Goal: Task Accomplishment & Management: Manage account settings

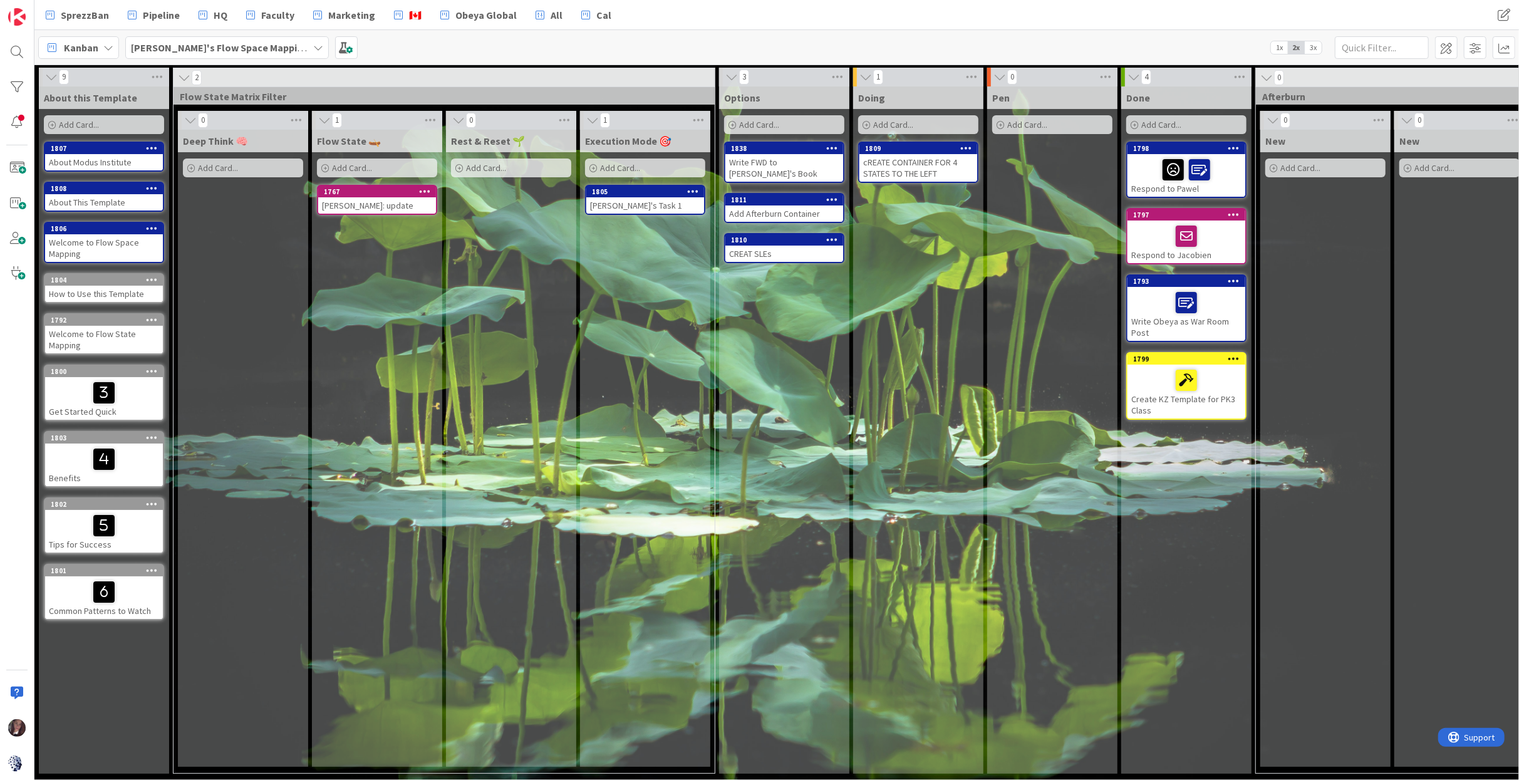
click at [207, 49] on b "[PERSON_NAME]'s Flow Space Mapping" at bounding box center [220, 47] width 178 height 13
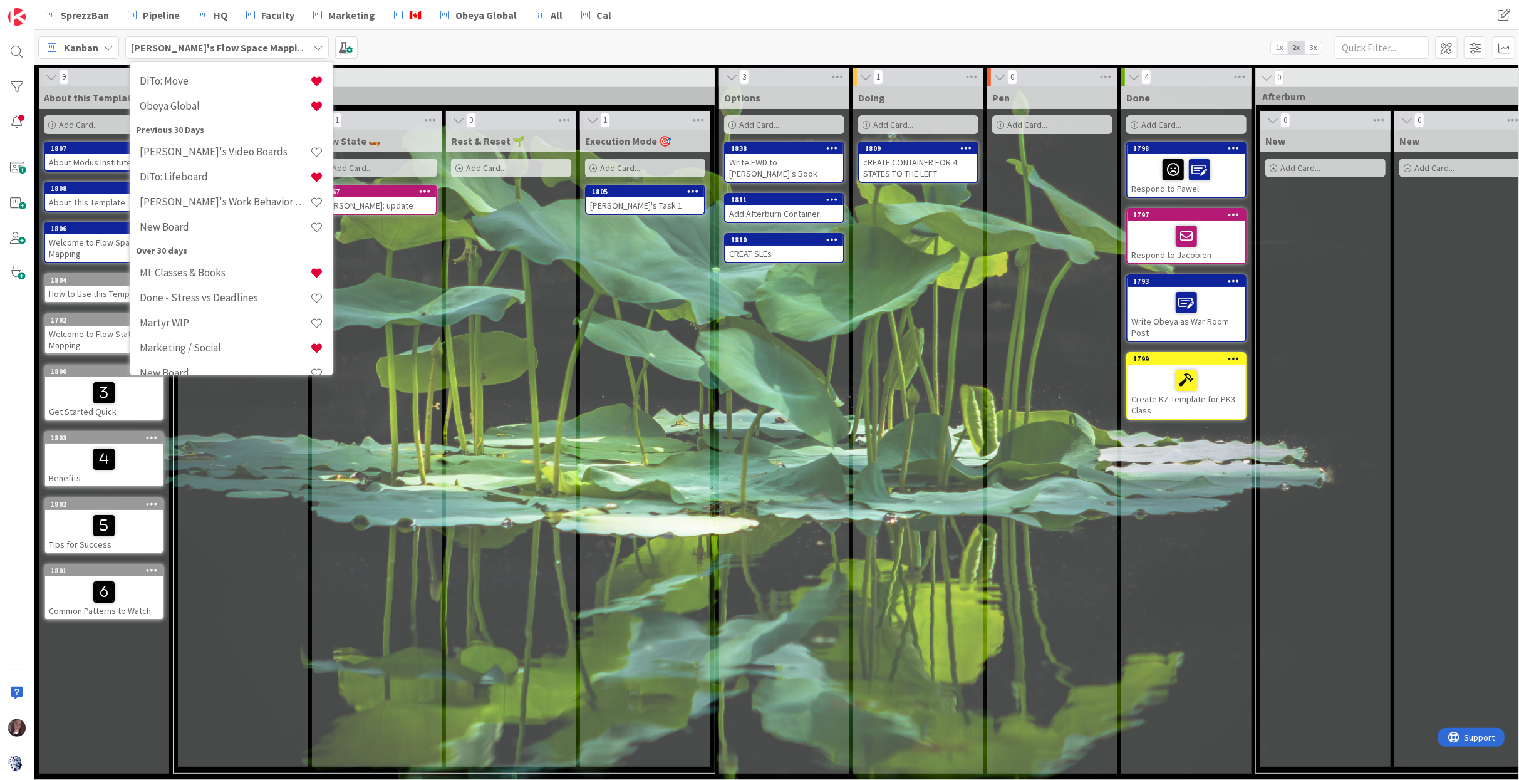
scroll to position [183, 0]
click at [423, 68] on div "2" at bounding box center [443, 77] width 541 height 19
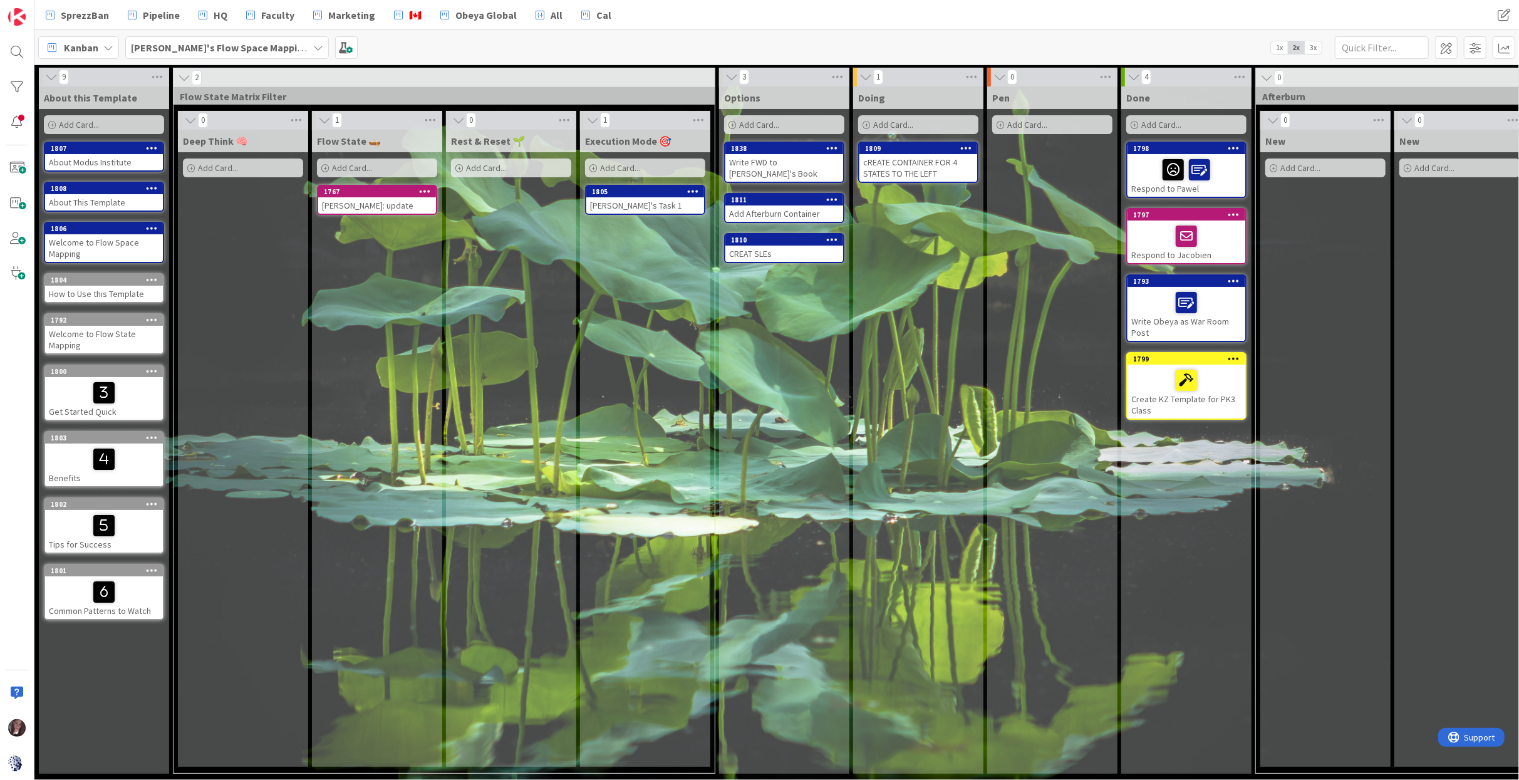
click at [1316, 48] on span "3x" at bounding box center [1312, 47] width 17 height 13
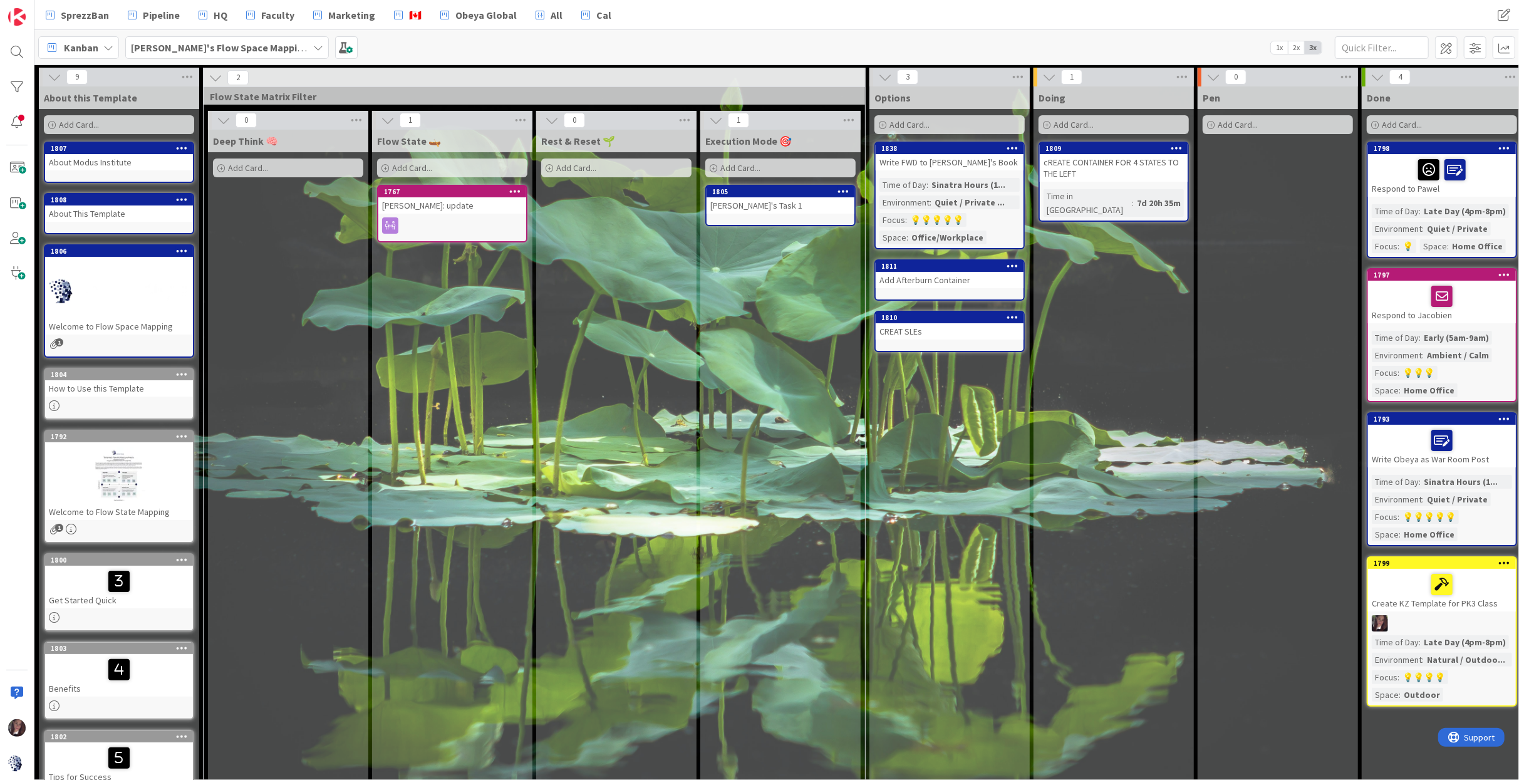
click at [398, 51] on div "Kanban Tonianne's Flow Space Mapping 1x 2x 3x" at bounding box center [776, 47] width 1484 height 34
click at [399, 47] on div "Kanban Tonianne's Flow Space Mapping 1x 2x 3x" at bounding box center [776, 47] width 1484 height 34
click at [158, 15] on span "Pipeline" at bounding box center [161, 15] width 37 height 15
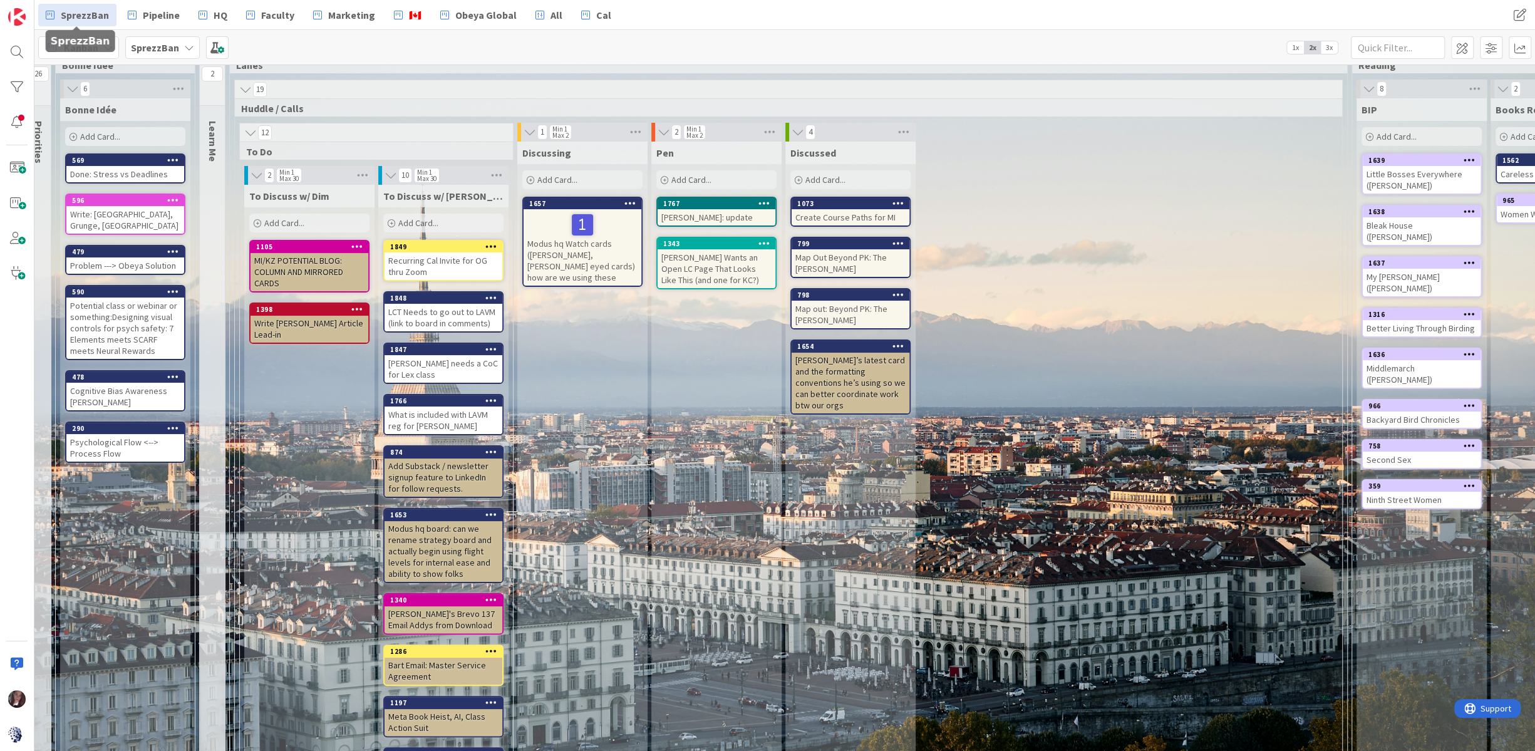
scroll to position [0, 14]
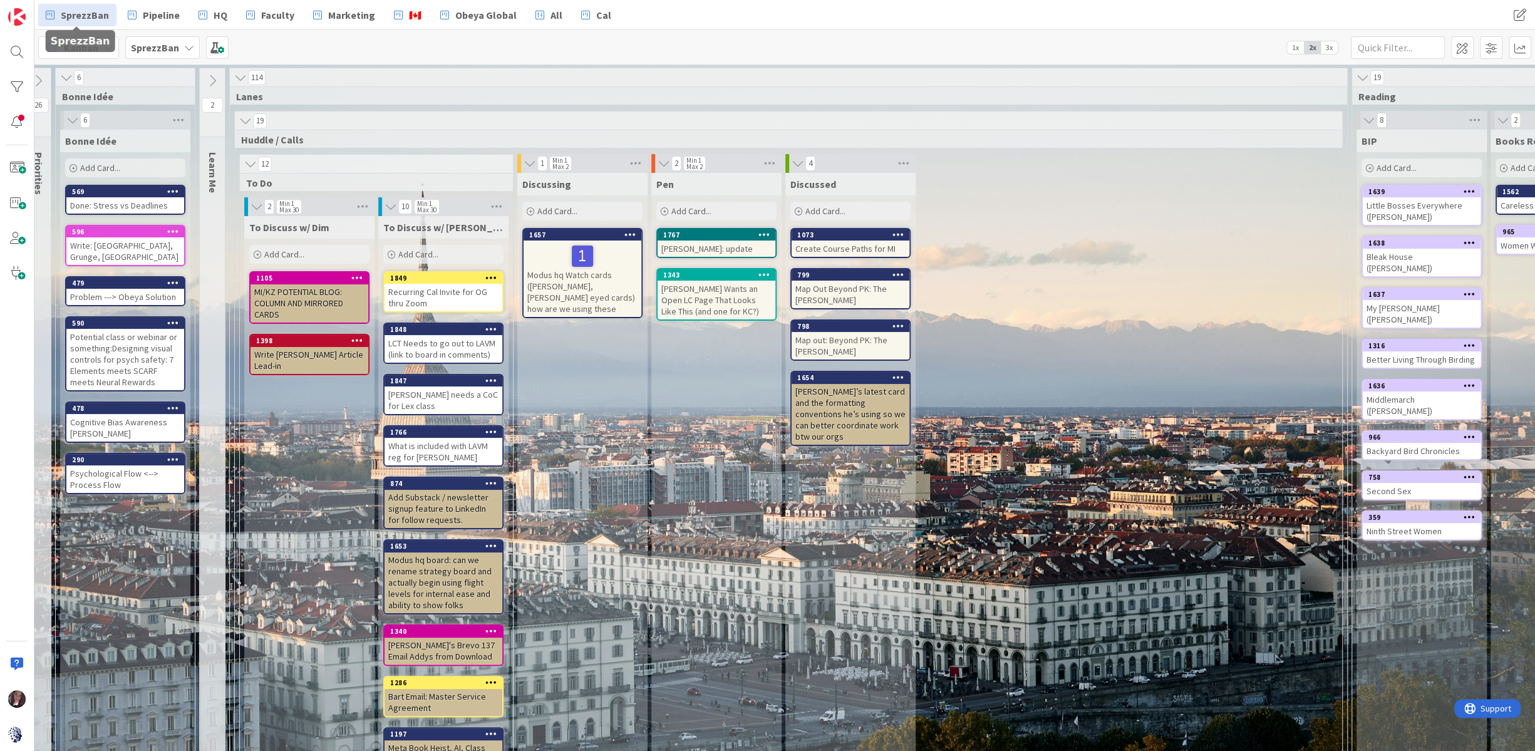
click at [433, 254] on span "Add Card..." at bounding box center [418, 254] width 40 height 11
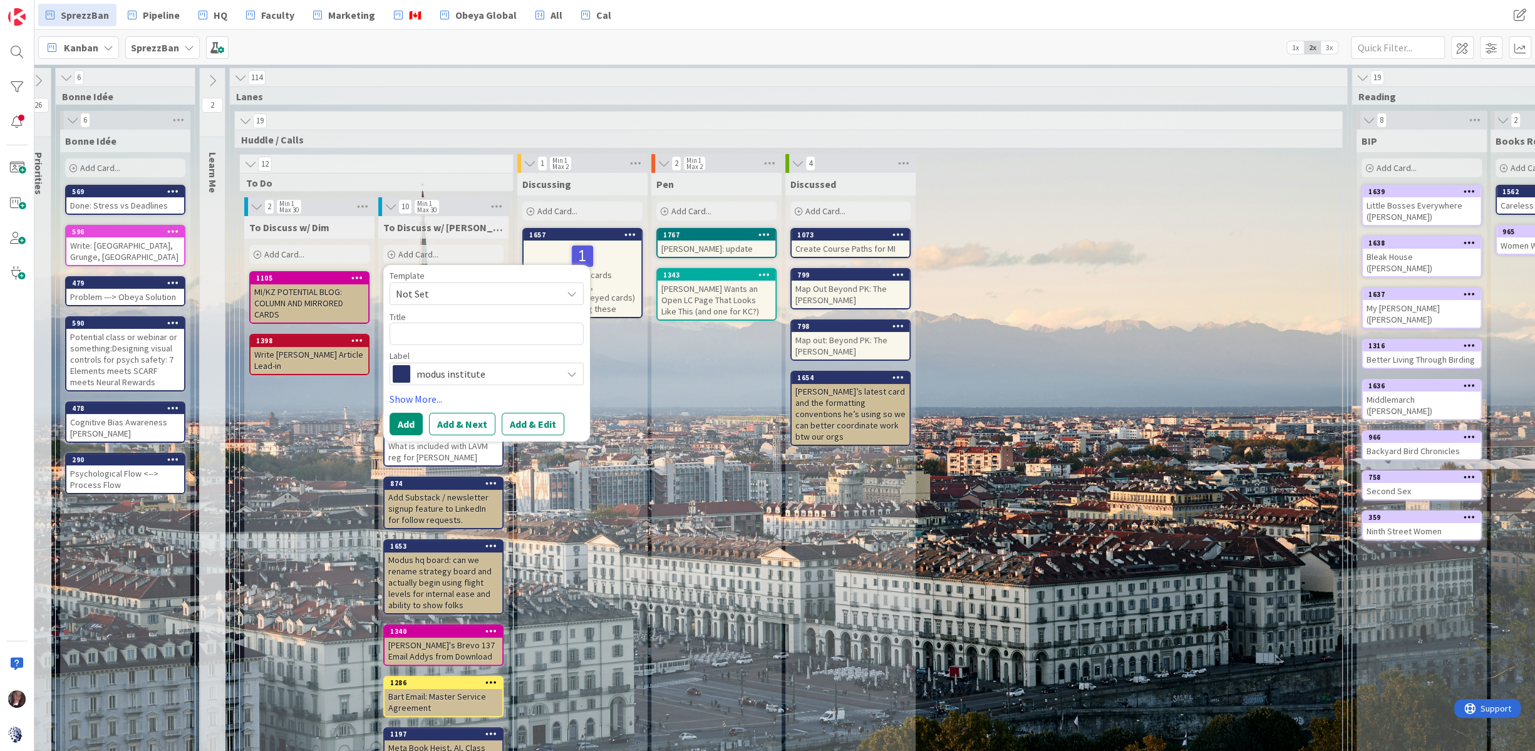
type textarea "x"
type textarea "C"
type textarea "x"
type textarea "Co"
type textarea "x"
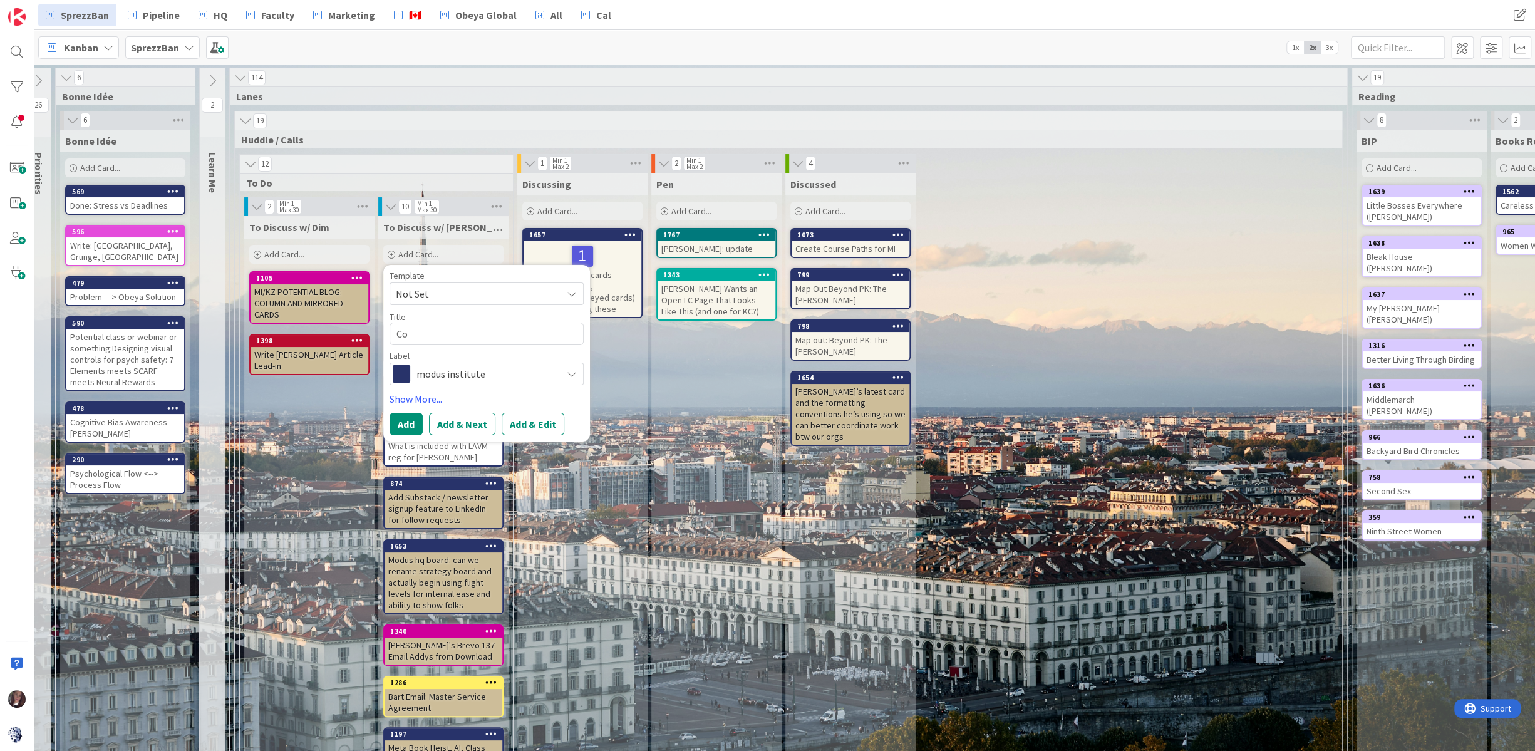
type textarea "Cod"
type textarea "x"
type textarea "Code"
type textarea "x"
type textarea "Codes"
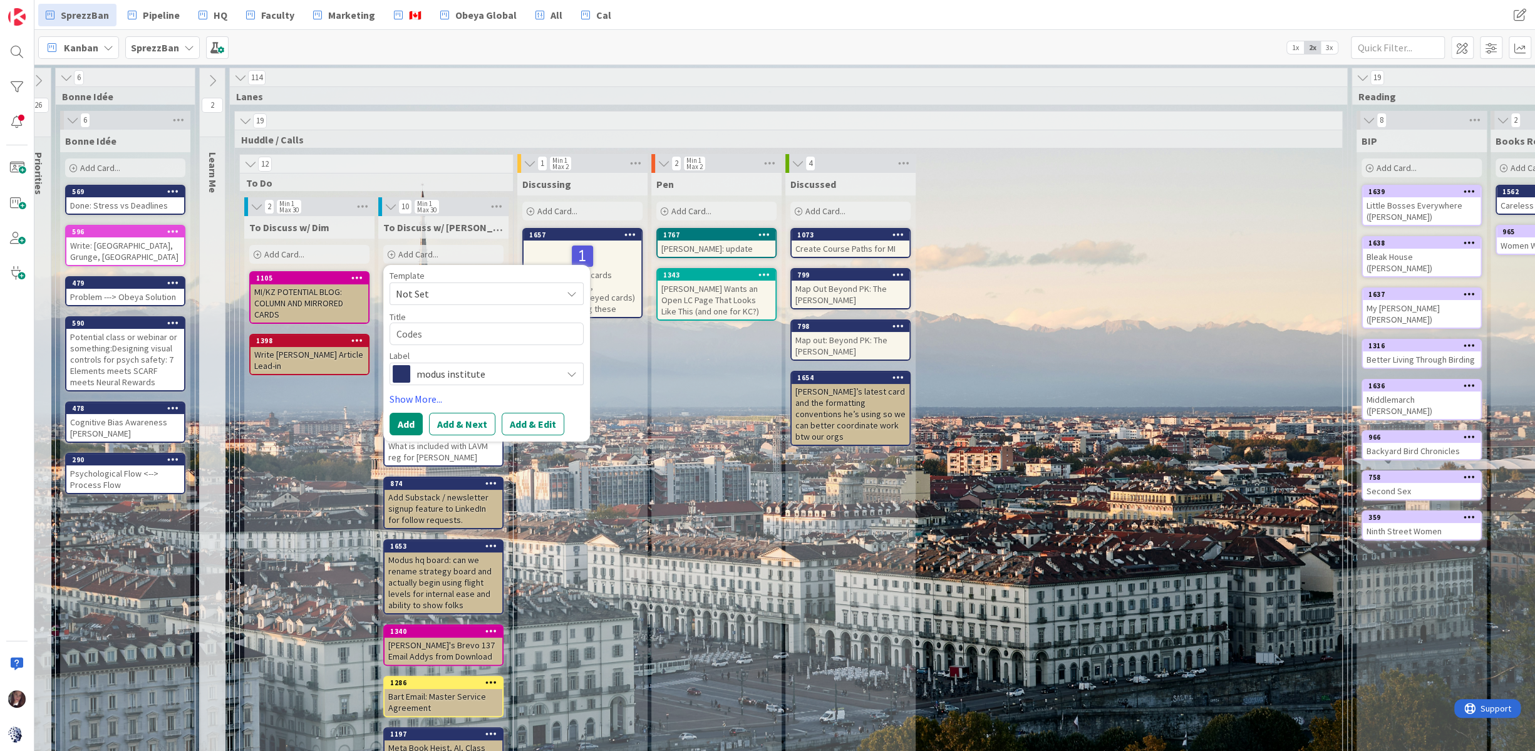
type textarea "x"
type textarea "Codes"
type textarea "x"
type textarea "Codes f"
type textarea "x"
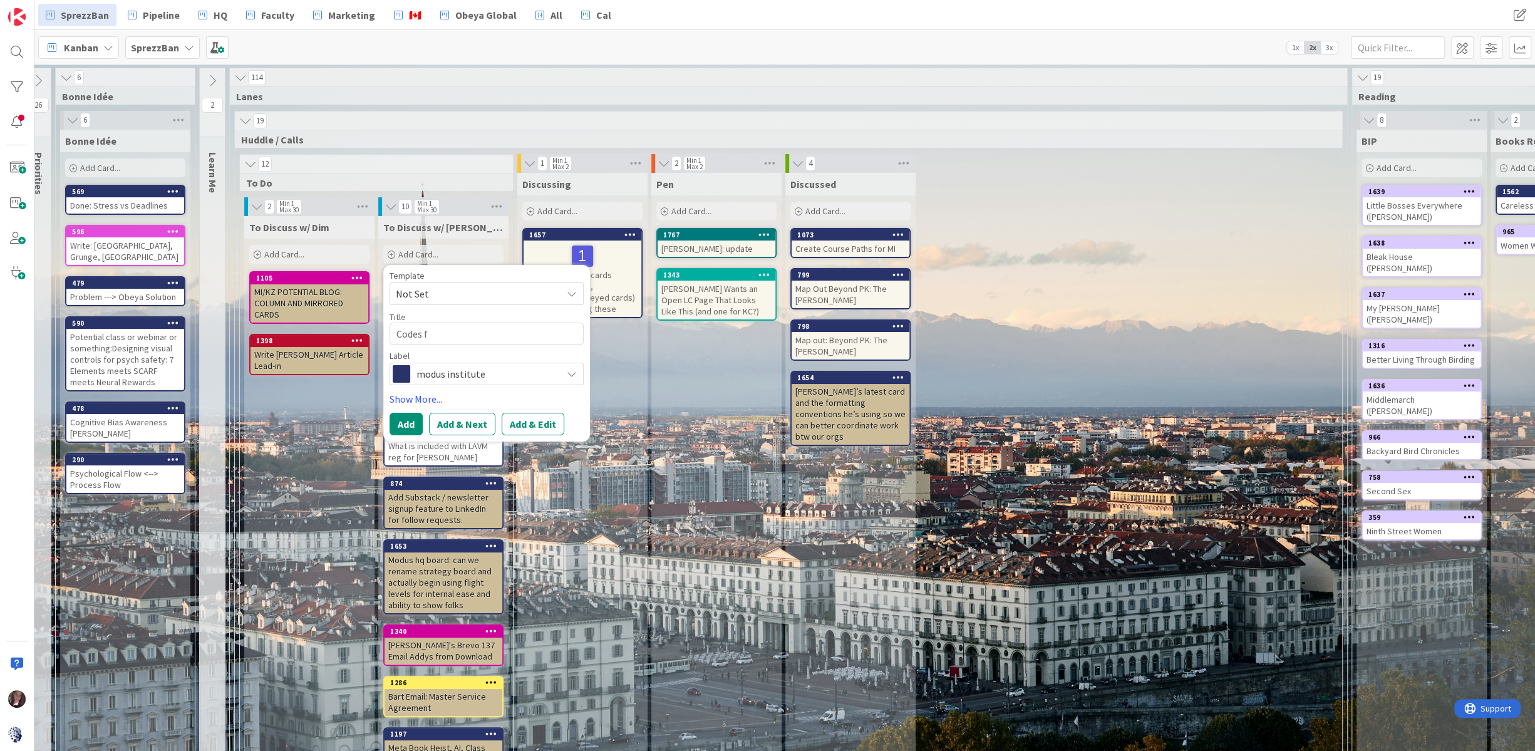
type textarea "Codes fo"
type textarea "x"
type textarea "Codes for"
type textarea "x"
type textarea "Codes for"
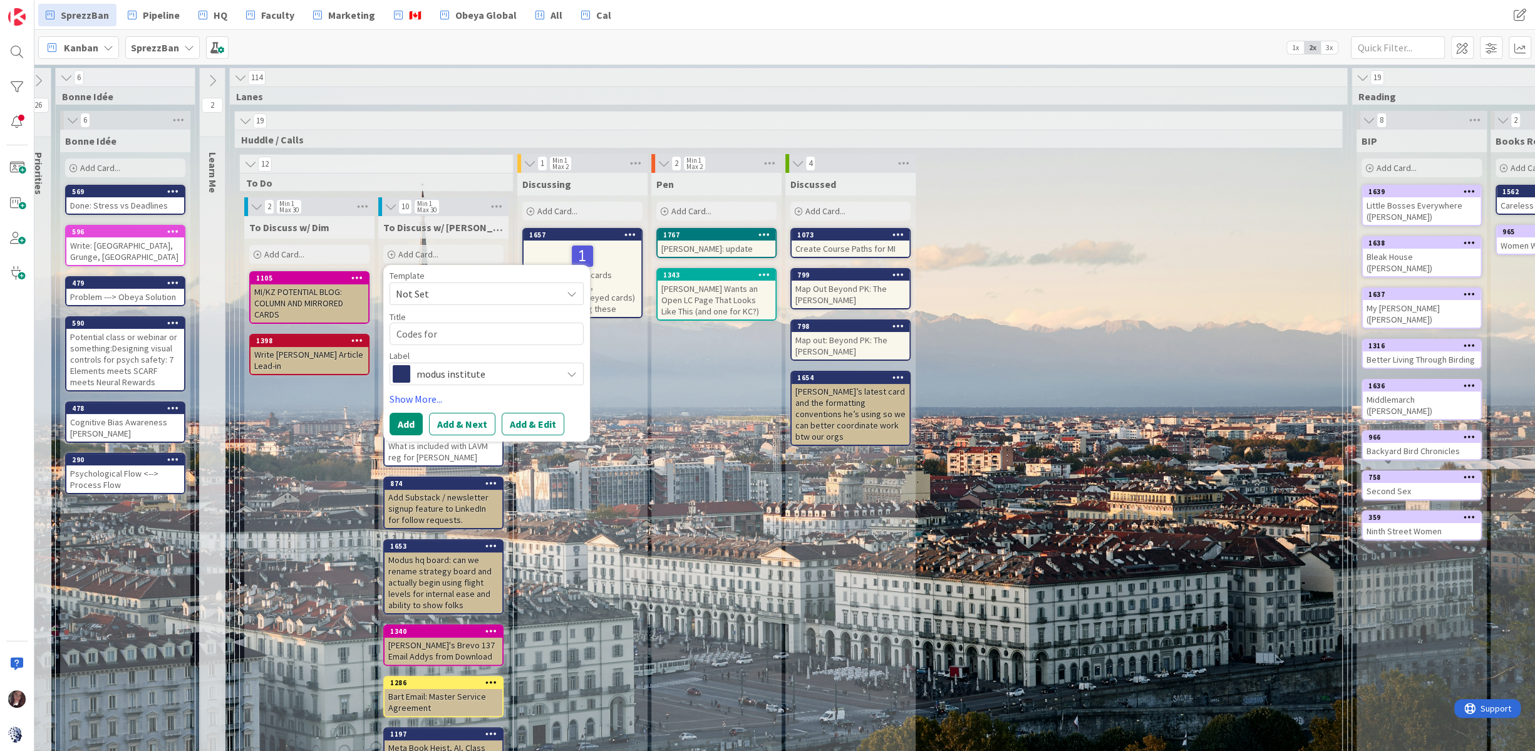
type textarea "x"
type textarea "Codes for D"
type textarea "x"
type textarea "Codes for Di"
type textarea "x"
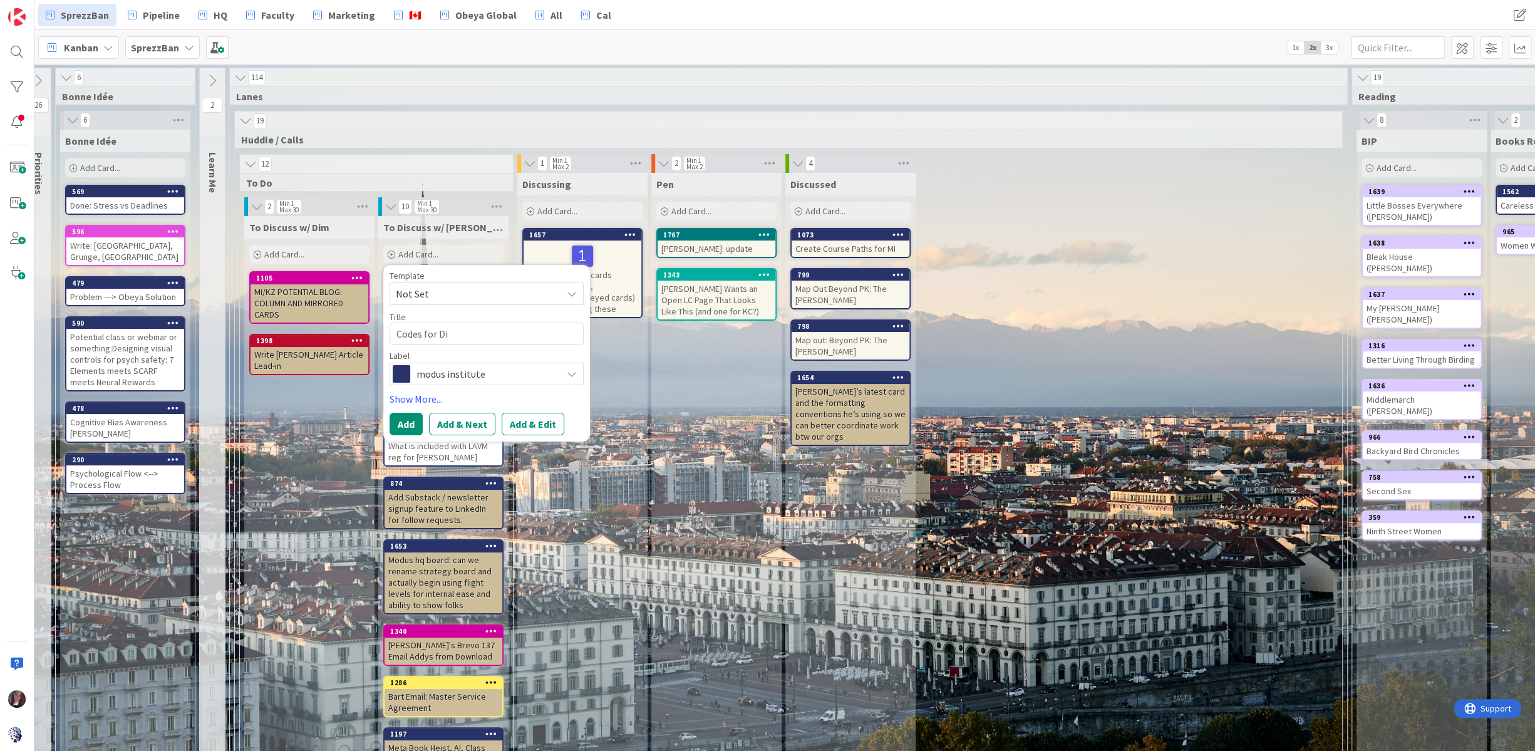
type textarea "Codes for Dim"
type textarea "x"
type textarea "Codes for Dimi"
type textarea "x"
type textarea "Codes for Dimit"
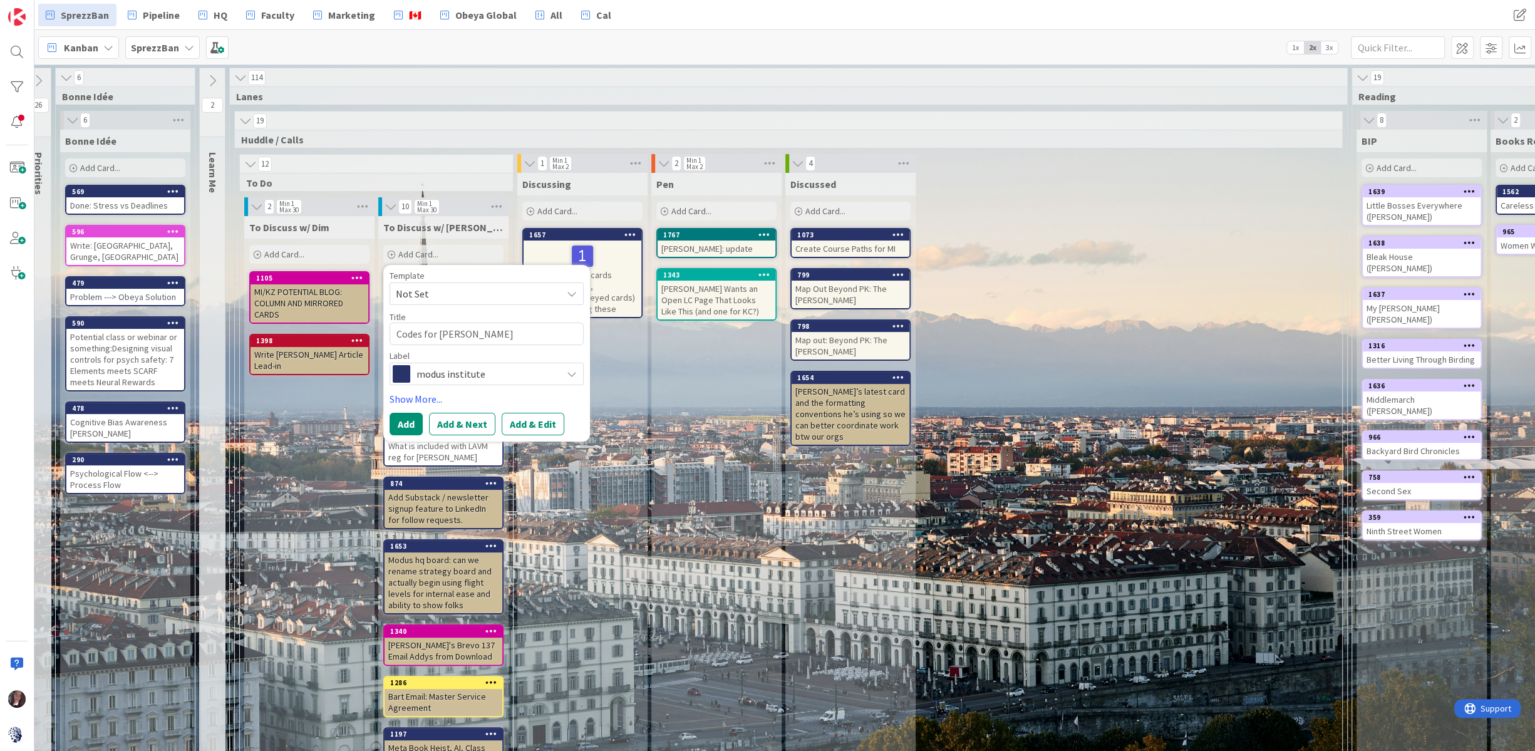
type textarea "x"
type textarea "Codes for Dimitr"
type textarea "x"
type textarea "Codes for Dimitru"
type textarea "x"
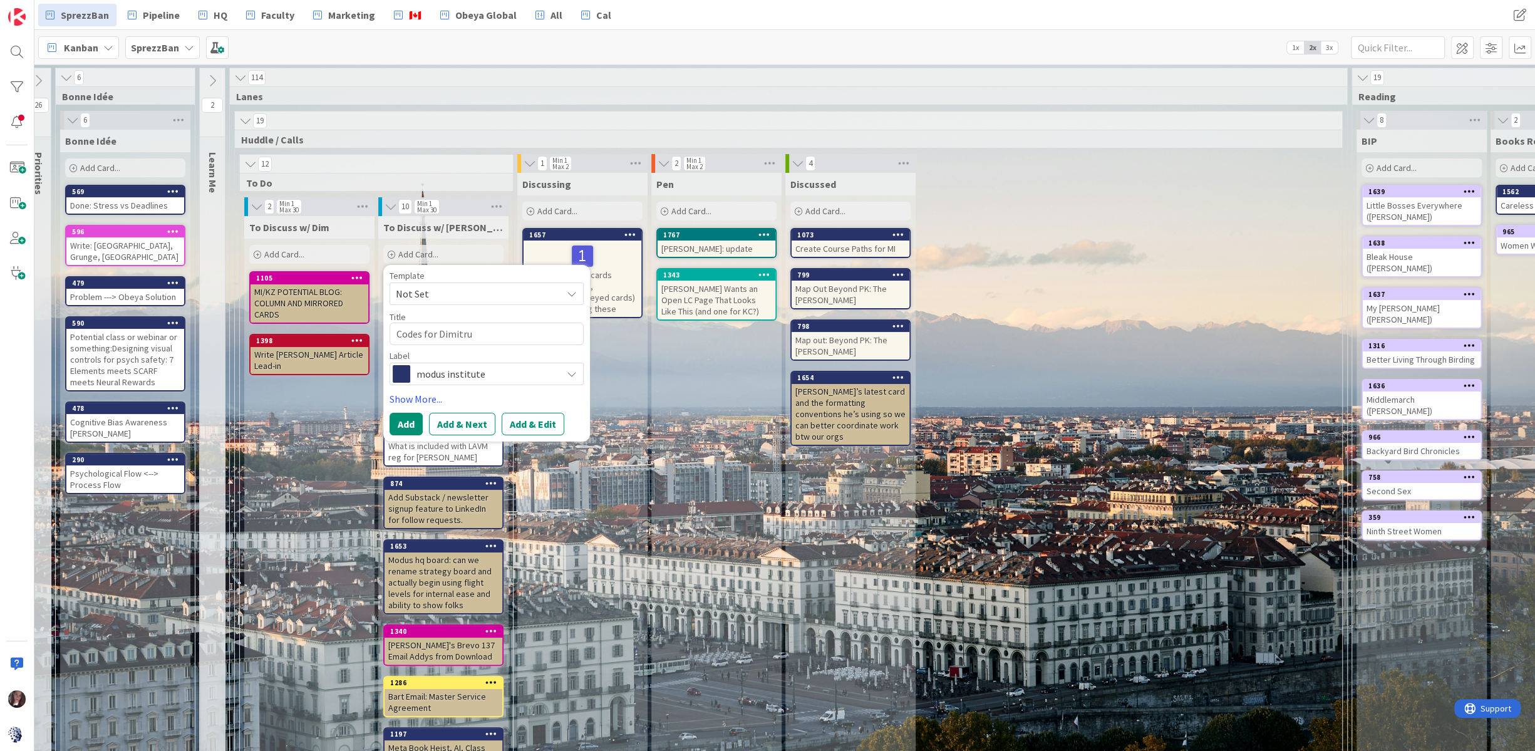
type textarea "Codes for Dimitru"
type textarea "x"
type textarea "Codes for Dimitru"
type textarea "x"
type textarea "Codes for Dimitr"
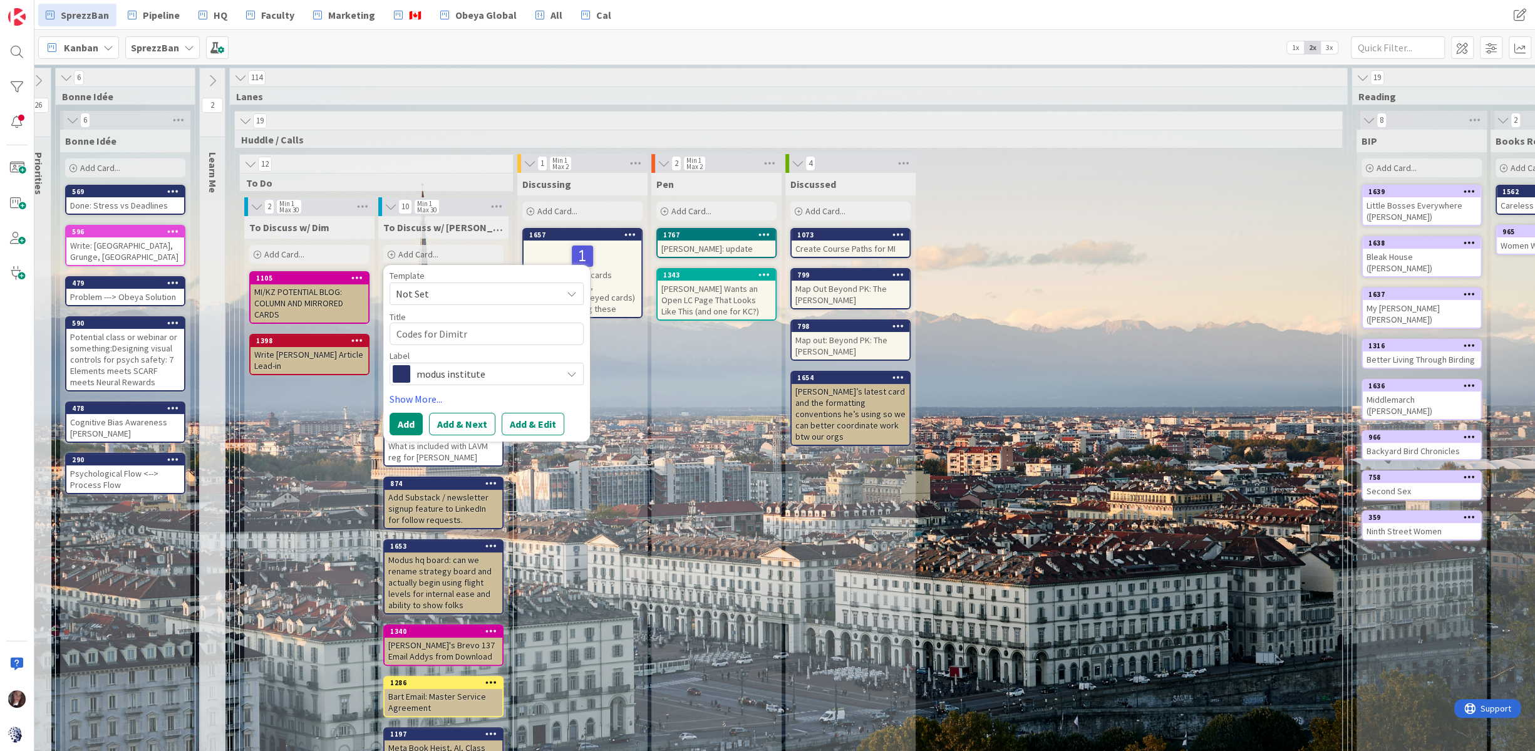
type textarea "x"
type textarea "Codes for Dimitri"
type textarea "x"
type textarea "Codes for Dimitr"
type textarea "x"
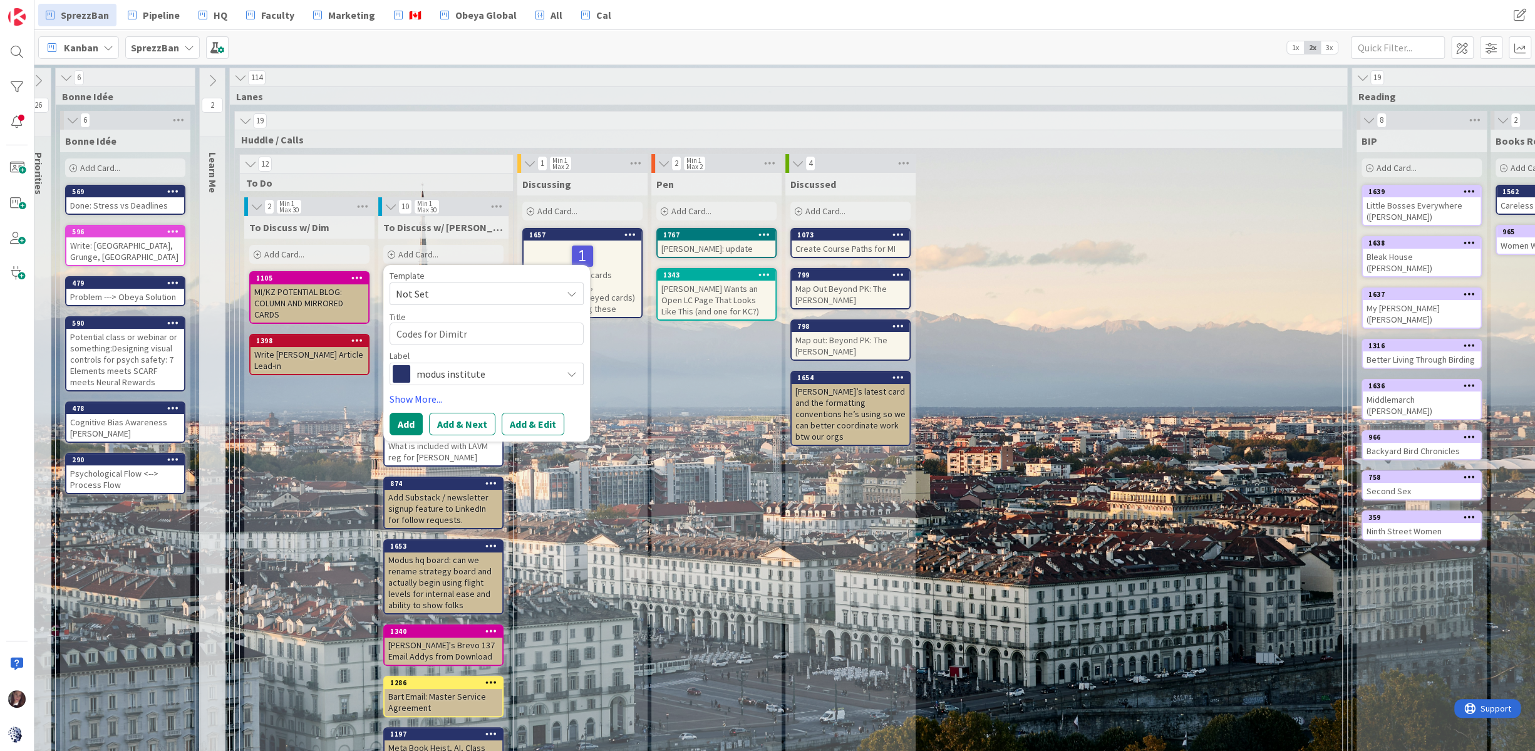
type textarea "Codes for Dimitri"
type textarea "x"
type textarea "Codes for Dimitri"
type textarea "x"
type textarea "Codes for Dimitri K"
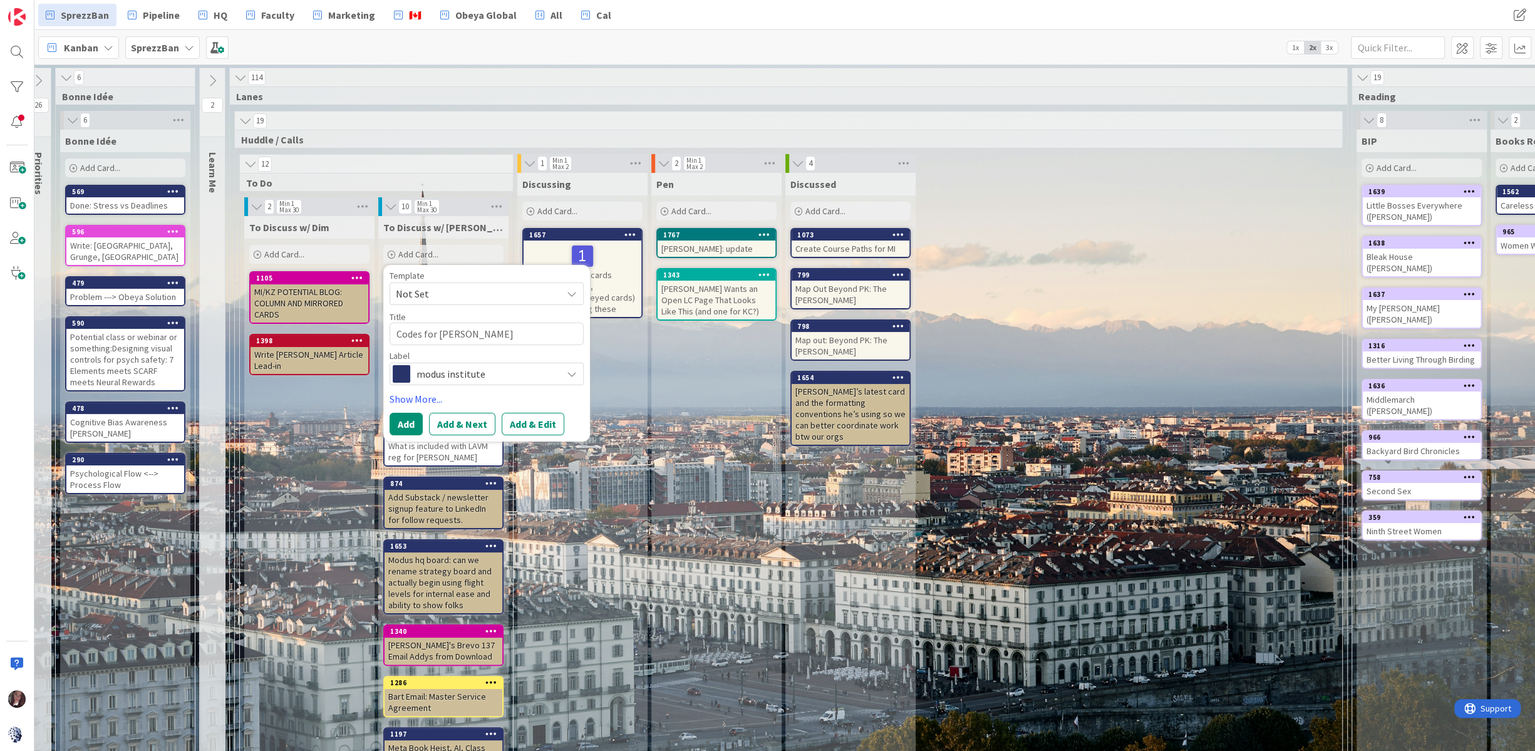
type textarea "x"
type textarea "Codes for Dimitri Ka"
type textarea "x"
type textarea "Codes for Dimitri Kan"
type textarea "x"
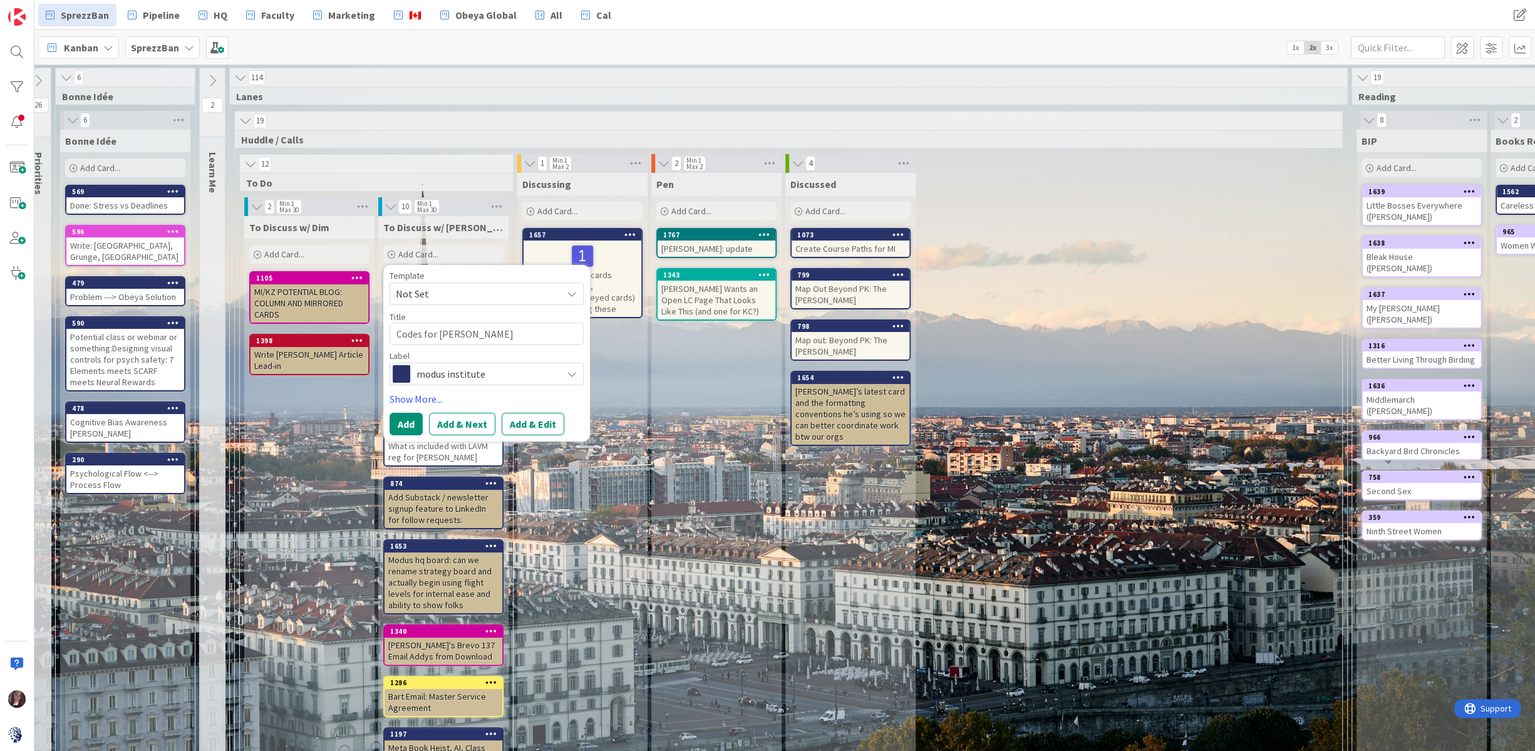
type textarea "Codes for Dimitri Kanb"
type textarea "x"
type textarea "Codes for Dimitri Kanba"
type textarea "x"
type textarea "Codes for Dimitri Kanban"
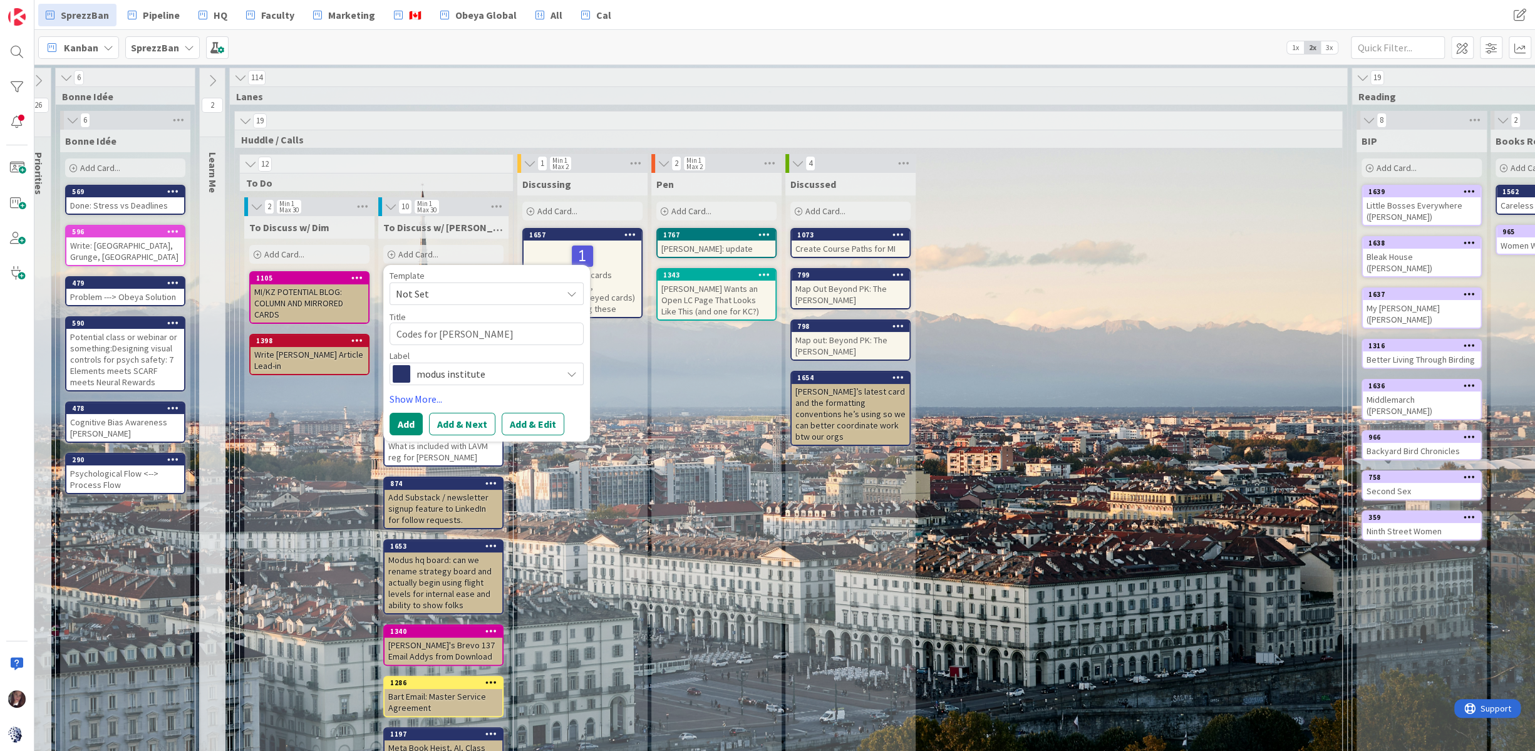
type textarea "x"
type textarea "Codes for Dimitri Kanban"
type textarea "x"
type textarea "Codes for Dimitri Kanban E"
type textarea "x"
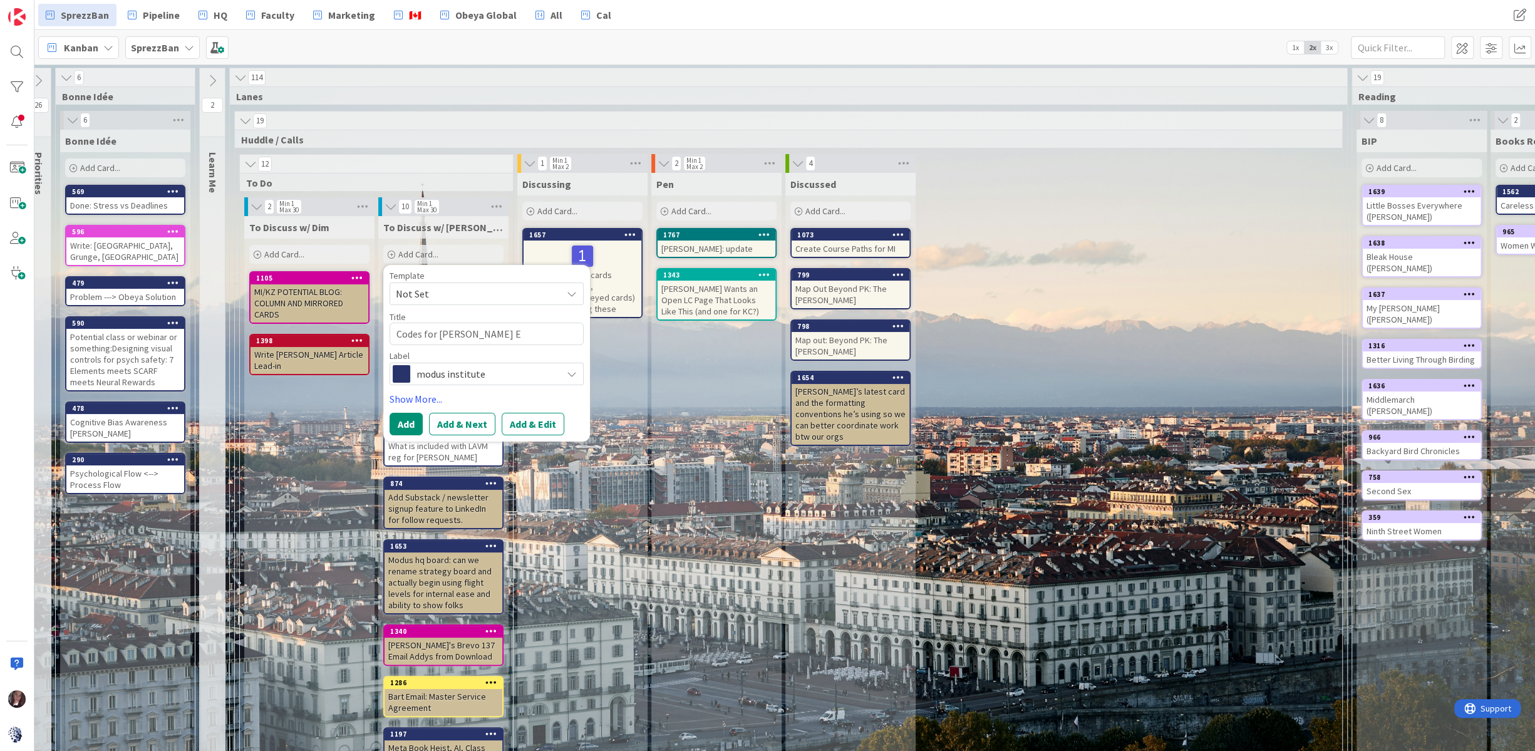
type textarea "Codes for Dimitri Kanban Ev"
type textarea "x"
type textarea "Codes for Dimitri Kanban Evo"
type textarea "x"
type textarea "Codes for Dimitri Kanban Evol"
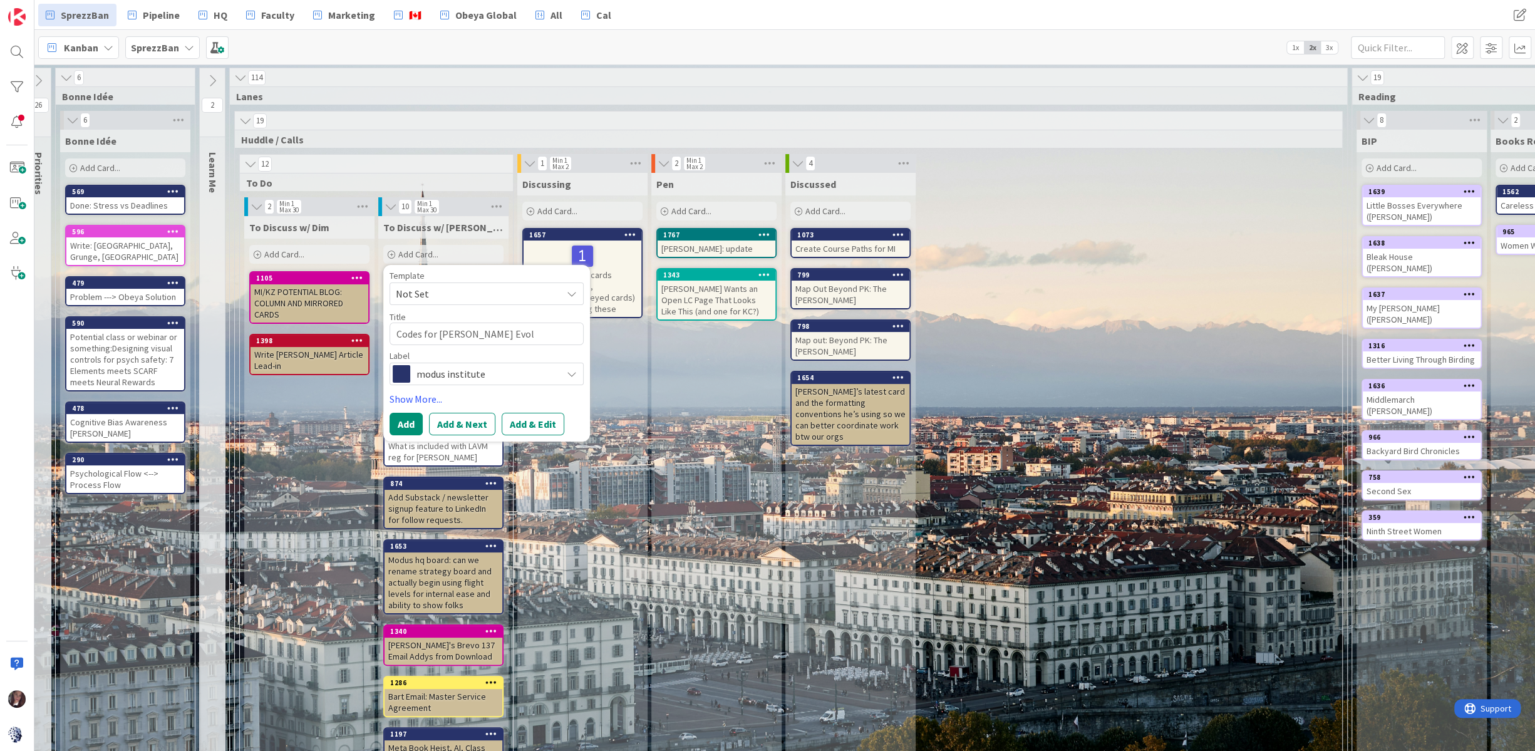
type textarea "x"
type textarea "Codes for Dimitri Kanban Evolv"
type textarea "x"
type textarea "Codes for Dimitri Kanban Evolve"
type textarea "x"
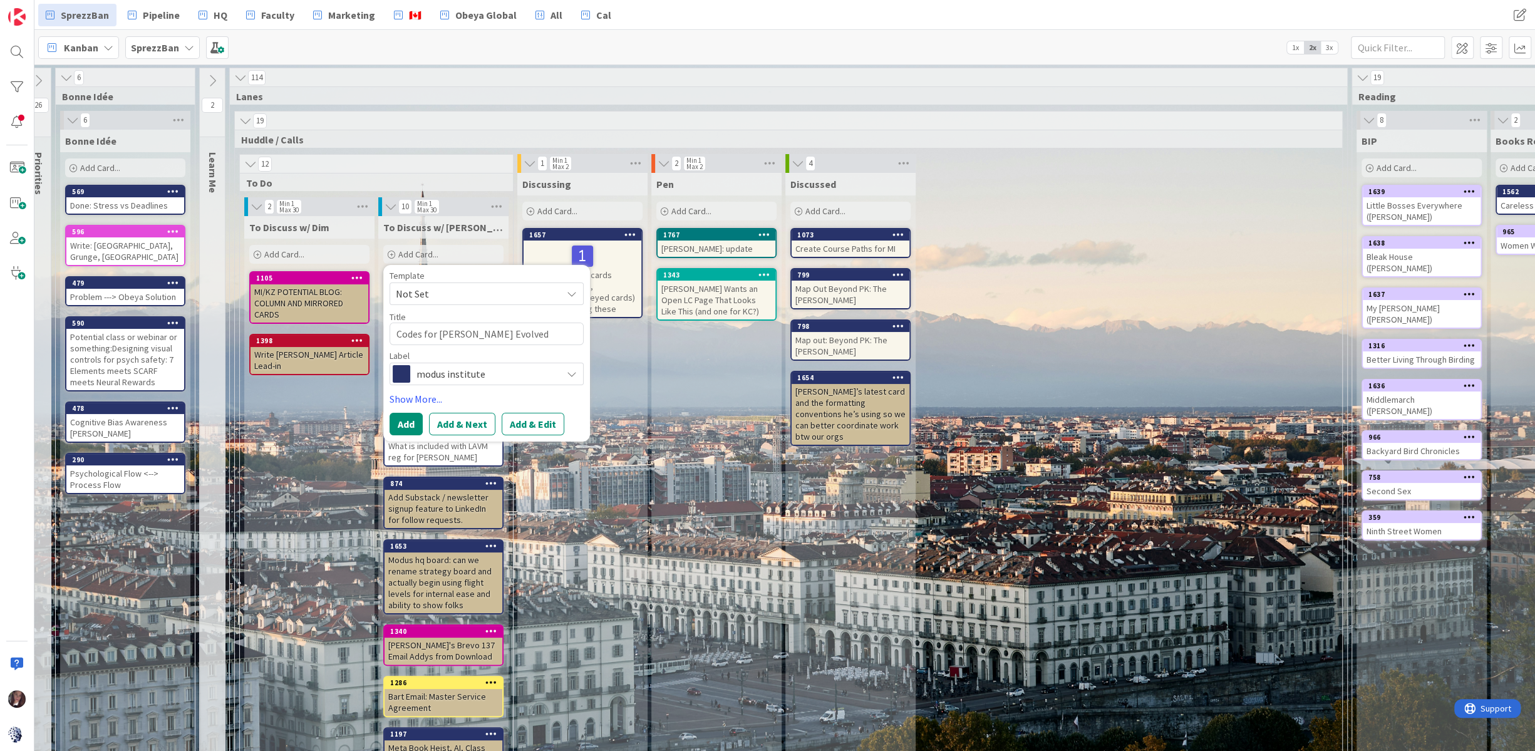
type textarea "Codes for [PERSON_NAME] Evolved"
click at [447, 372] on span "modus institute" at bounding box center [485, 373] width 139 height 18
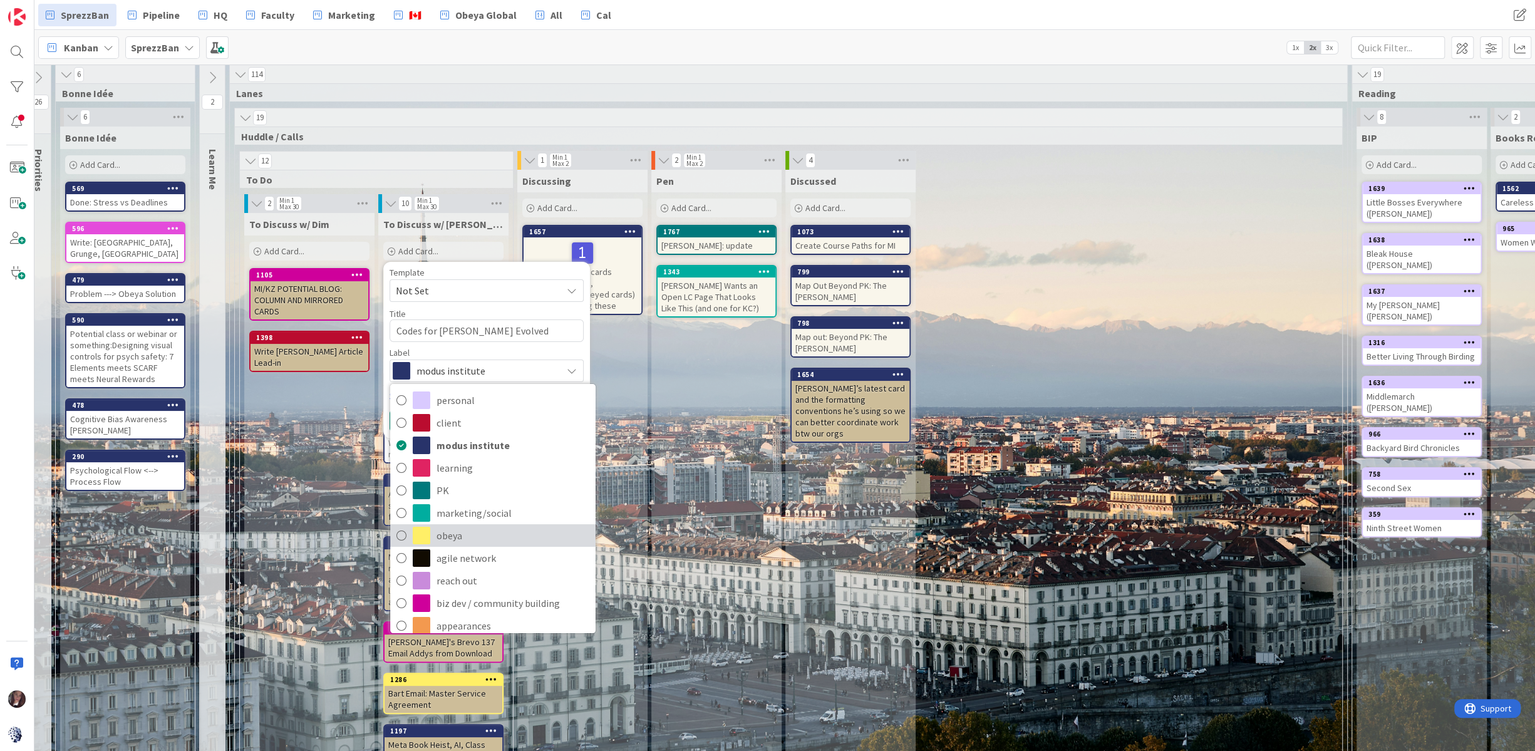
scroll to position [0, 14]
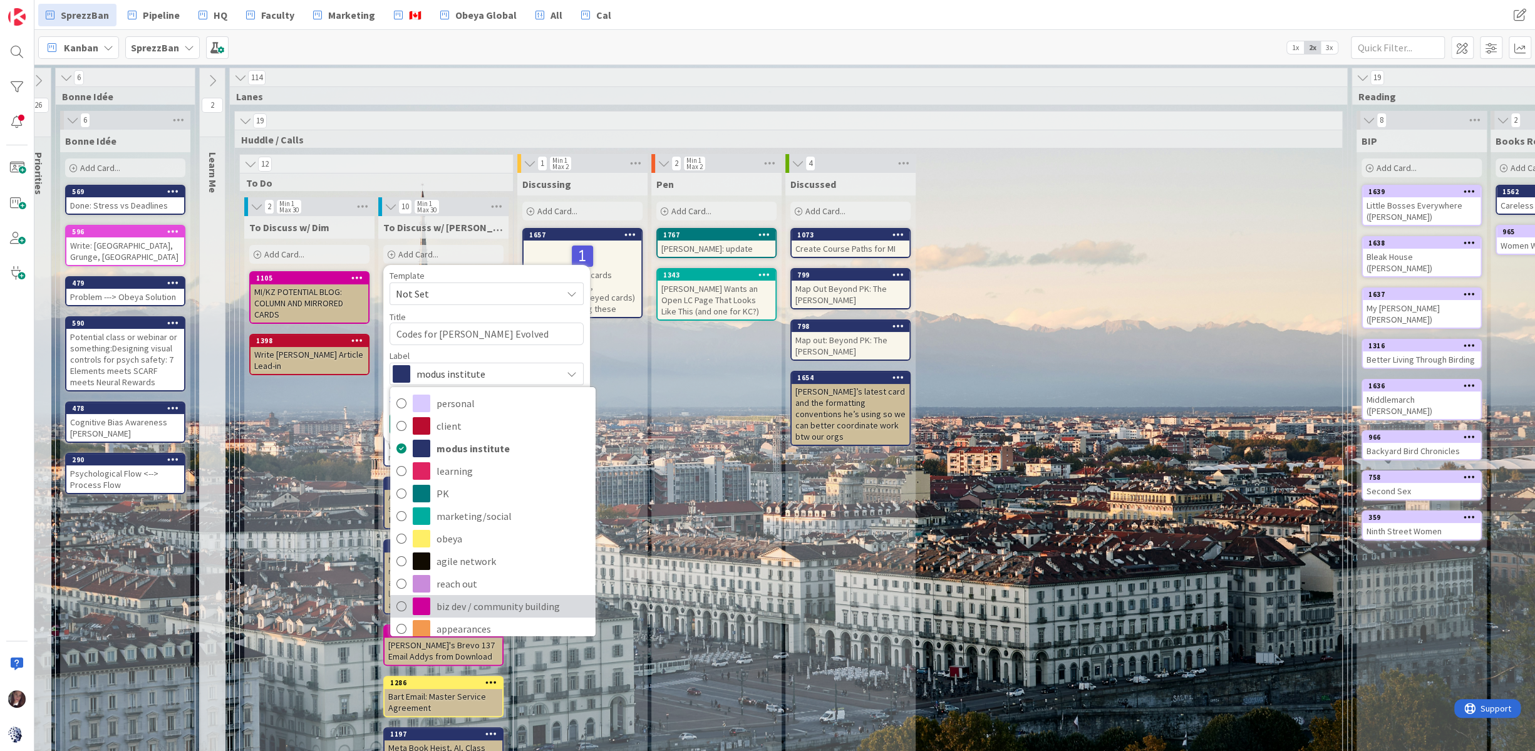
click at [400, 603] on icon at bounding box center [401, 606] width 10 height 19
type textarea "x"
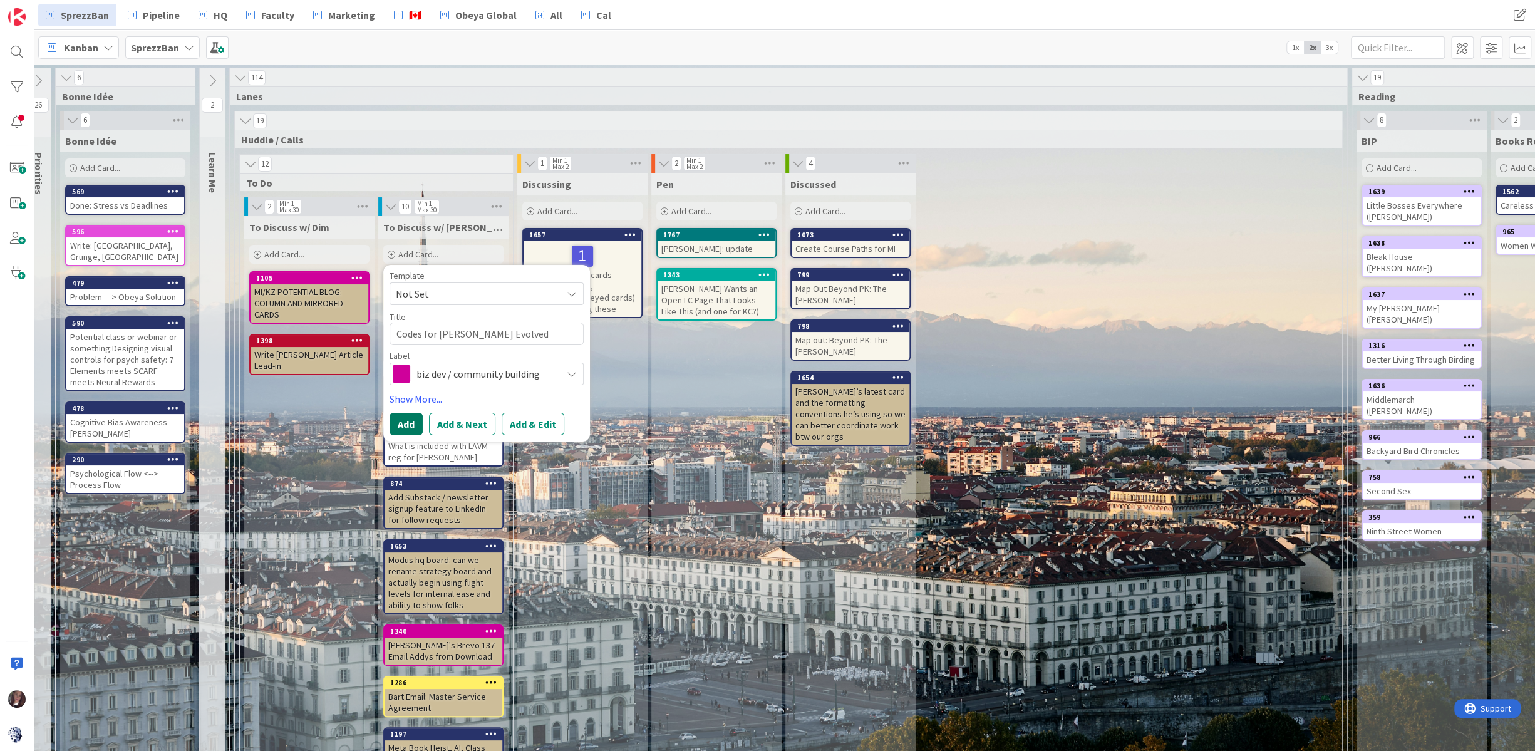
click at [402, 425] on button "Add" at bounding box center [406, 424] width 33 height 23
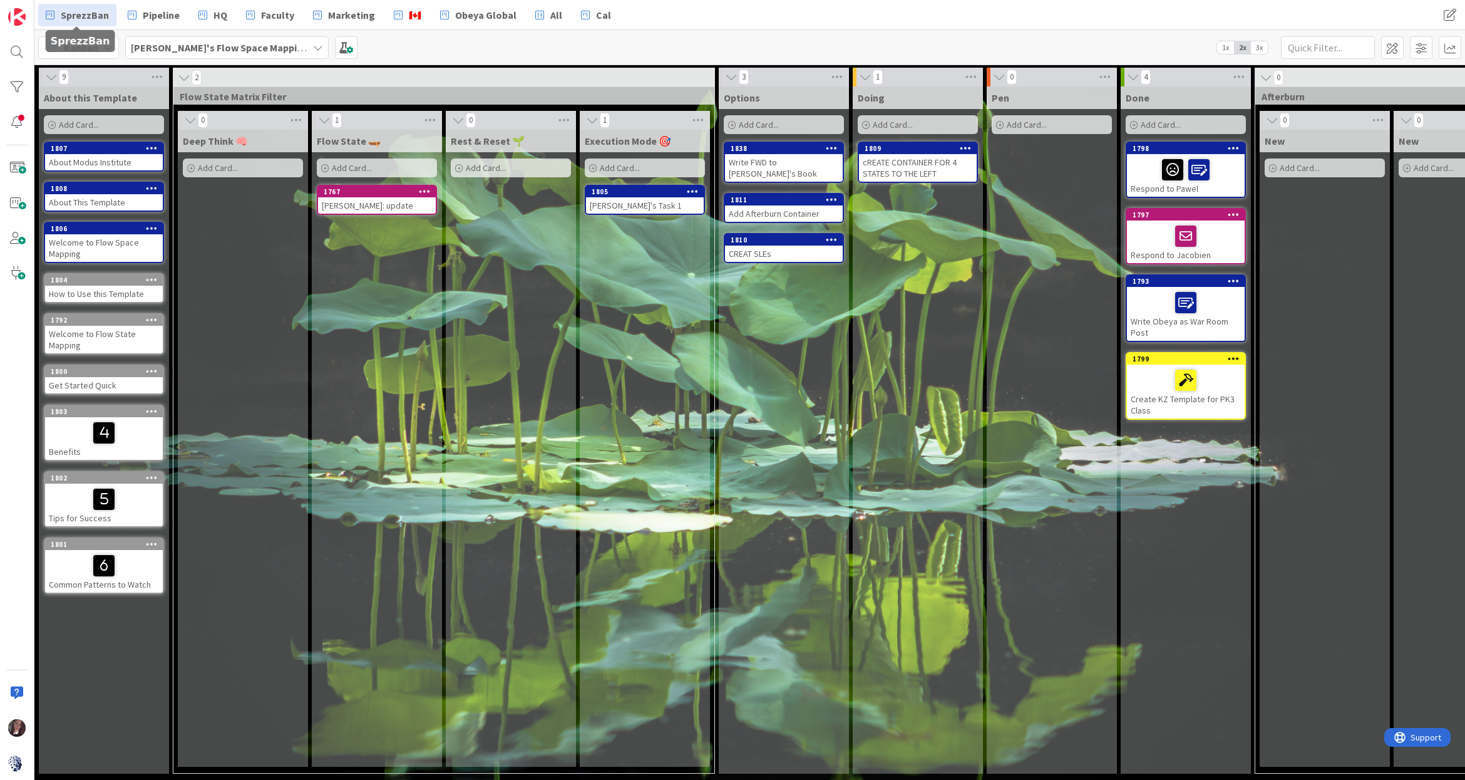
click at [92, 18] on span "SprezzBan" at bounding box center [85, 15] width 48 height 15
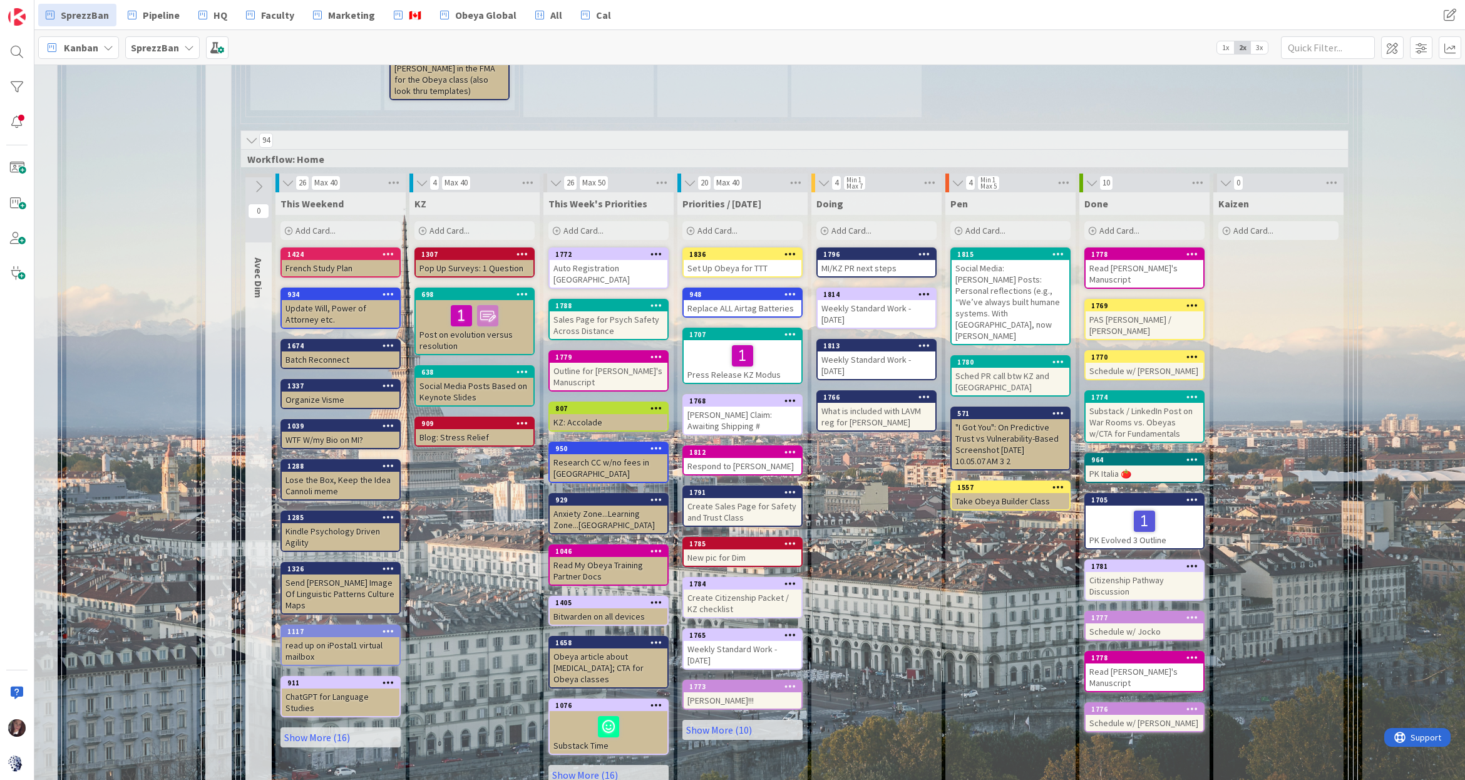
scroll to position [542, 8]
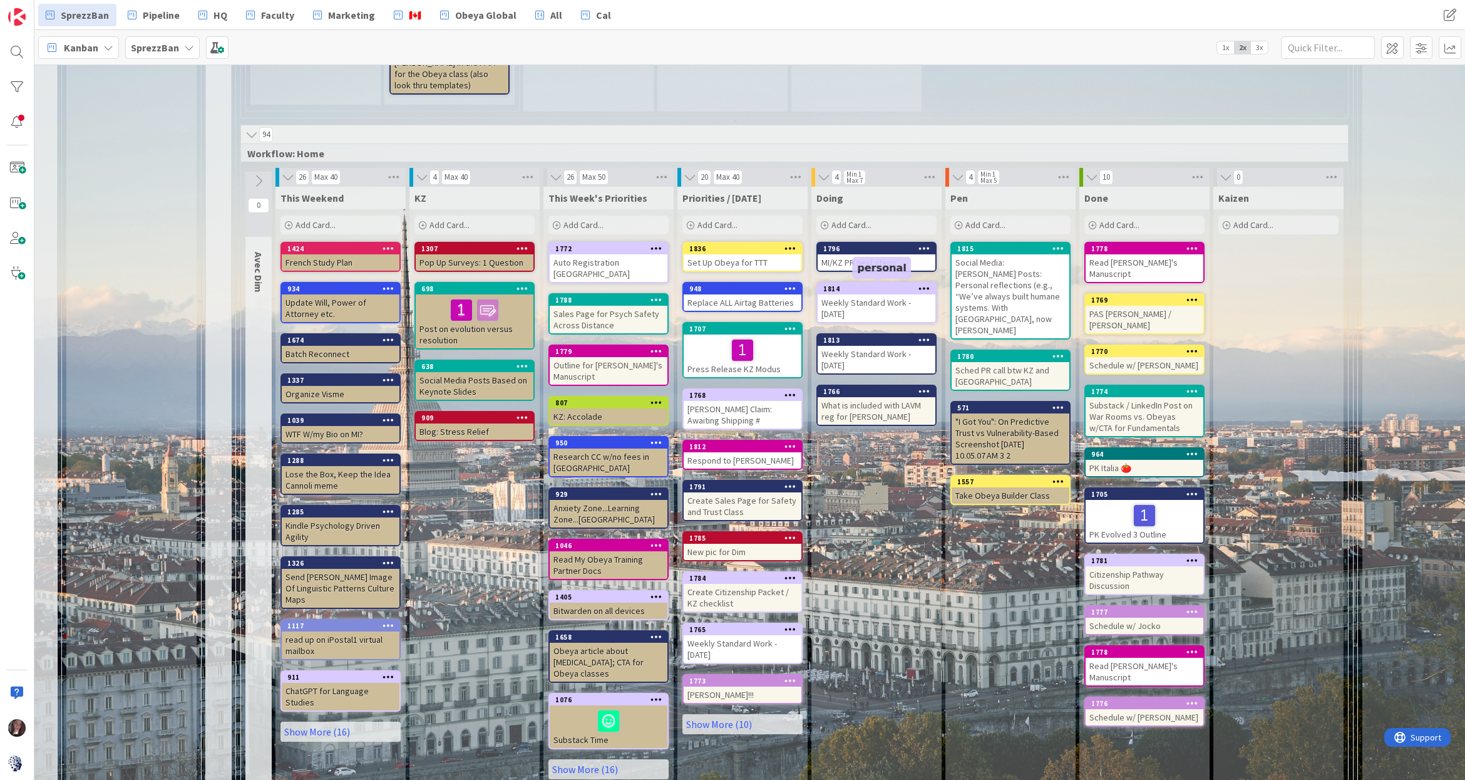
click at [855, 289] on div "1814" at bounding box center [880, 288] width 112 height 9
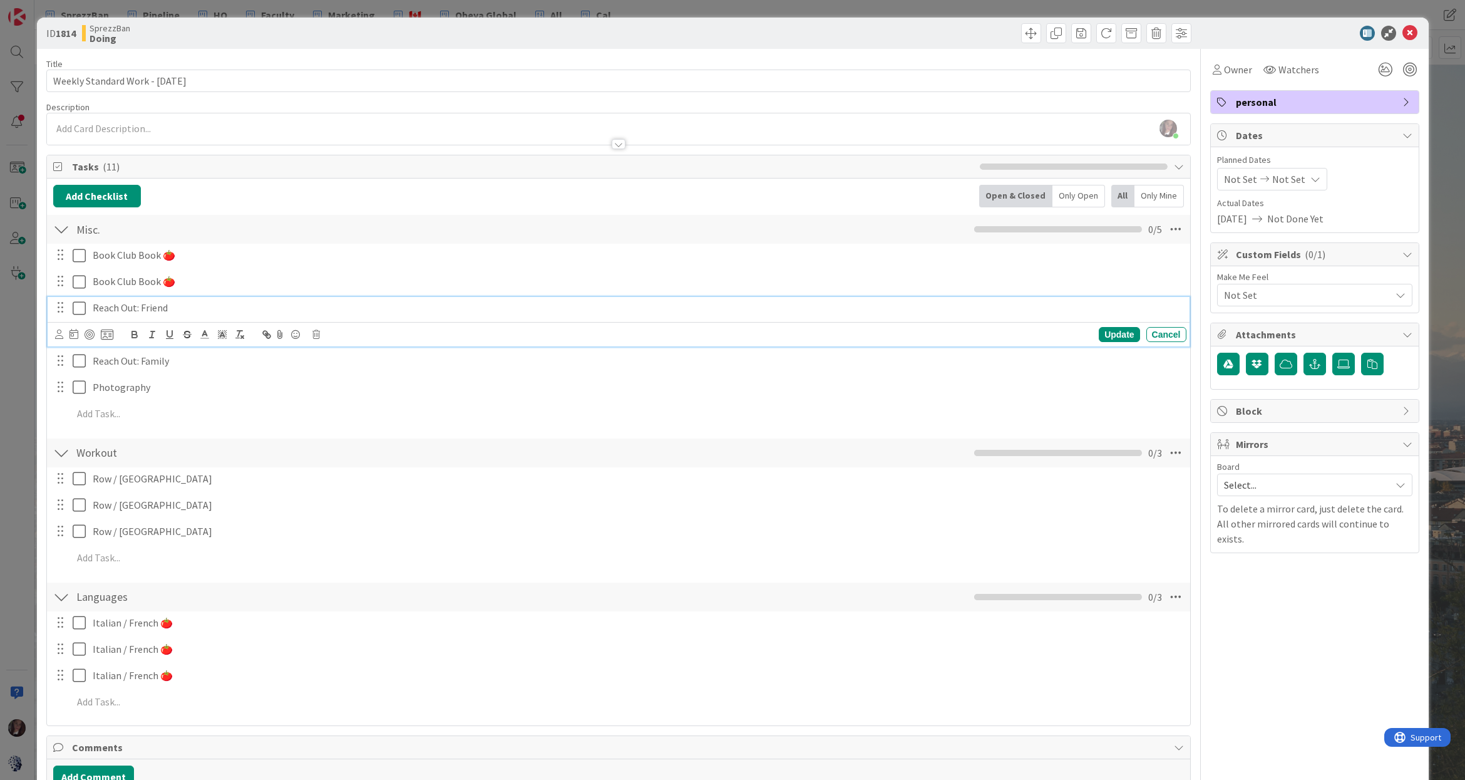
click at [80, 306] on icon at bounding box center [82, 308] width 19 height 15
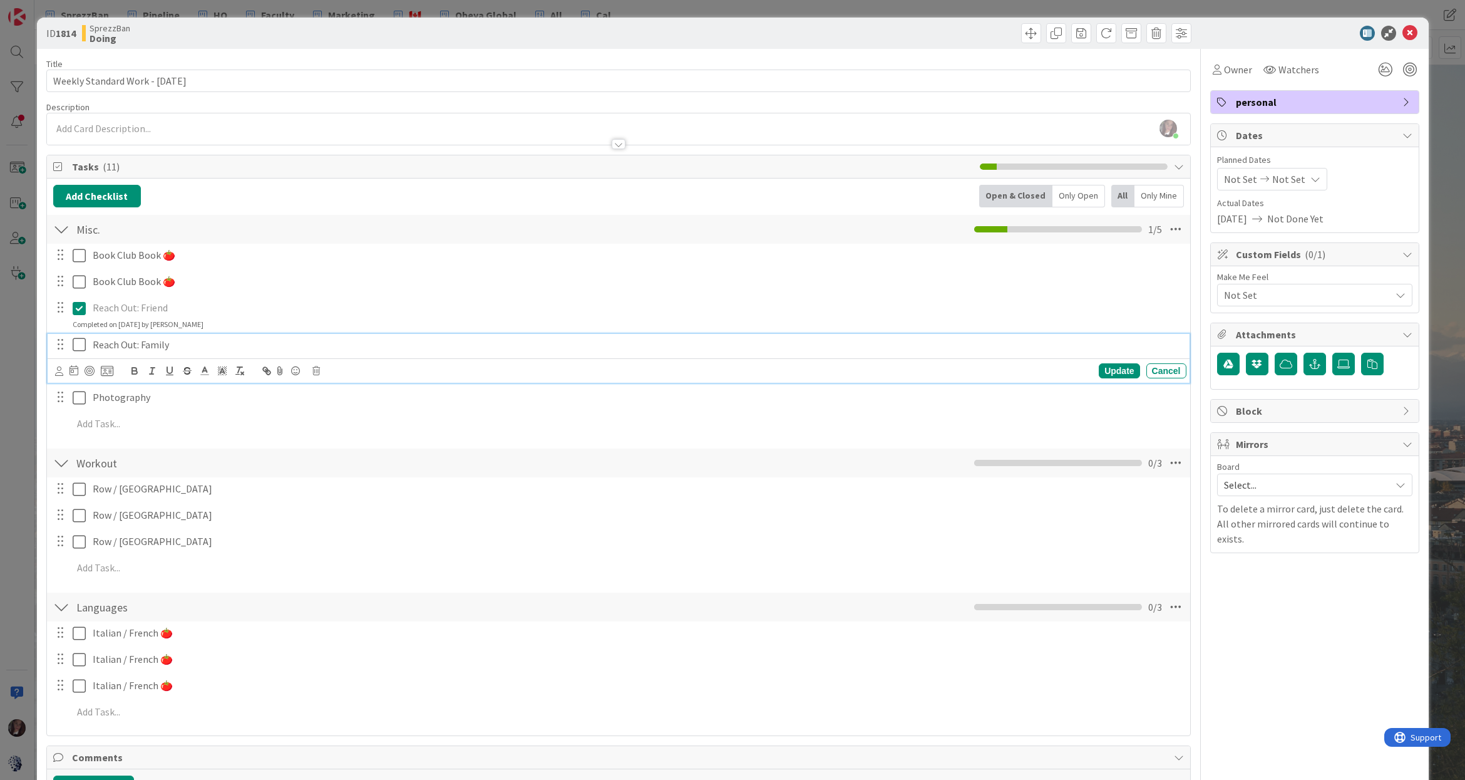
click at [81, 339] on icon at bounding box center [82, 344] width 19 height 15
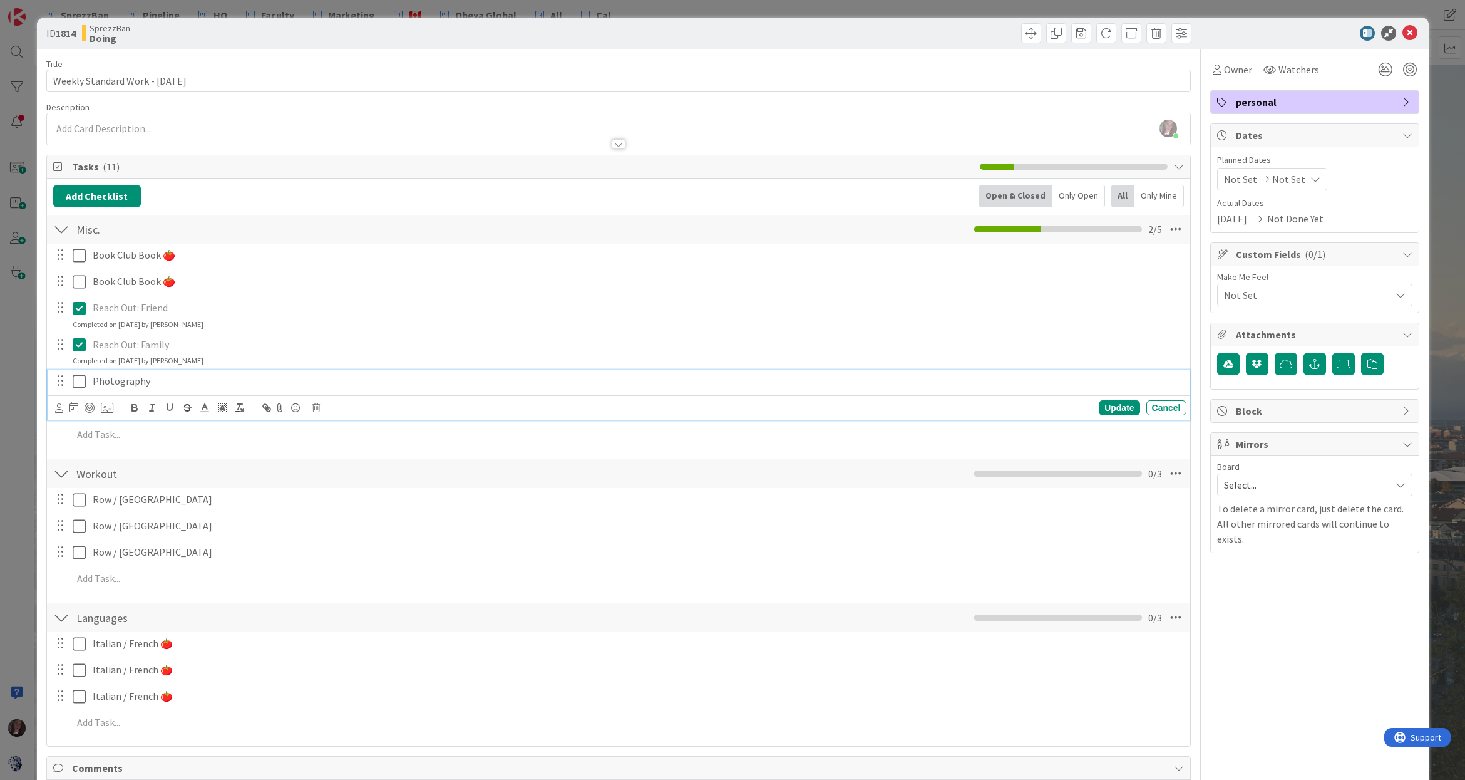
click at [80, 378] on icon at bounding box center [82, 381] width 19 height 15
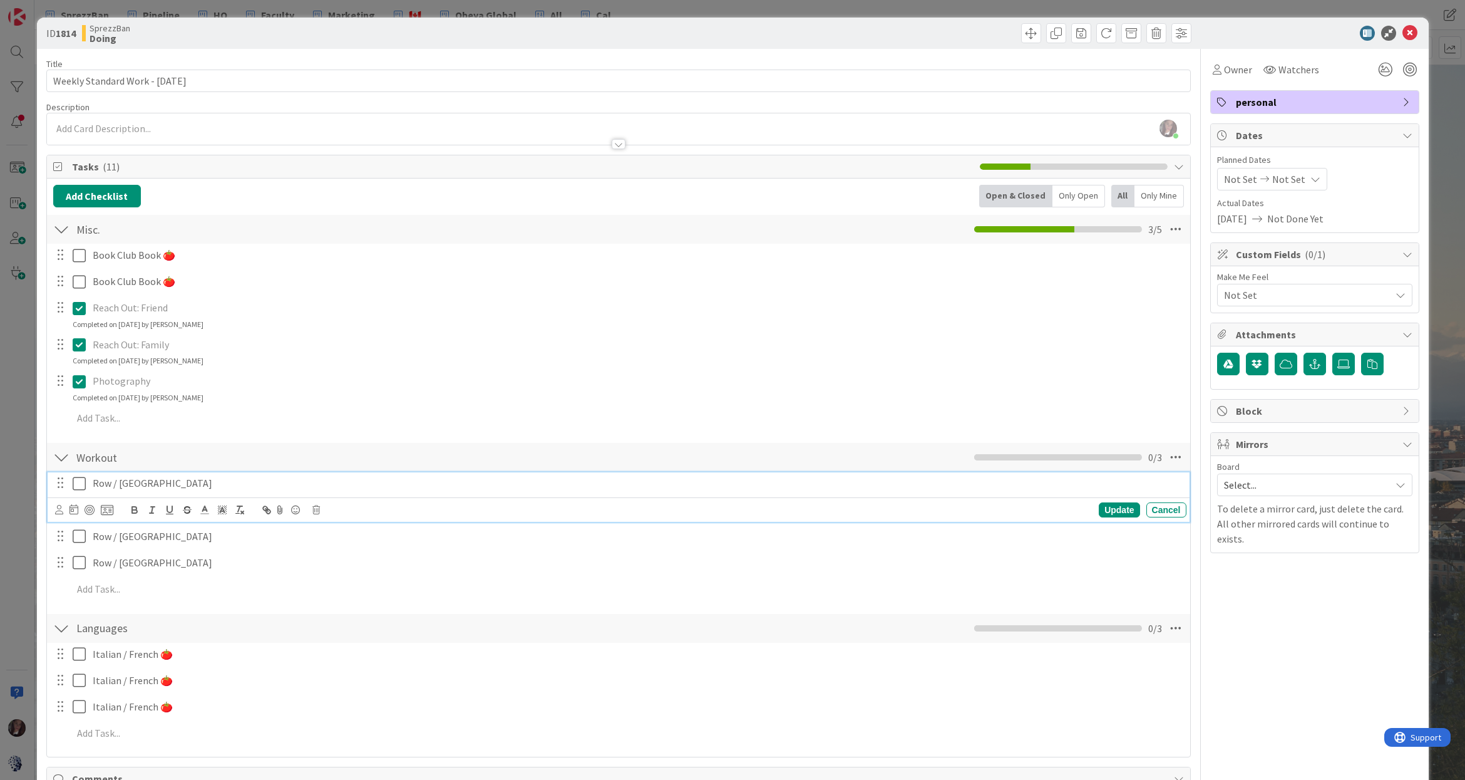
click at [81, 482] on icon at bounding box center [82, 483] width 19 height 15
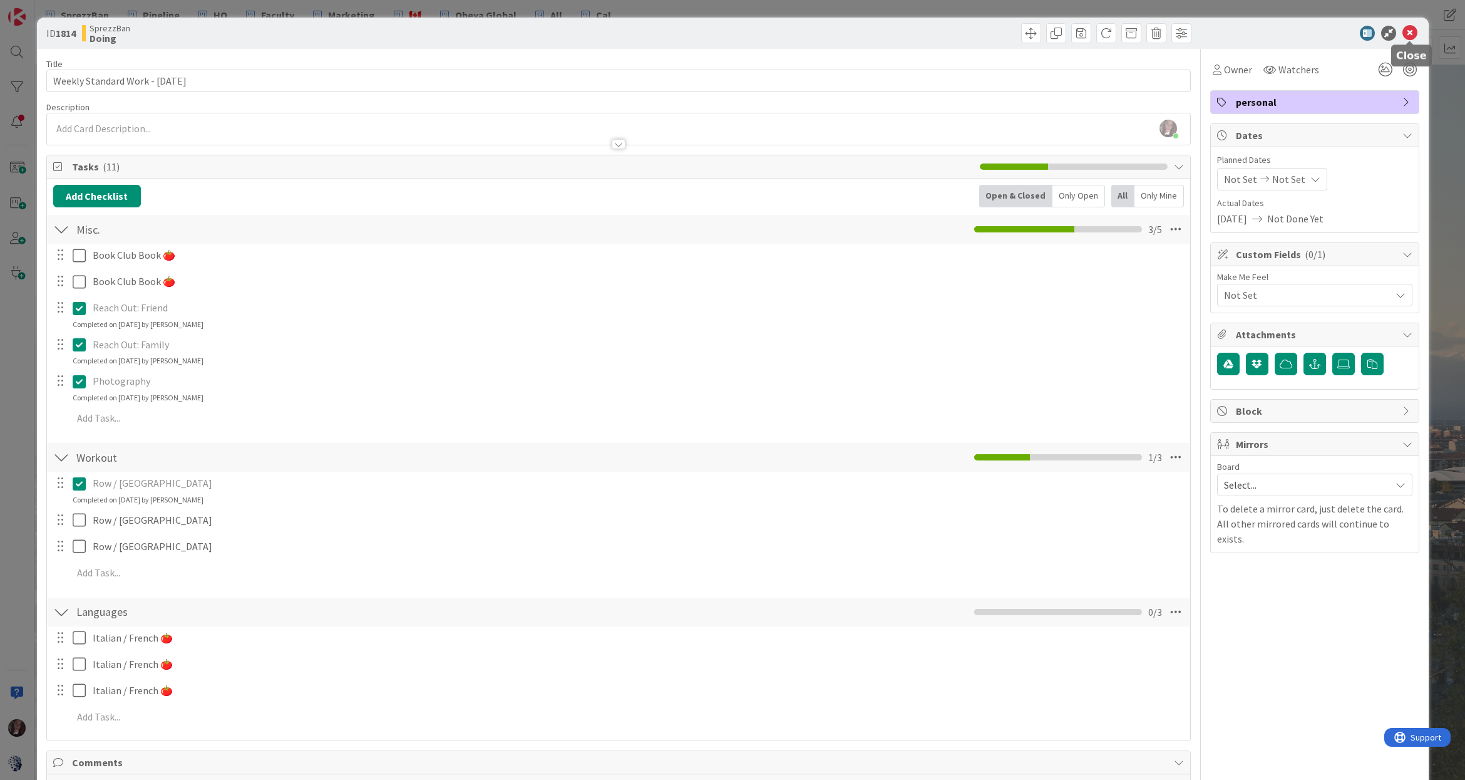
click at [1408, 32] on icon at bounding box center [1410, 33] width 15 height 15
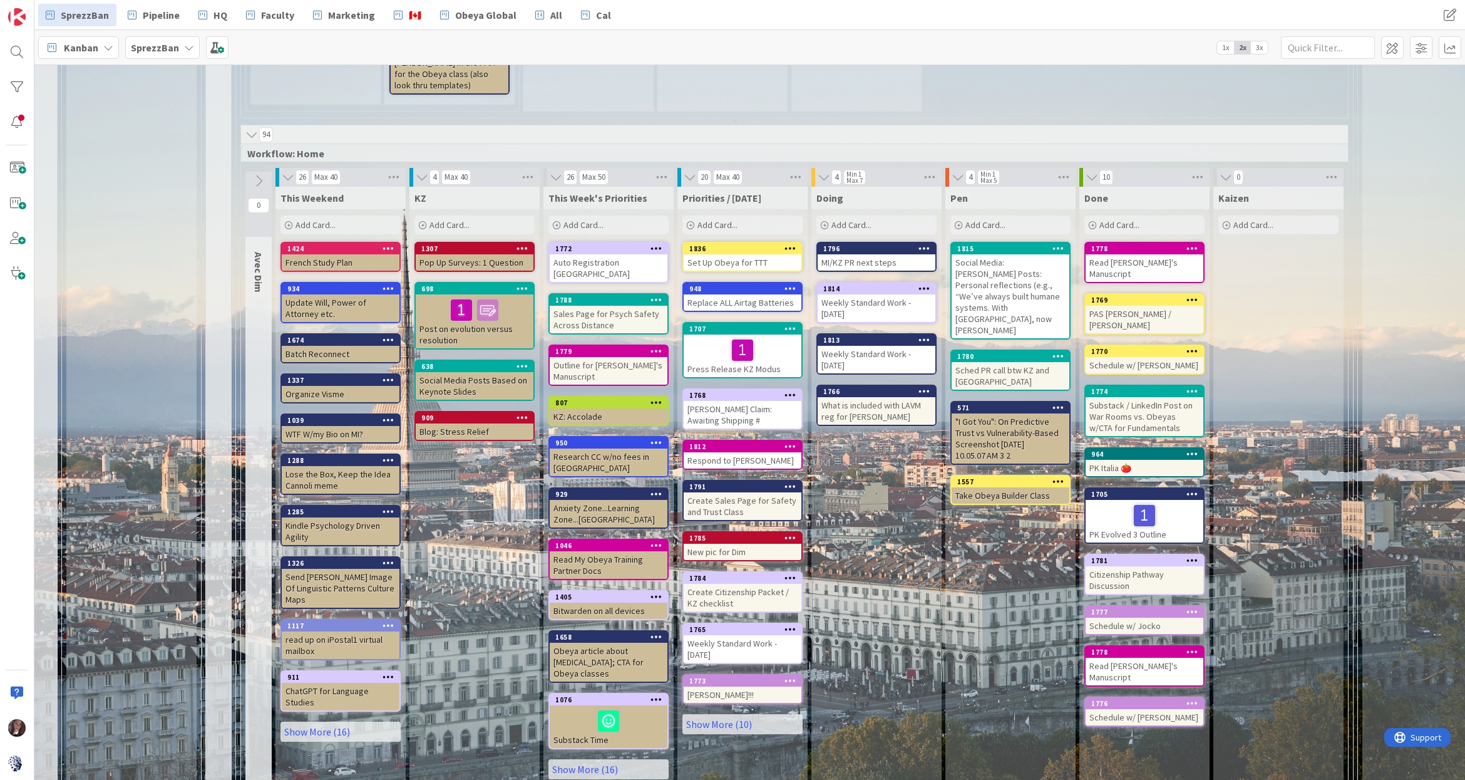
click at [867, 349] on div "Weekly Standard Work - [DATE]" at bounding box center [877, 360] width 118 height 28
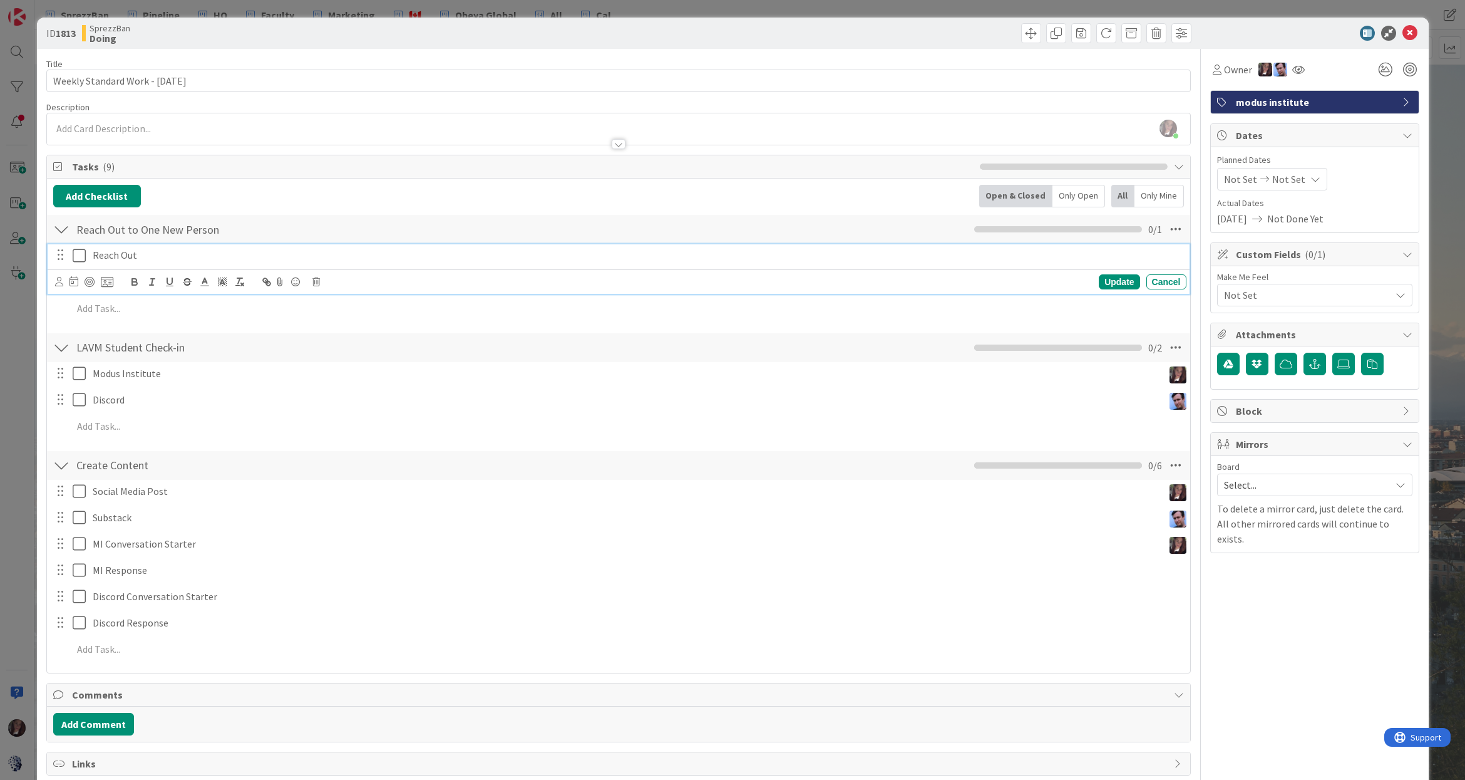
click at [76, 257] on icon at bounding box center [82, 255] width 19 height 15
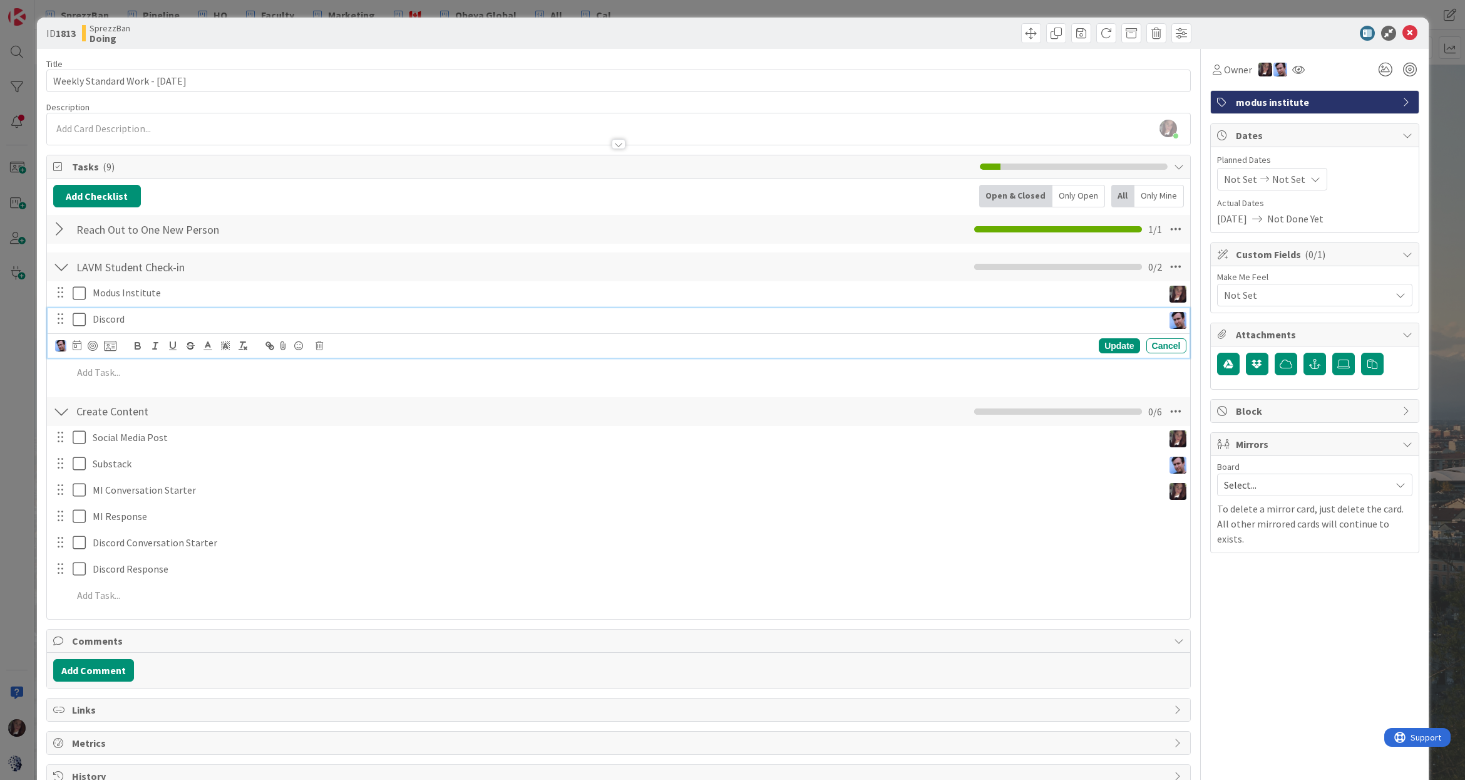
click at [79, 321] on icon at bounding box center [82, 319] width 19 height 15
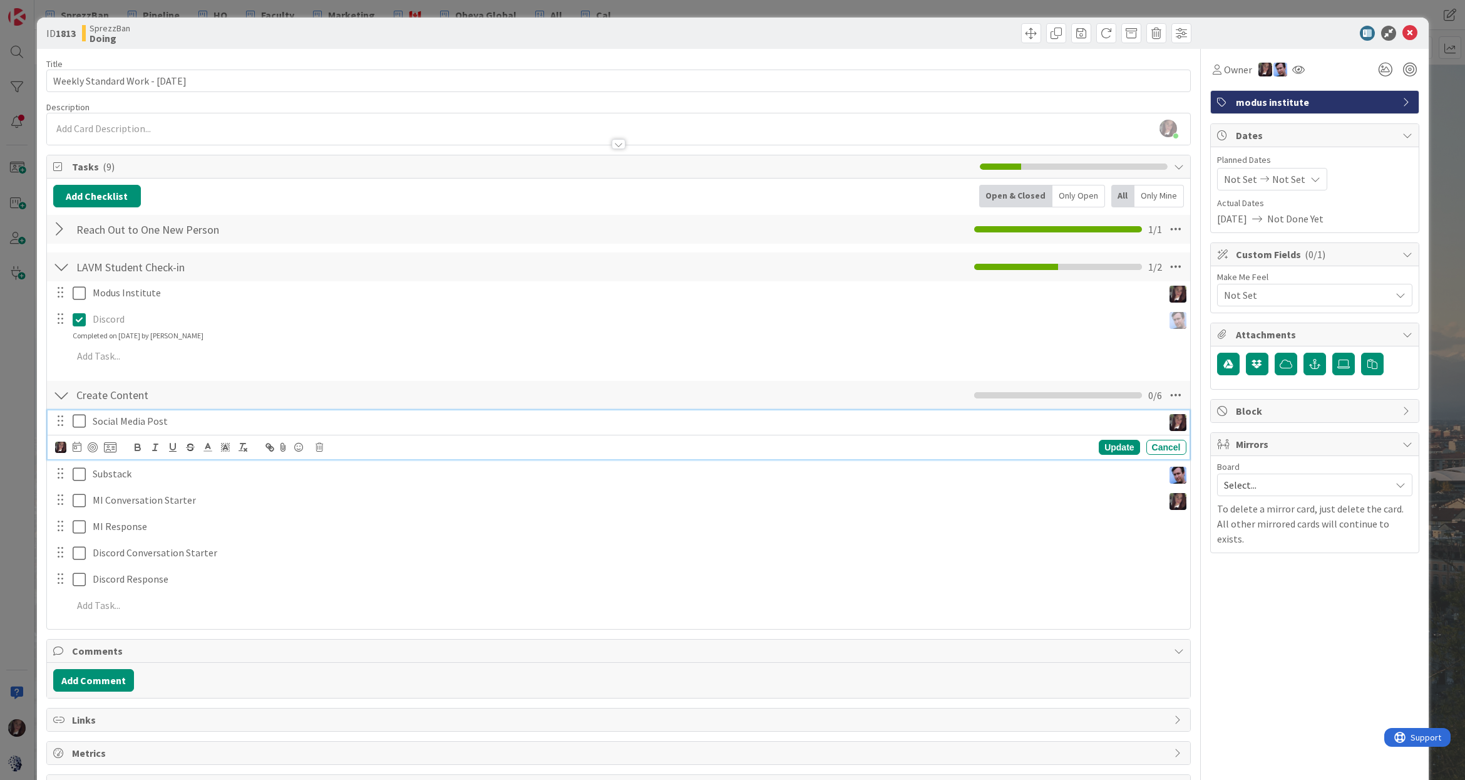
click at [78, 419] on icon at bounding box center [82, 420] width 19 height 15
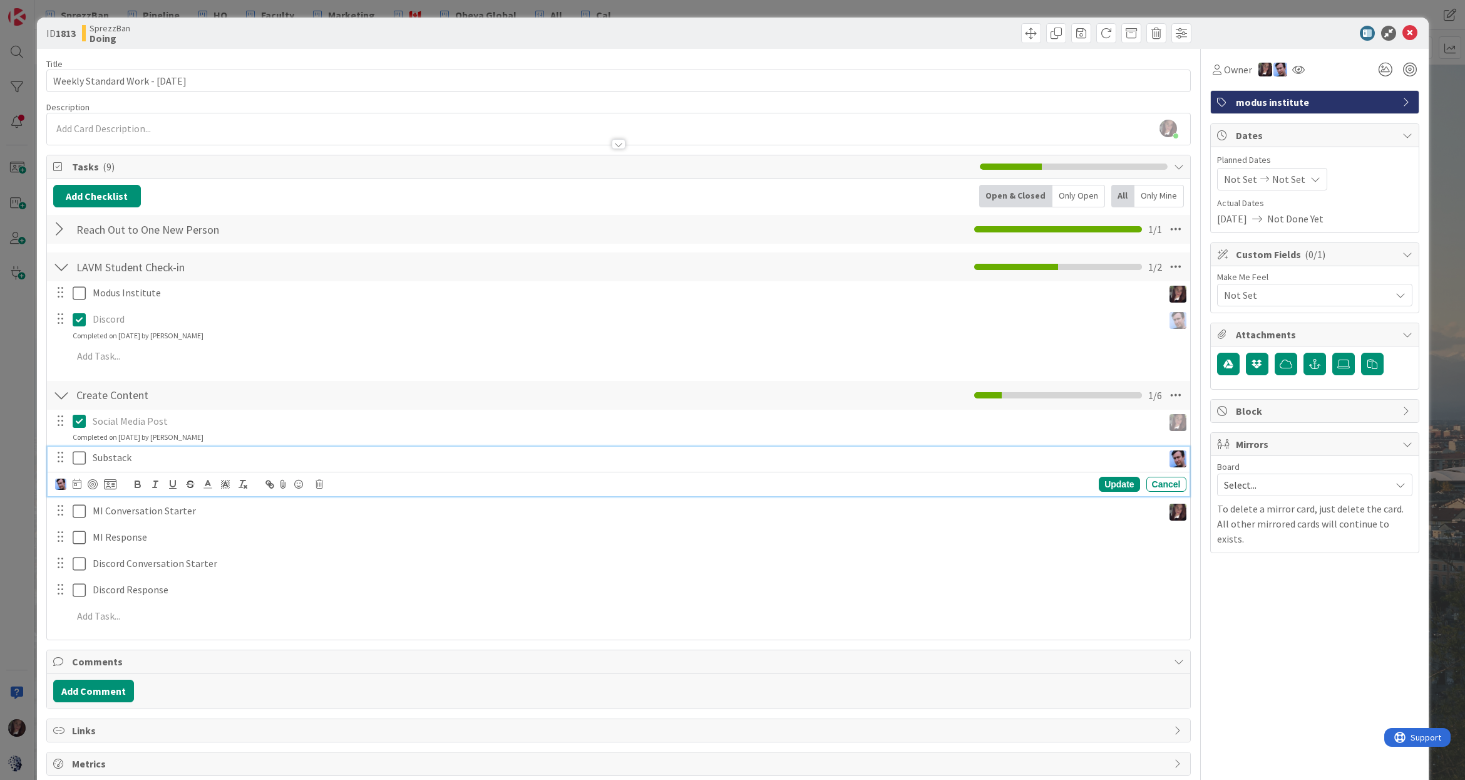
click at [79, 457] on icon at bounding box center [82, 457] width 19 height 15
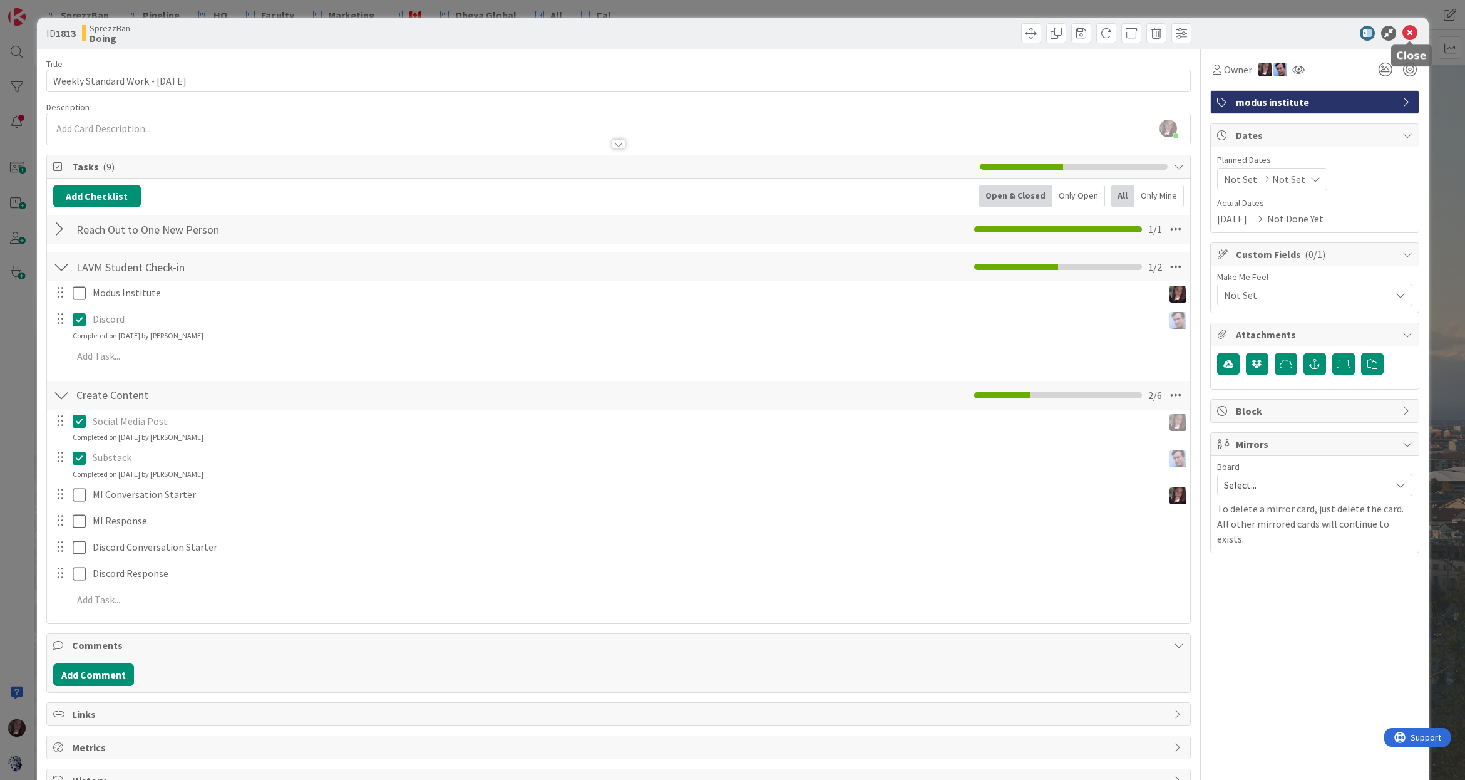
click at [1407, 36] on icon at bounding box center [1410, 33] width 15 height 15
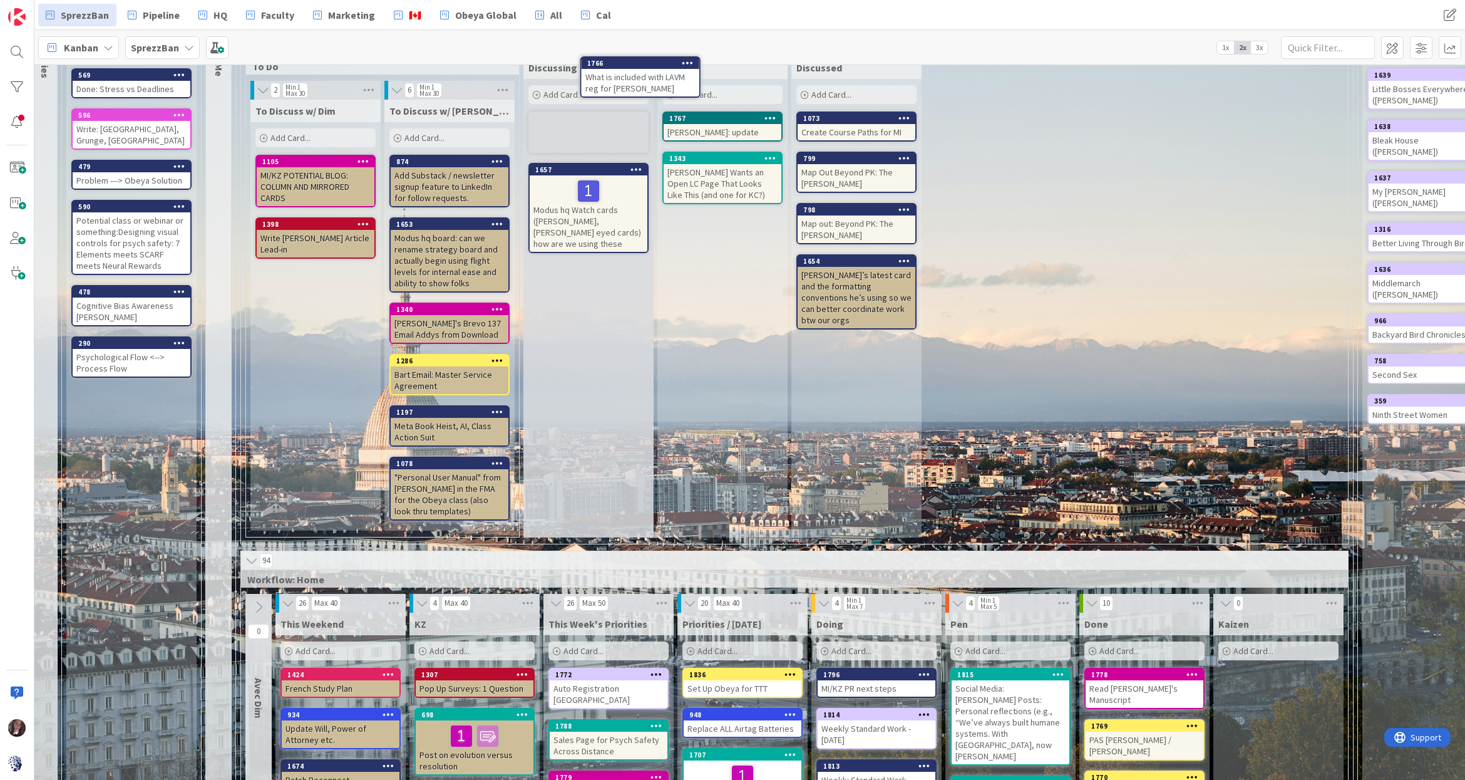
scroll to position [0, 8]
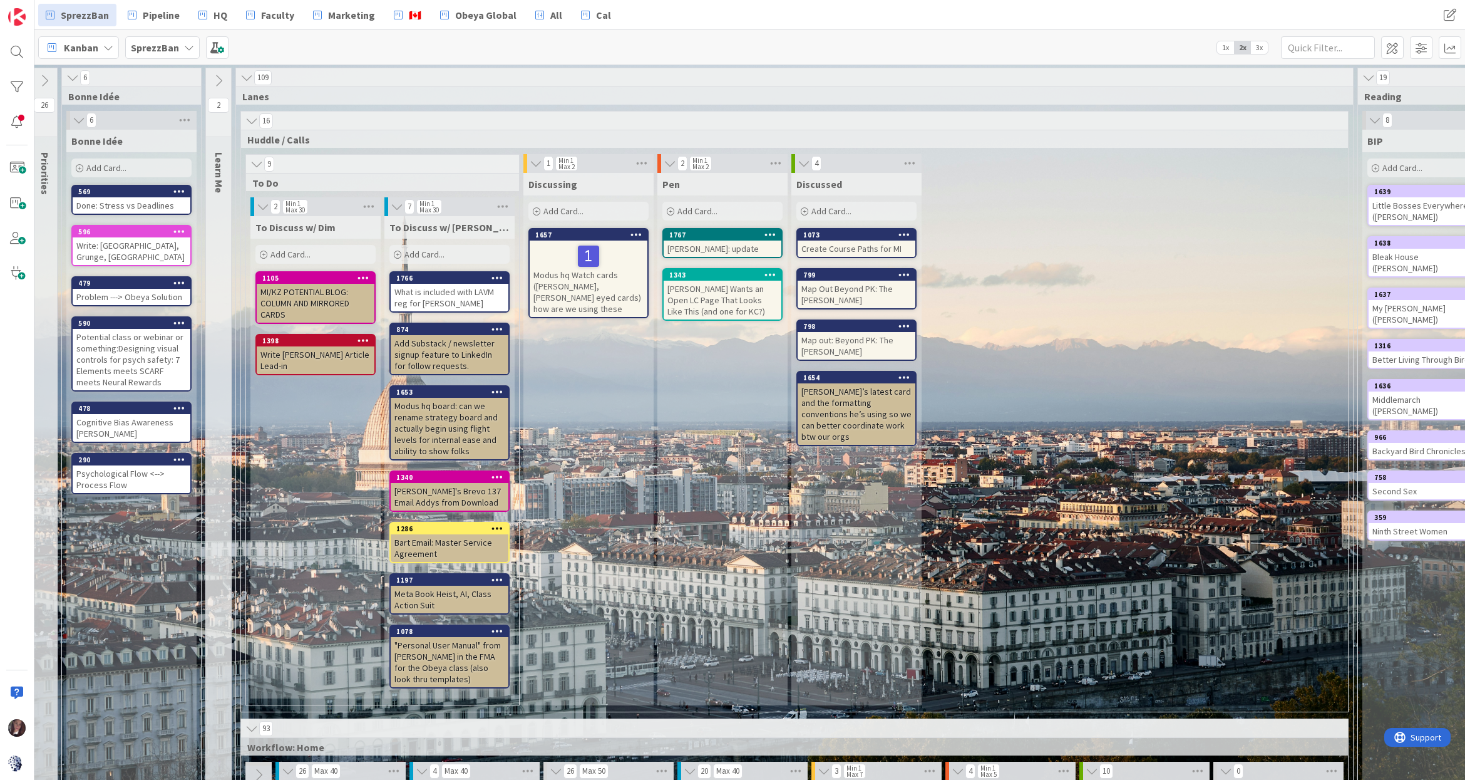
click at [435, 253] on span "Add Card..." at bounding box center [425, 254] width 40 height 11
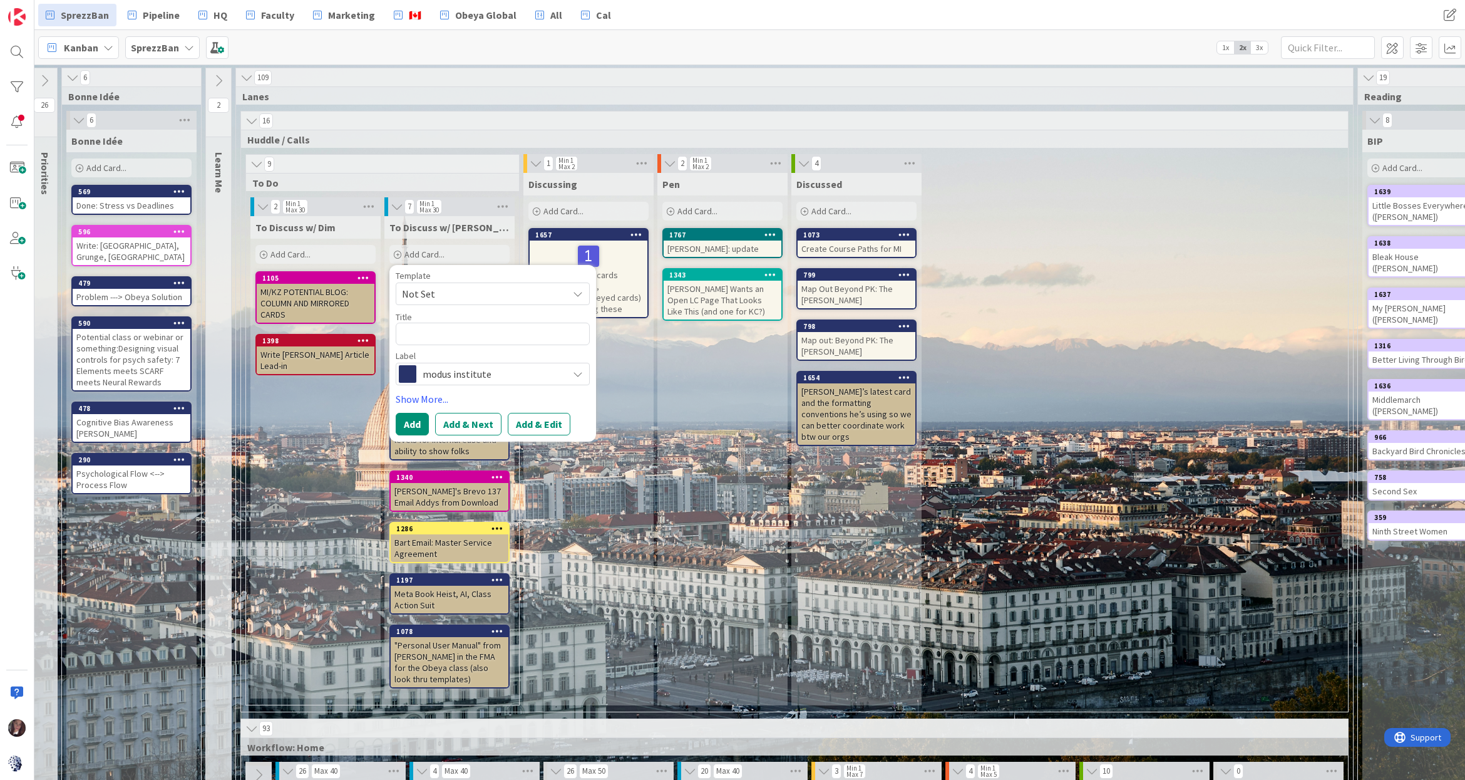
type textarea "x"
type textarea "J"
type textarea "x"
type textarea "Je"
type textarea "x"
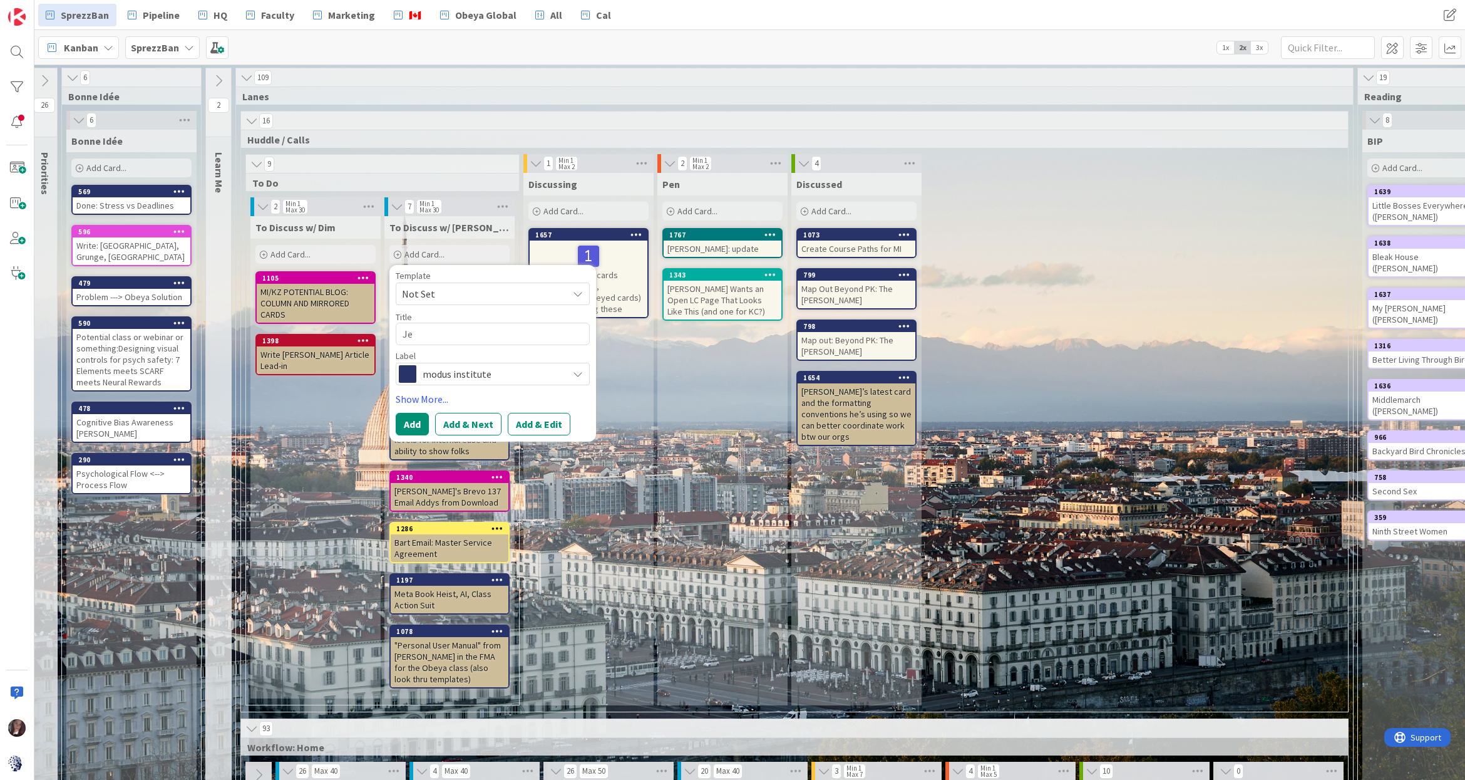
type textarea "Jef"
type textarea "x"
type textarea "Jeff"
type textarea "x"
type textarea "Jeffr"
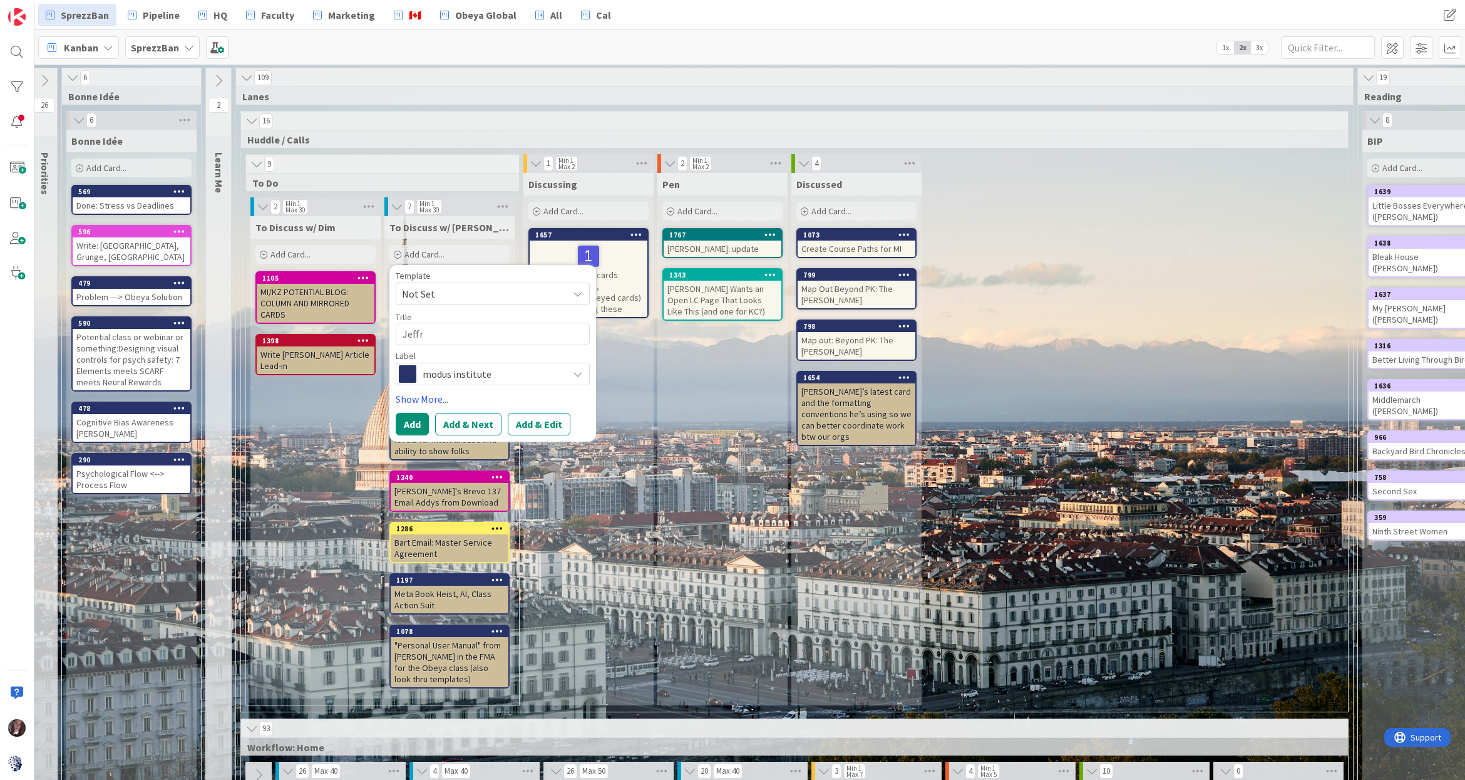
type textarea "x"
type textarea "Jeffre"
type textarea "x"
type textarea "Jeffrey"
type textarea "x"
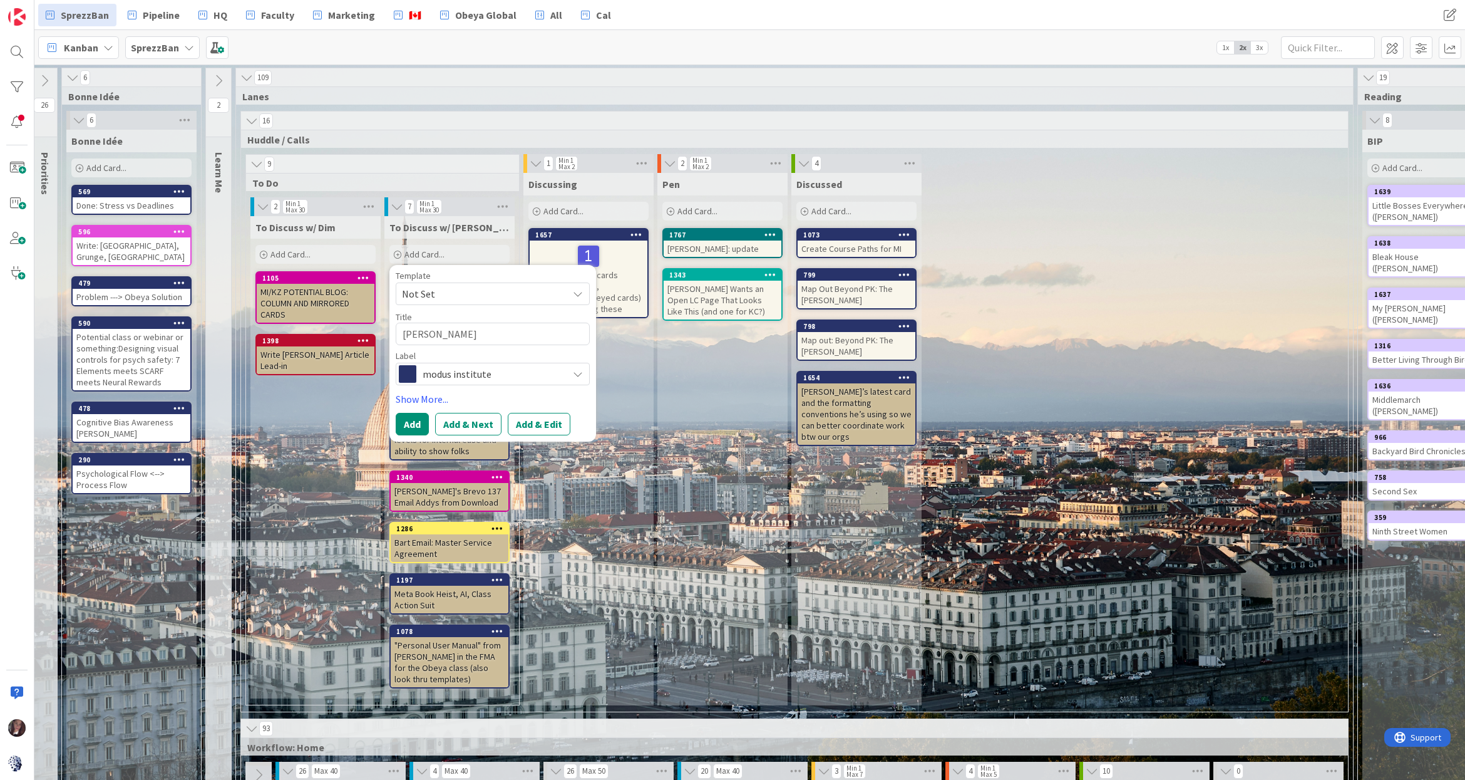
type textarea "Jeffrey"
type textarea "x"
type textarea "Jeffrey n"
type textarea "x"
type textarea "Jeffrey ne"
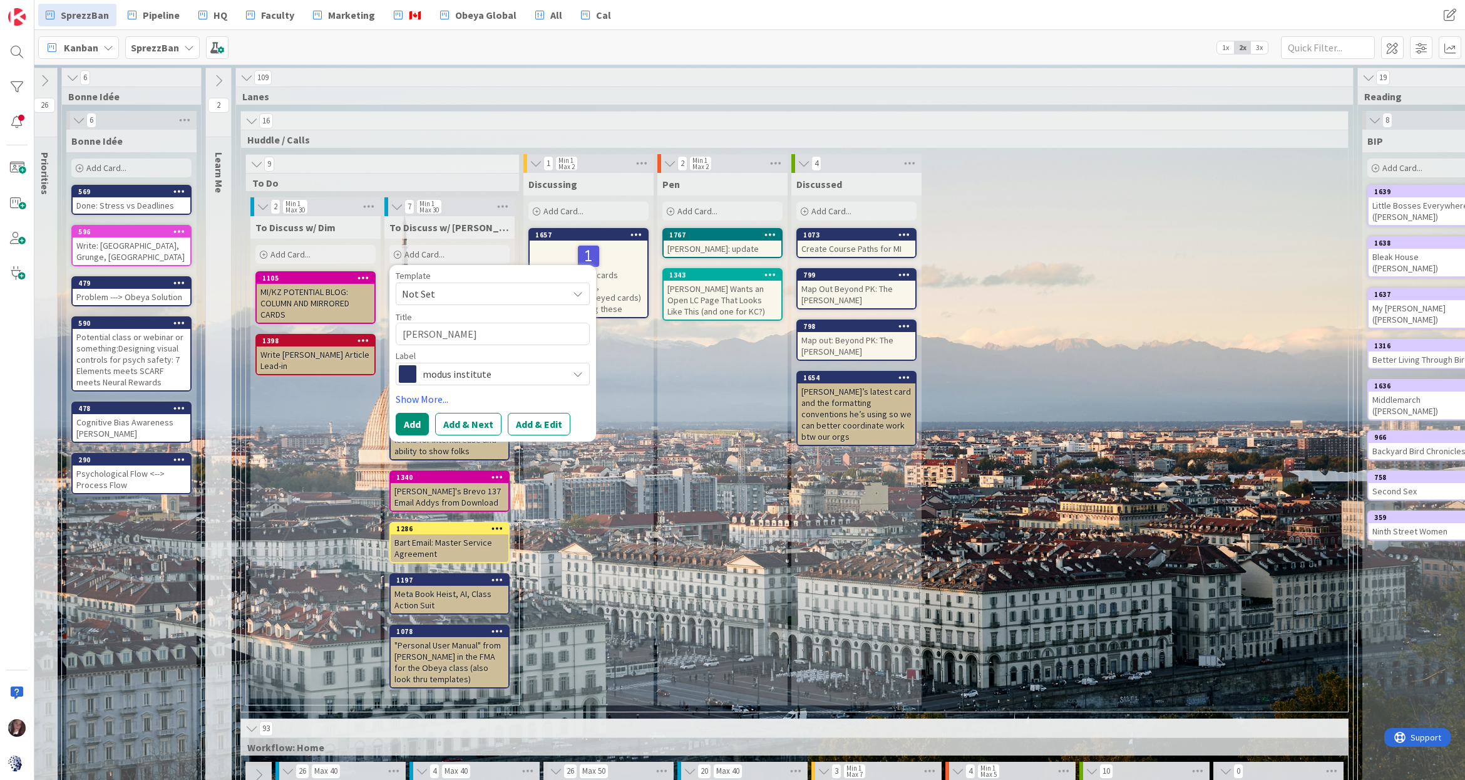
type textarea "x"
type textarea "Jeffrey nee"
type textarea "x"
type textarea "Jeffrey need"
type textarea "x"
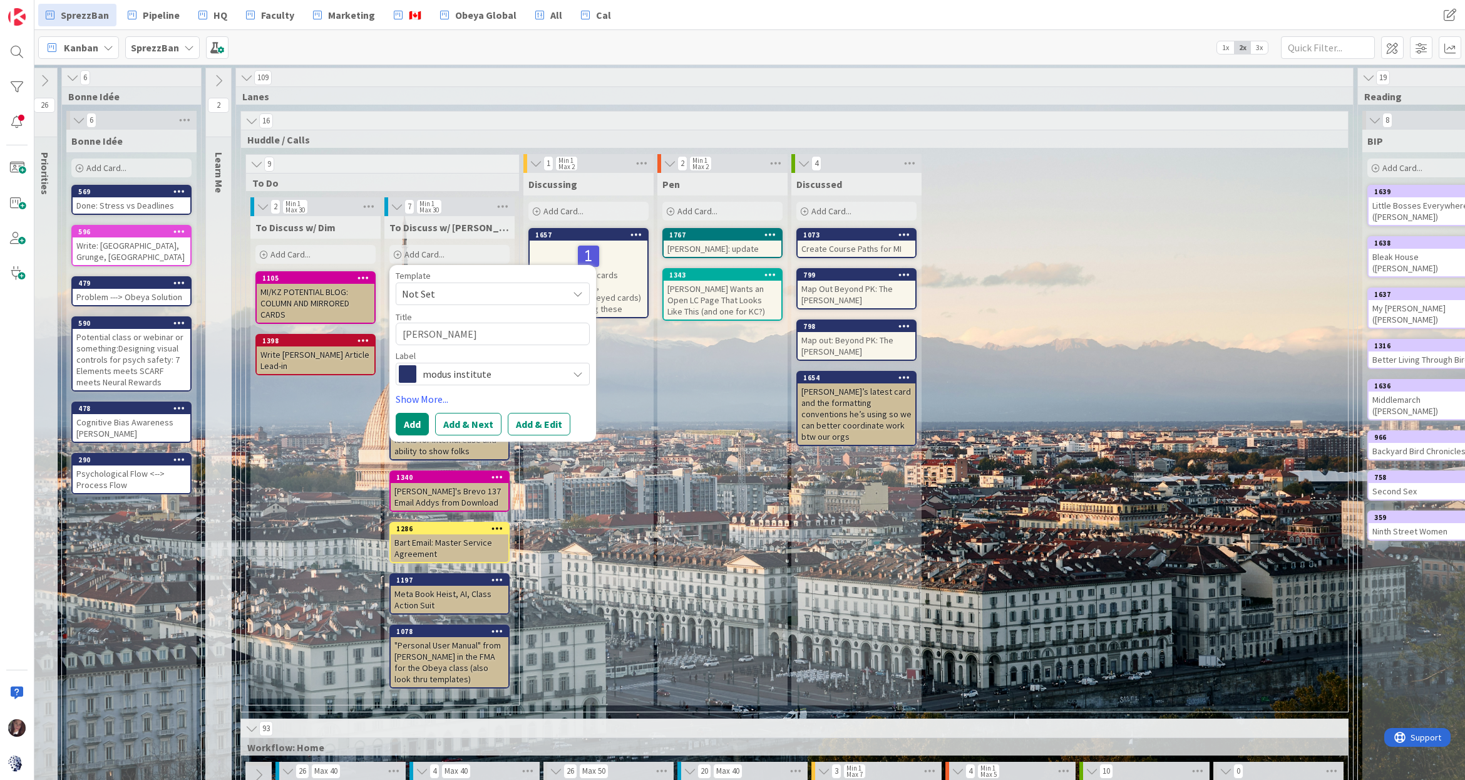
type textarea "Jeffrey needs"
type textarea "x"
type textarea "Jeffrey needs"
type textarea "x"
type textarea "Jeffrey needs a"
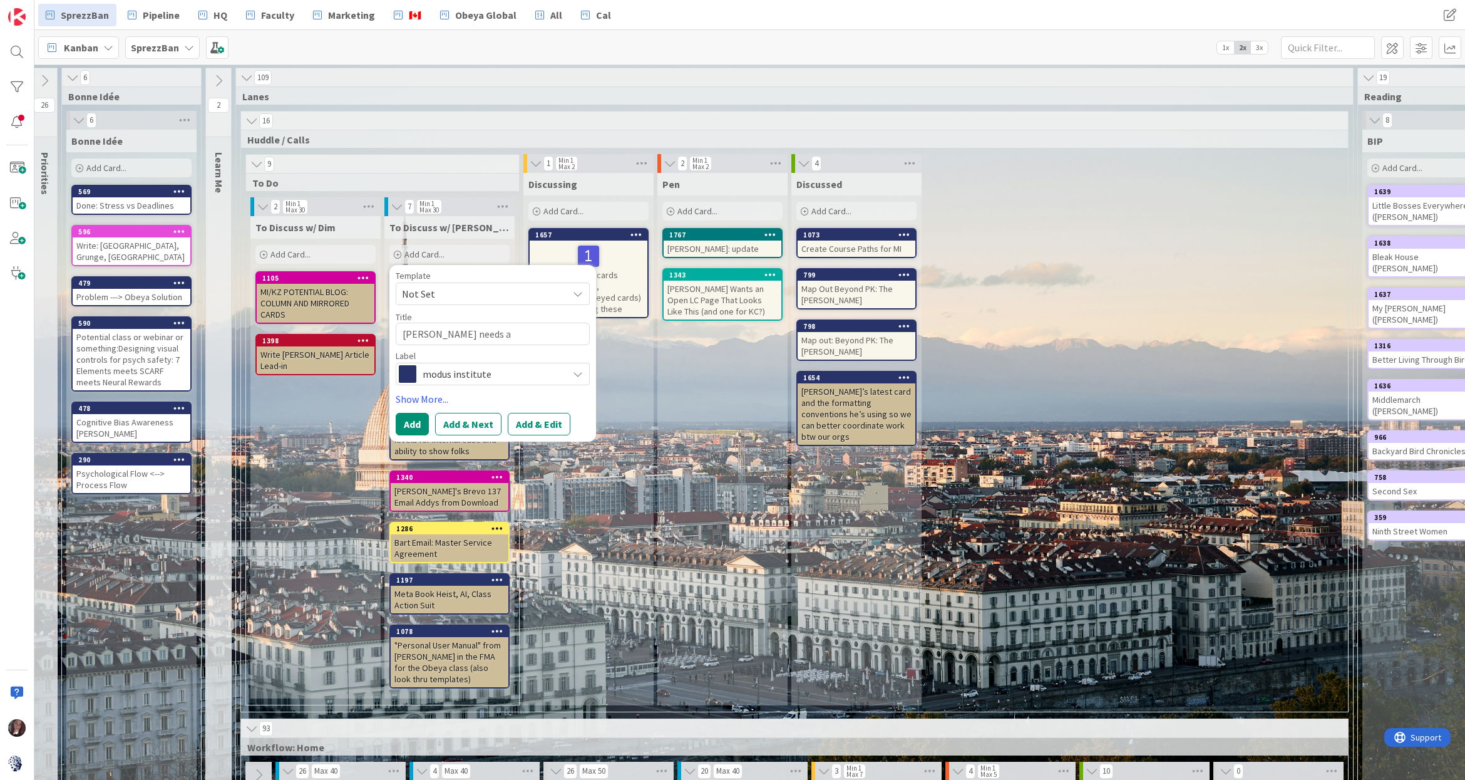
type textarea "x"
type textarea "Jeffrey needs a"
type textarea "x"
type textarea "Jeffrey needs a C"
type textarea "x"
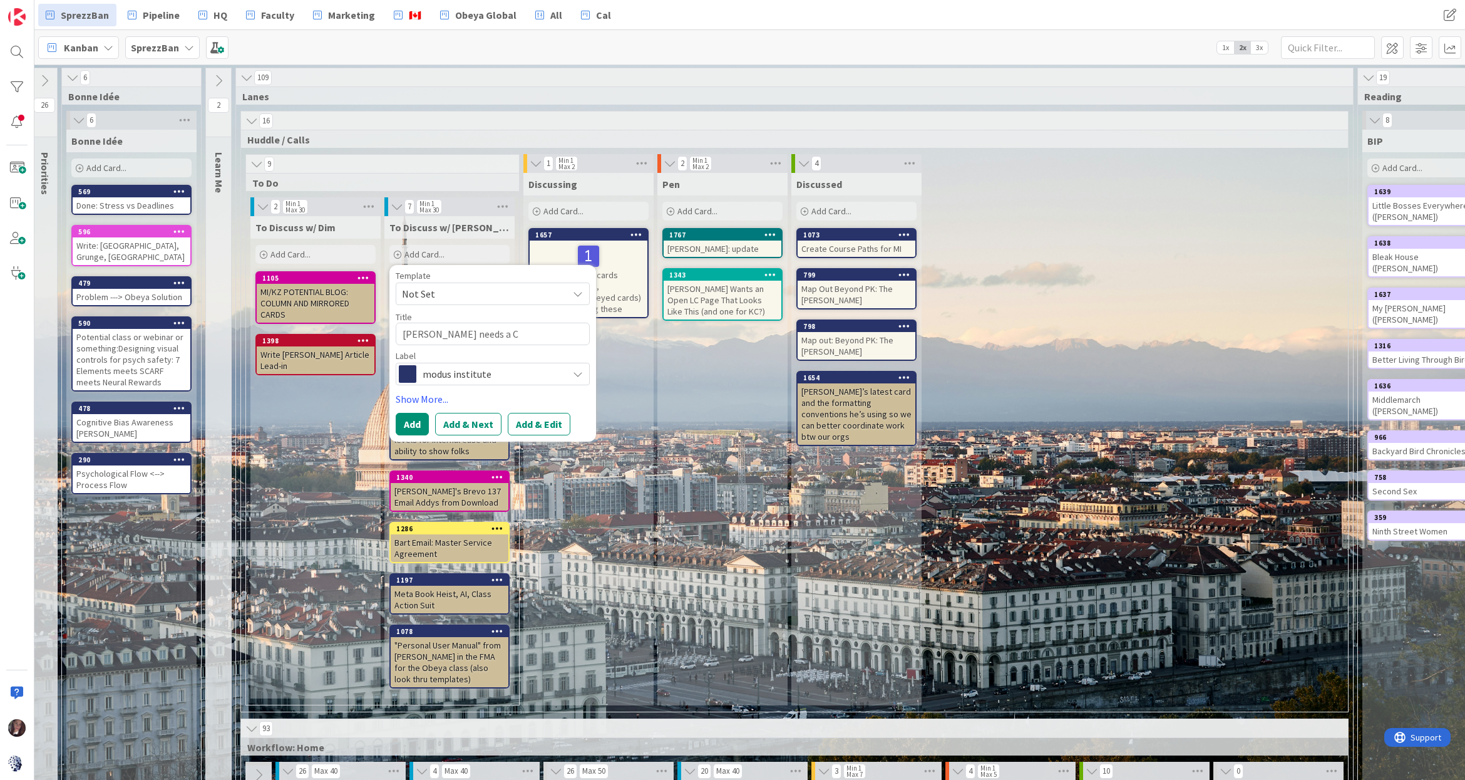
type textarea "Jeffrey needs a Co"
type textarea "x"
type textarea "Jeffrey needs a CoC"
type textarea "x"
type textarea "Jeffrey needs a CoC"
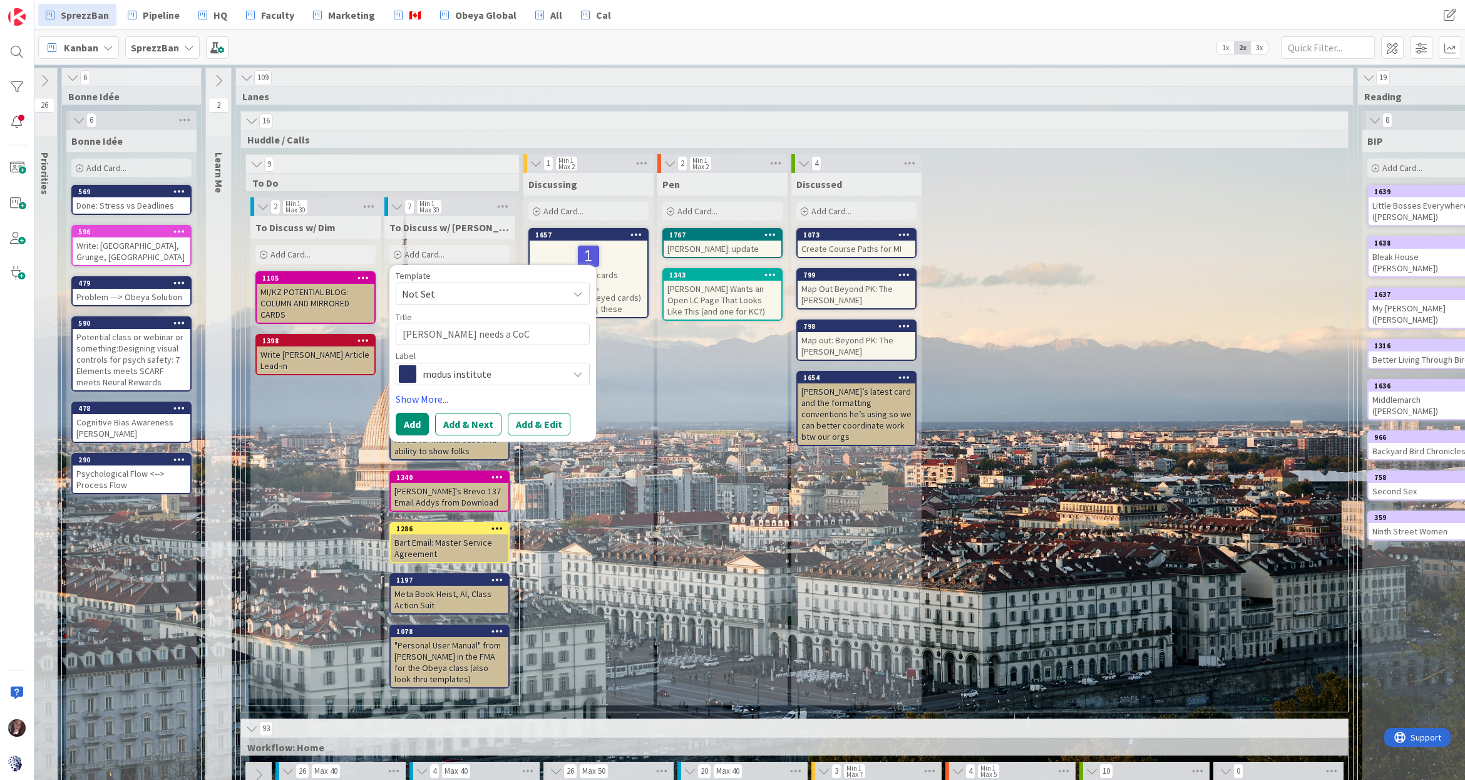
type textarea "x"
type textarea "Jeffrey needs a CoC f"
type textarea "x"
type textarea "Jeffrey needs a CoC fo"
type textarea "x"
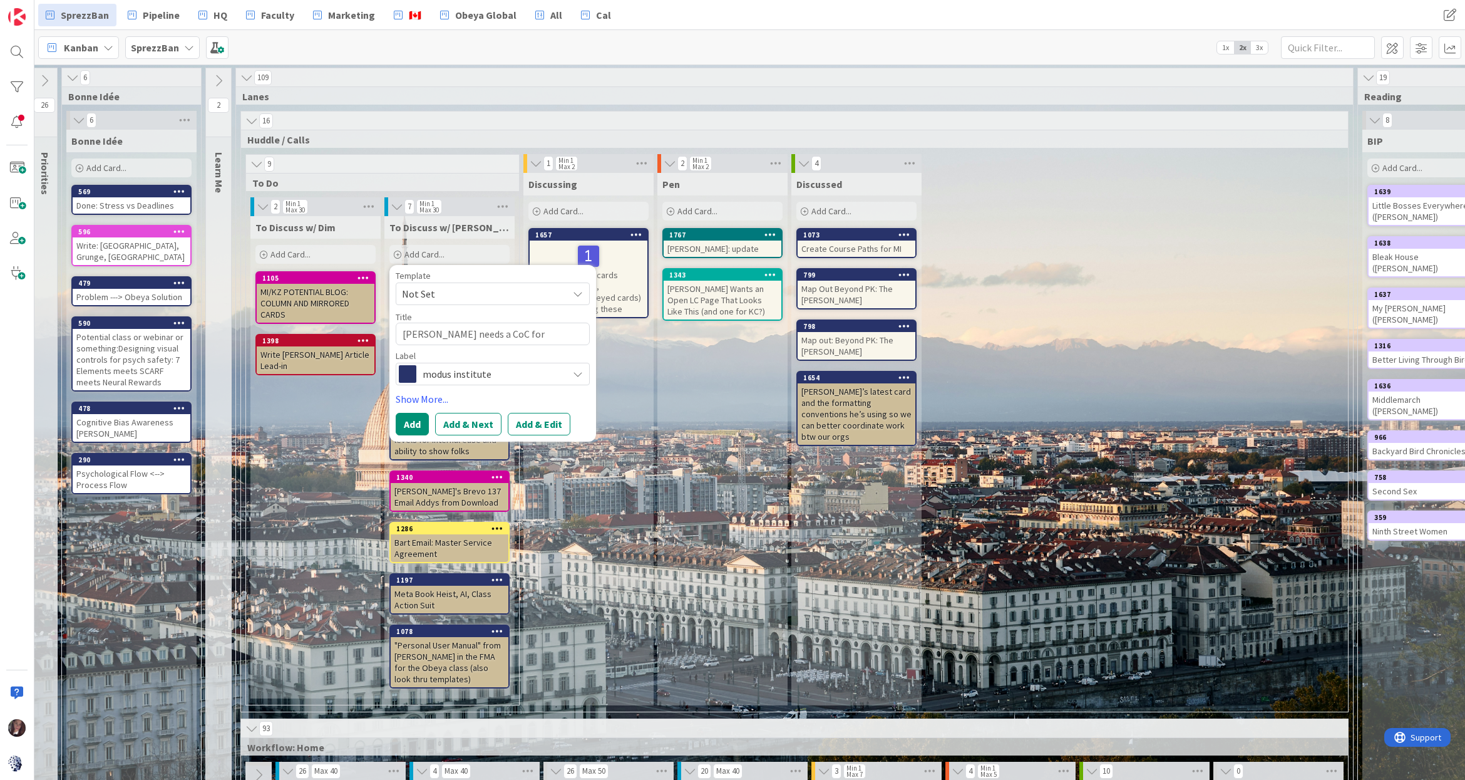
type textarea "Jeffrey needs a CoC for"
type textarea "x"
type textarea "Jeffrey needs a CoC for L"
type textarea "x"
type textarea "Jeffrey needs a CoC for Le"
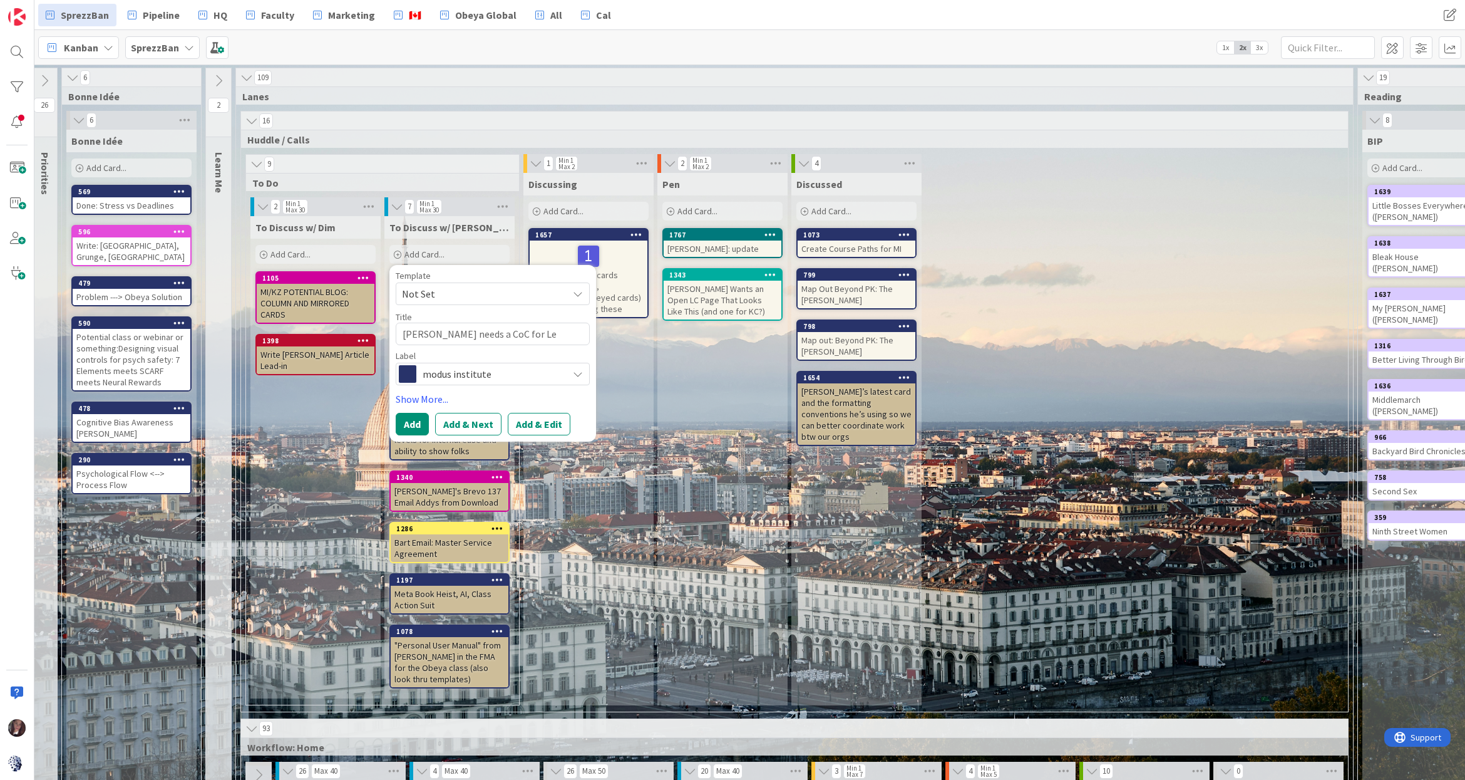
type textarea "x"
type textarea "Jeffrey needs a CoC for Lex"
type textarea "x"
type textarea "Jeffrey needs a CoC for Lex"
type textarea "x"
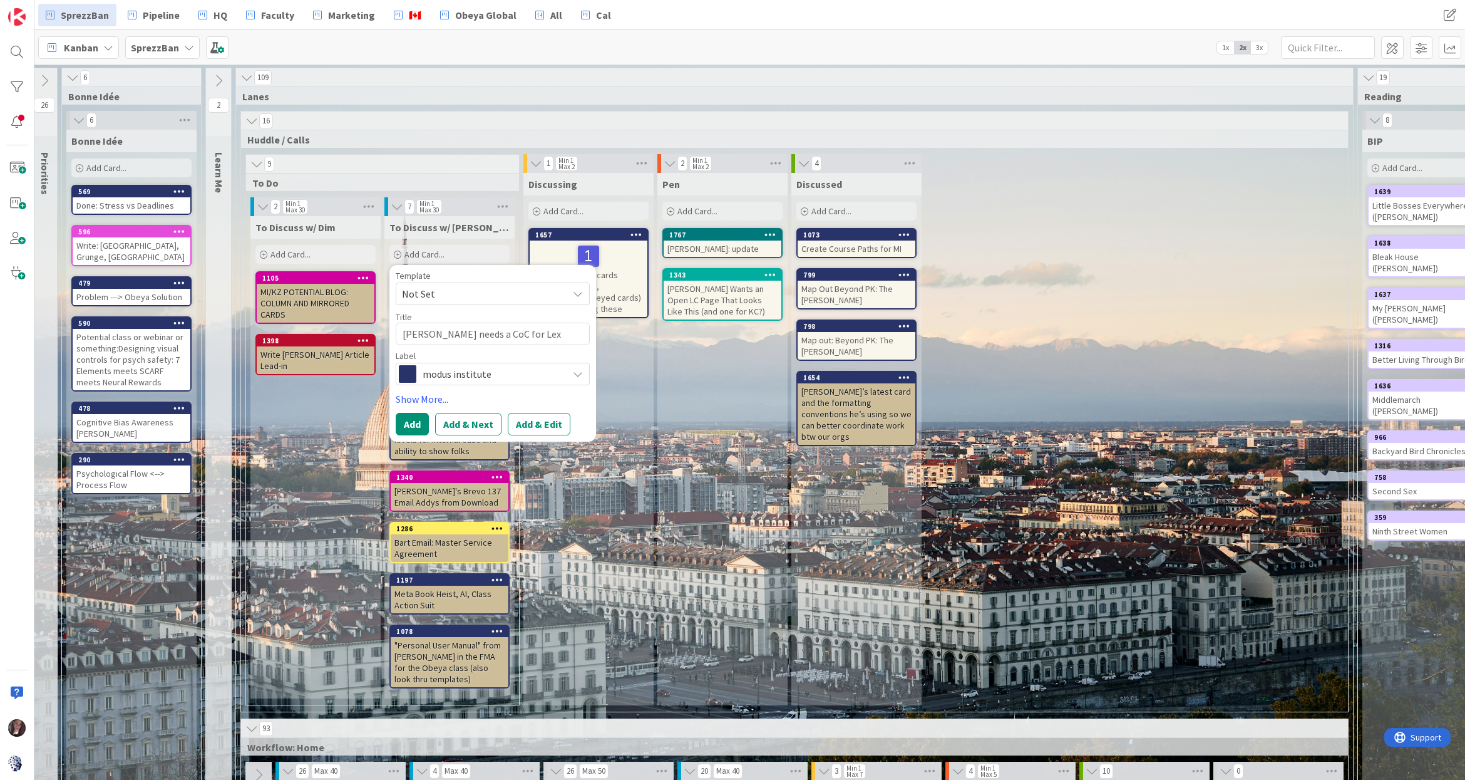
type textarea "Jeffrey needs a CoC for Lex c"
type textarea "x"
type textarea "Jeffrey needs a CoC for Lex cl"
type textarea "x"
type textarea "Jeffrey needs a CoC for Lex cla"
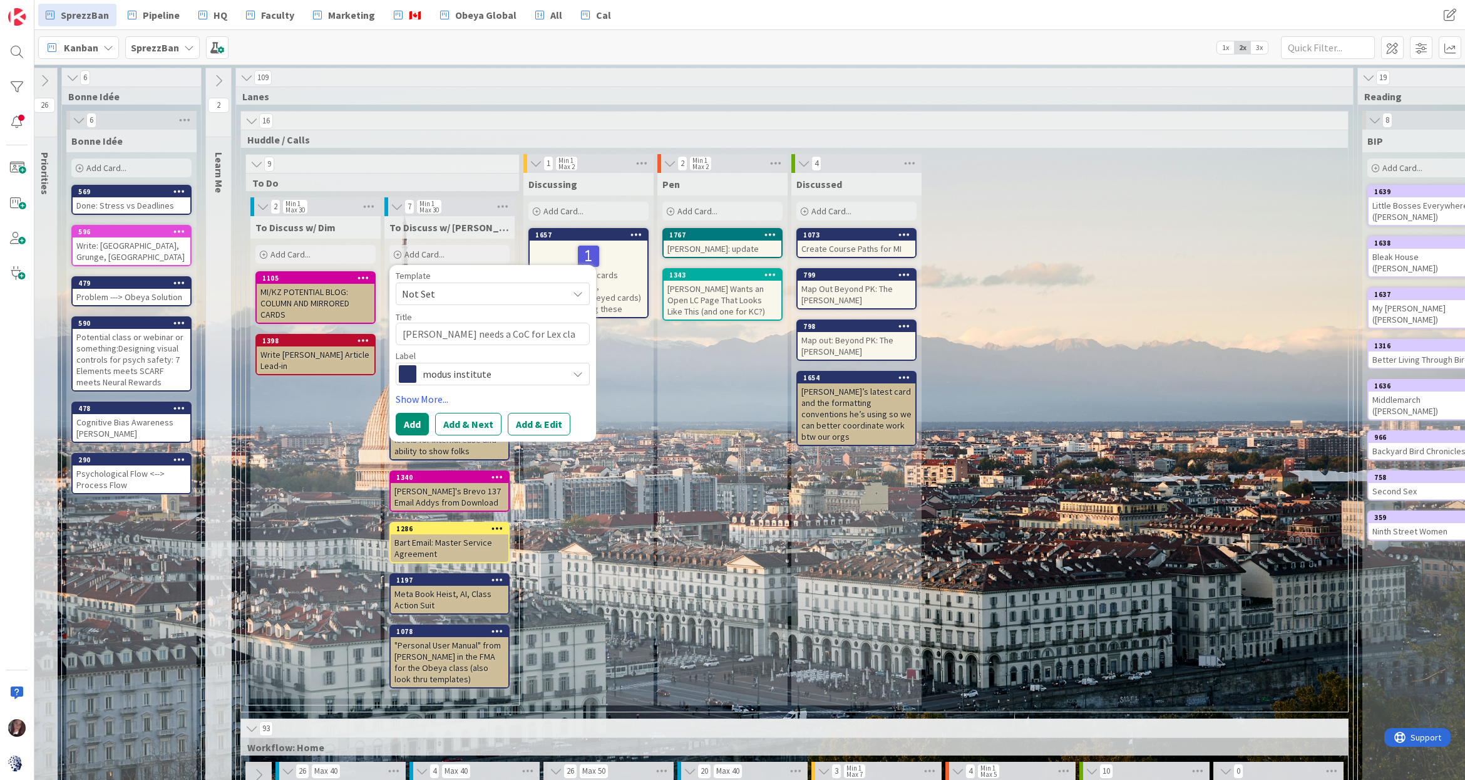
type textarea "x"
type textarea "Jeffrey needs a CoC for Lex clas"
type textarea "x"
type textarea "Jeffrey needs a CoC for Lex class"
click at [414, 425] on button "Add" at bounding box center [412, 424] width 33 height 23
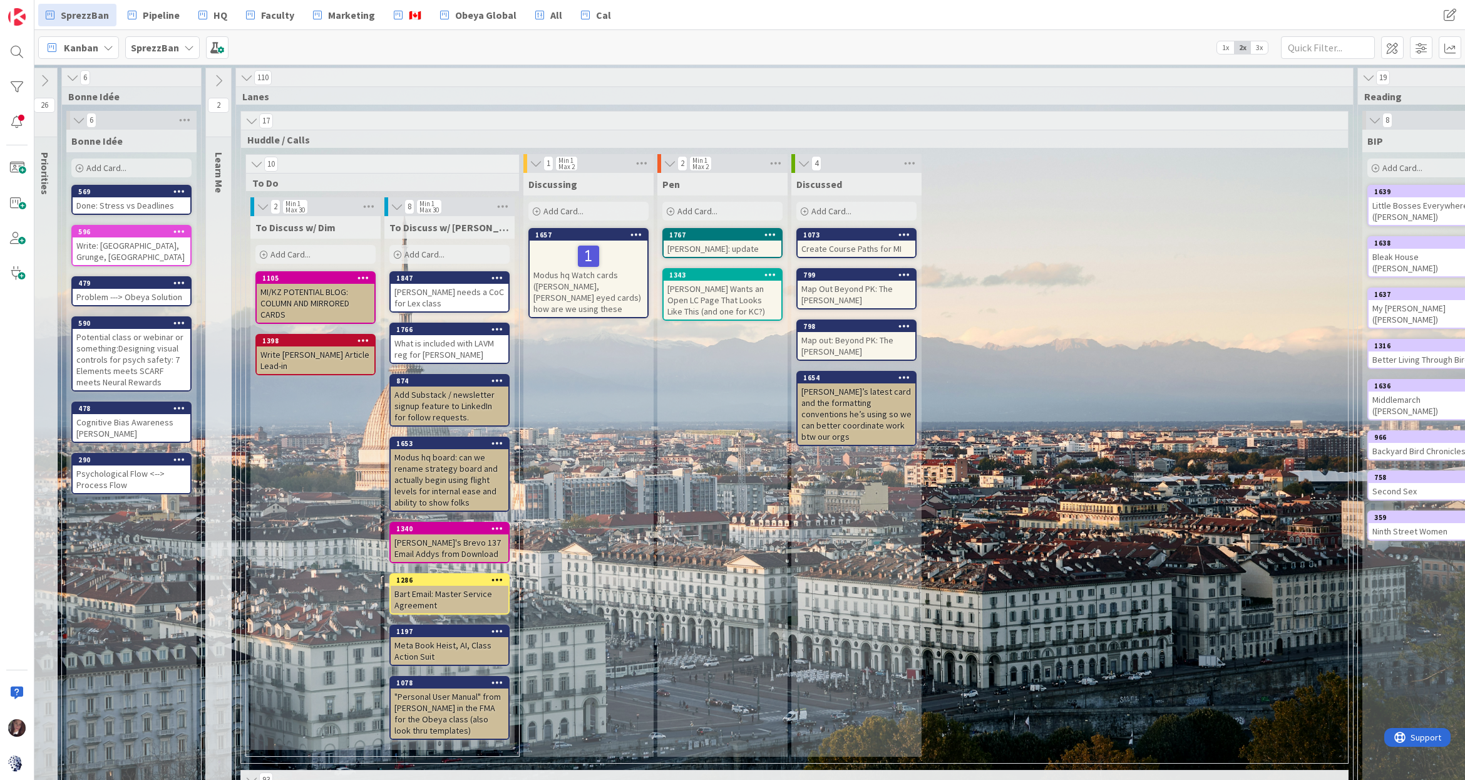
click at [428, 253] on span "Add Card..." at bounding box center [425, 254] width 40 height 11
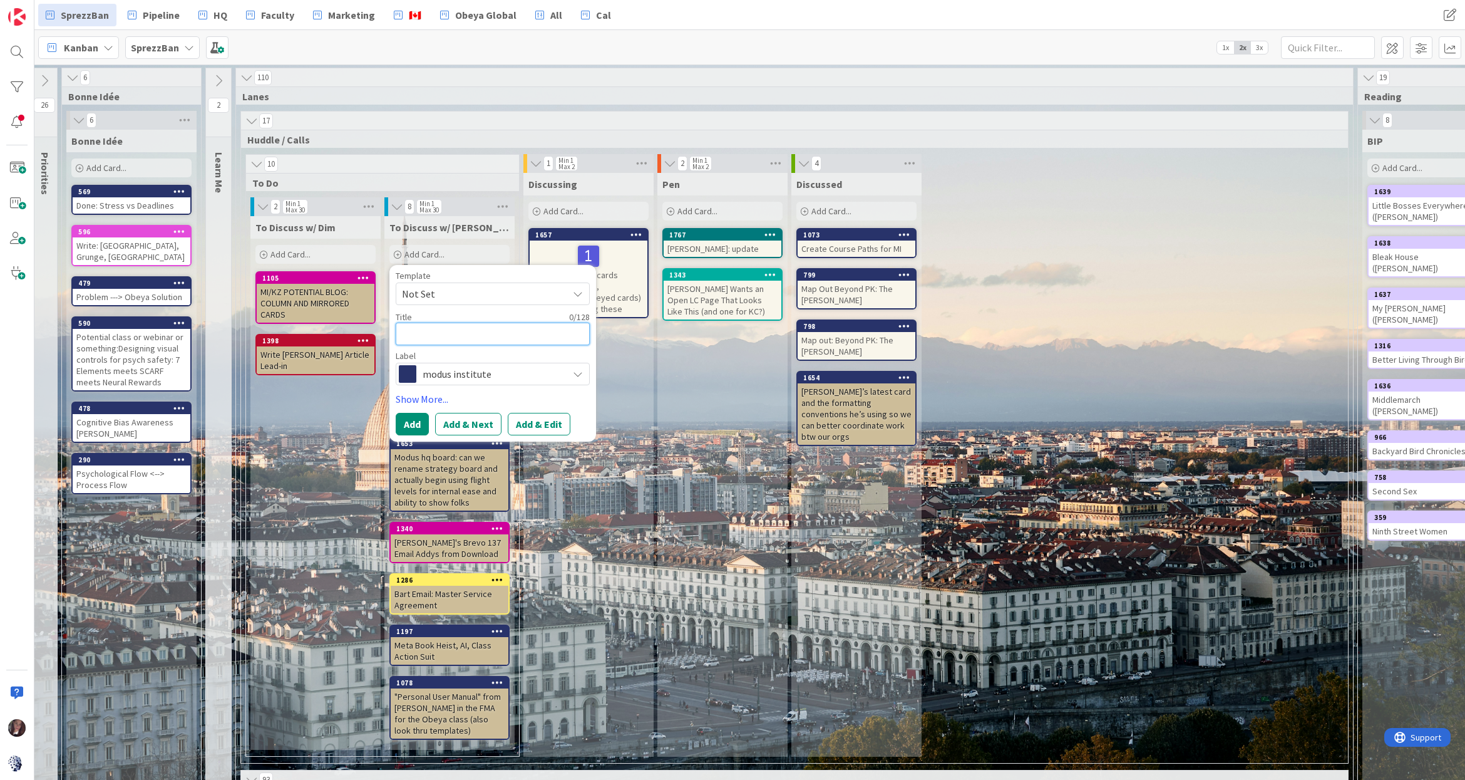
click at [428, 253] on span "Add Card..." at bounding box center [425, 254] width 40 height 11
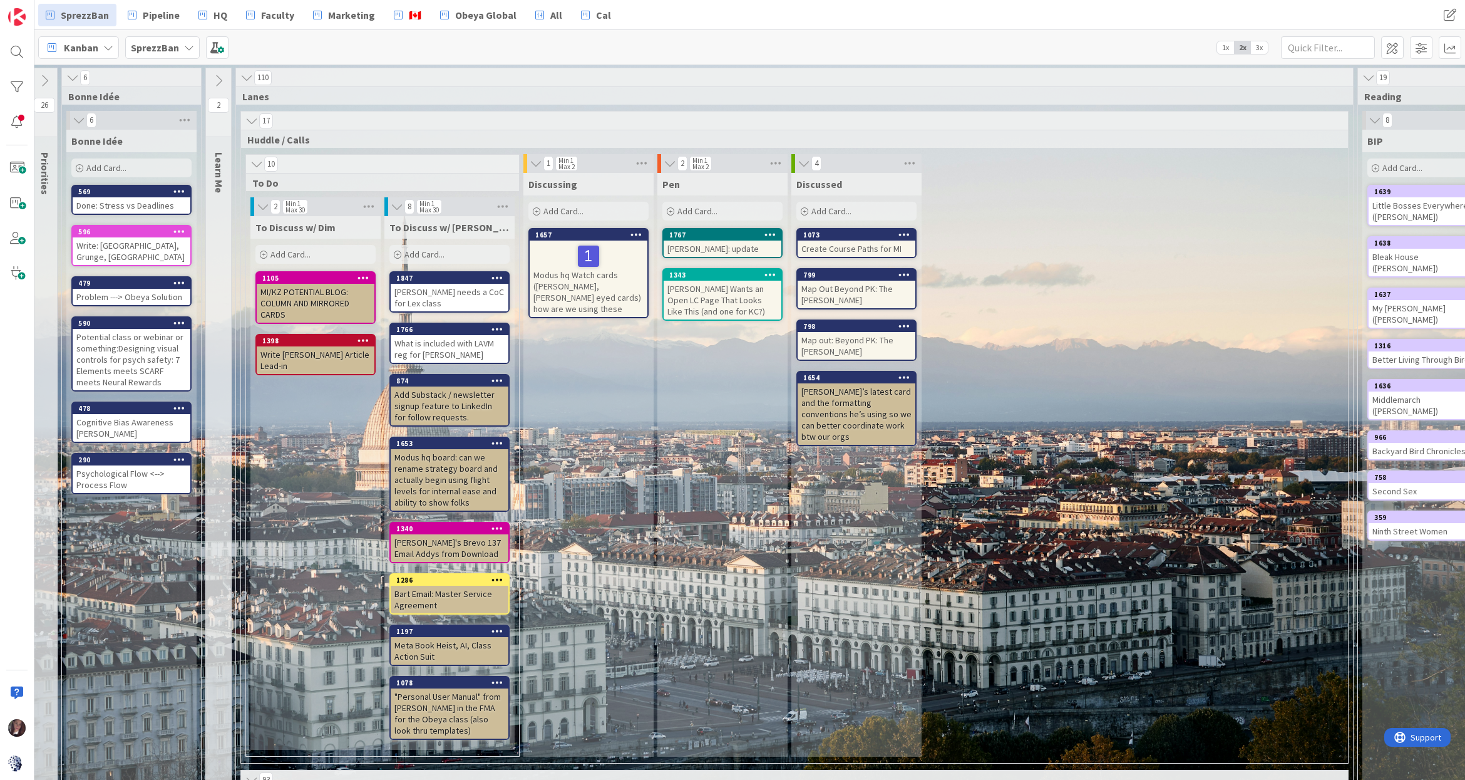
click at [435, 297] on div "Jeffrey needs a CoC for Lex class" at bounding box center [450, 298] width 118 height 28
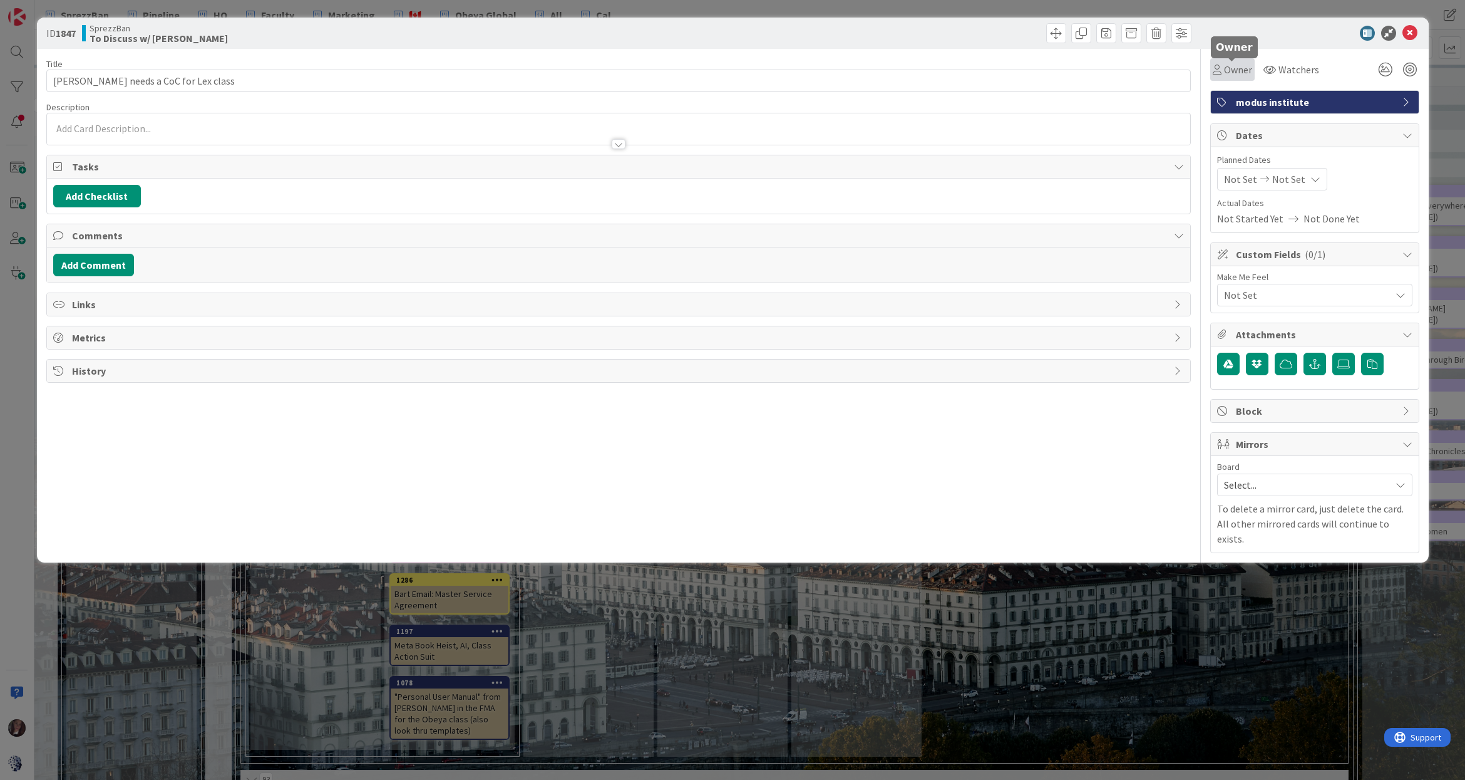
click at [1223, 71] on div "Owner" at bounding box center [1232, 69] width 39 height 15
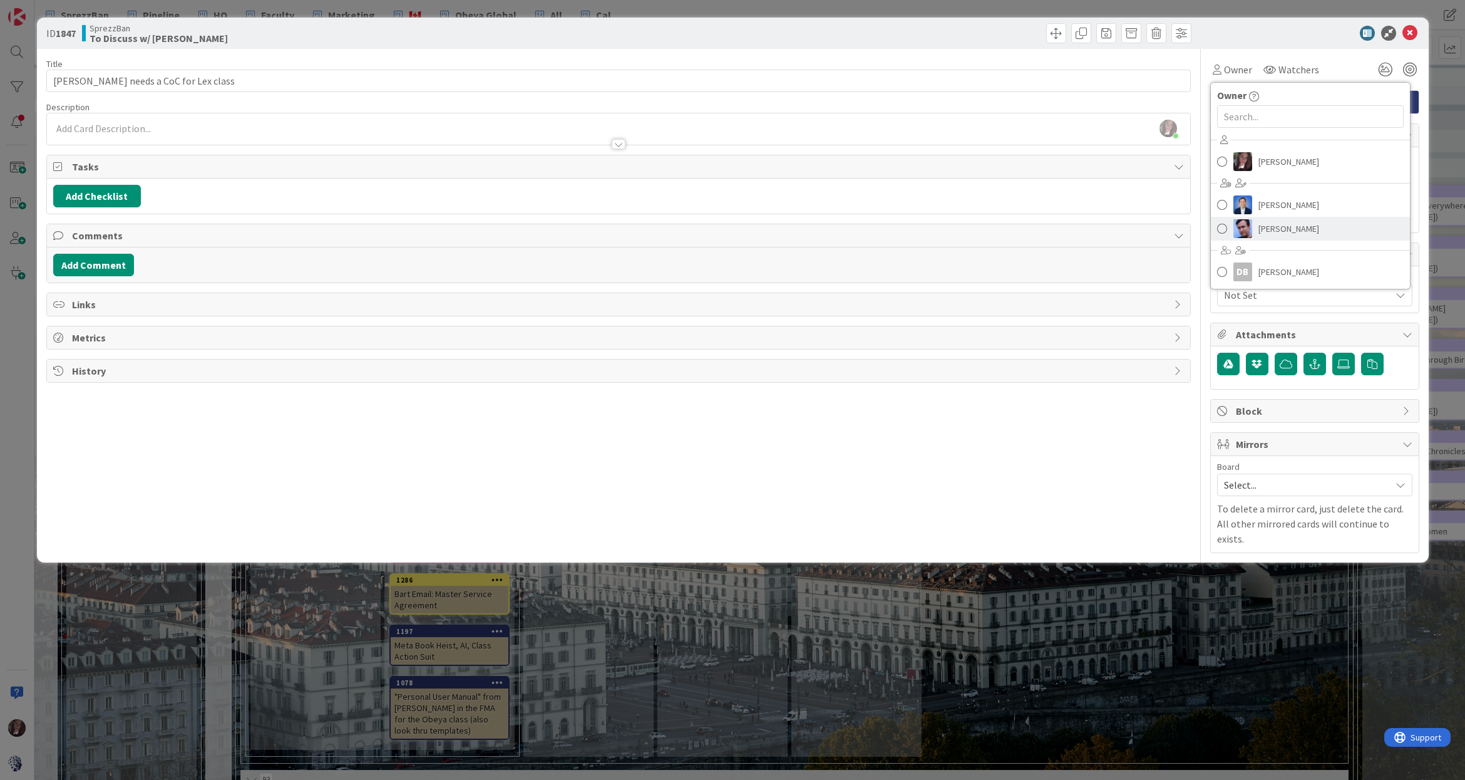
click at [1226, 228] on span at bounding box center [1222, 228] width 10 height 19
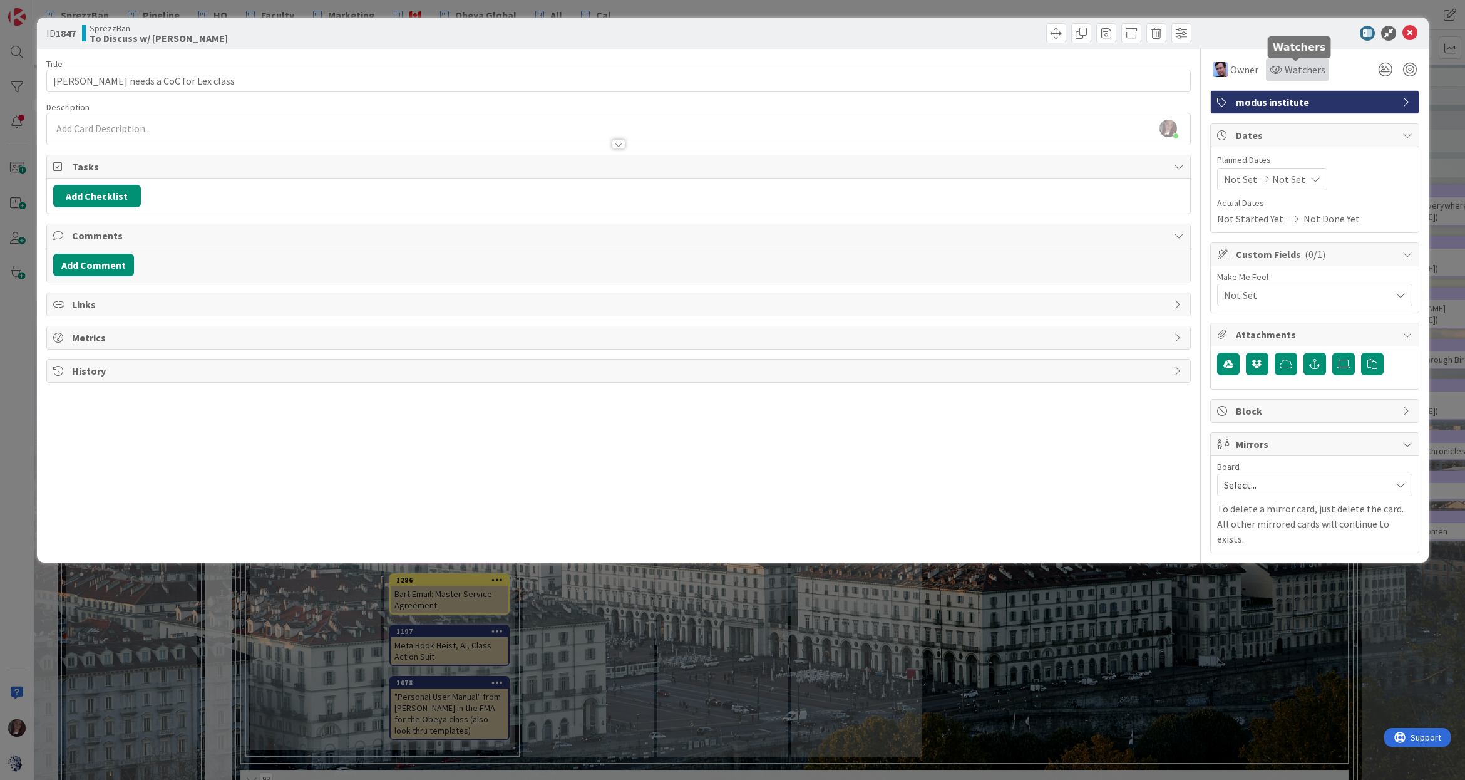
click at [1296, 71] on span "Watchers" at bounding box center [1305, 69] width 41 height 15
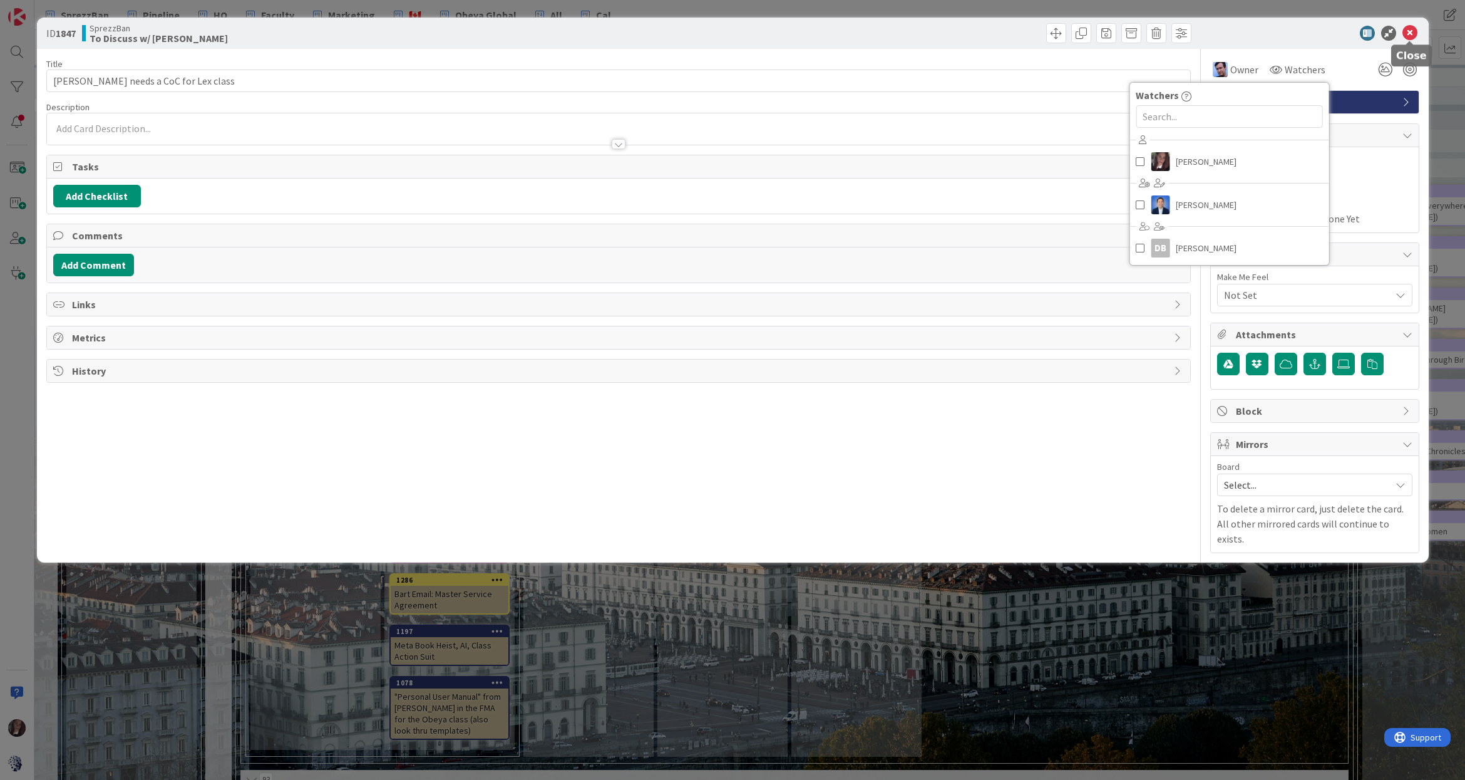
click at [1413, 30] on icon at bounding box center [1410, 33] width 15 height 15
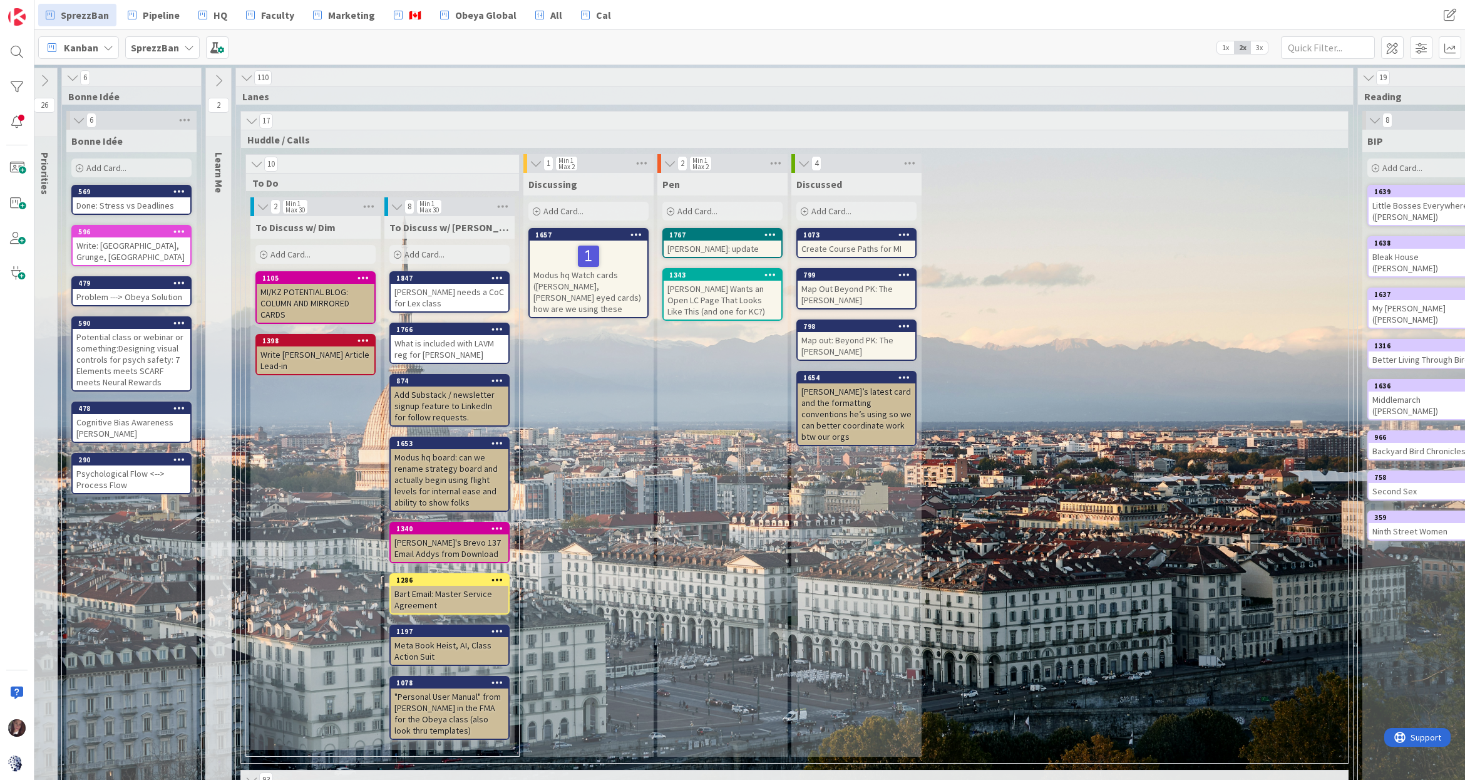
click at [446, 291] on div "Jeffrey needs a CoC for Lex class" at bounding box center [450, 298] width 118 height 28
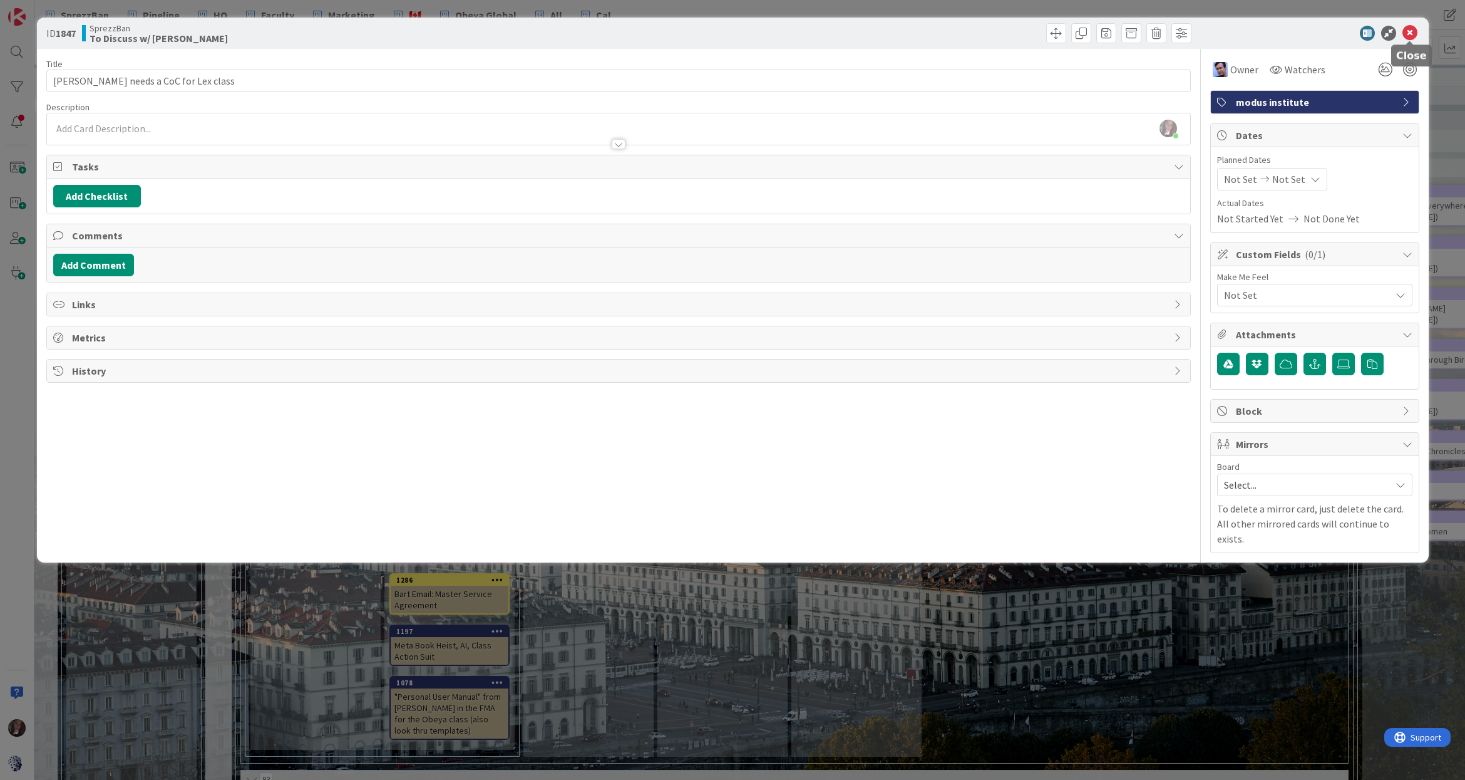
drag, startPoint x: 1414, startPoint y: 34, endPoint x: 1398, endPoint y: 40, distance: 16.9
click at [1414, 34] on icon at bounding box center [1410, 33] width 15 height 15
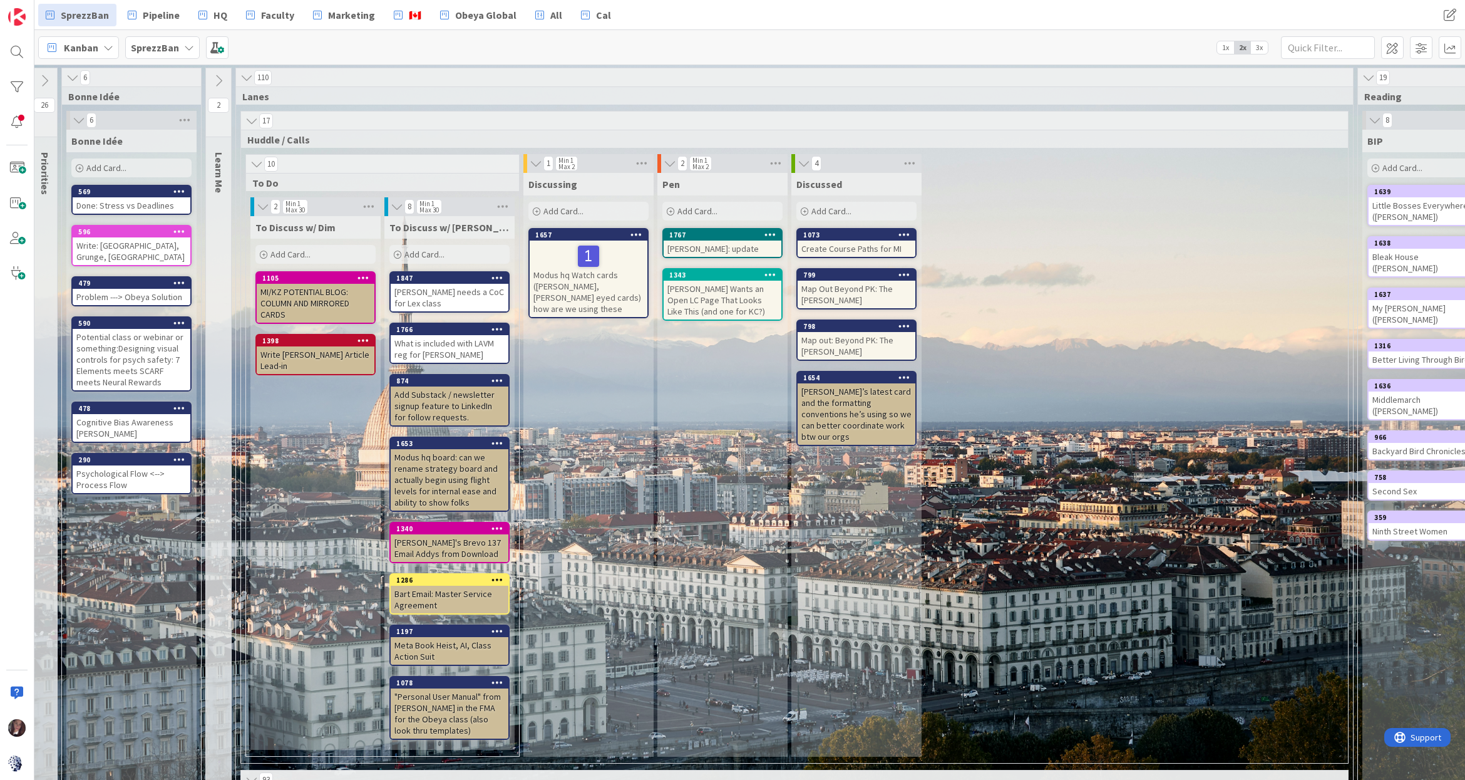
click at [1262, 49] on span "3x" at bounding box center [1259, 47] width 17 height 13
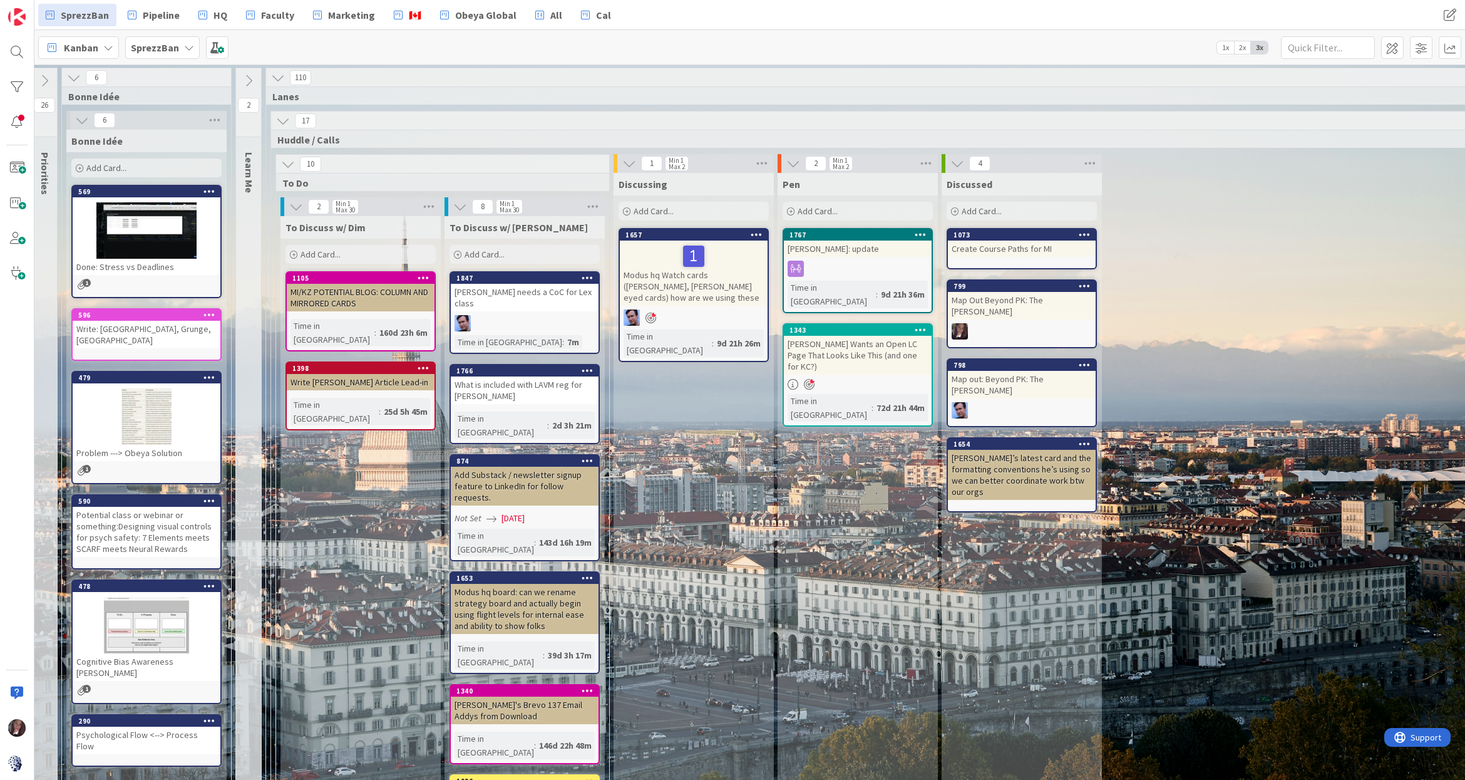
click at [515, 376] on div "What is included with LAVM reg for Sean" at bounding box center [525, 390] width 148 height 28
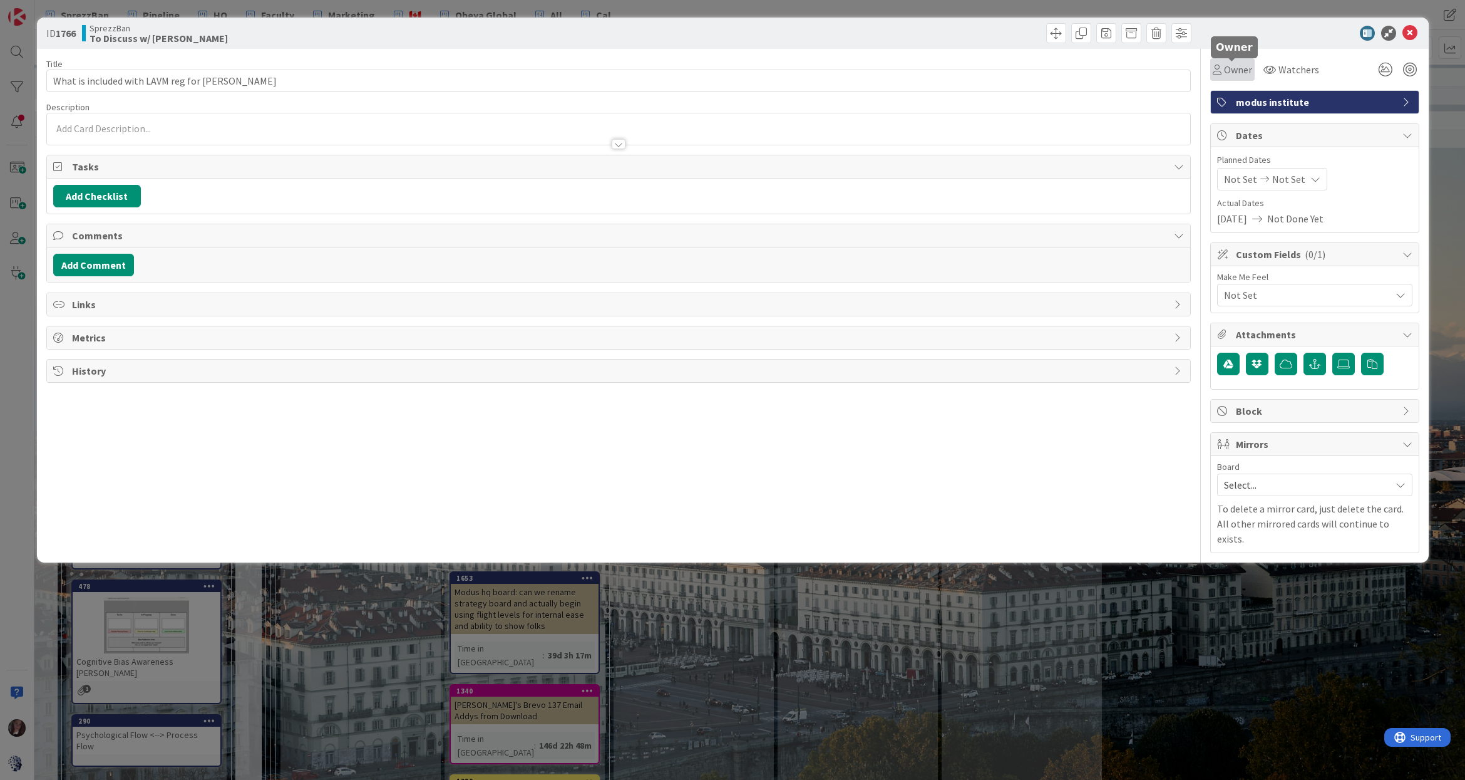
click at [1229, 70] on span "Owner" at bounding box center [1238, 69] width 28 height 15
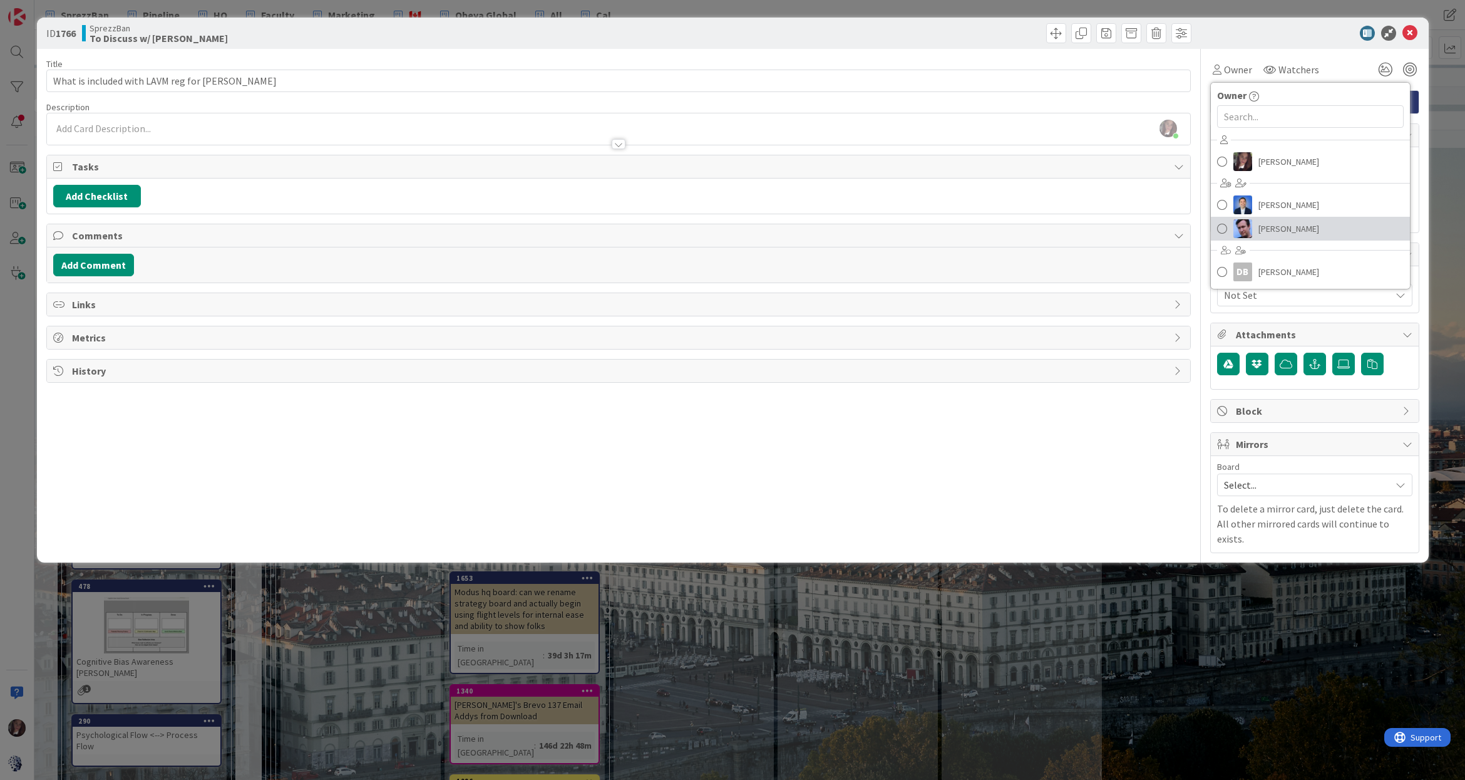
click at [1224, 225] on span at bounding box center [1222, 228] width 10 height 19
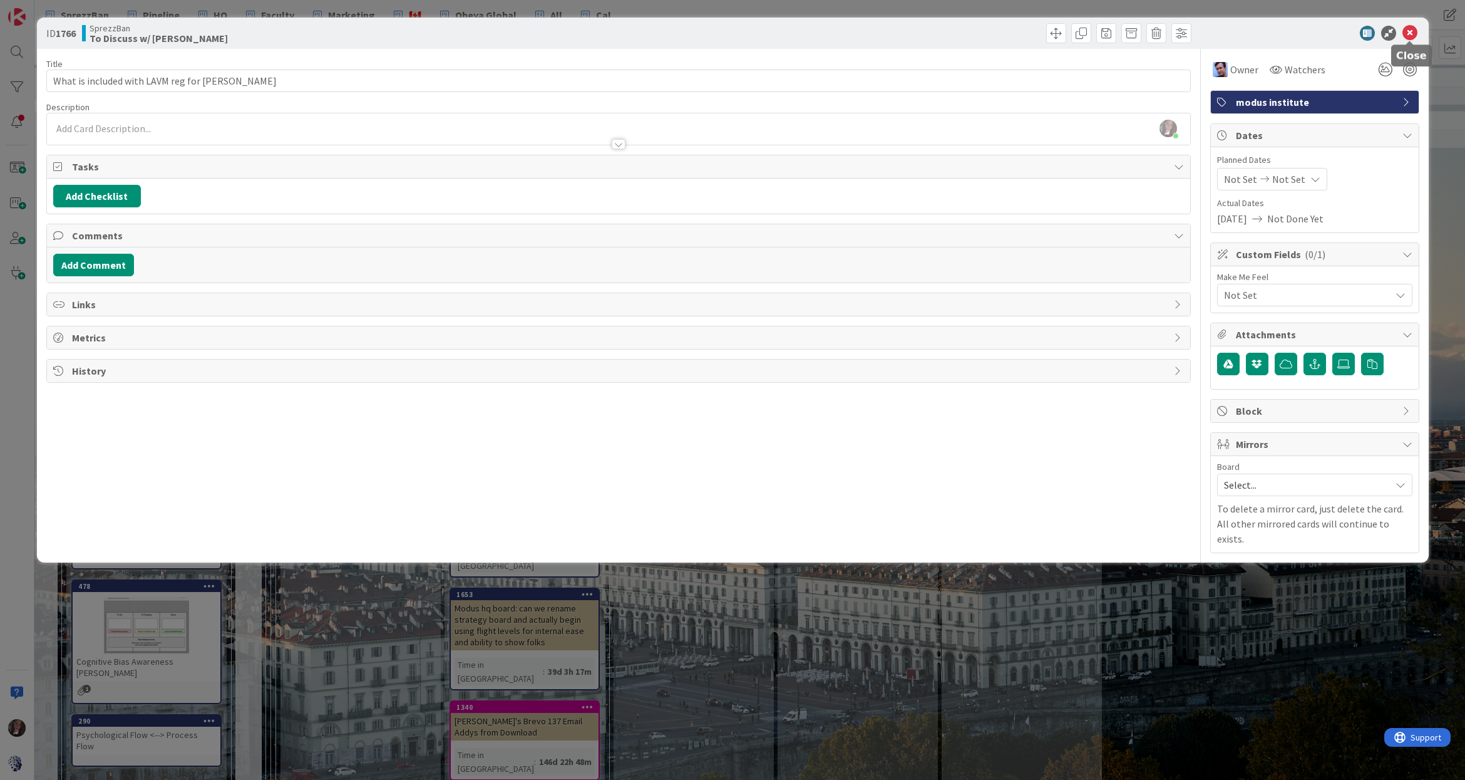
click at [1409, 33] on icon at bounding box center [1410, 33] width 15 height 15
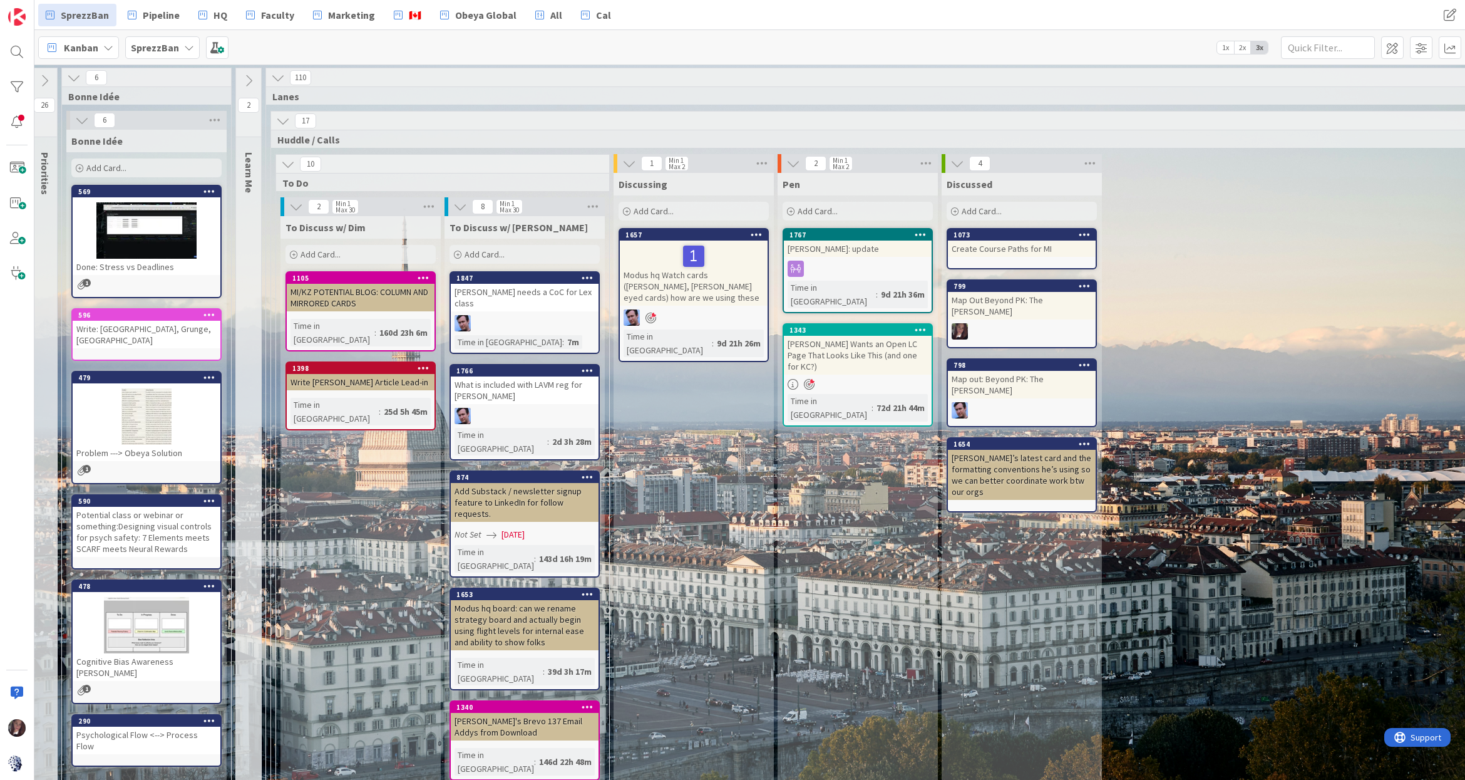
click at [488, 251] on span "Add Card..." at bounding box center [485, 254] width 40 height 11
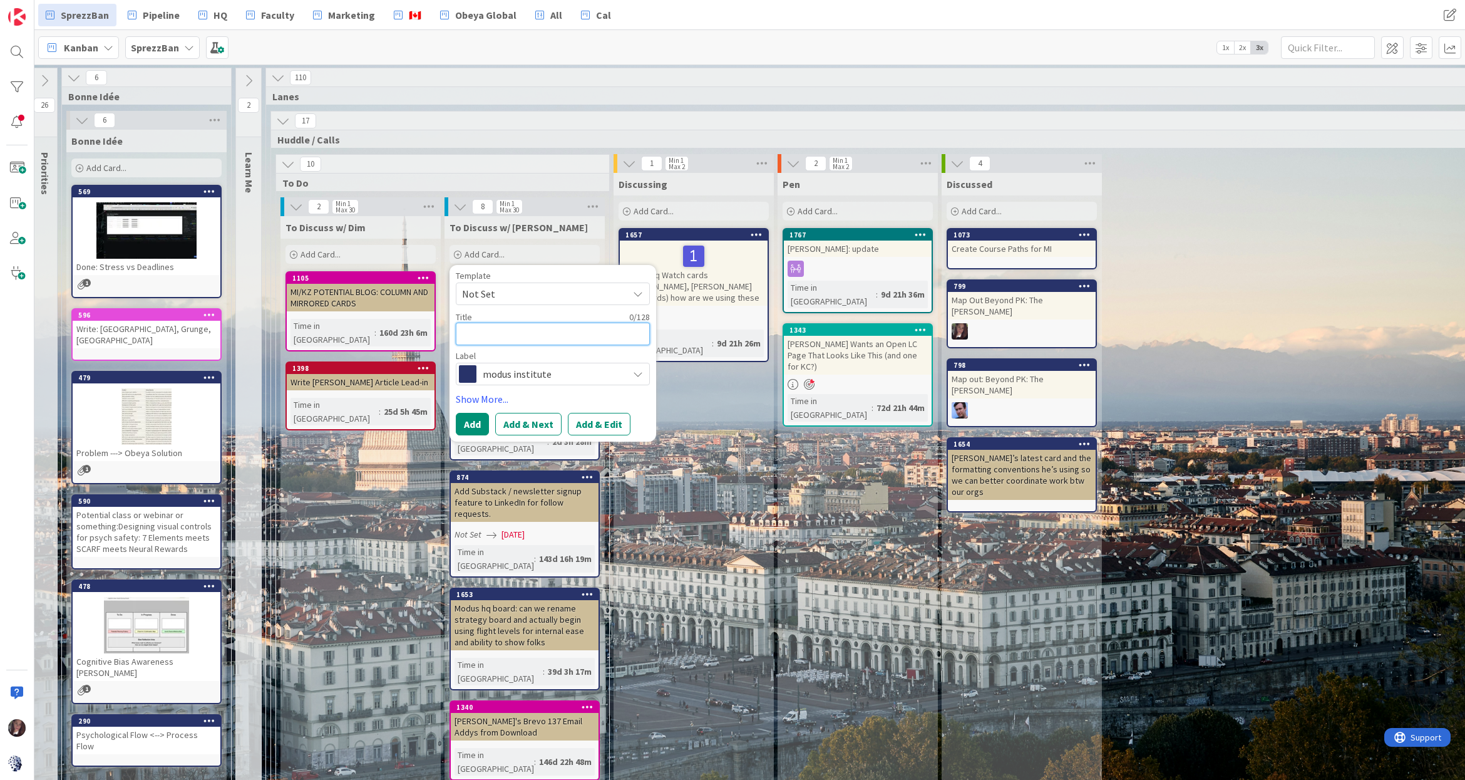
type textarea "x"
type textarea "L"
type textarea "x"
type textarea "LC"
type textarea "x"
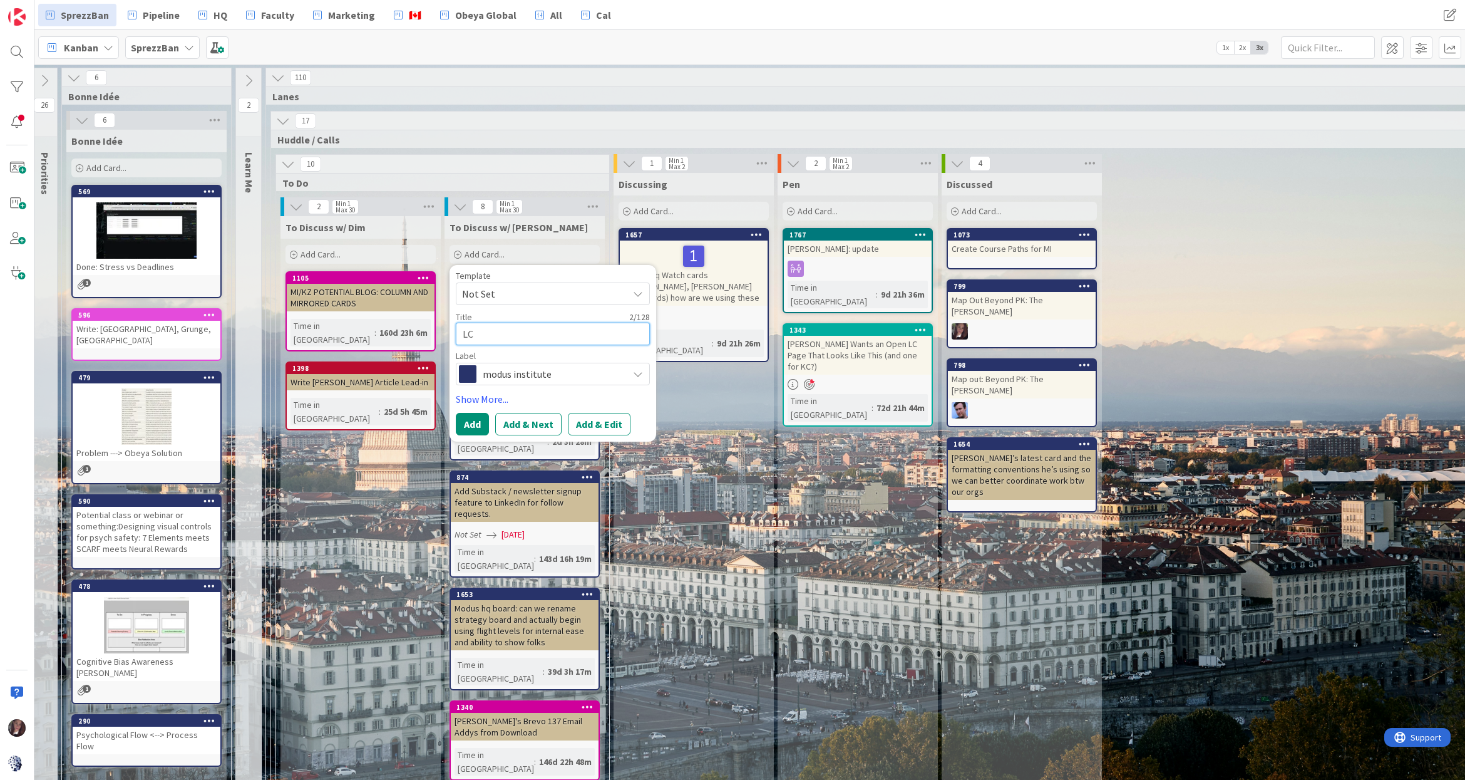
type textarea "LCT"
type textarea "x"
type textarea "LCT"
type textarea "x"
type textarea "LCT N"
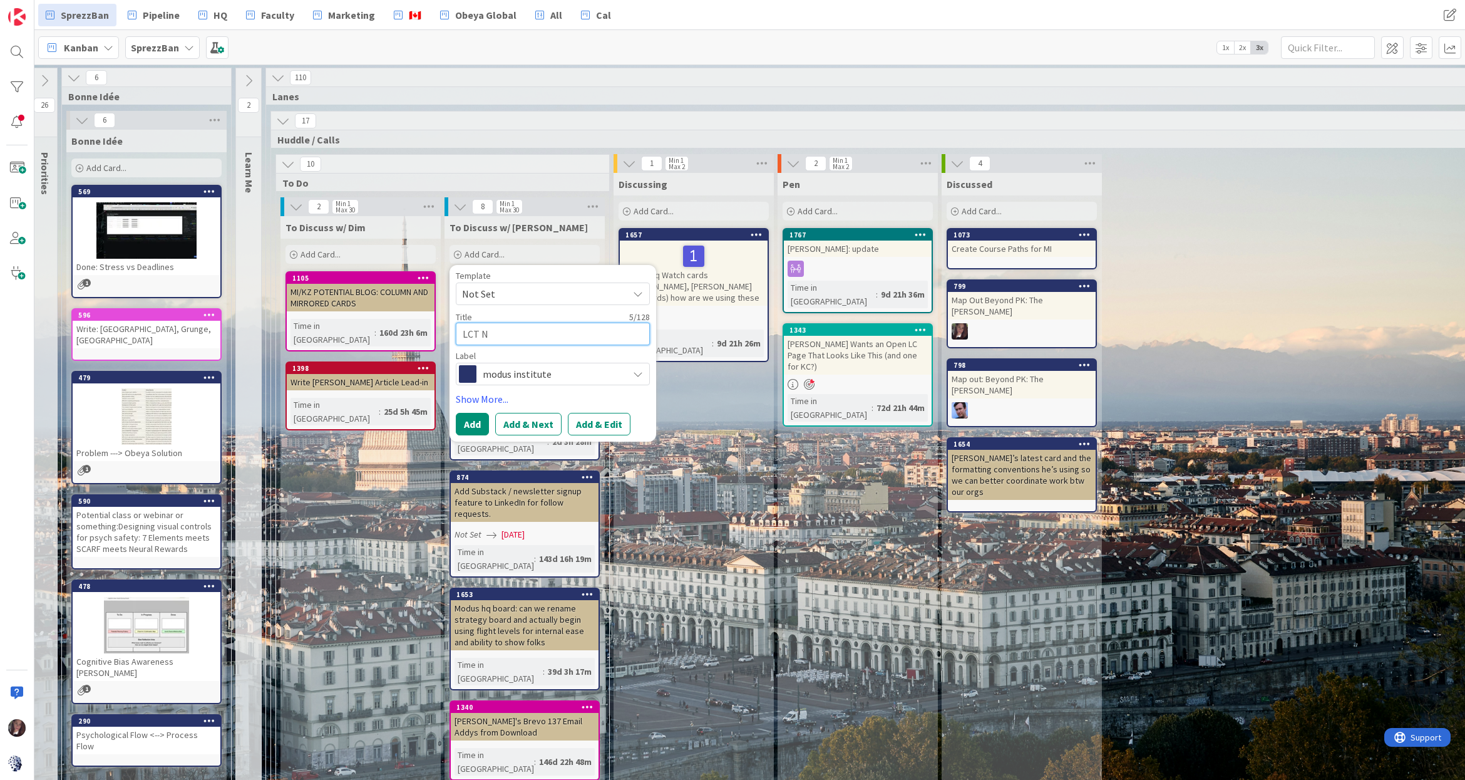
type textarea "x"
type textarea "LCT Ne"
type textarea "x"
type textarea "LCT Nee"
type textarea "x"
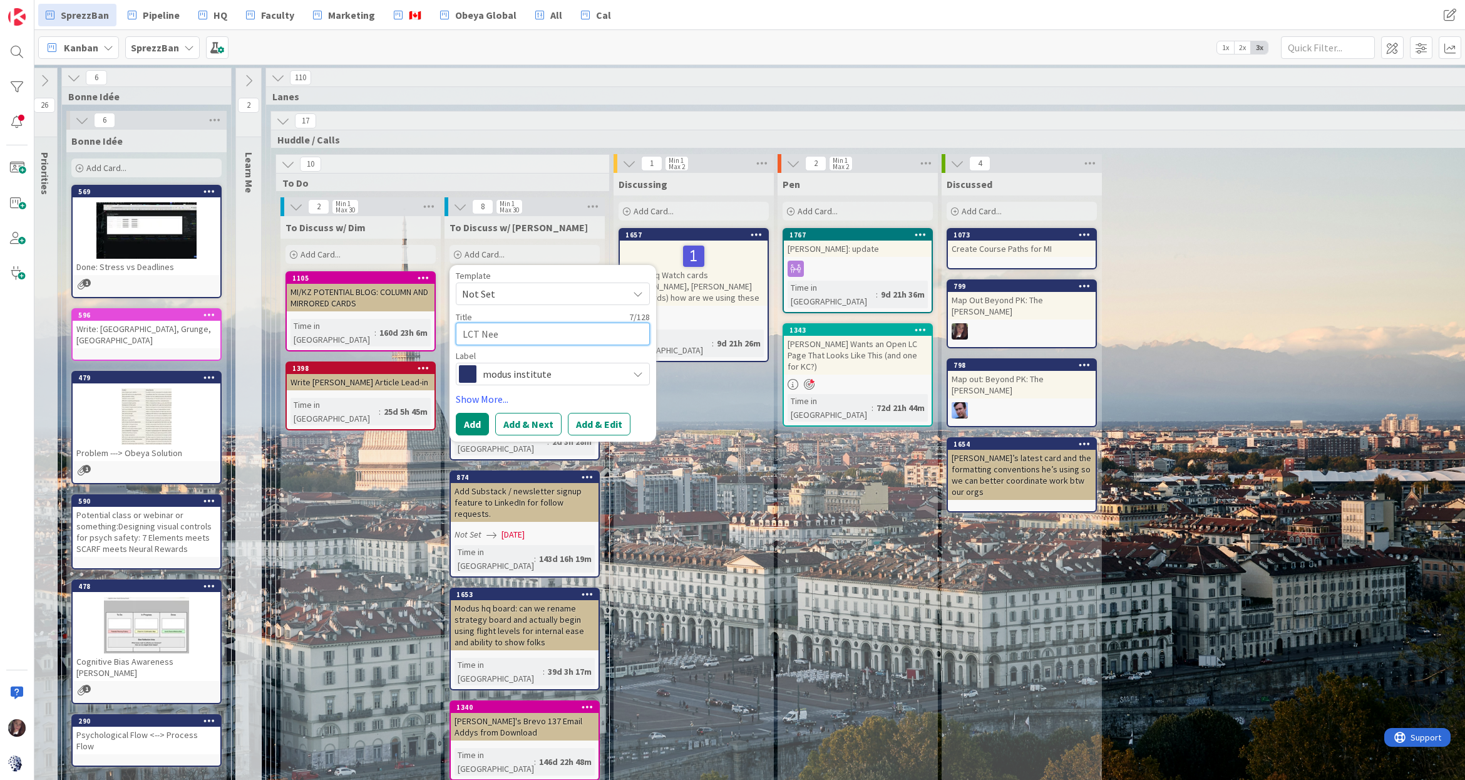
type textarea "LCT Need"
type textarea "x"
type textarea "LCT Needs"
type textarea "x"
type textarea "LCT Needs to"
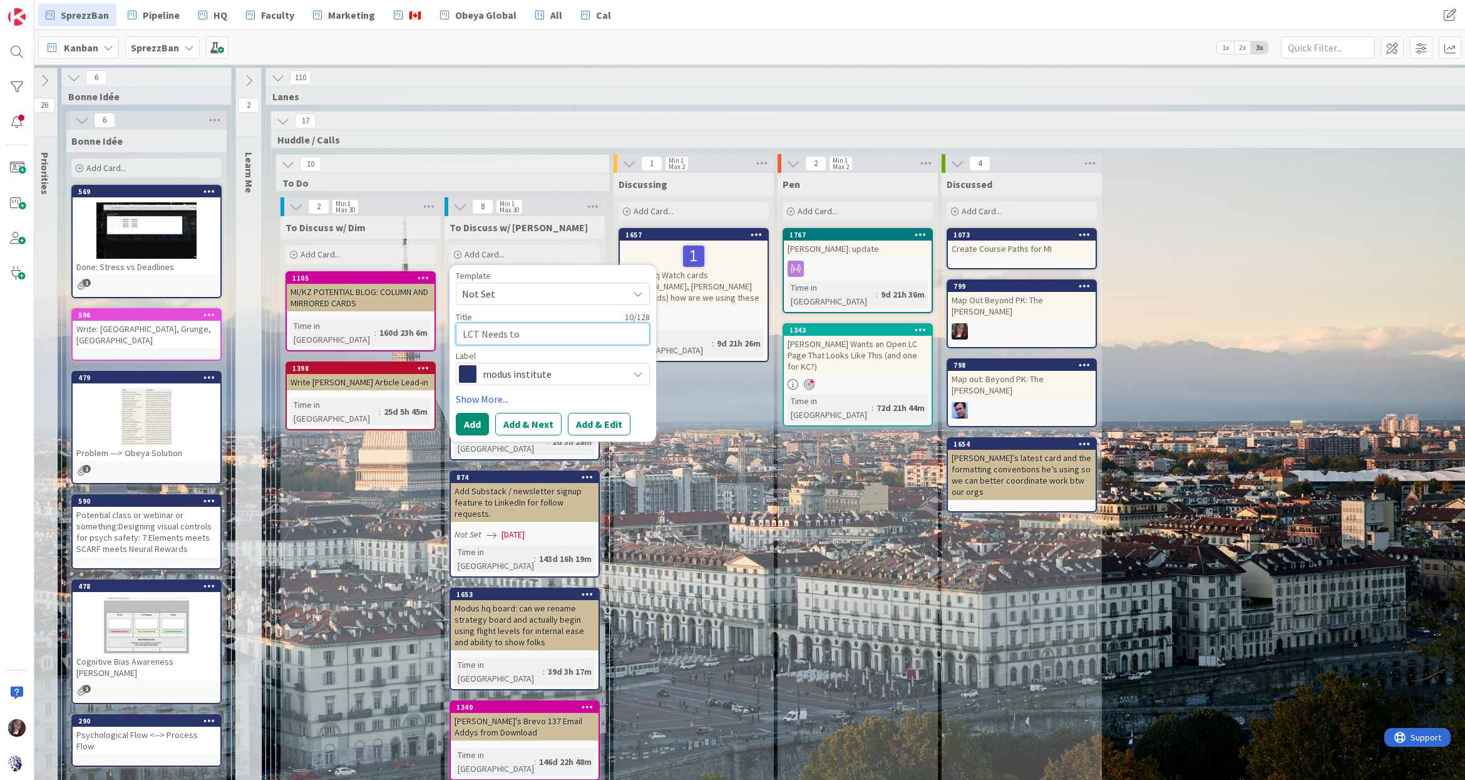
type textarea "x"
type textarea "LCT Needs to"
type textarea "x"
type textarea "LCT Needs to g"
type textarea "x"
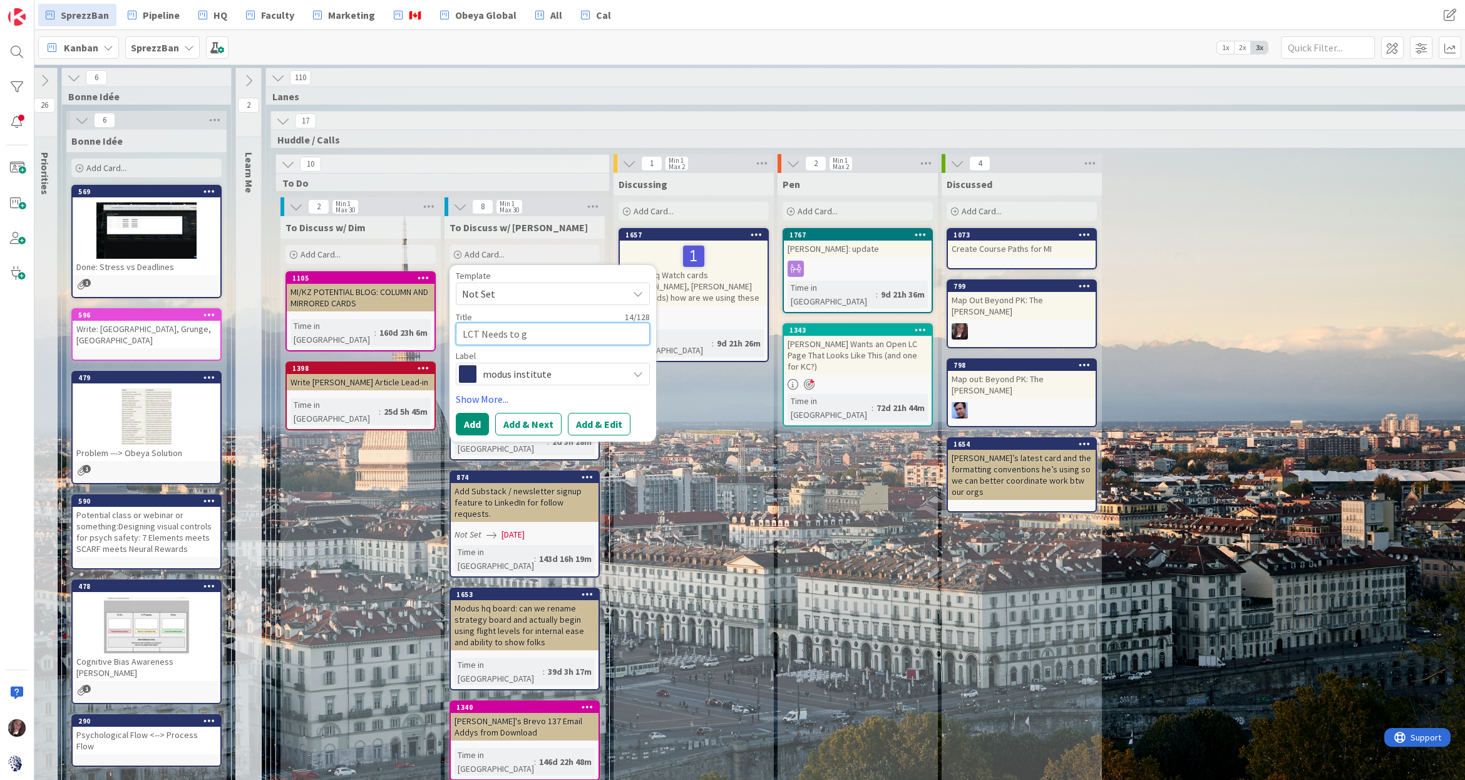
type textarea "LCT Needs to go"
type textarea "x"
type textarea "LCT Needs to go"
type textarea "x"
type textarea "LCT Needs to go o"
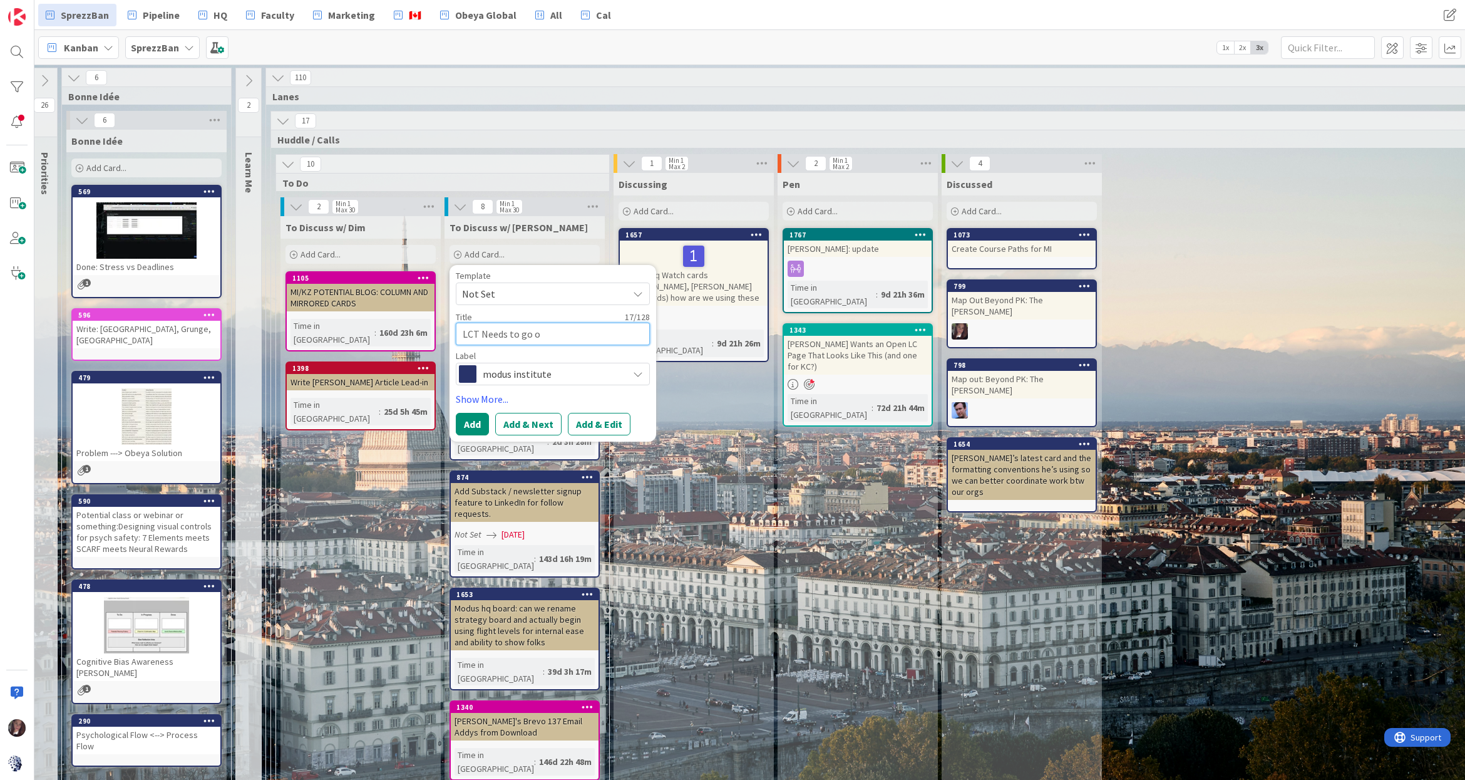
type textarea "x"
type textarea "LCT Needs to go ou"
type textarea "x"
type textarea "LCT Needs to go our"
type textarea "x"
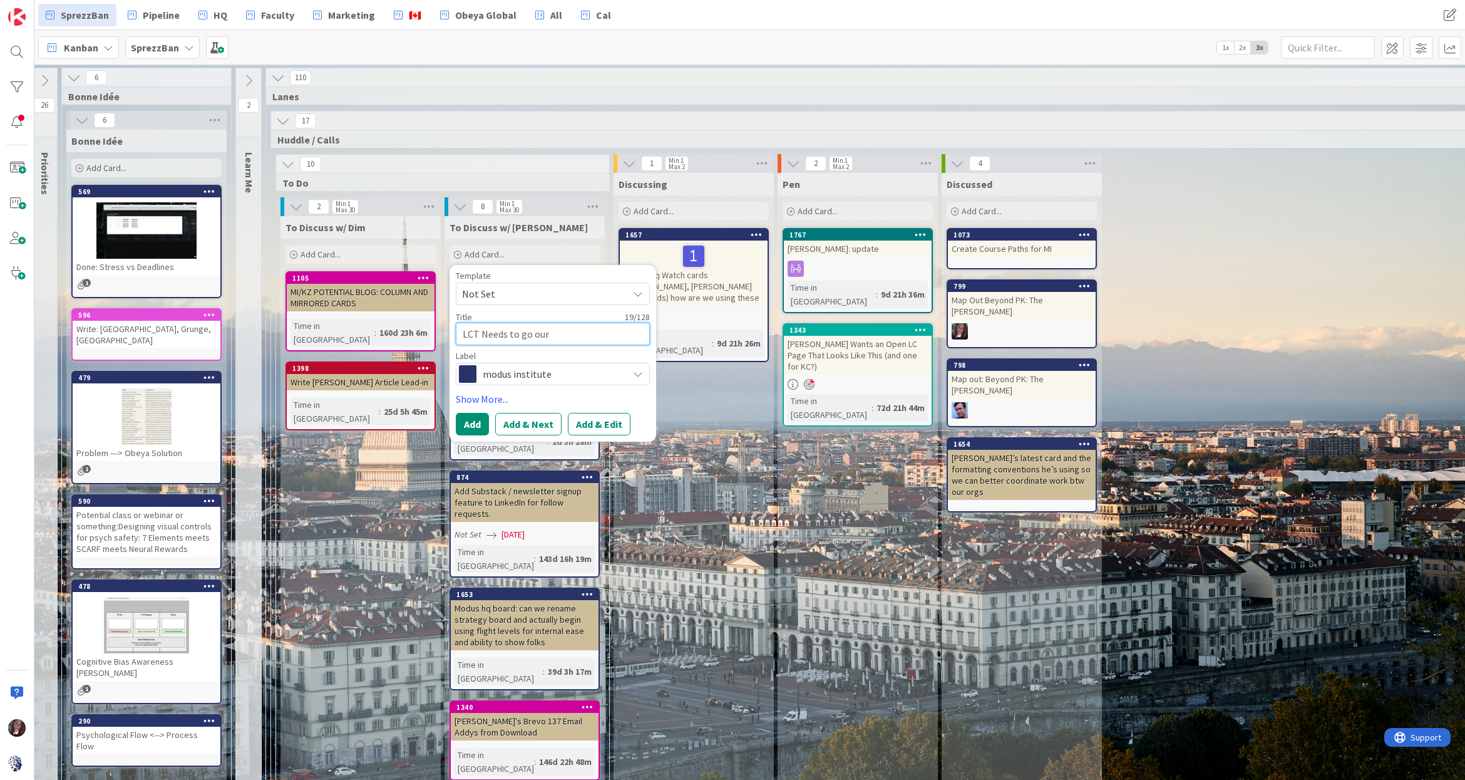
type textarea "LCT Needs to go our"
type textarea "x"
type textarea "LCT Needs to go our C"
type textarea "x"
type textarea "LCT Needs to go our Ce"
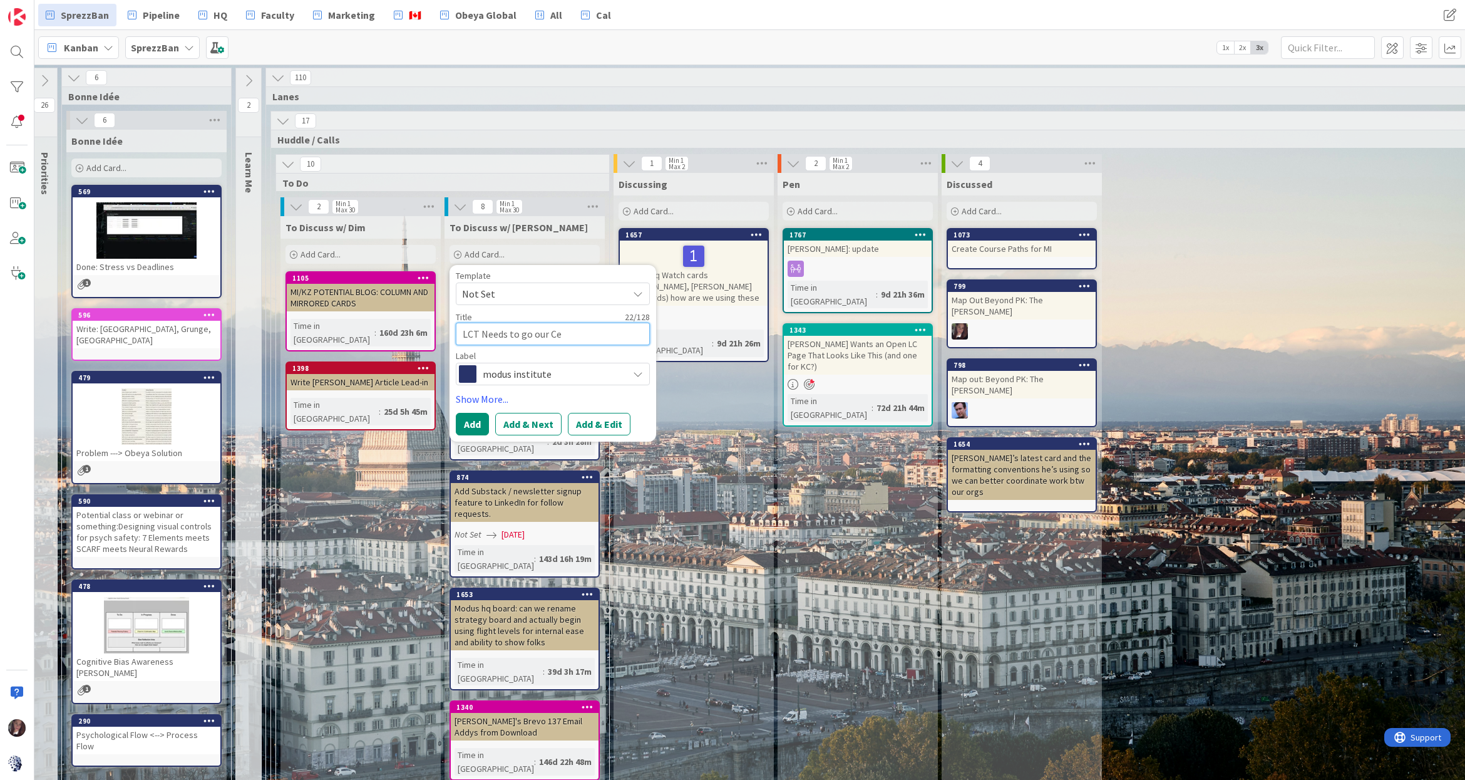
type textarea "x"
type textarea "LCT Needs to go our Cer"
type textarea "x"
type textarea "LCT Needs to go our Cert"
type textarea "x"
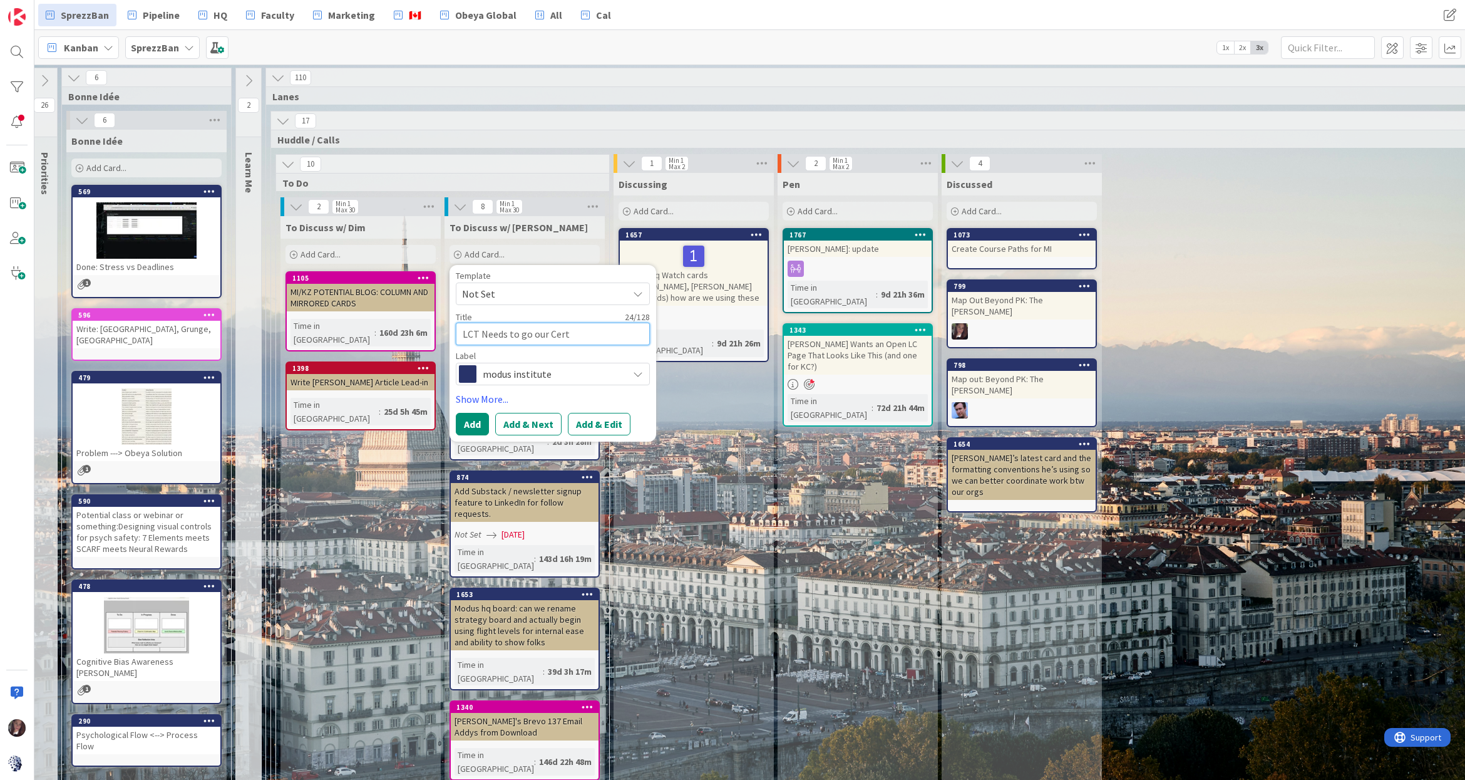
type textarea "LCT Needs to go ourCert"
type textarea "x"
type textarea "LCT Needs to go ouCert"
type textarea "x"
type textarea "LCT Needs to go oCert"
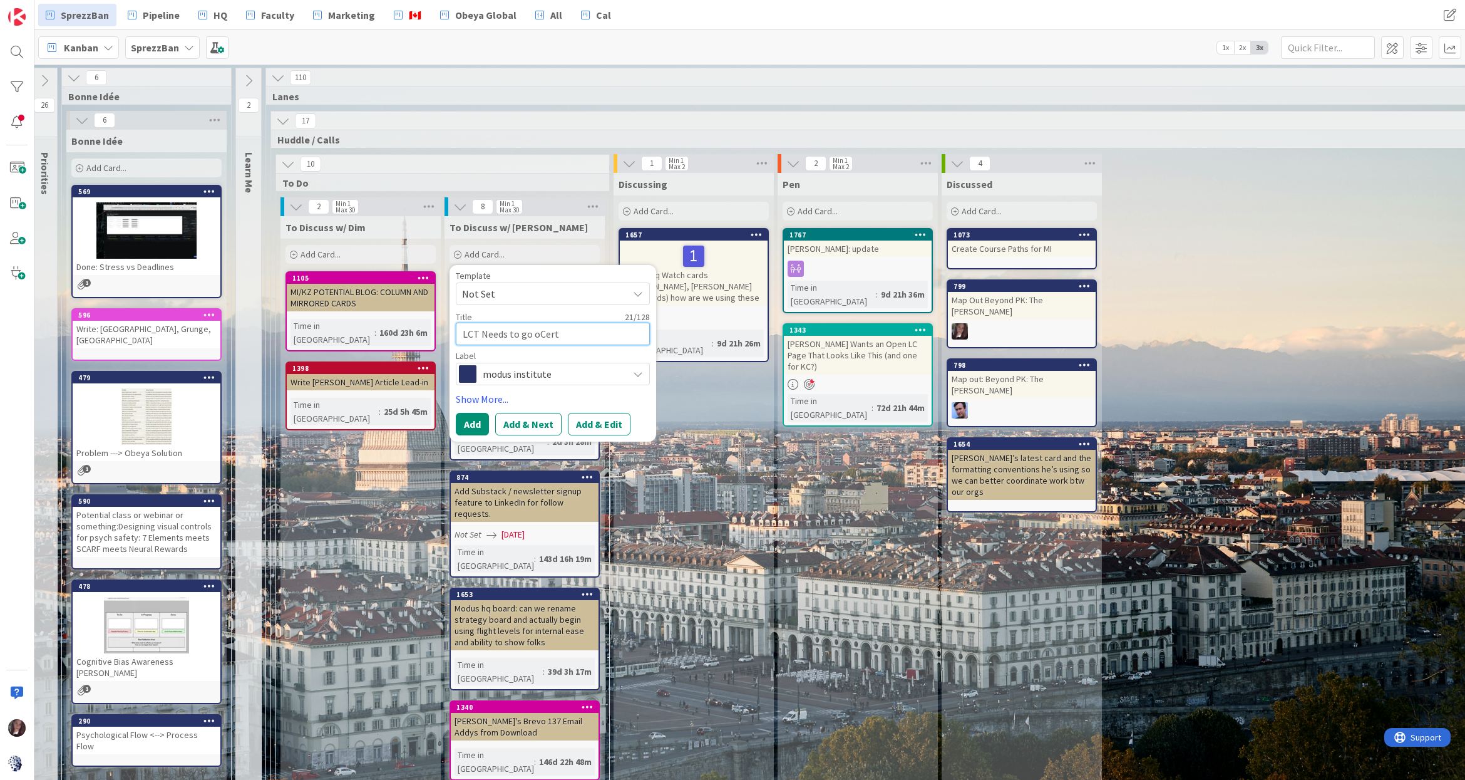
type textarea "x"
type textarea "LCT Needs to go Cert"
type textarea "x"
type textarea "LCT Needs to go Cert"
type textarea "x"
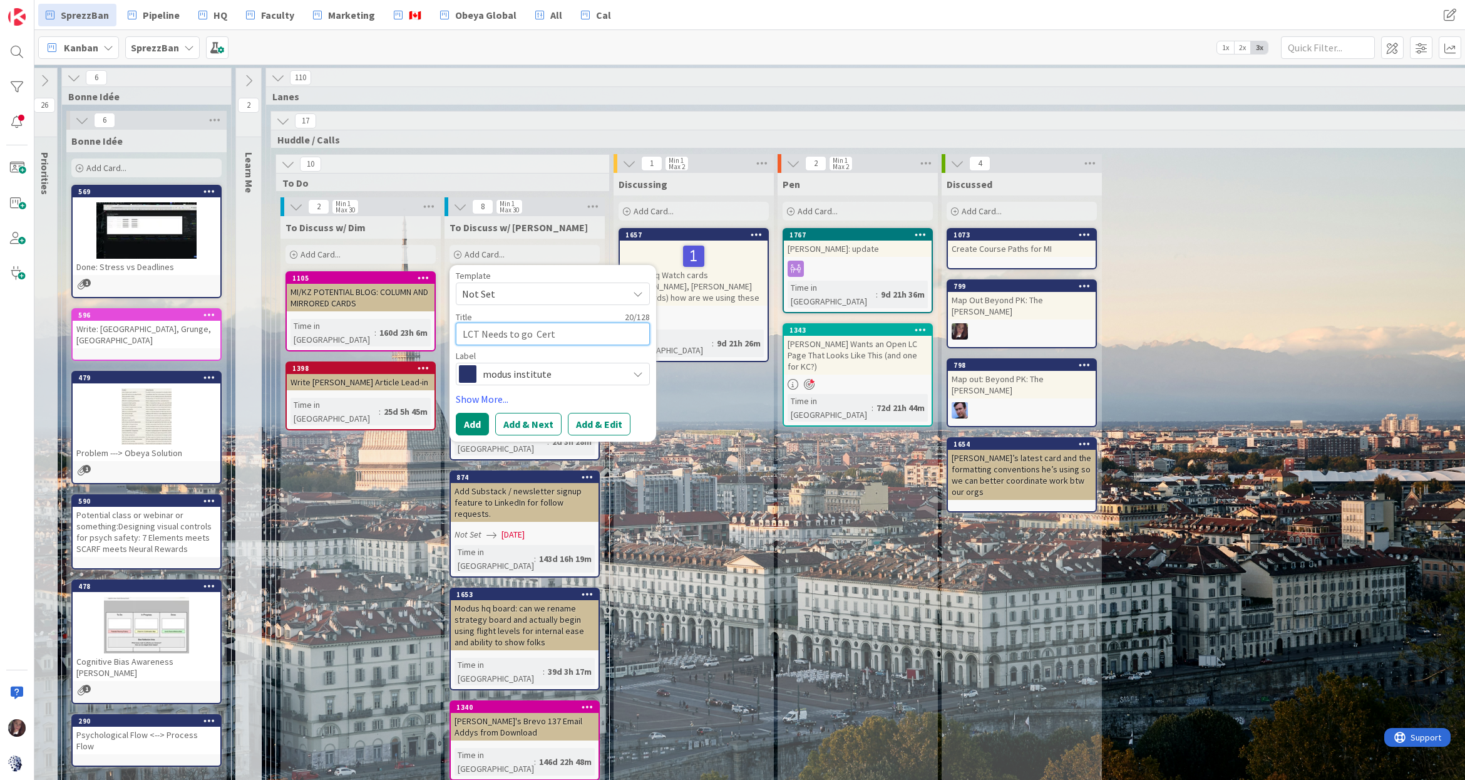
type textarea "LCT Needs to go oCert"
type textarea "x"
type textarea "LCT Needs to go ouCert"
type textarea "x"
type textarea "LCT Needs to go outCert"
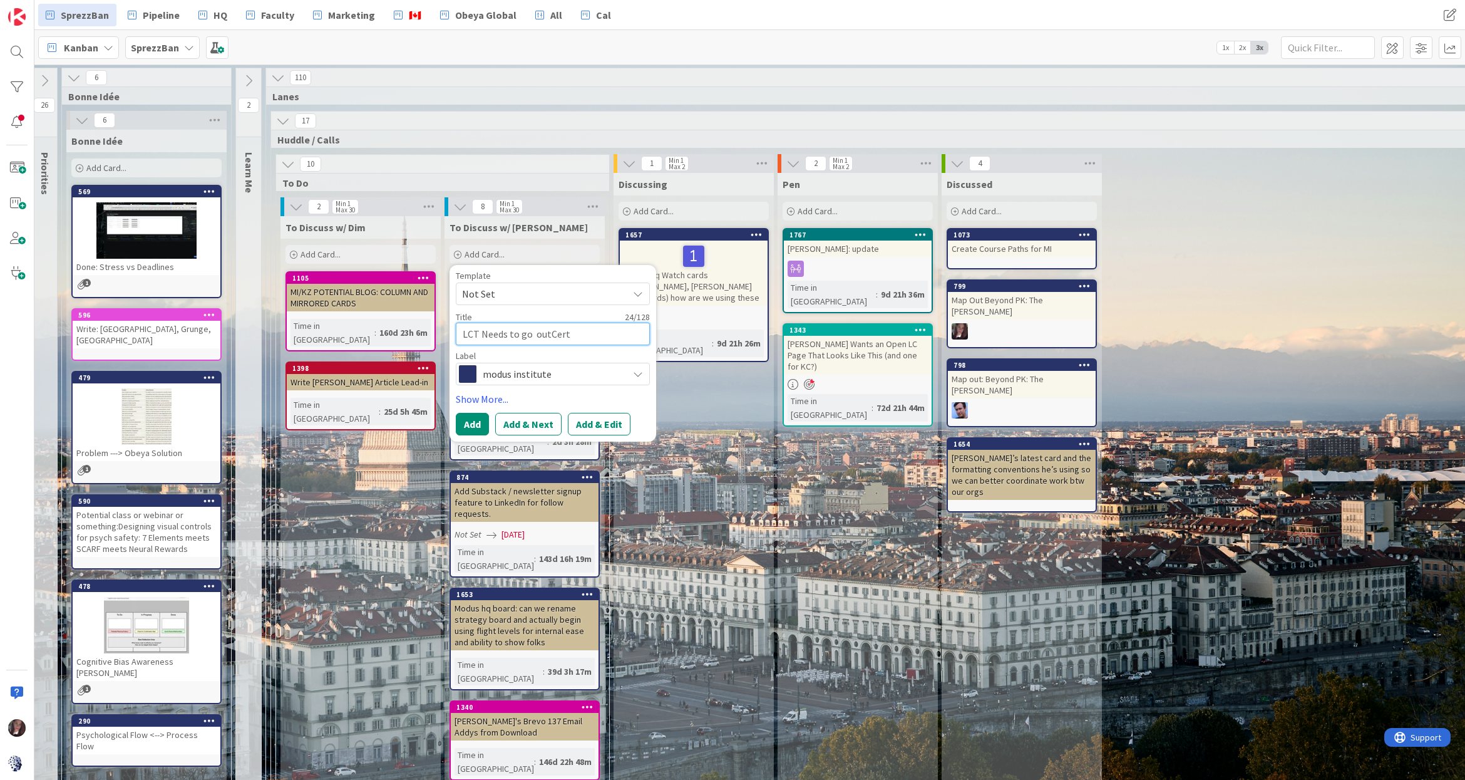
type textarea "x"
type textarea "LCT Needs to go out Cert"
type textarea "x"
type textarea "LCT Needs to go out tCert"
type textarea "x"
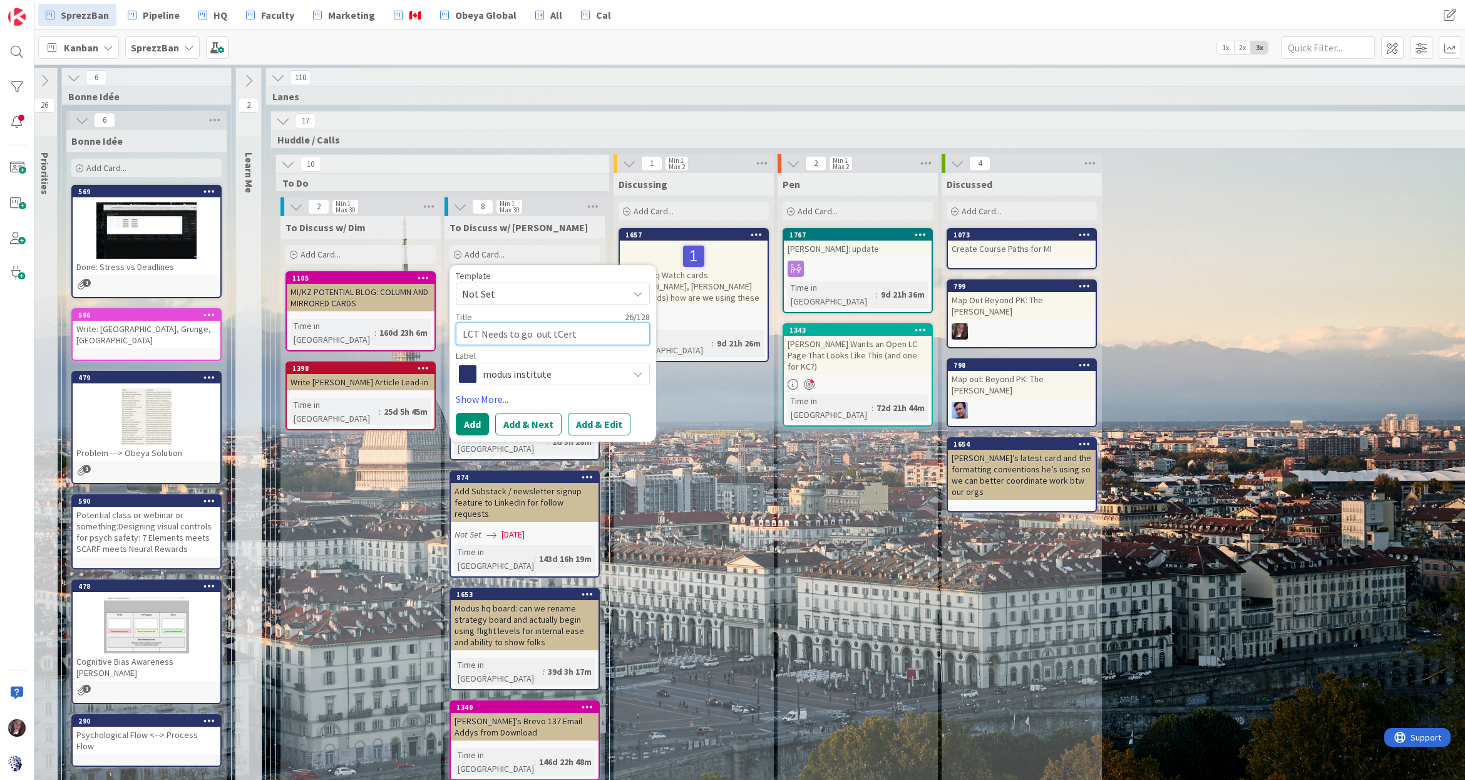
type textarea "LCT Needs to go out toCert"
type textarea "x"
type textarea "LCT Needs to go out to Cert"
type textarea "x"
type textarea "LCT Needs to go out to LCert"
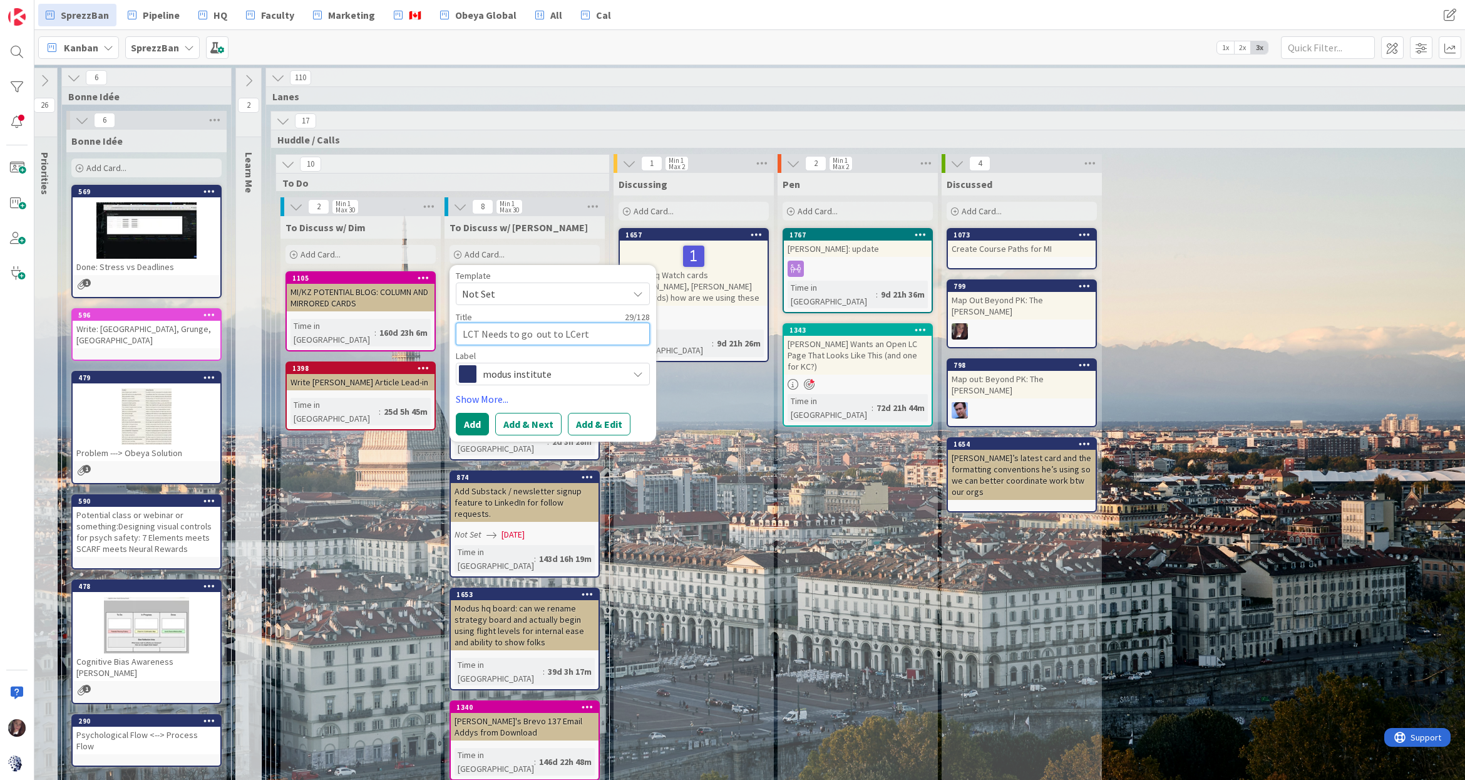
type textarea "x"
type textarea "LCT Needs to go out to LACert"
type textarea "x"
type textarea "LCT Needs to go out to LAVCert"
type textarea "x"
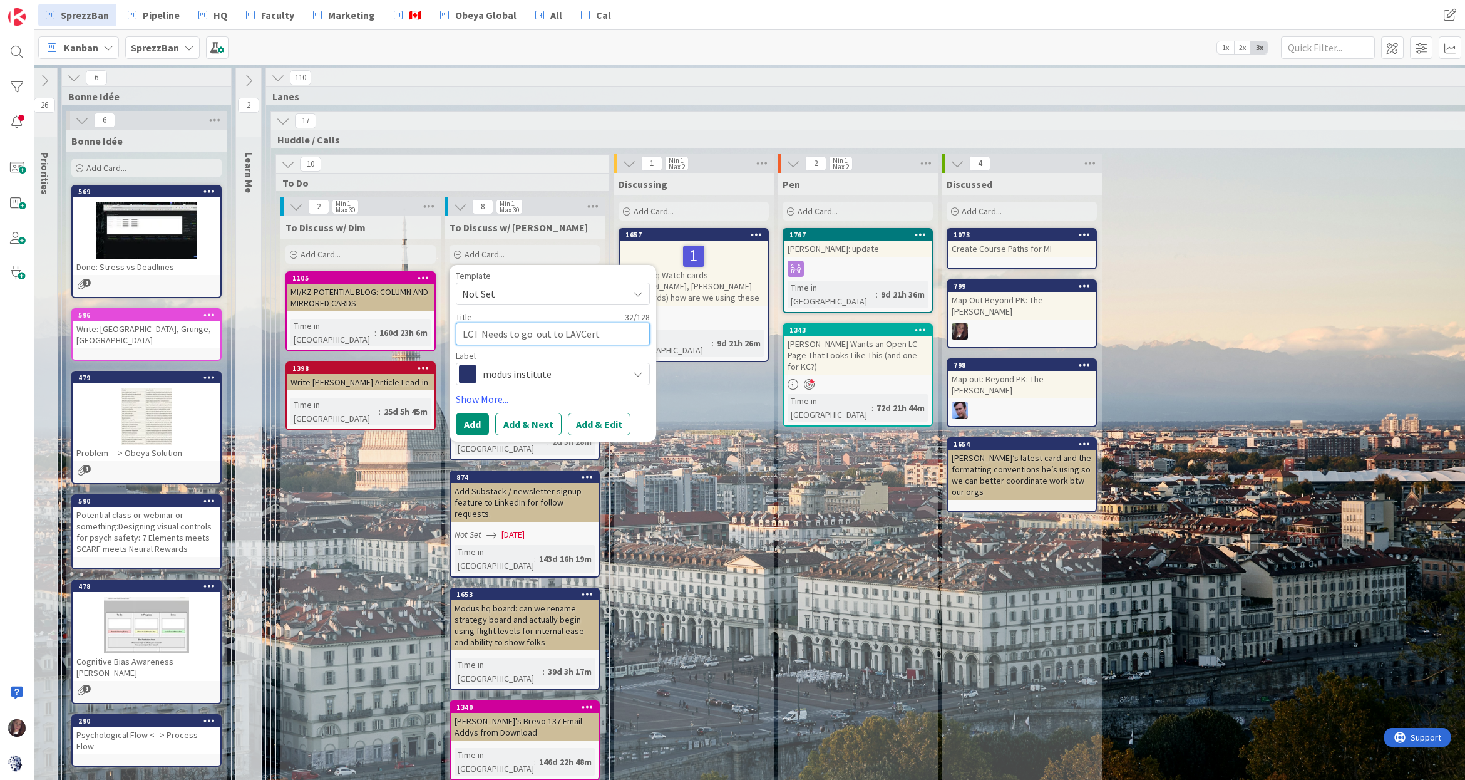
type textarea "LCT Needs to go out to LAVMCert"
type textarea "x"
type textarea "LCT Needs to go out to LAVM Cert"
type textarea "x"
type textarea "LCT Needs to go out to LAVM Cet"
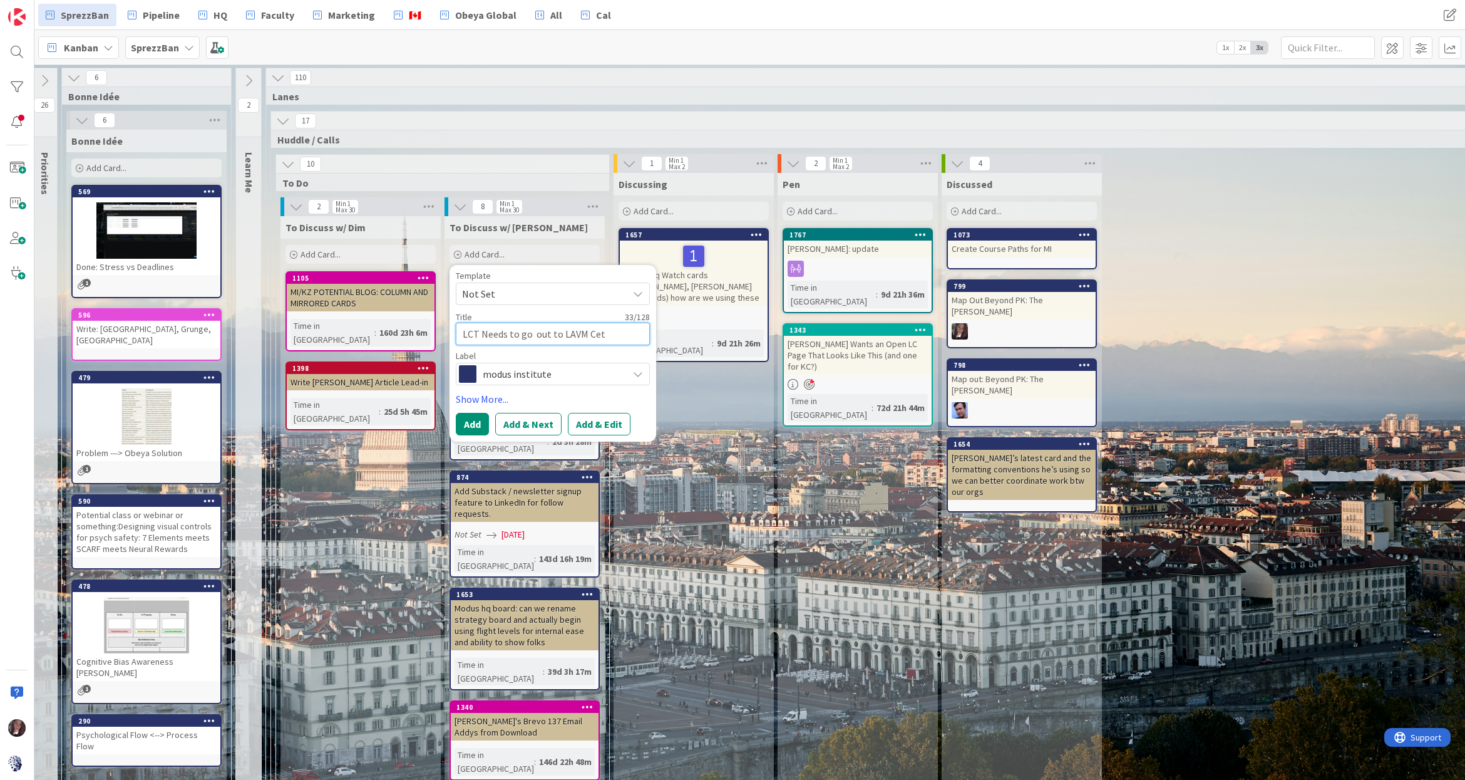
type textarea "x"
type textarea "LCT Needs to go out to LAVM Ct"
type textarea "x"
type textarea "LCT Needs to go out to LAVM t"
type textarea "x"
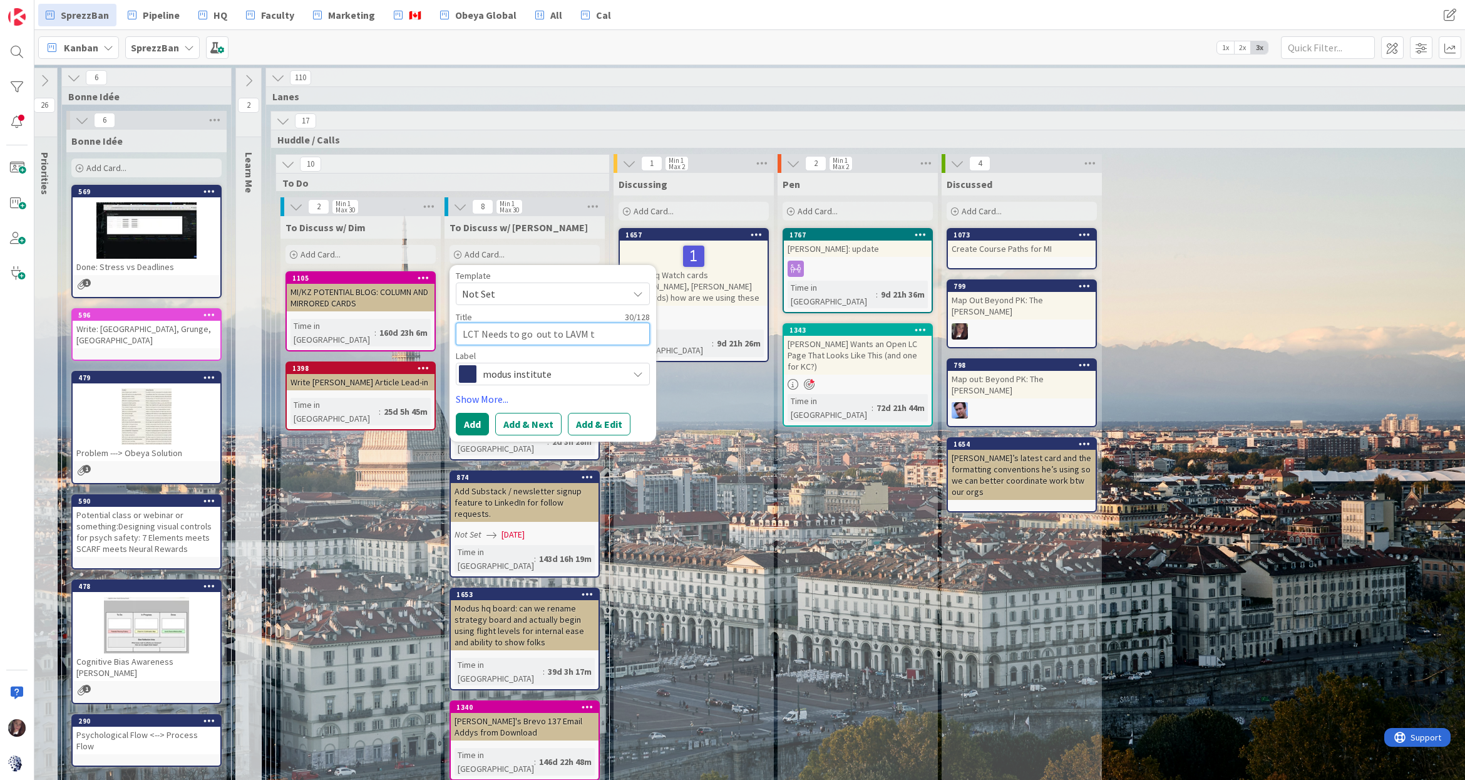
type textarea "LCT Needs to go out to LAVM"
type textarea "x"
type textarea "LCT Needs to go out to LAVM ("
type textarea "x"
type textarea "LCT Needs to go out to LAVM (l"
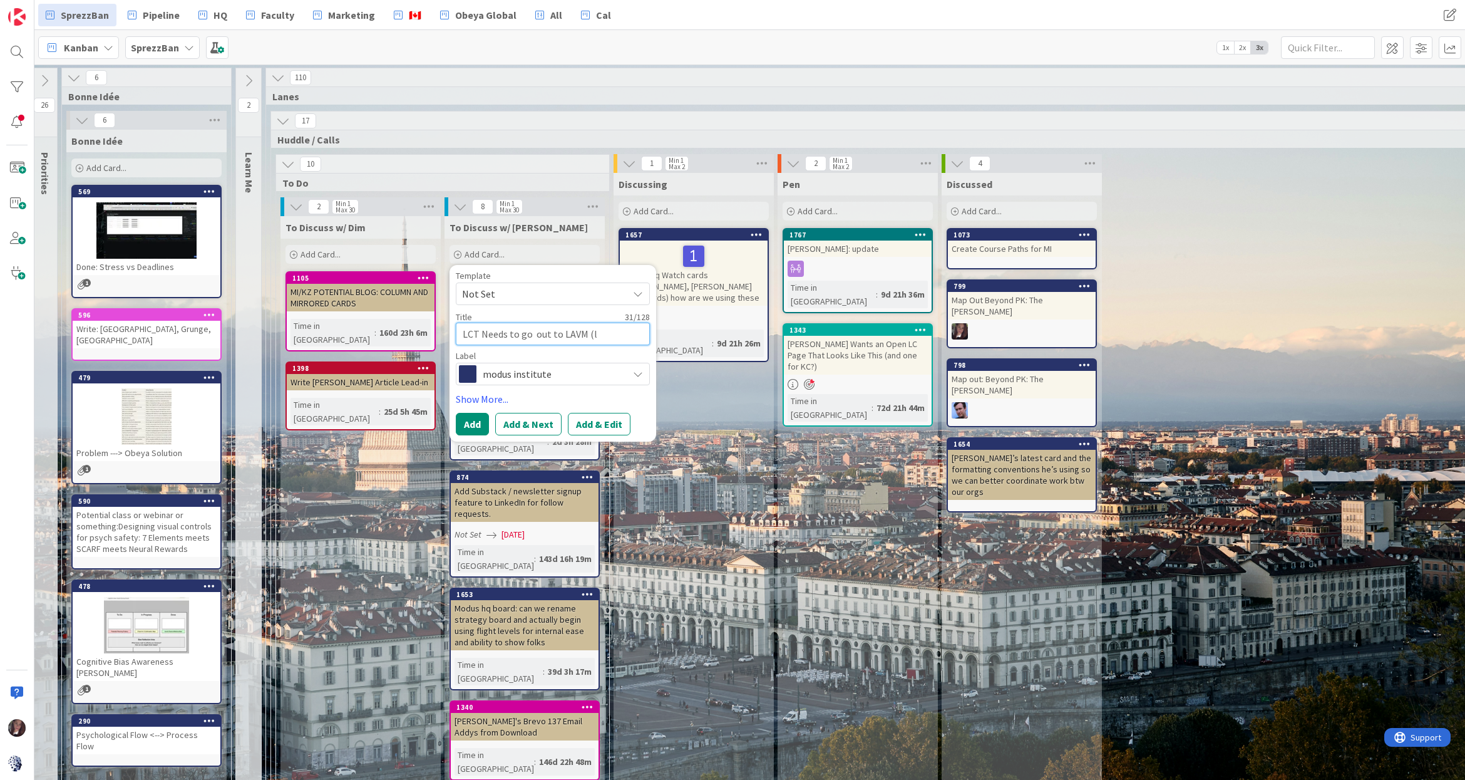
type textarea "x"
type textarea "LCT Needs to go out to LAVM (li"
type textarea "x"
type textarea "LCT Needs to go out to LAVM (lin"
type textarea "x"
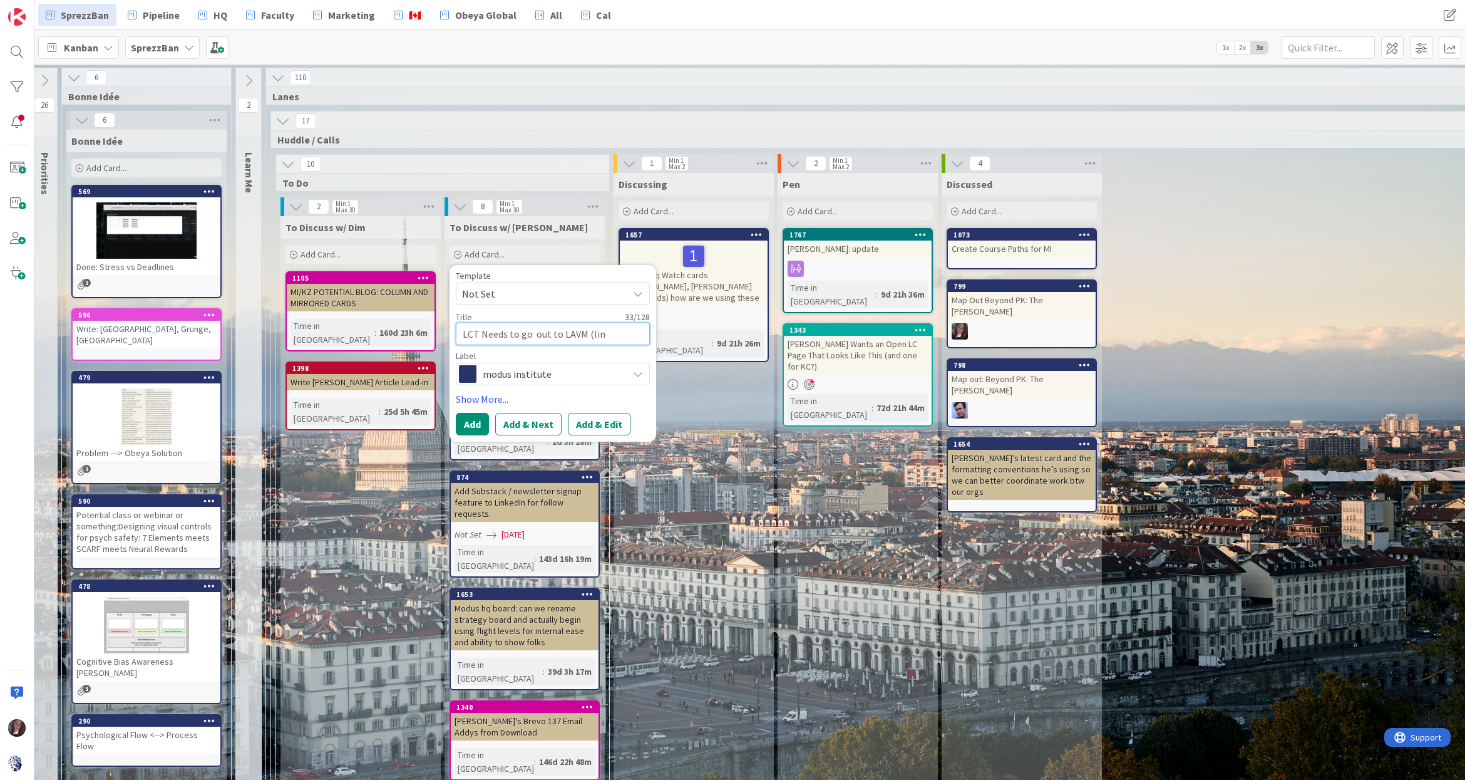
type textarea "LCT Needs to go out to LAVM (link"
type textarea "x"
type textarea "LCT Needs to go out to LAVM (link"
type textarea "x"
type textarea "LCT Needs to go out to LAVM (link t"
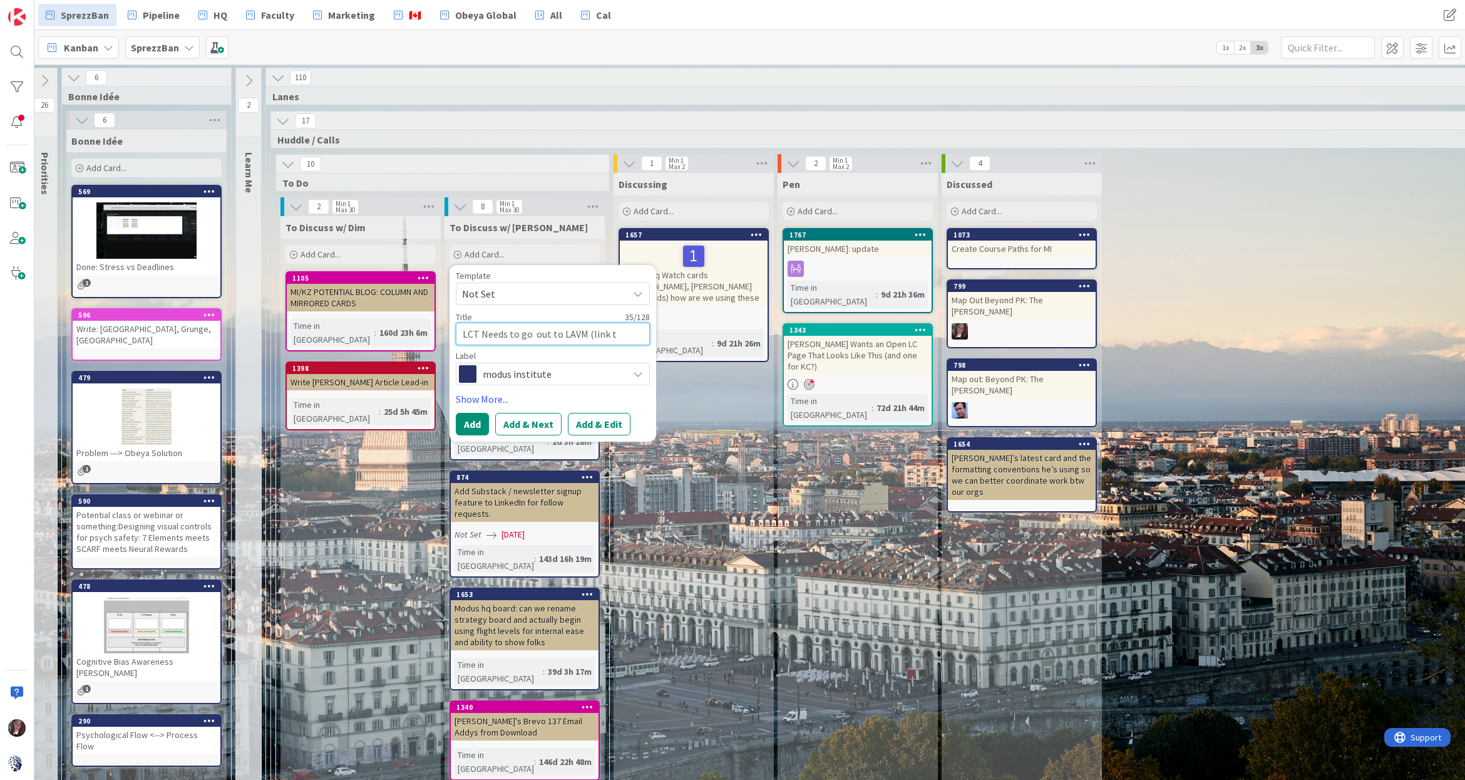
type textarea "x"
type textarea "LCT Needs to go out to LAVM (link to"
type textarea "x"
type textarea "LCT Needs to go out to LAVM (link to"
type textarea "x"
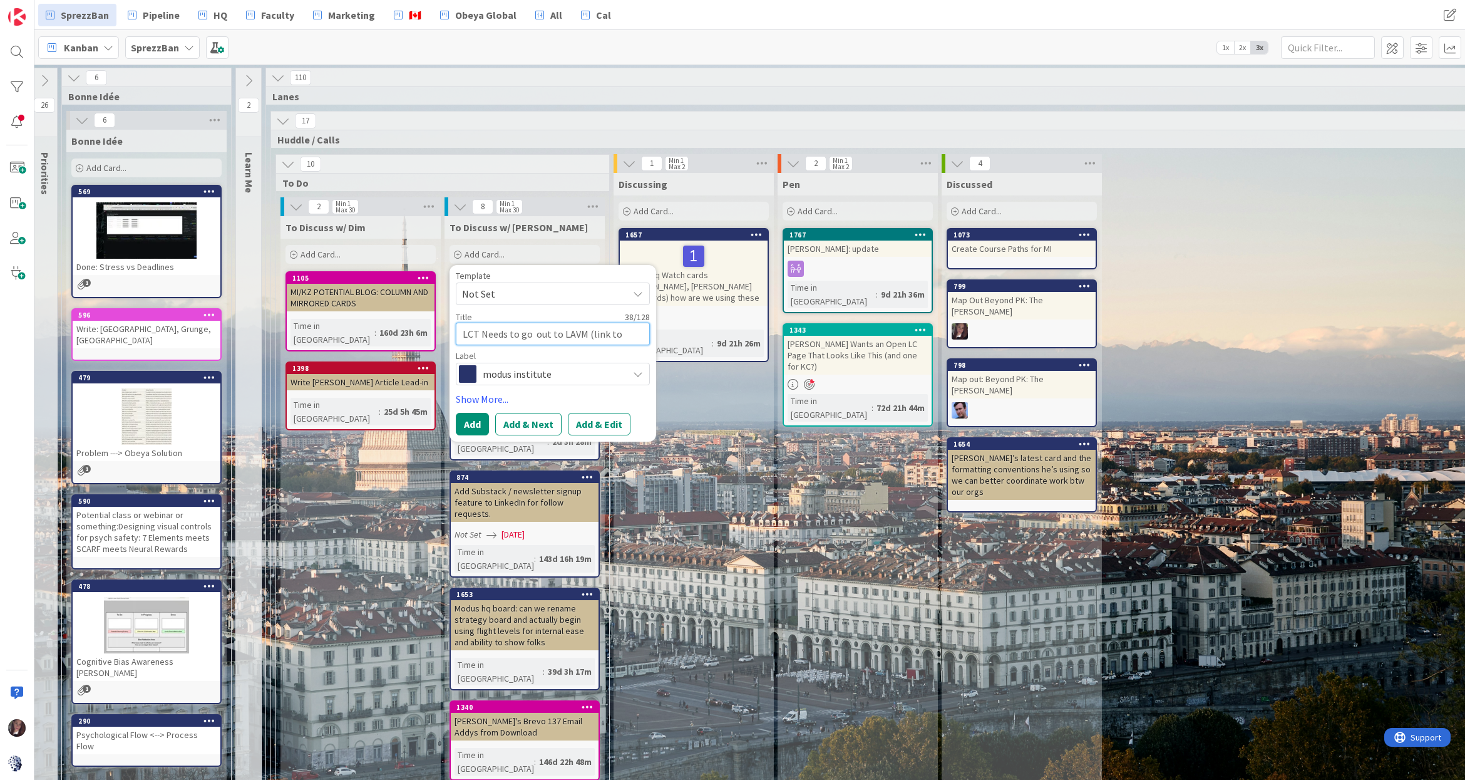
type textarea "LCT Needs to go out to LAVM (link to b"
type textarea "x"
type textarea "LCT Needs to go out to LAVM (link to bo"
type textarea "x"
type textarea "LCT Needs to go out to LAVM (link to boa"
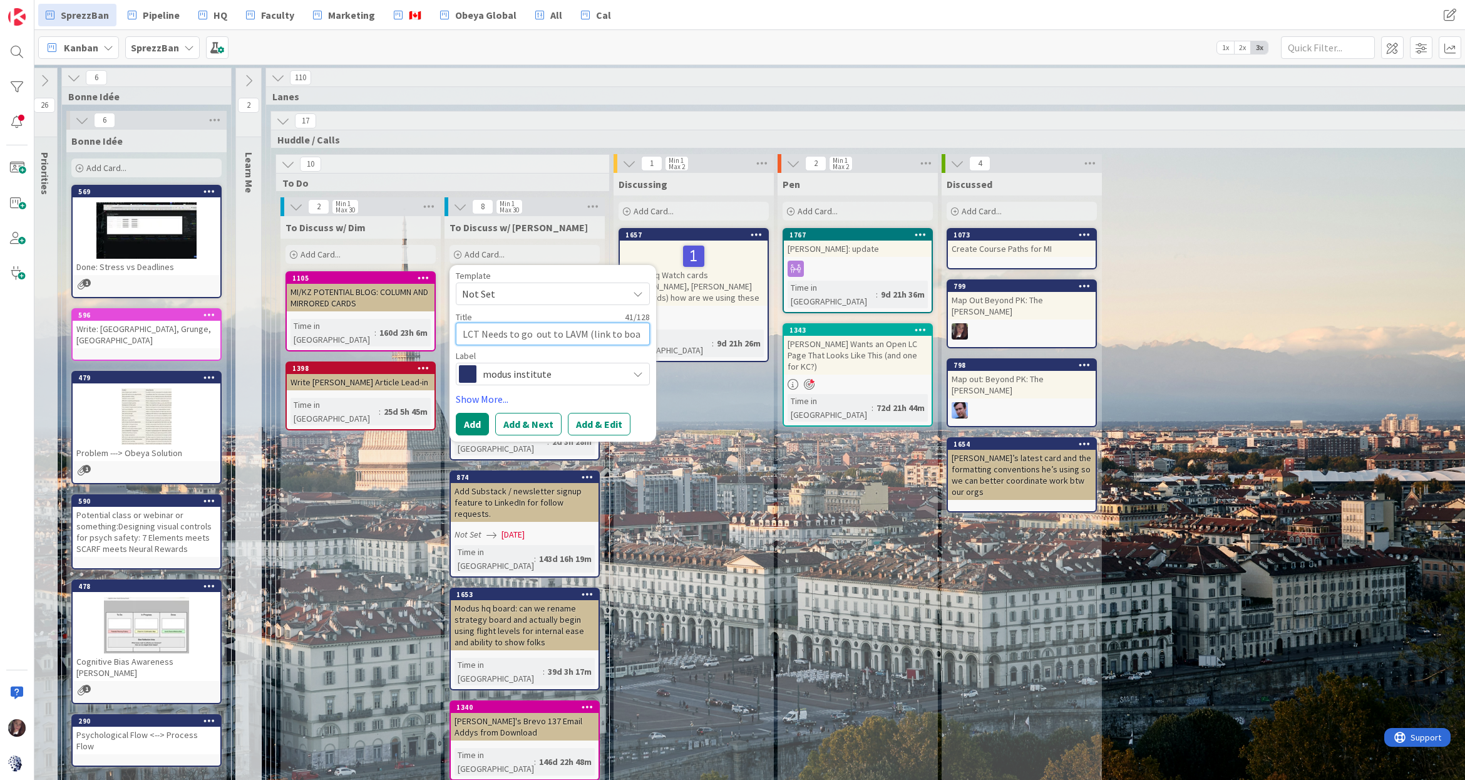
type textarea "x"
type textarea "LCT Needs to go out to LAVM (link to boar"
type textarea "x"
type textarea "LCT Needs to go out to LAVM (link to board"
type textarea "x"
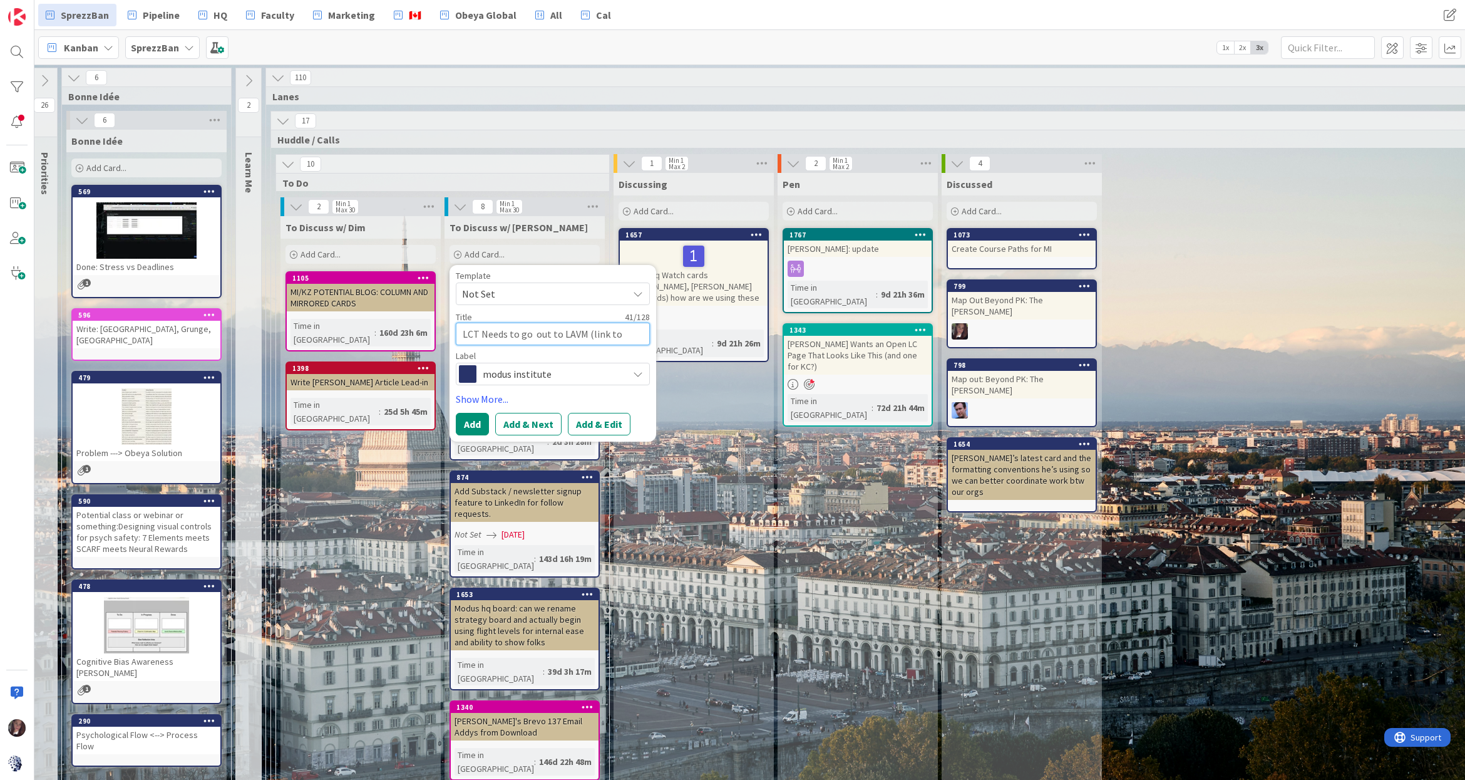
type textarea "LCT Needs to go out to LAVM (link to board"
type textarea "x"
type textarea "LCT Needs to go out to LAVM (link to board i"
type textarea "x"
type textarea "LCT Needs to go out to LAVM (link to board in"
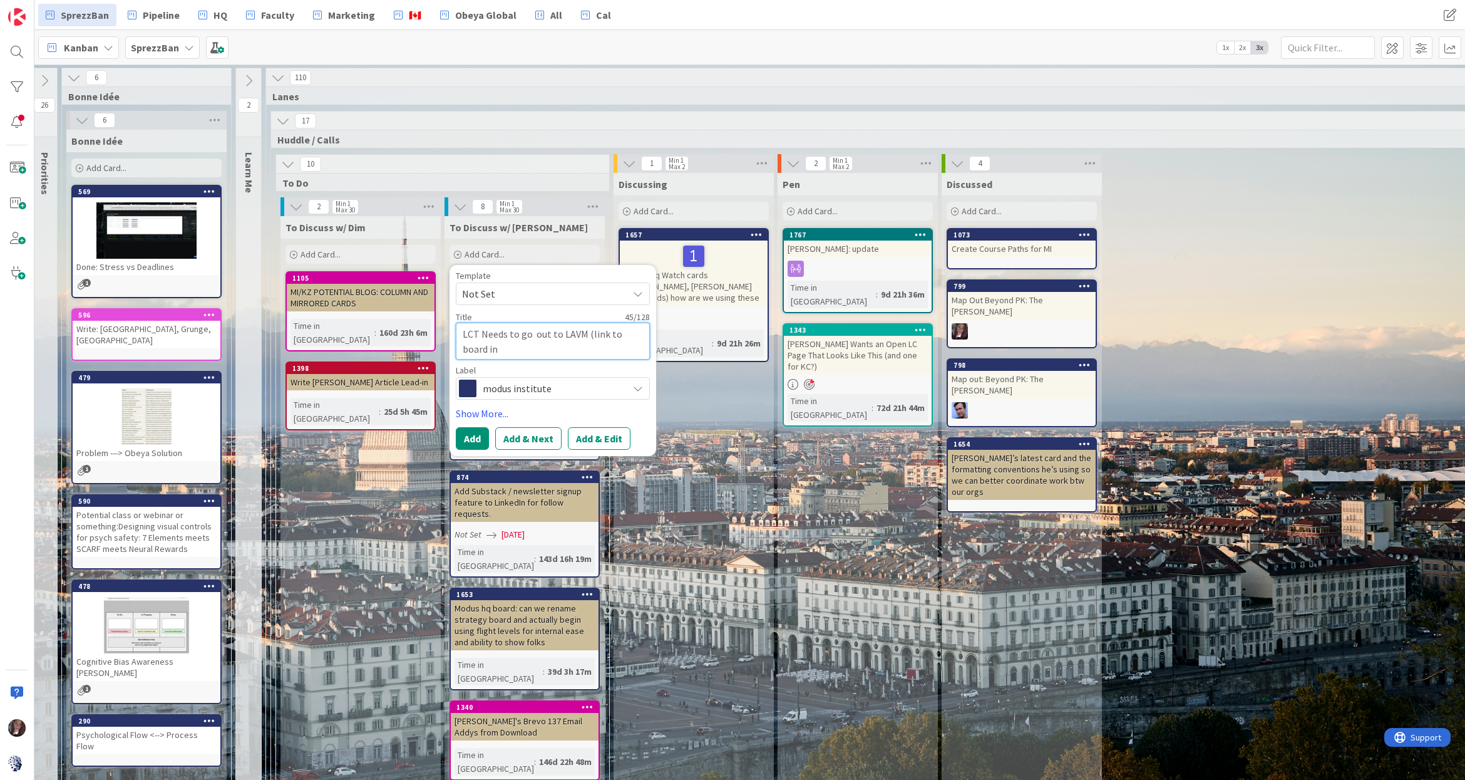
type textarea "x"
type textarea "LCT Needs to go out to LAVM (link to board in"
type textarea "x"
type textarea "LCT Needs to go out to LAVM (link to board in c"
type textarea "x"
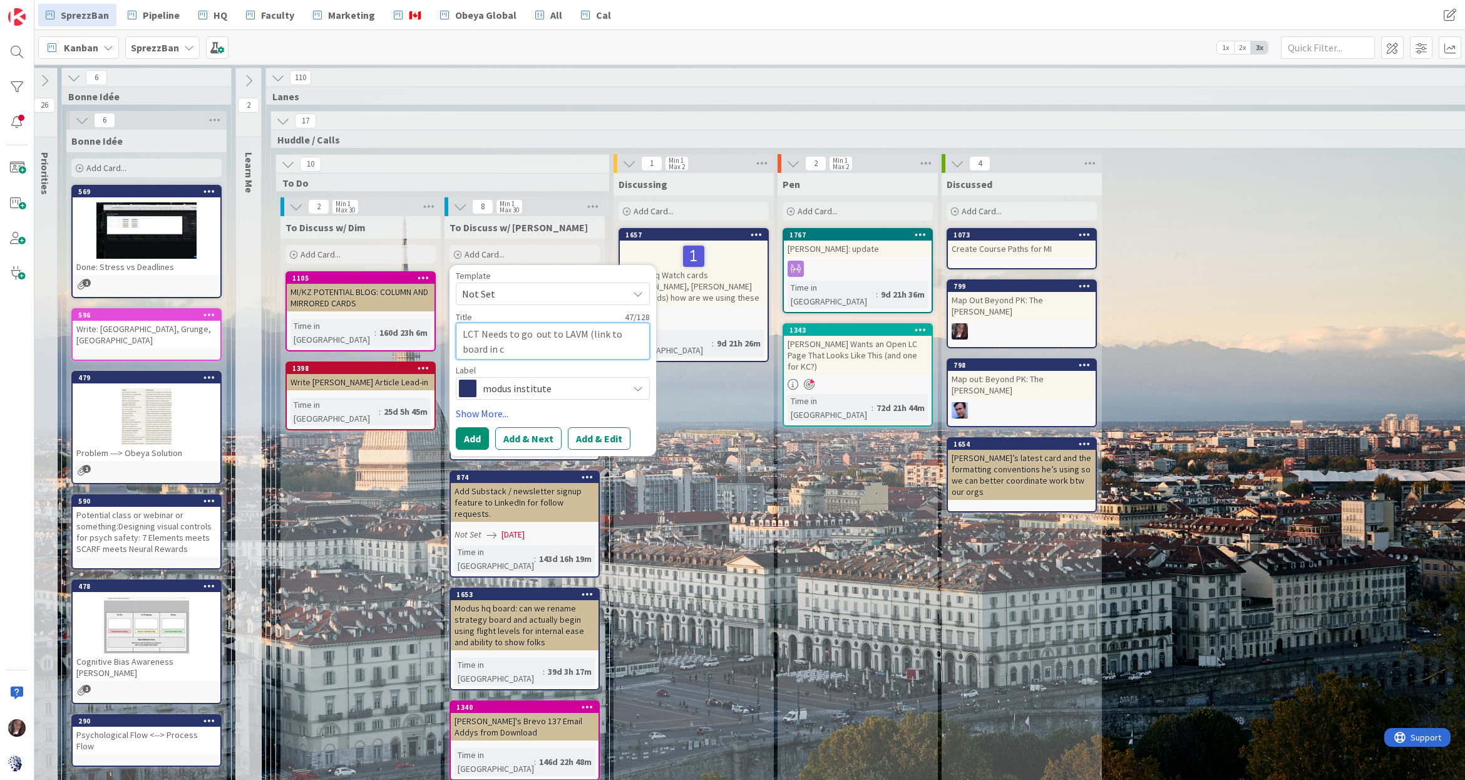
type textarea "LCT Needs to go out to LAVM (link to board in co"
type textarea "x"
type textarea "LCT Needs to go out to LAVM (link to board in com"
type textarea "x"
type textarea "LCT Needs to go out to LAVM (link to board in comm"
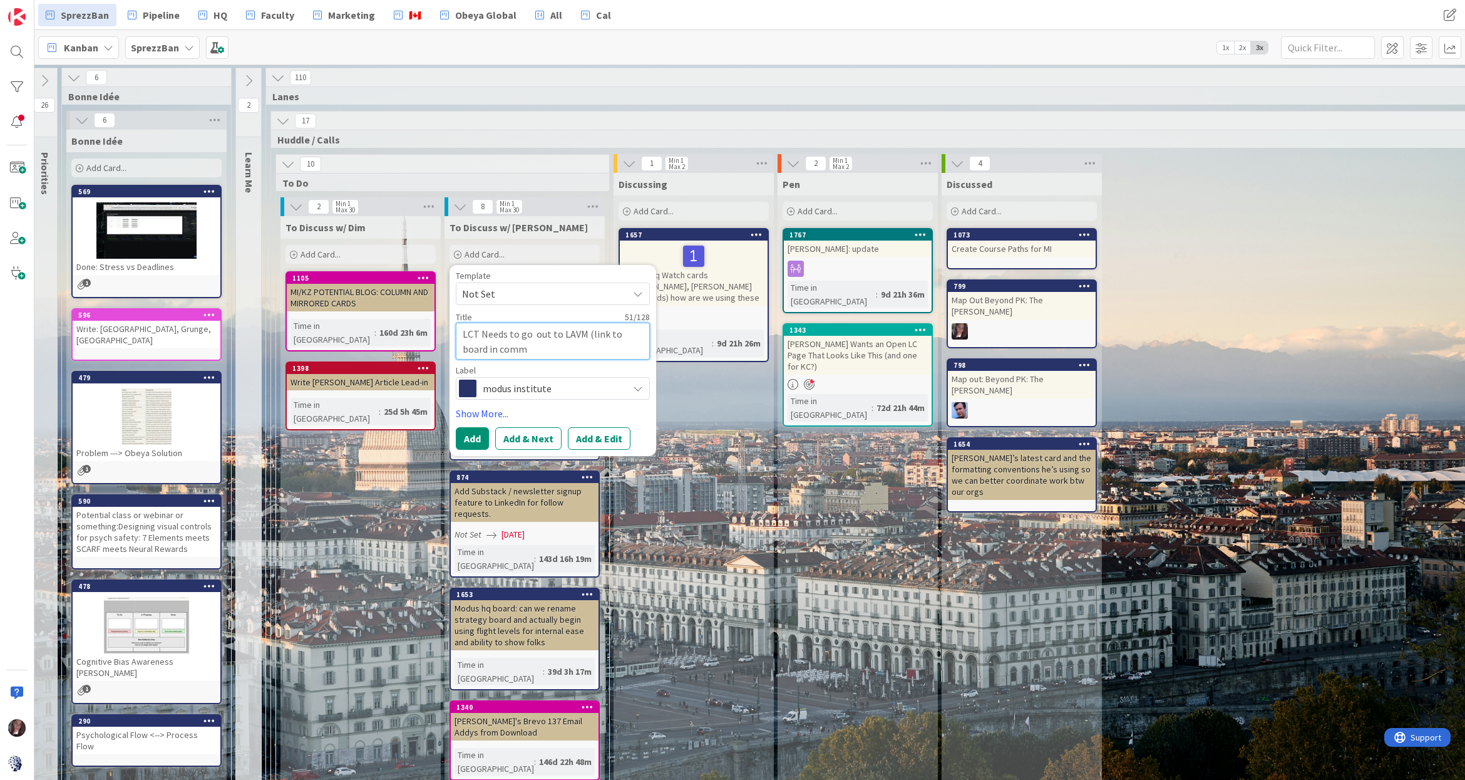
type textarea "x"
type textarea "LCT Needs to go out to LAVM (link to board in comme"
type textarea "x"
type textarea "LCT Needs to go out to LAVM (link to board in commen"
type textarea "x"
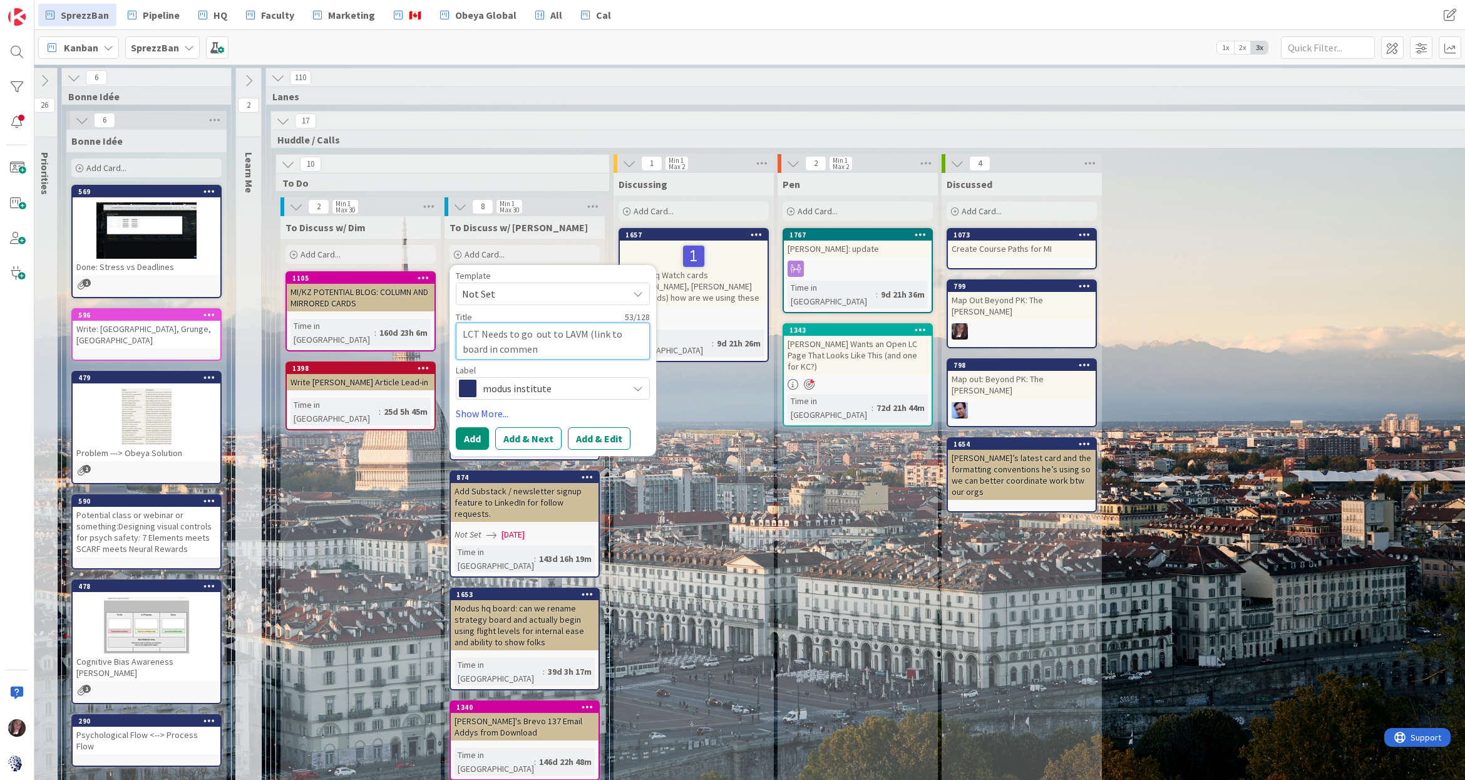
type textarea "LCT Needs to go out to LAVM (link to board in comment"
click at [606, 438] on button "Add & Edit" at bounding box center [599, 438] width 63 height 23
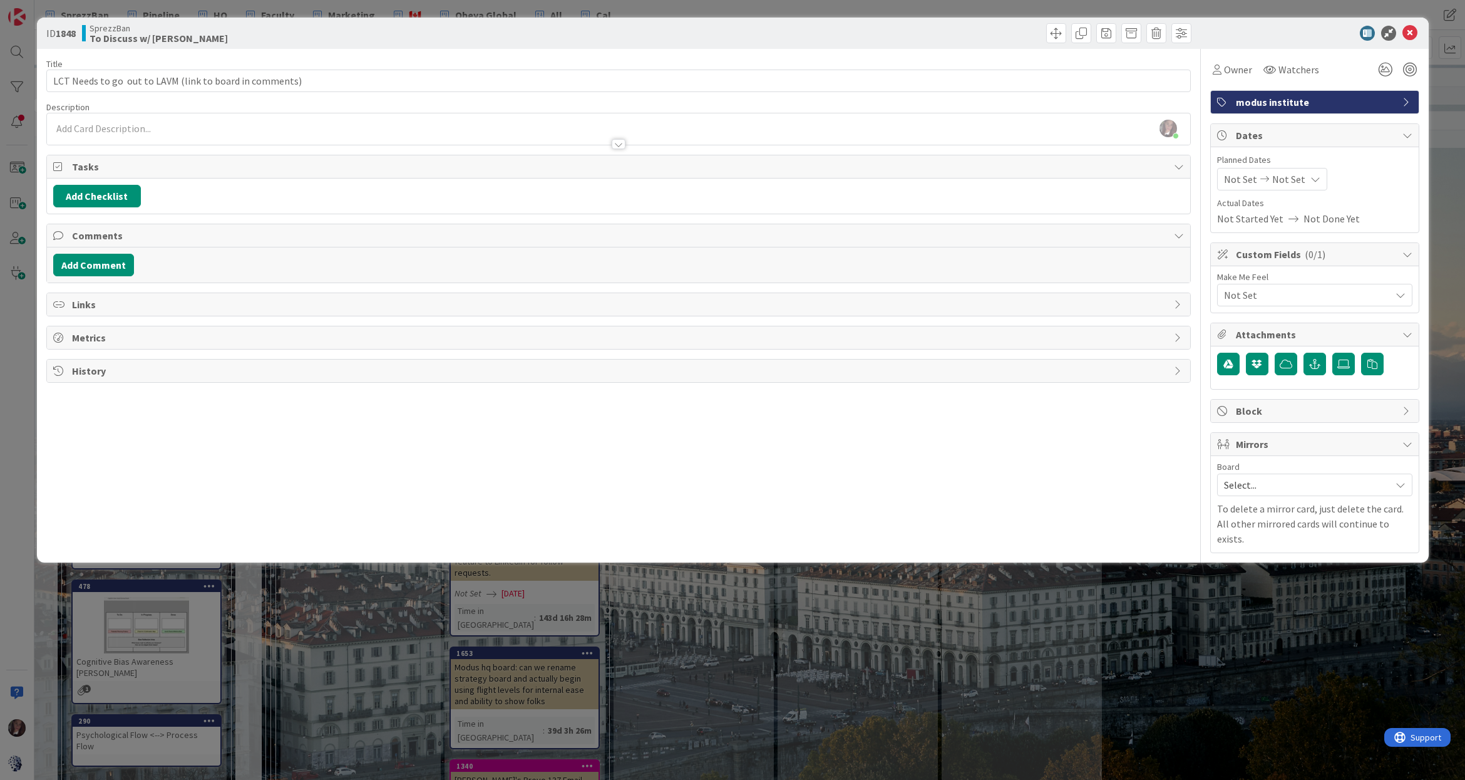
click at [124, 132] on div at bounding box center [619, 138] width 1144 height 13
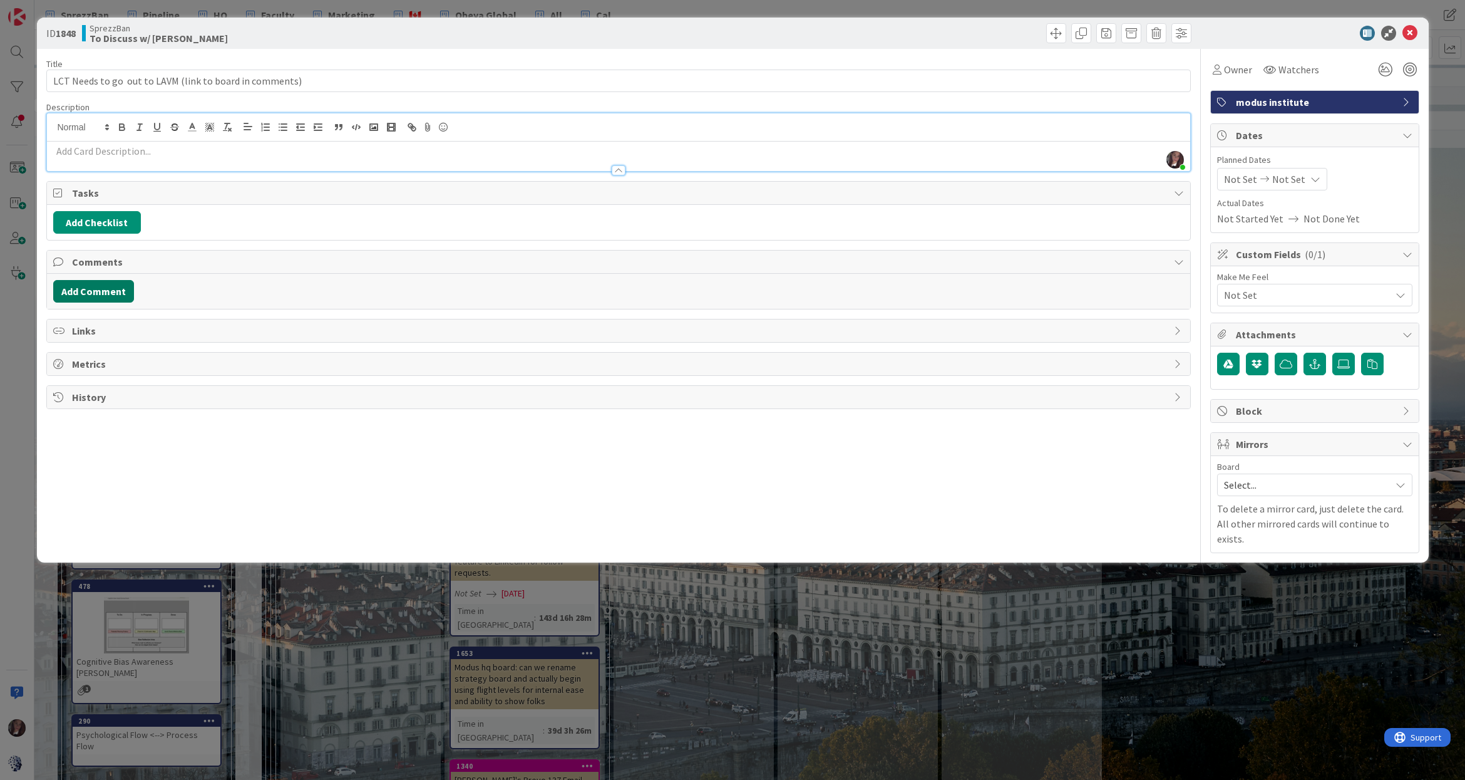
click at [101, 290] on button "Add Comment" at bounding box center [93, 291] width 81 height 23
click at [62, 373] on div "Comment ﻿ @ Jim Benson ﻿ https://www.leancoffeetable.com/TaskBoard/View/f124bfb…" at bounding box center [618, 336] width 1131 height 112
click at [66, 381] on button "Add" at bounding box center [67, 384] width 28 height 15
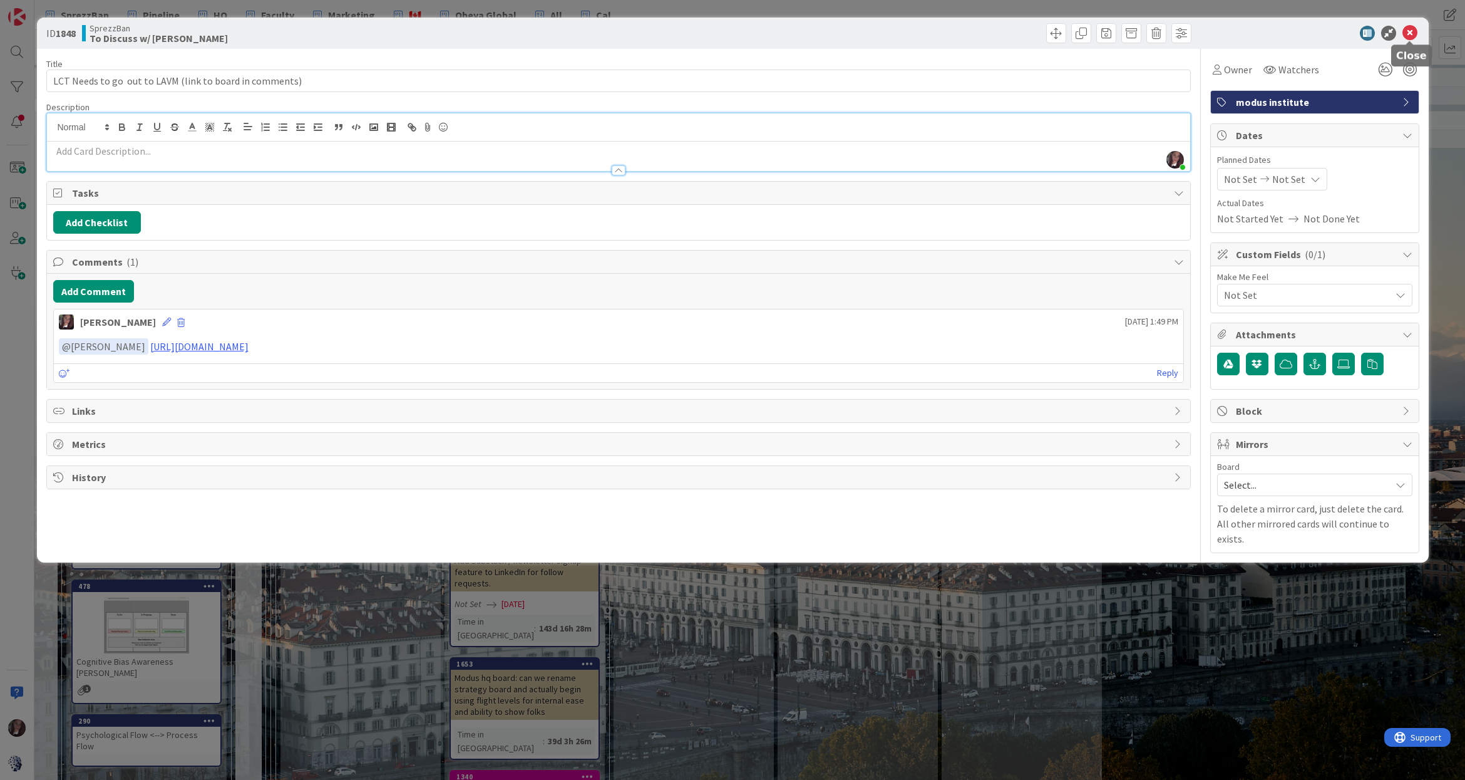
click at [1408, 32] on icon at bounding box center [1410, 33] width 15 height 15
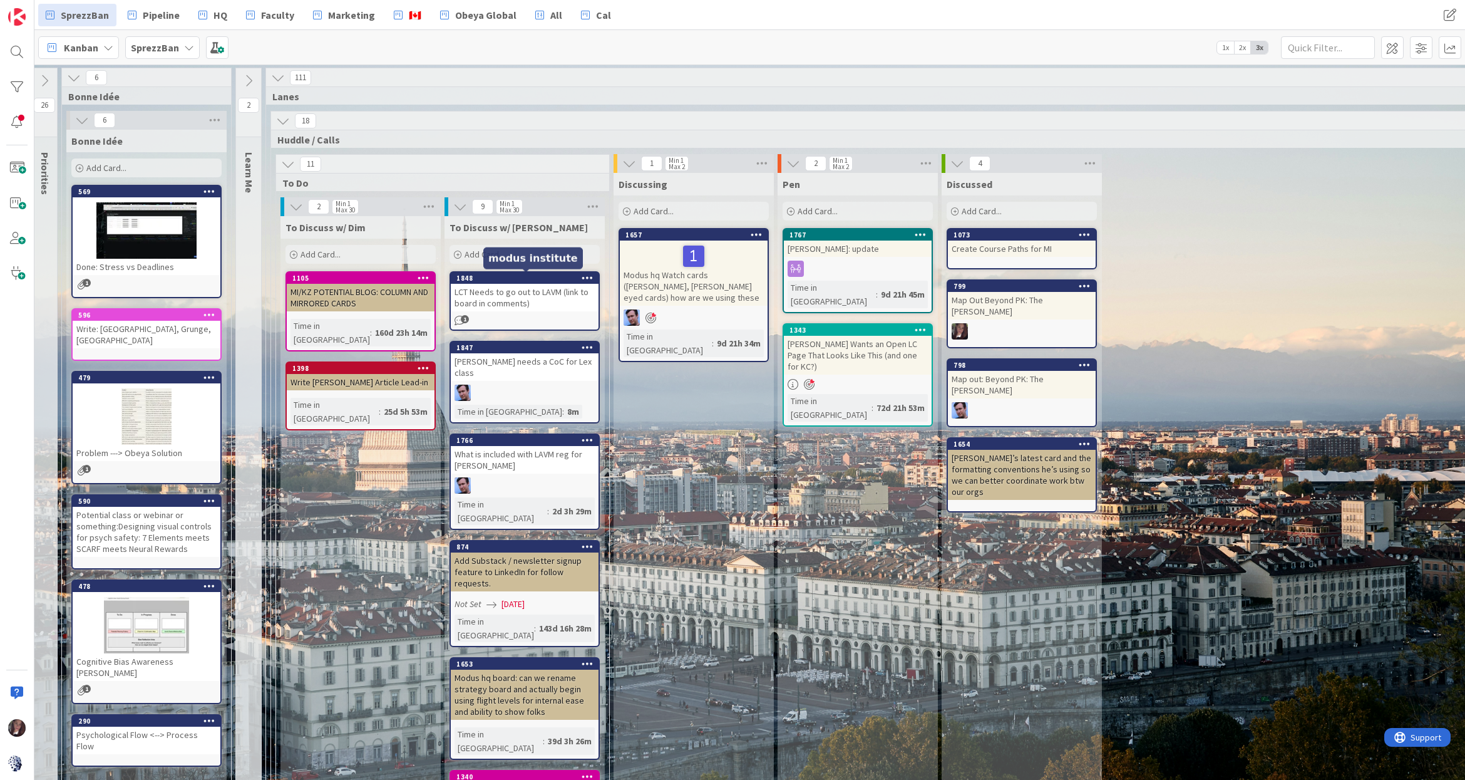
click at [514, 286] on div "LCT Needs to go out to LAVM (link to board in comments)" at bounding box center [525, 298] width 148 height 28
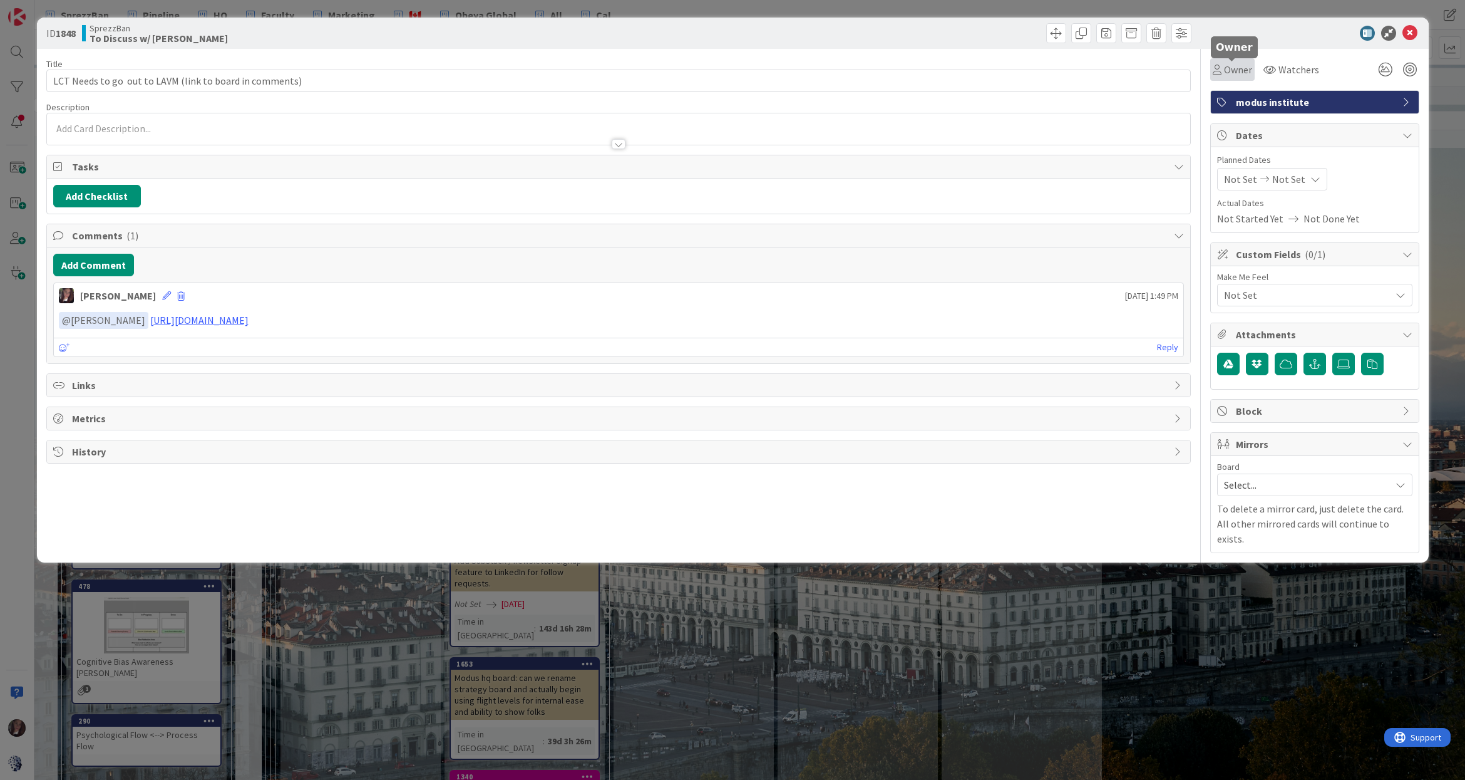
click at [1231, 72] on span "Owner" at bounding box center [1238, 69] width 28 height 15
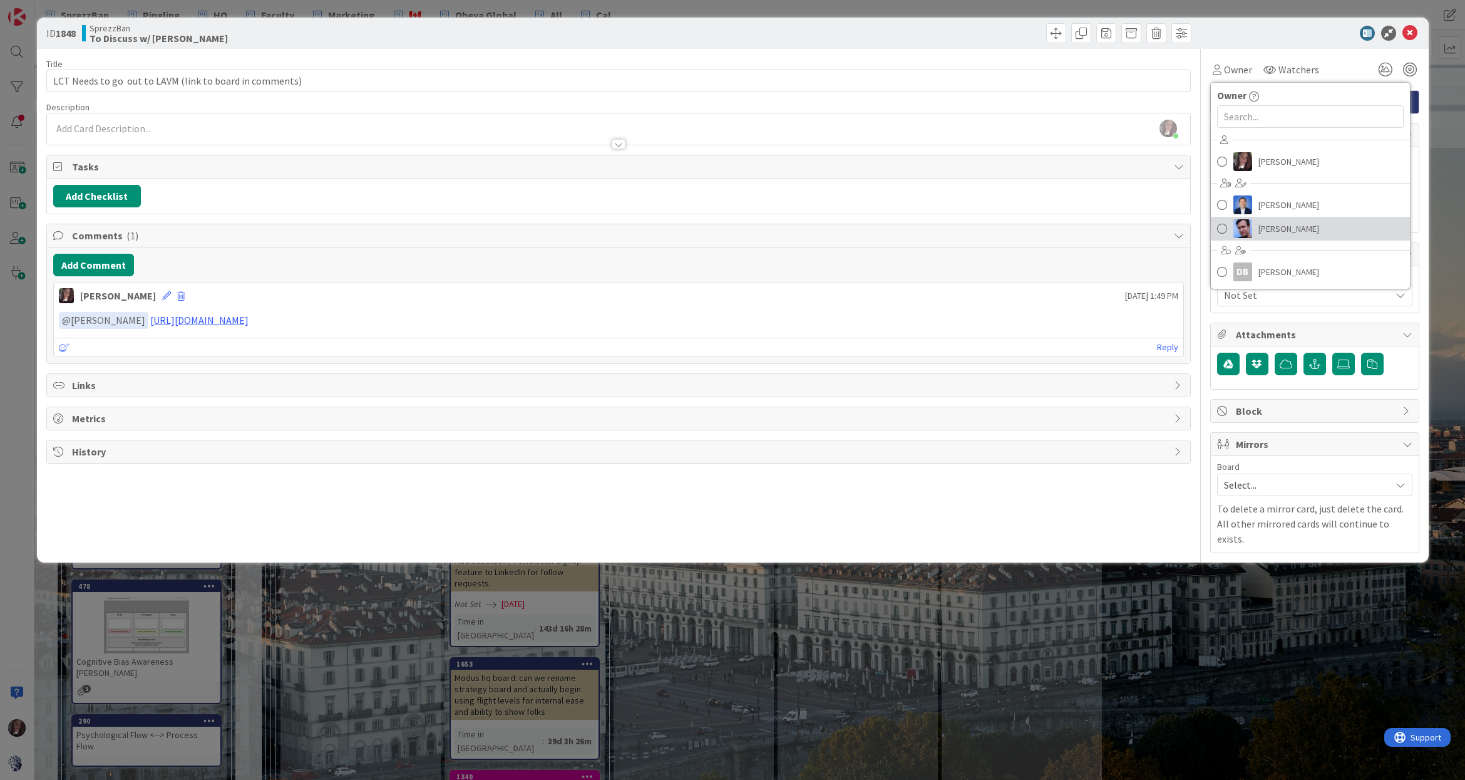
click at [1223, 228] on span at bounding box center [1222, 228] width 10 height 19
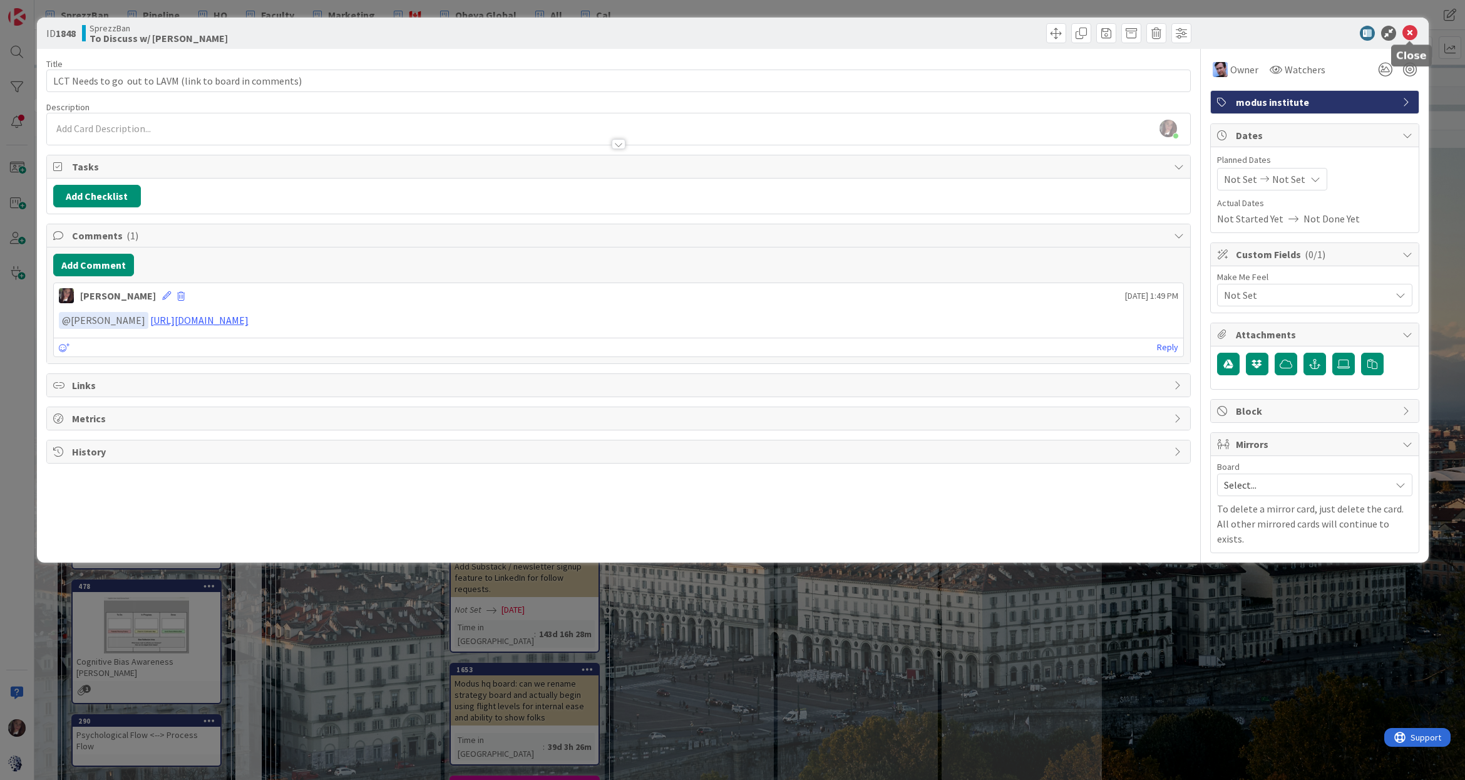
click at [1408, 32] on icon at bounding box center [1410, 33] width 15 height 15
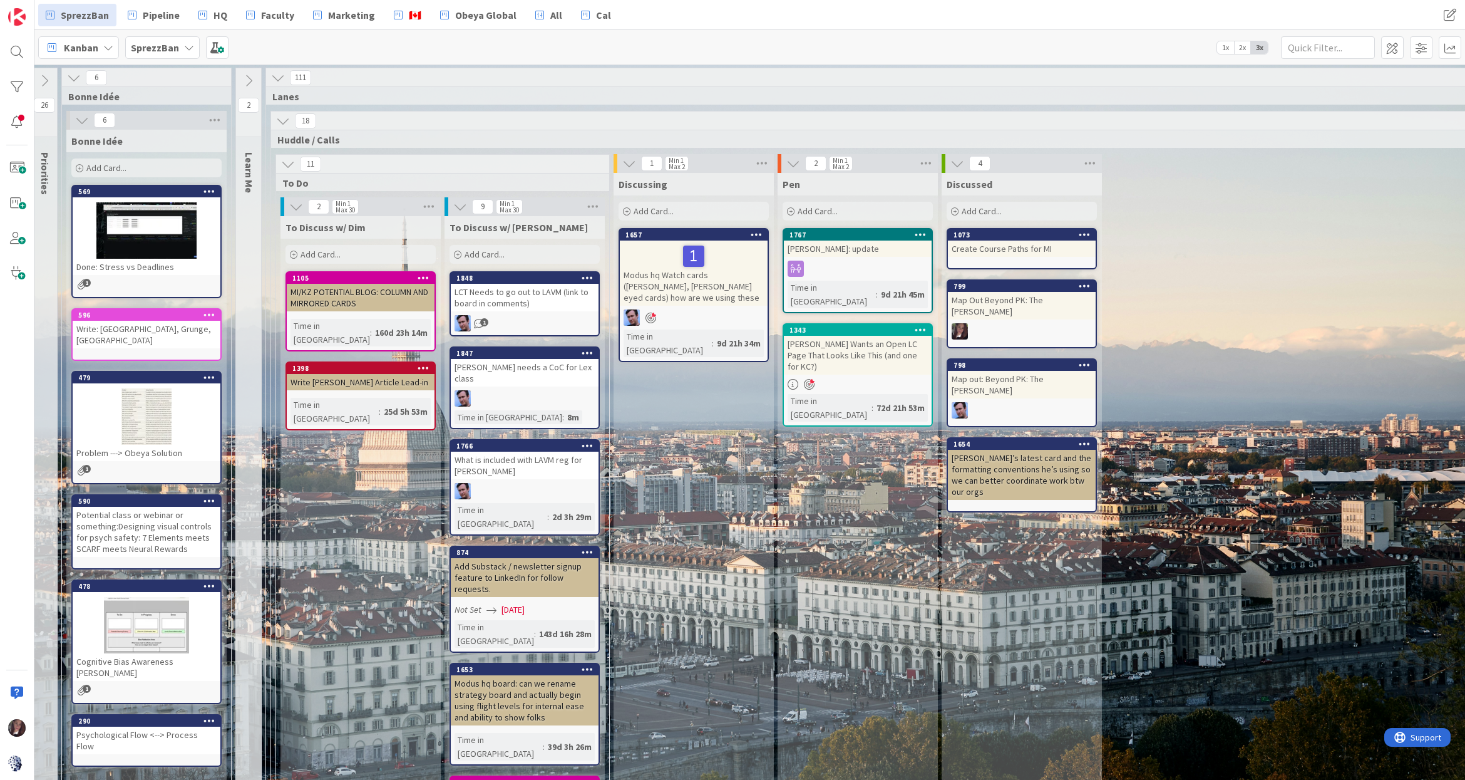
click at [488, 390] on div at bounding box center [525, 398] width 148 height 16
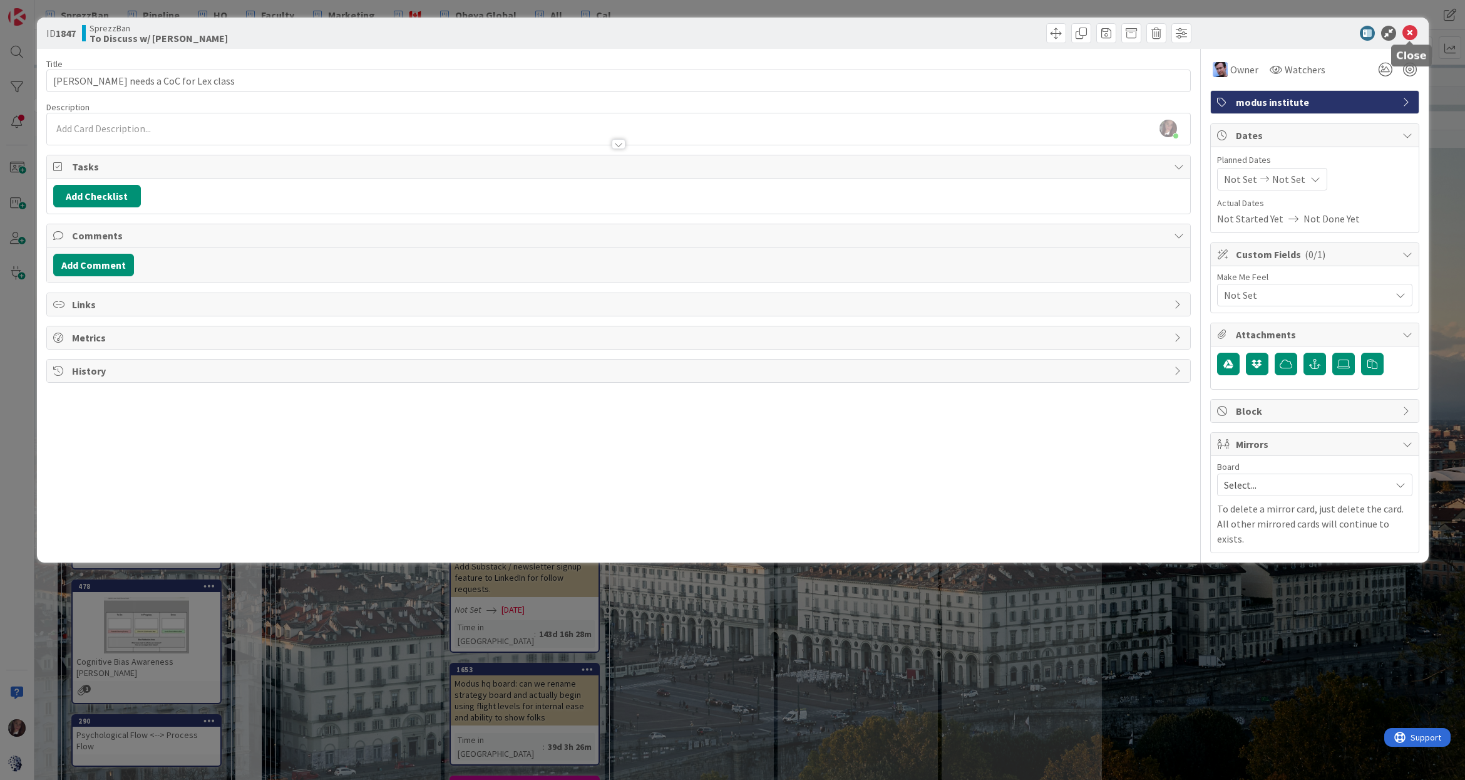
click at [1408, 34] on icon at bounding box center [1410, 33] width 15 height 15
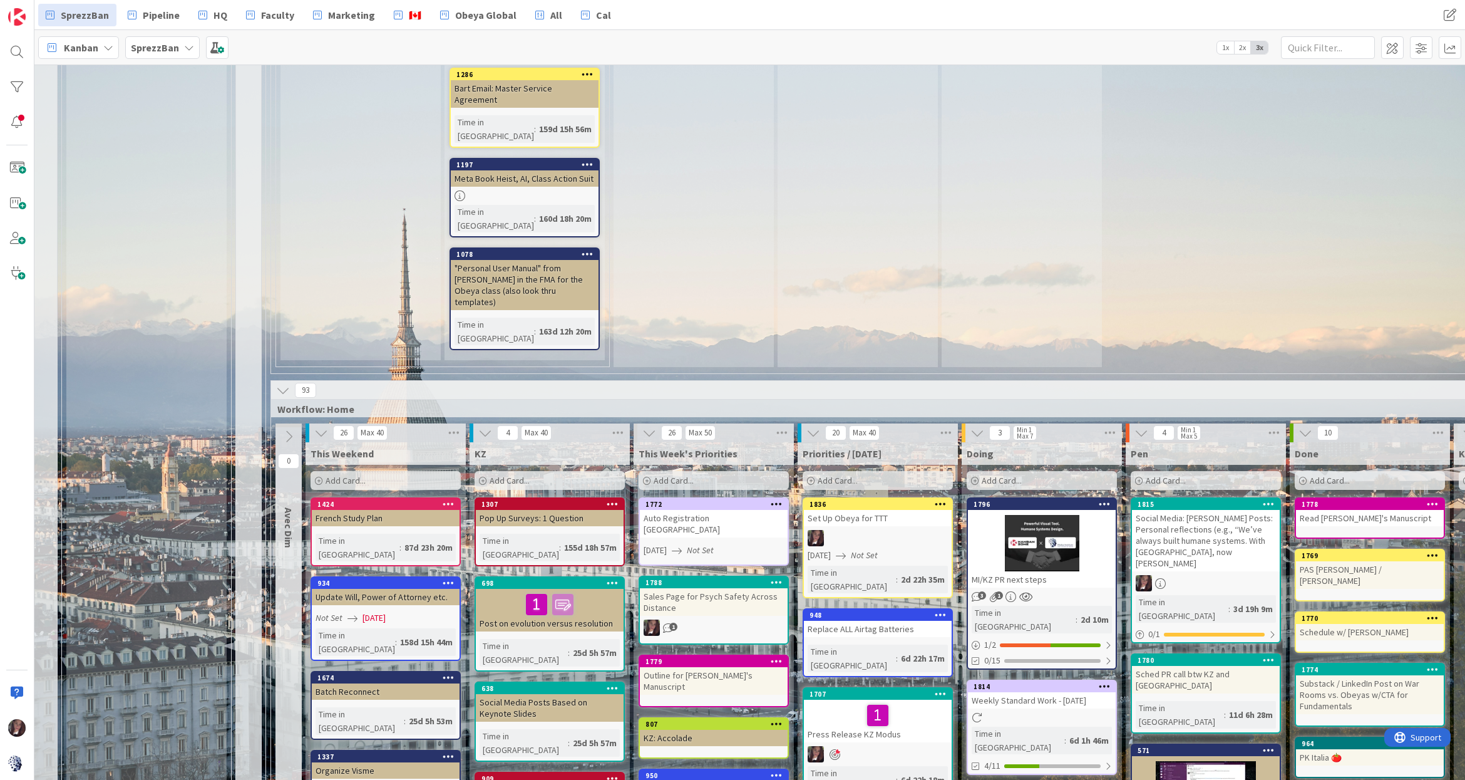
scroll to position [800, 8]
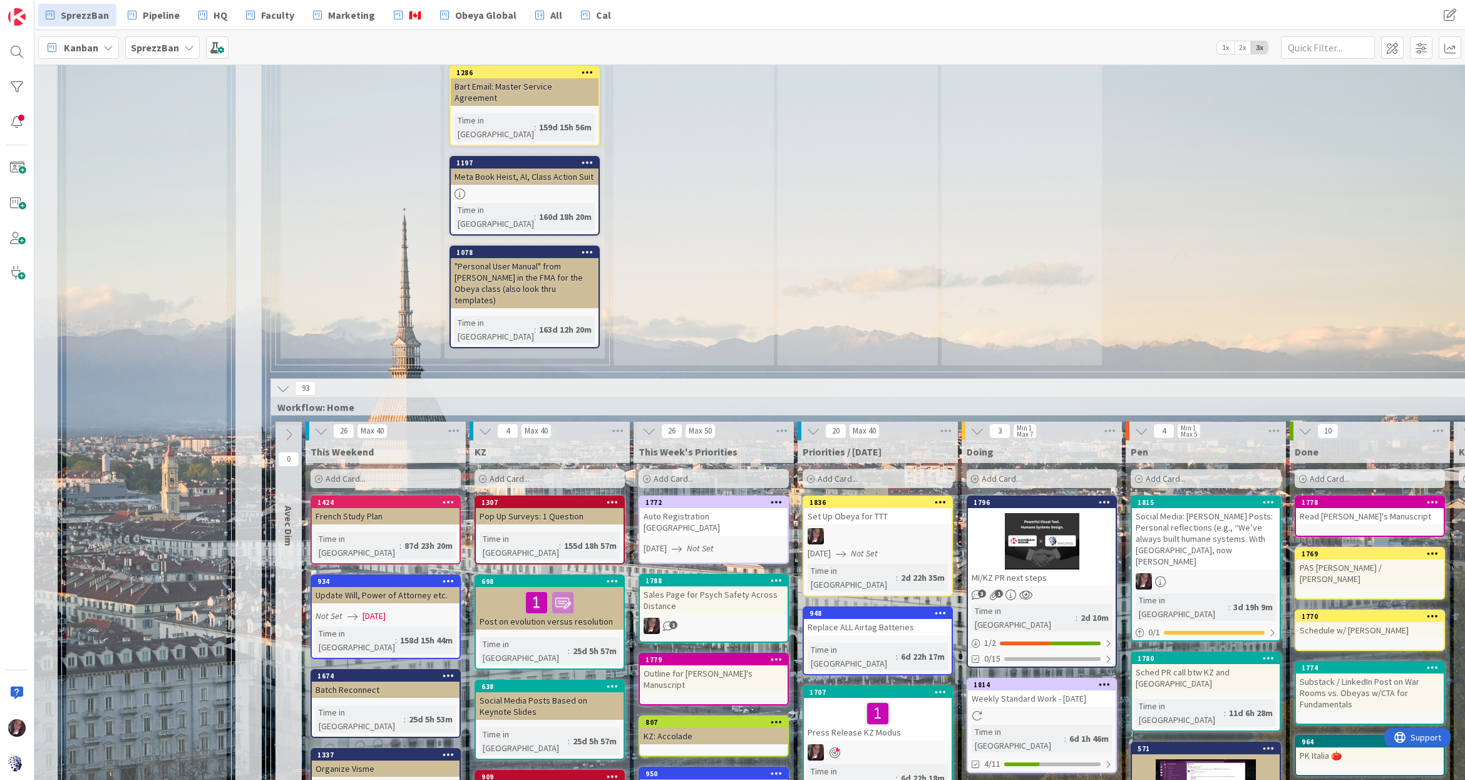
click at [860, 469] on div "Add Card..." at bounding box center [878, 478] width 150 height 19
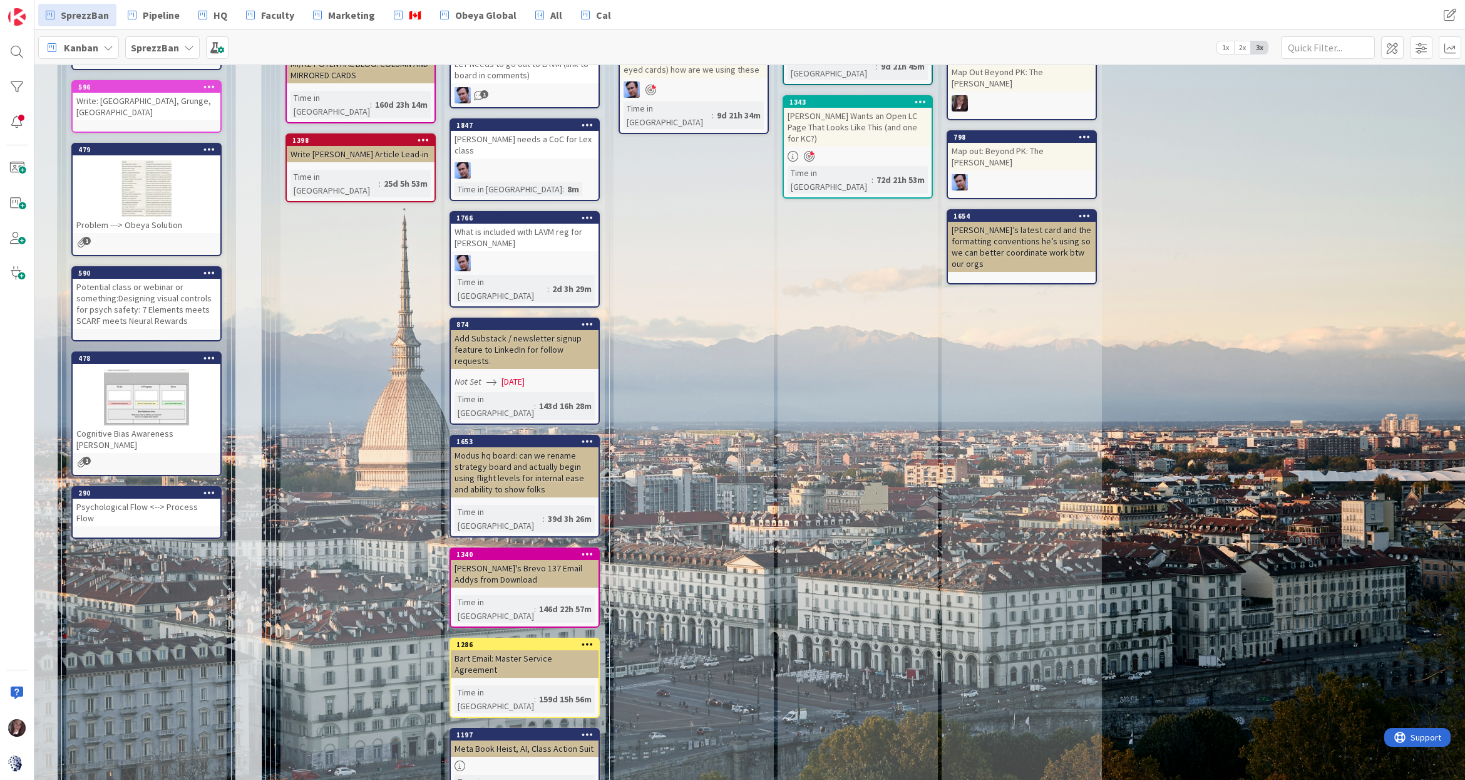
scroll to position [0, 8]
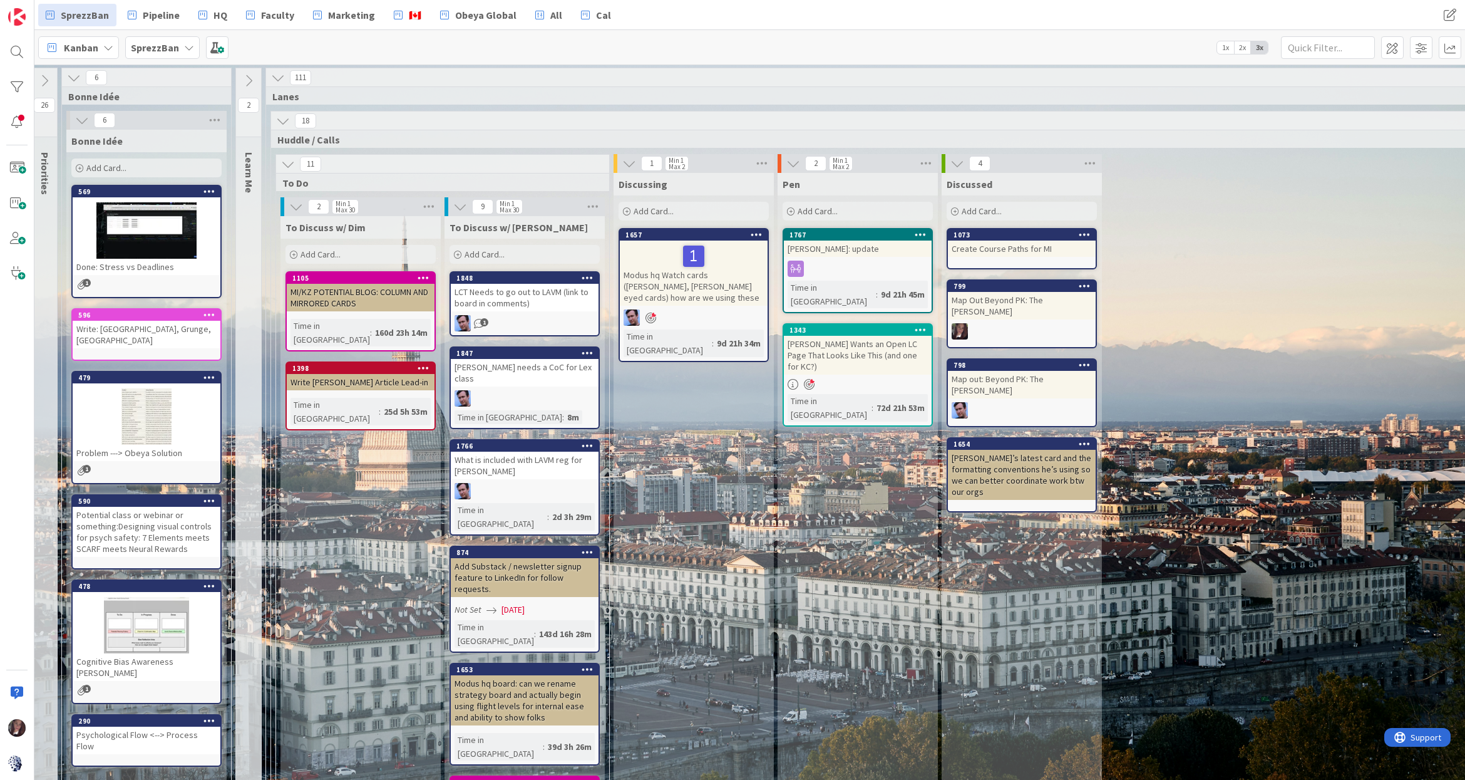
click at [529, 257] on div "Add Card..." at bounding box center [525, 254] width 150 height 19
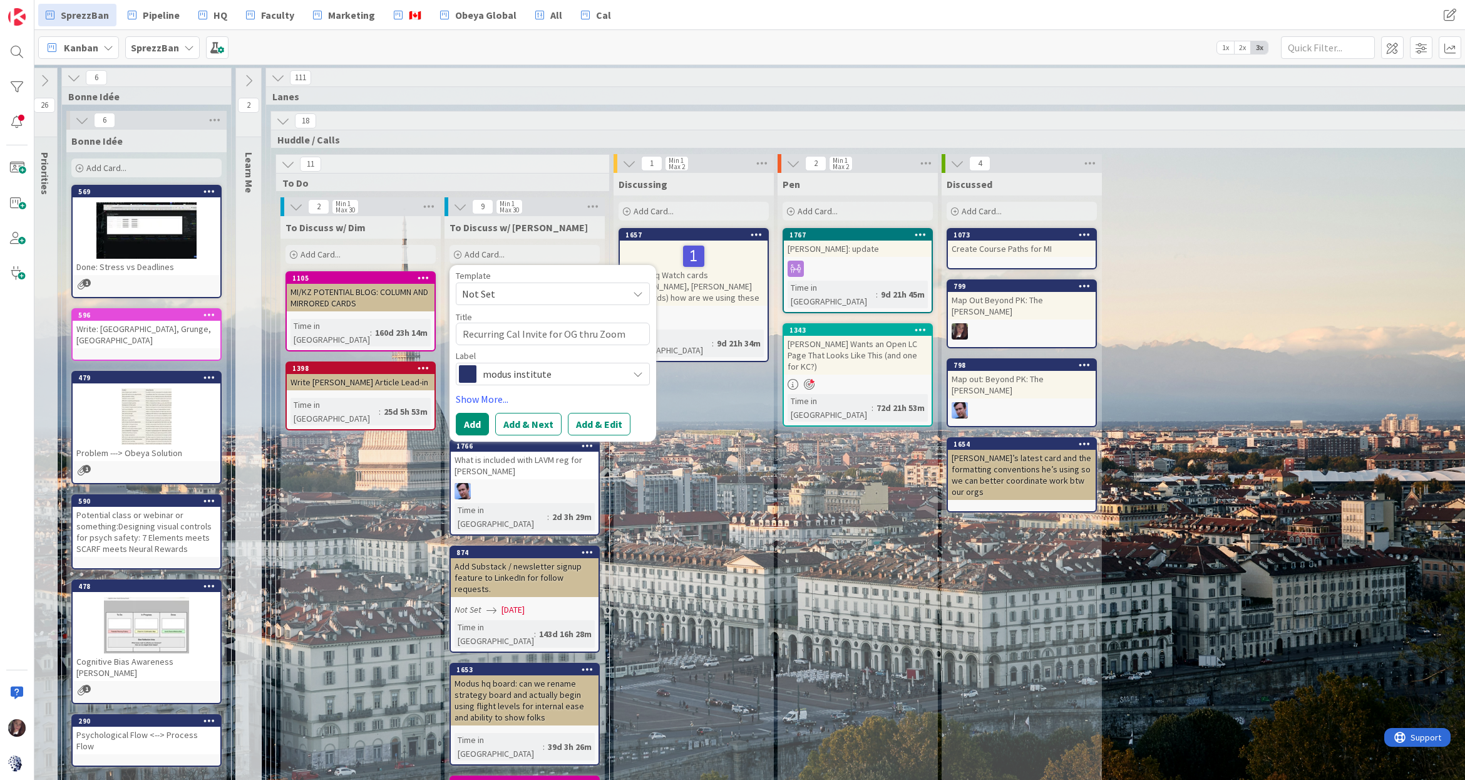
drag, startPoint x: 571, startPoint y: 374, endPoint x: 560, endPoint y: 369, distance: 12.0
click at [571, 373] on span "modus institute" at bounding box center [552, 374] width 139 height 18
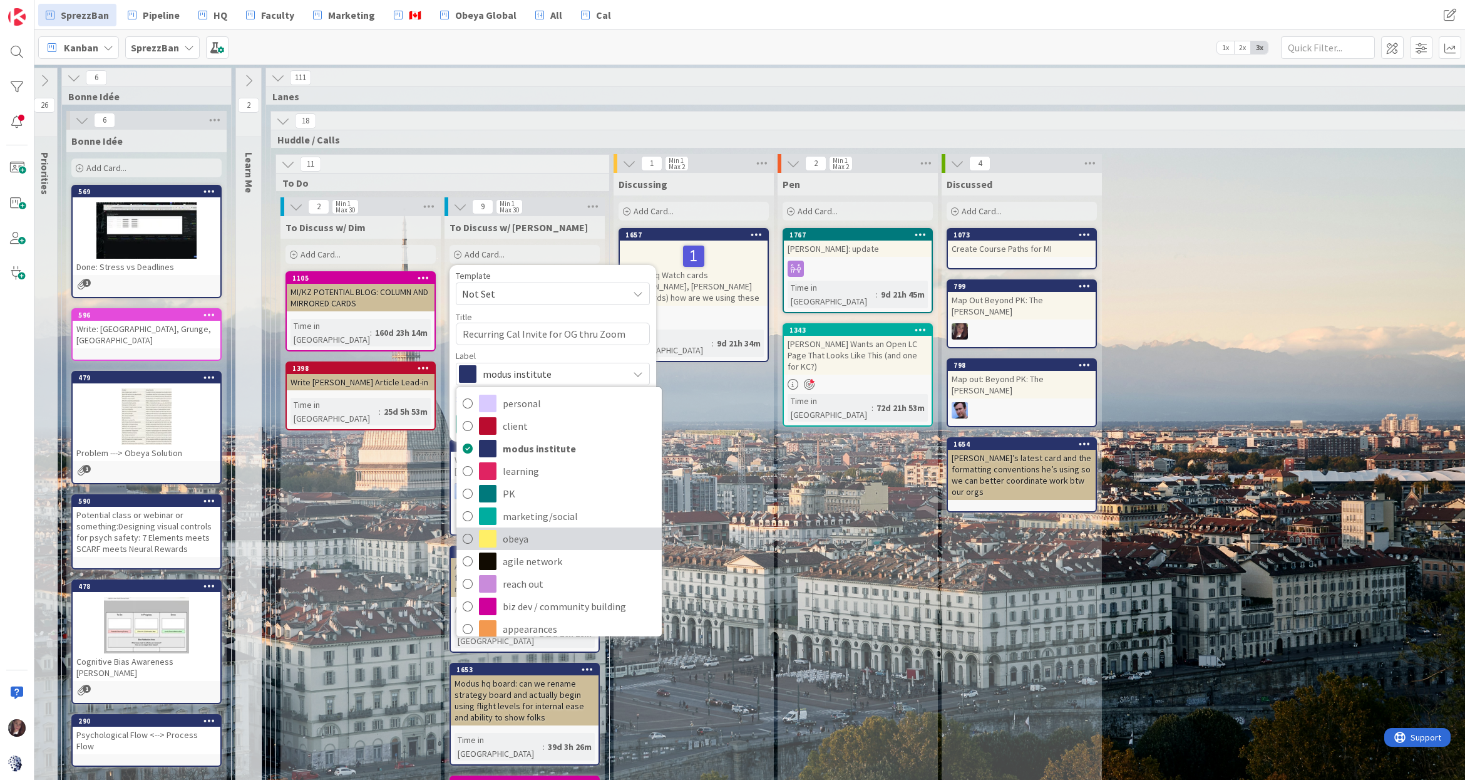
click at [469, 535] on icon at bounding box center [468, 538] width 10 height 19
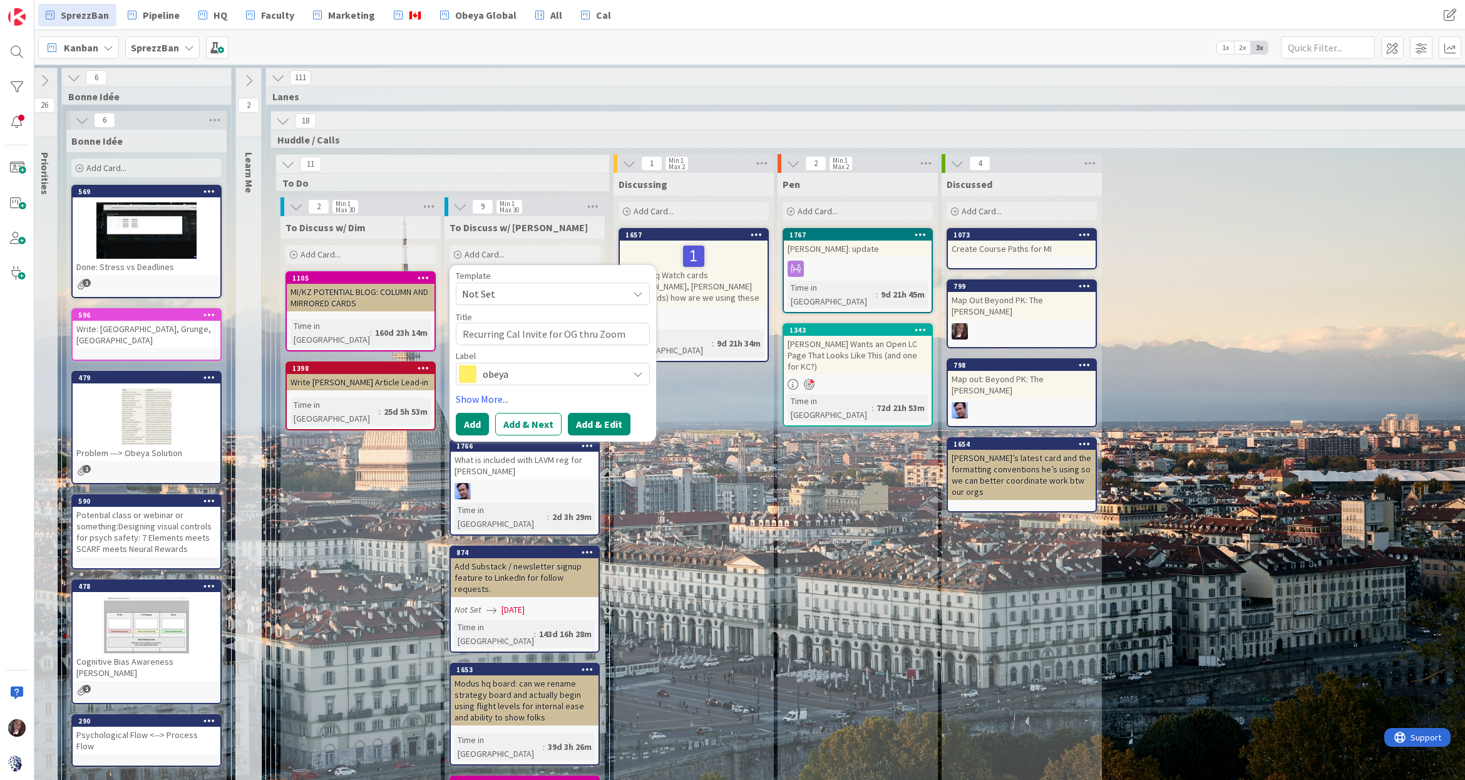
click at [598, 424] on button "Add & Edit" at bounding box center [599, 424] width 63 height 23
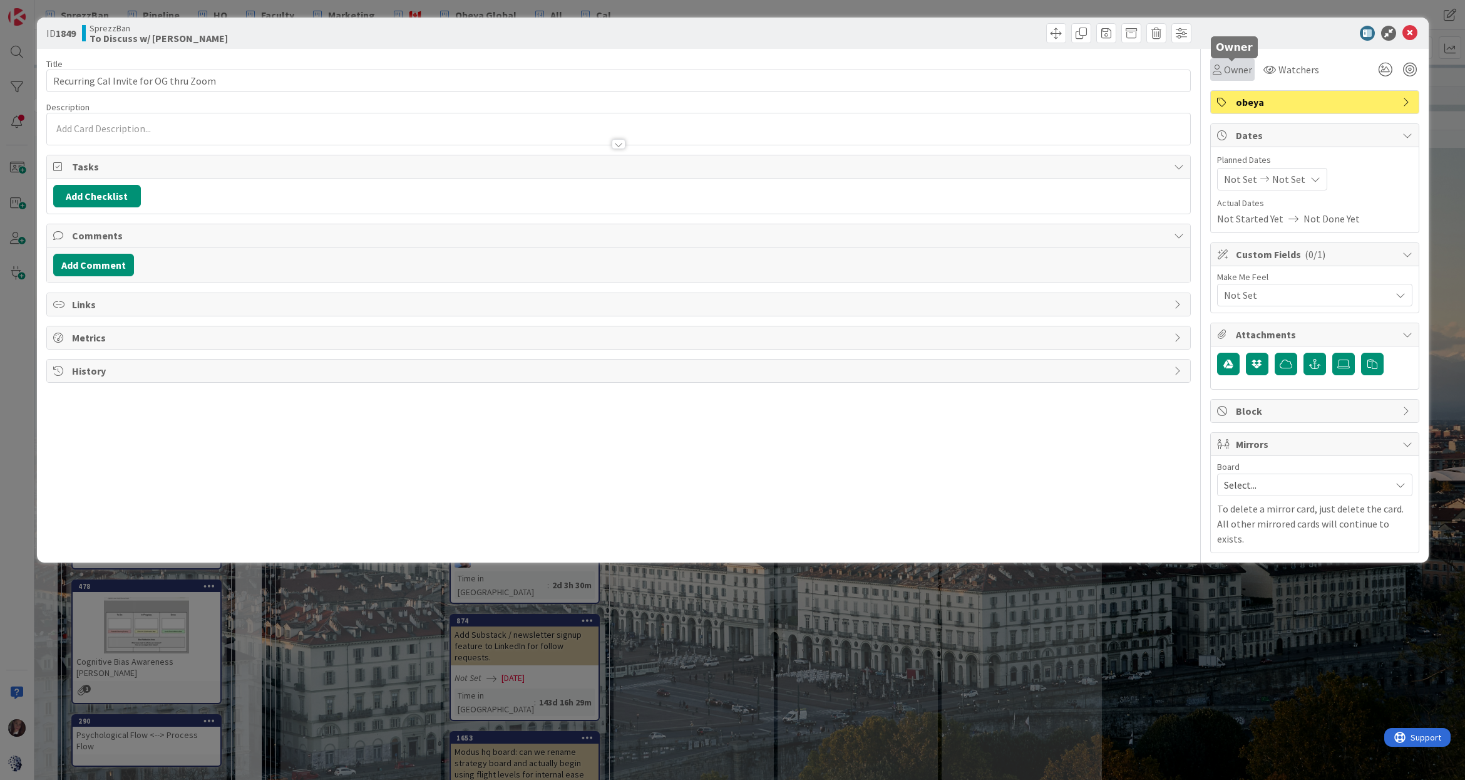
click at [1231, 70] on span "Owner" at bounding box center [1238, 69] width 28 height 15
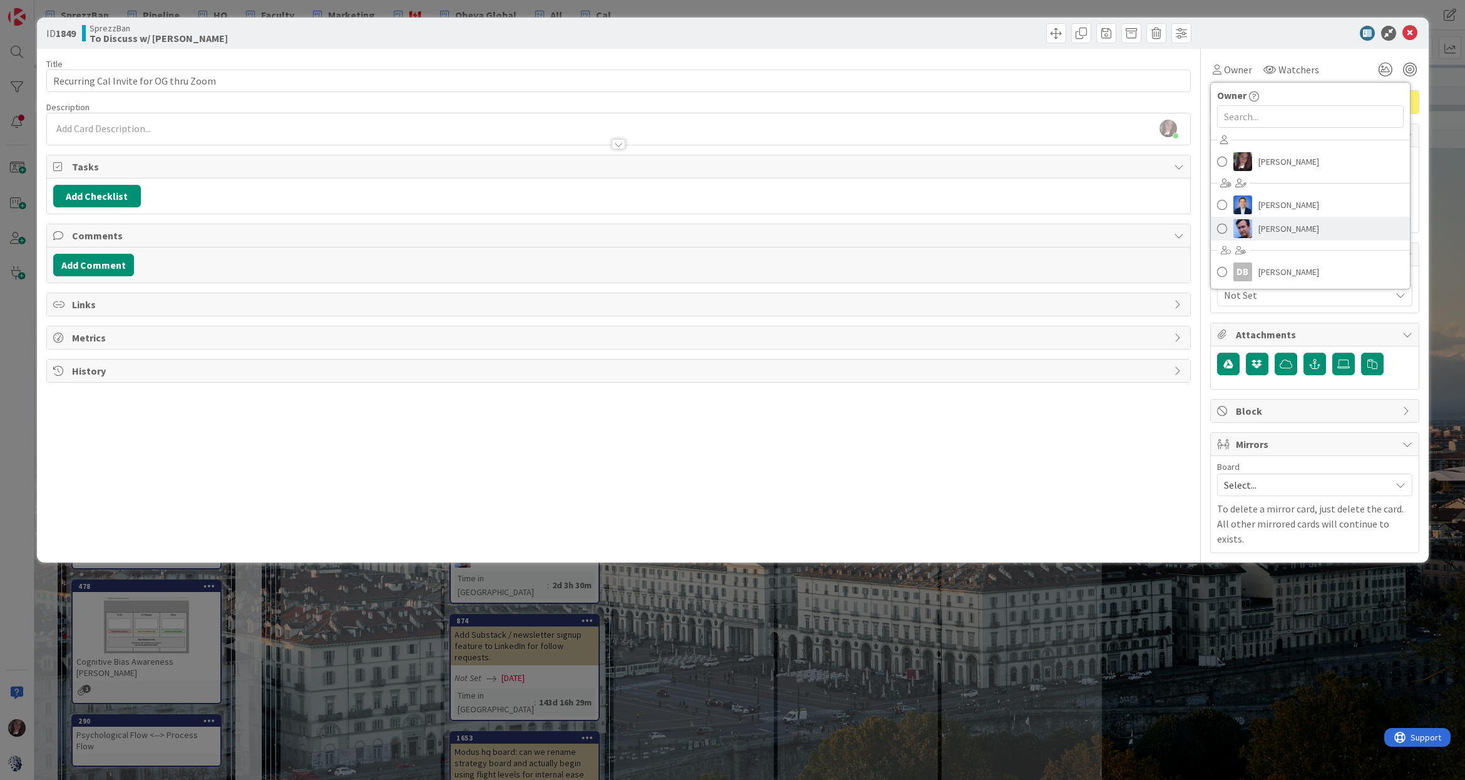
click at [1225, 225] on span at bounding box center [1222, 228] width 10 height 19
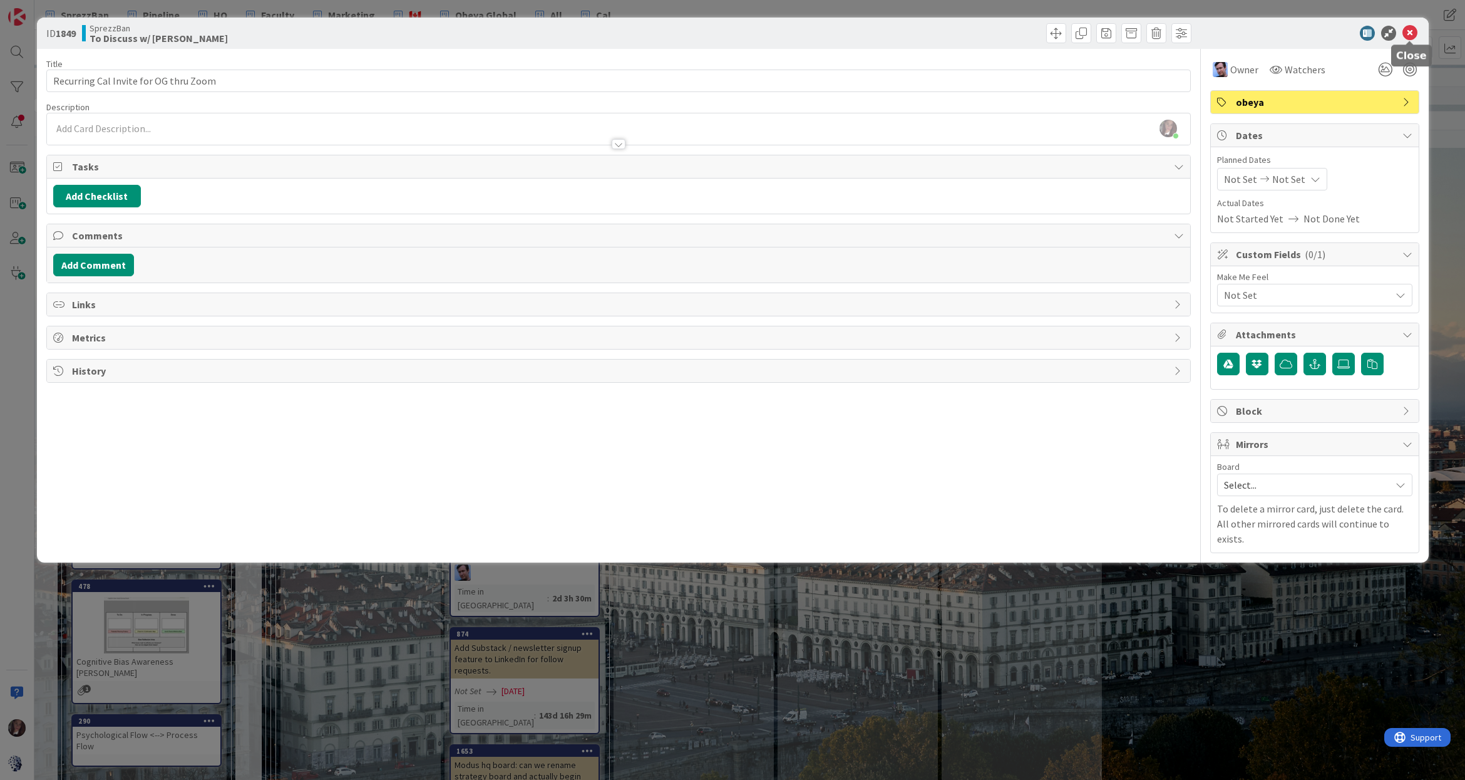
click at [1411, 29] on icon at bounding box center [1410, 33] width 15 height 15
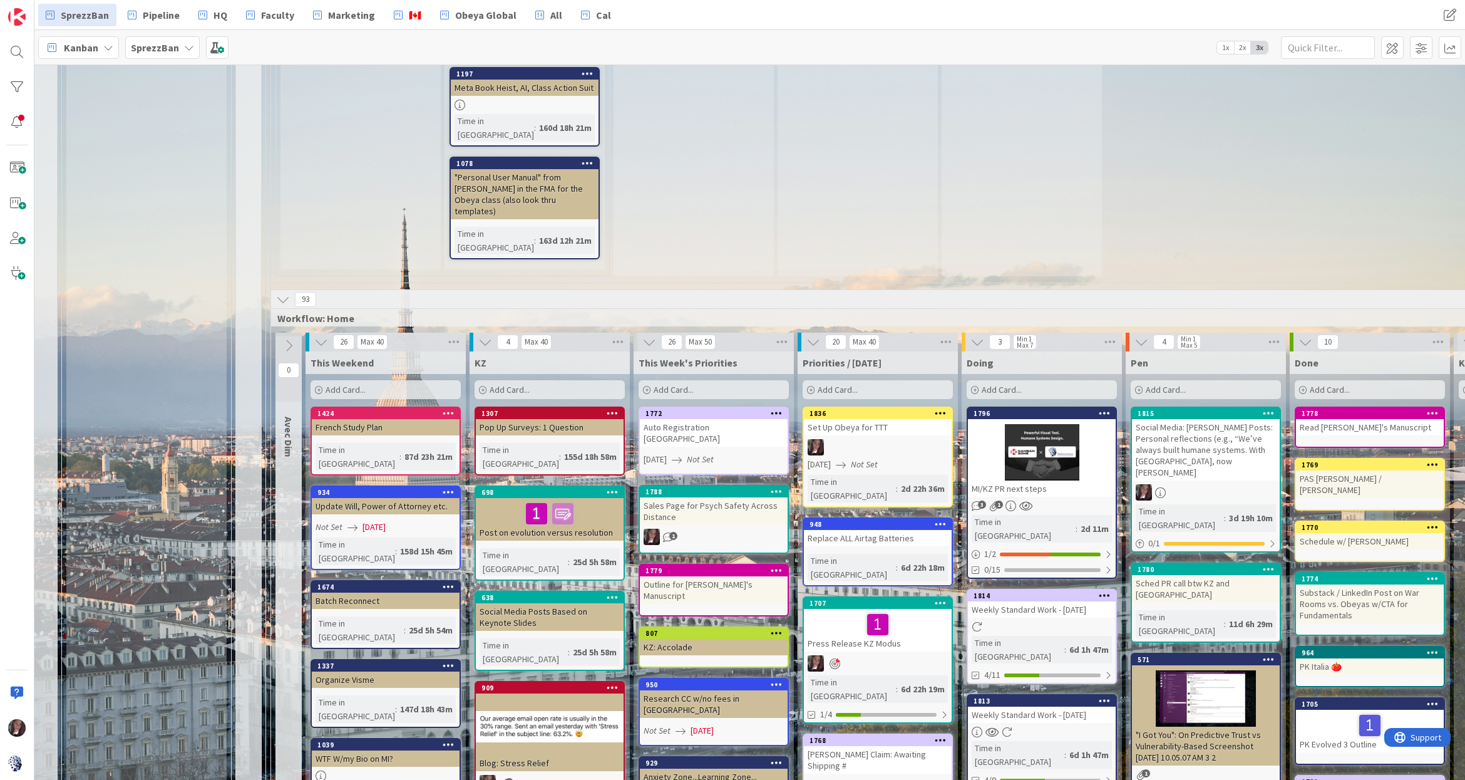
scroll to position [1048, 8]
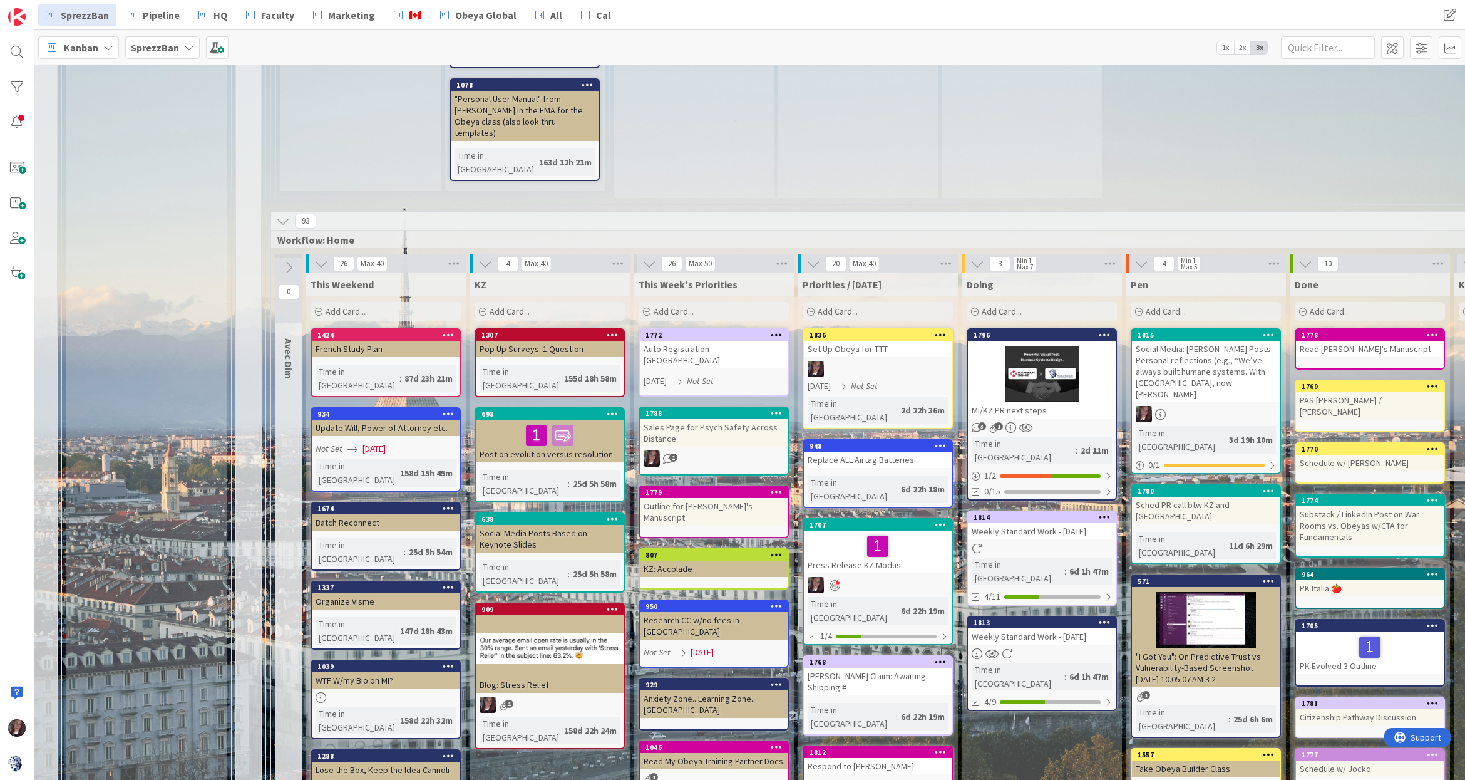
click at [850, 306] on span "Add Card..." at bounding box center [838, 311] width 40 height 11
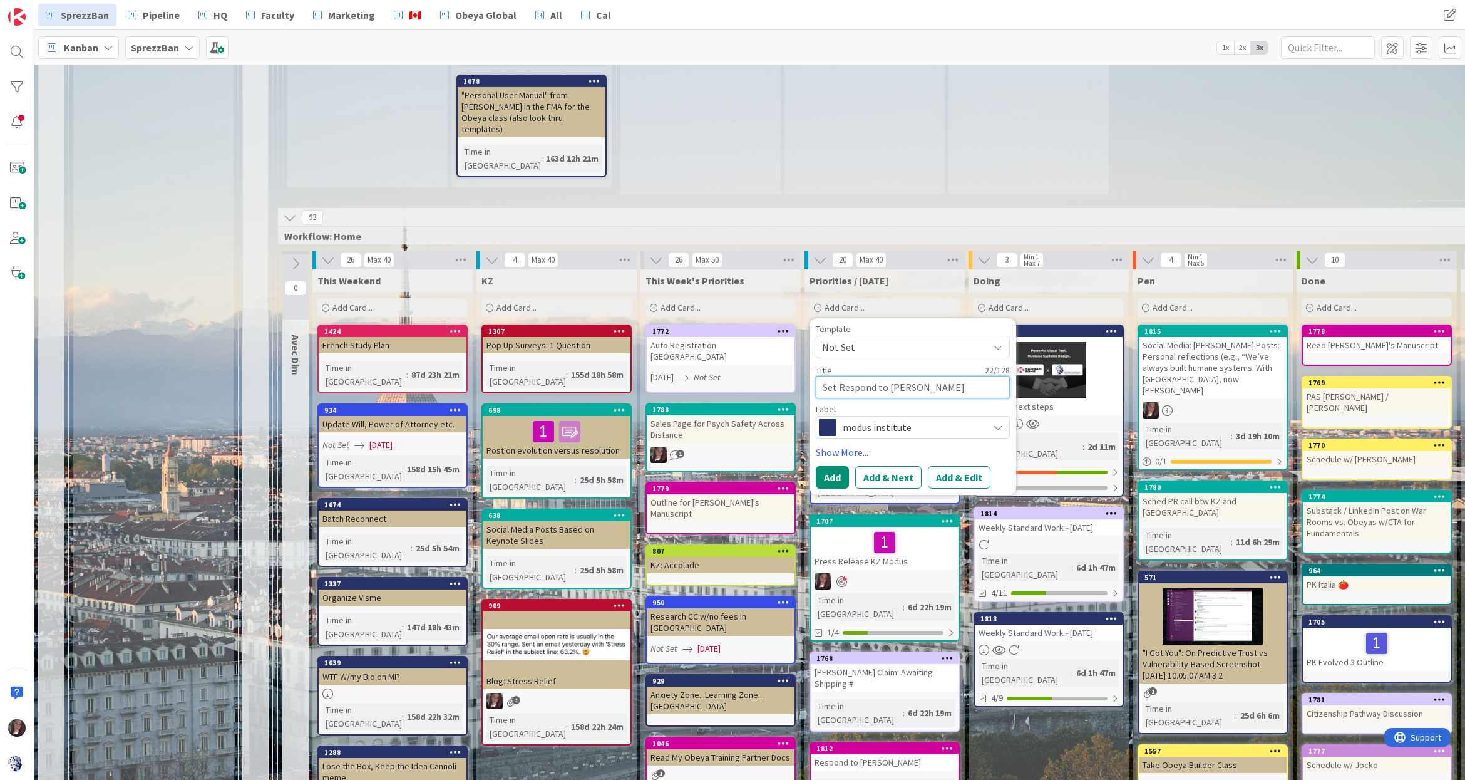
scroll to position [1052, 0]
click at [822, 376] on textarea "Set Respond to Ingvald" at bounding box center [914, 387] width 194 height 23
click at [866, 418] on span "modus institute" at bounding box center [913, 427] width 139 height 18
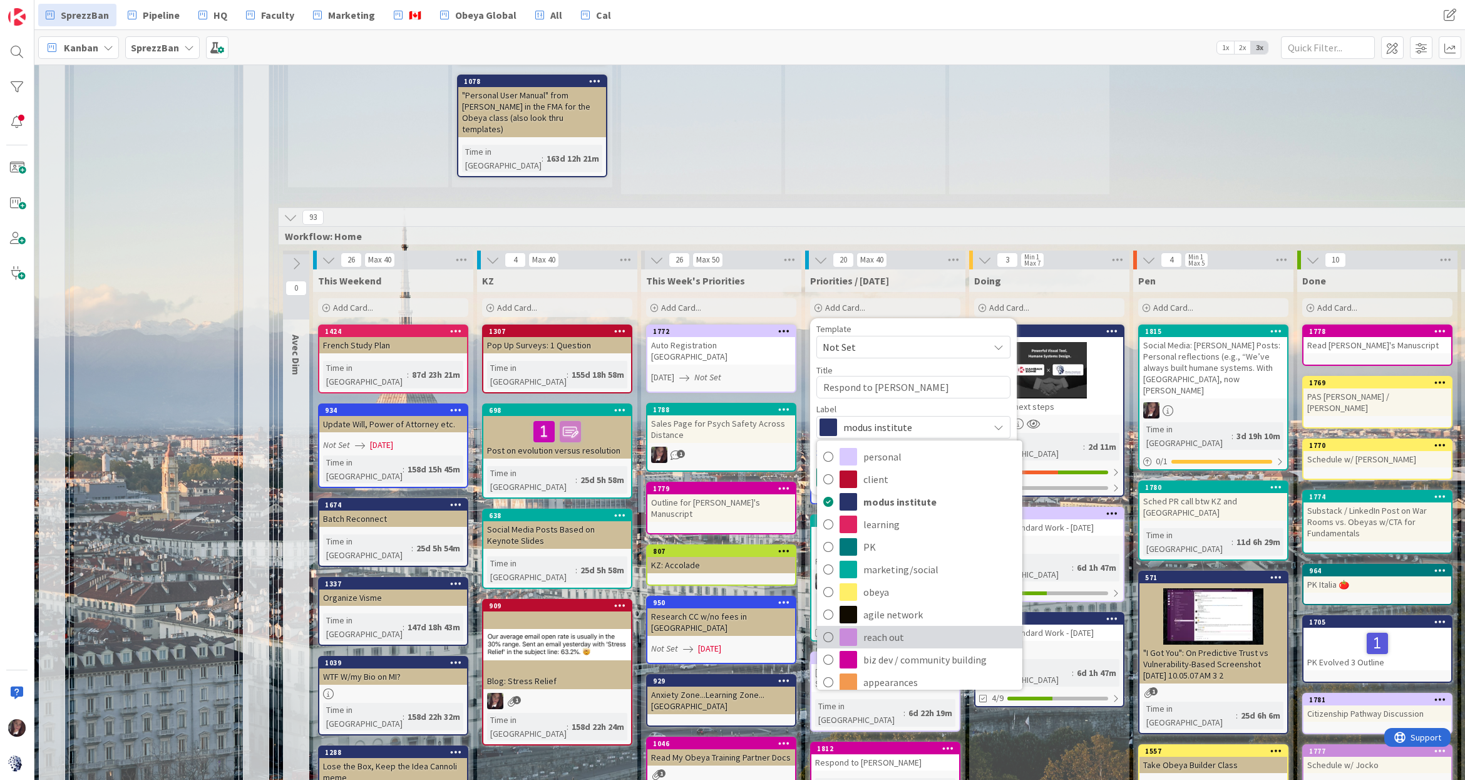
click at [826, 627] on icon at bounding box center [829, 636] width 10 height 19
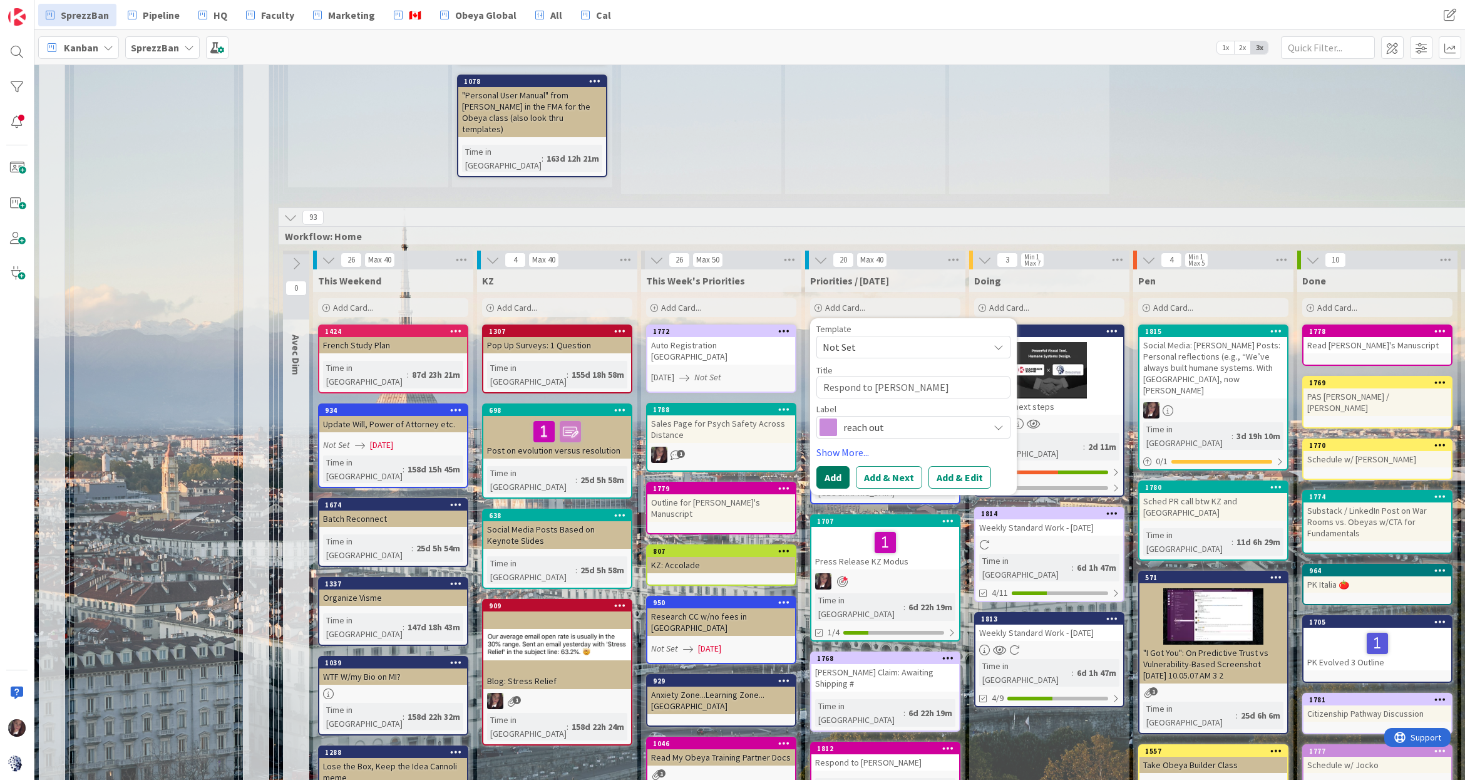
click at [829, 466] on button "Add" at bounding box center [833, 477] width 33 height 23
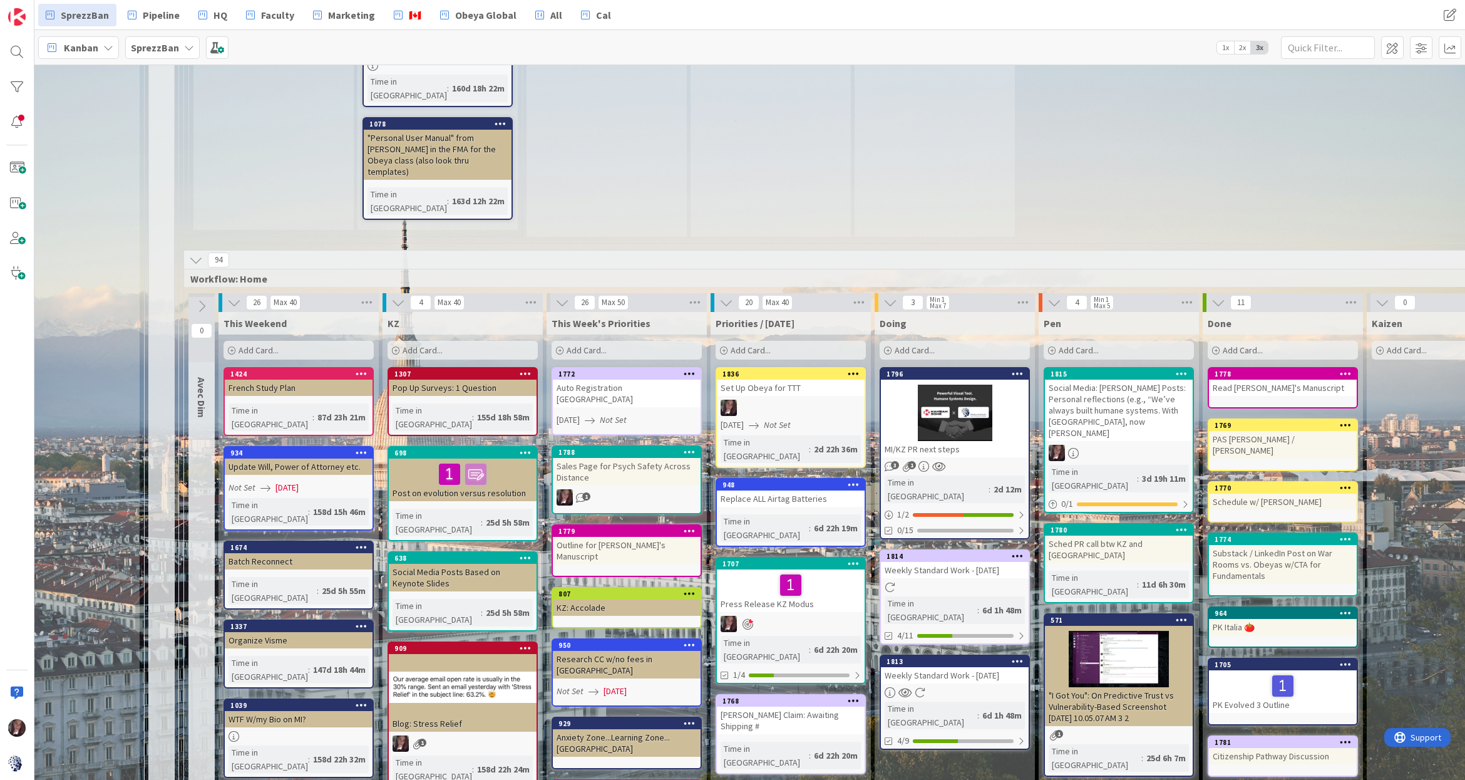
scroll to position [1007, 95]
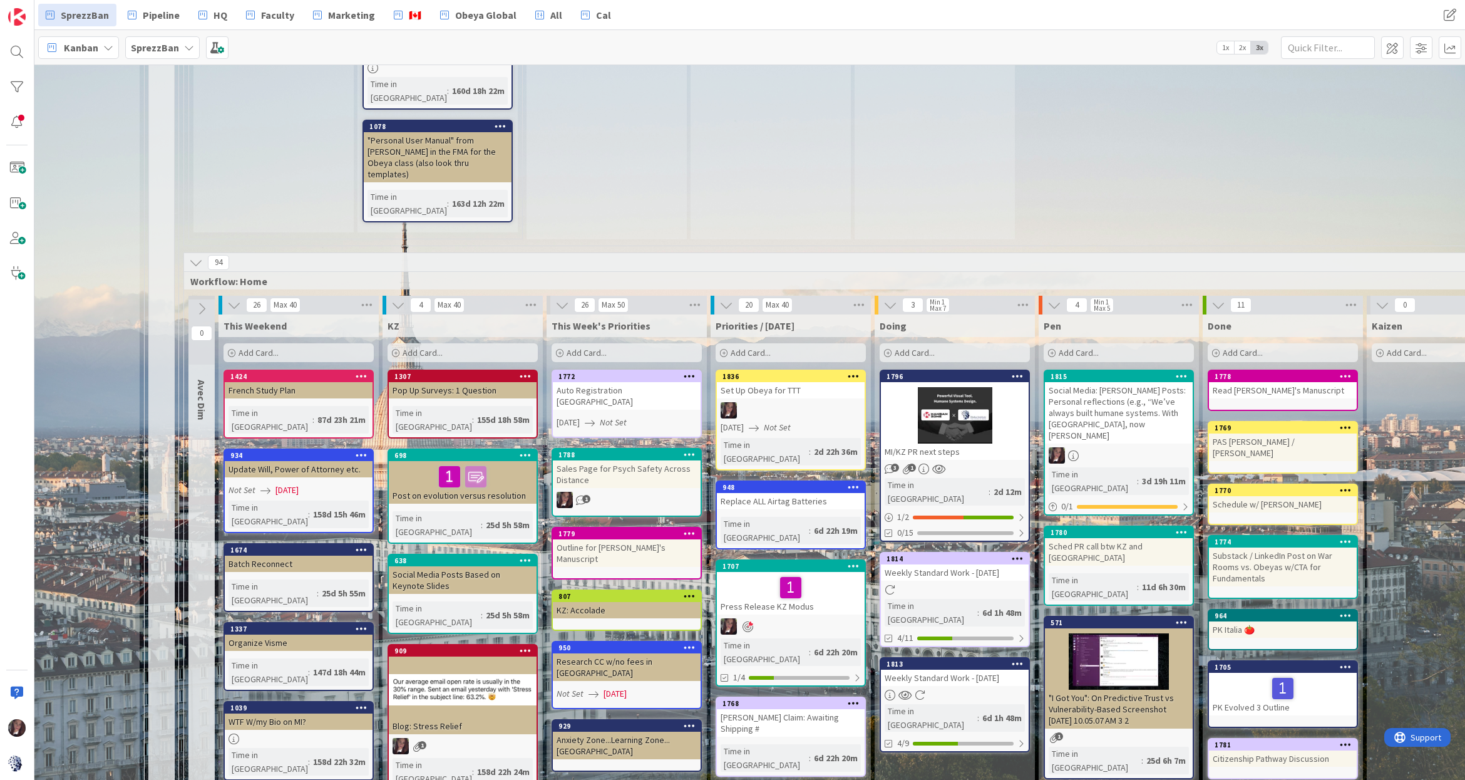
click at [784, 343] on div "Add Card..." at bounding box center [791, 352] width 150 height 19
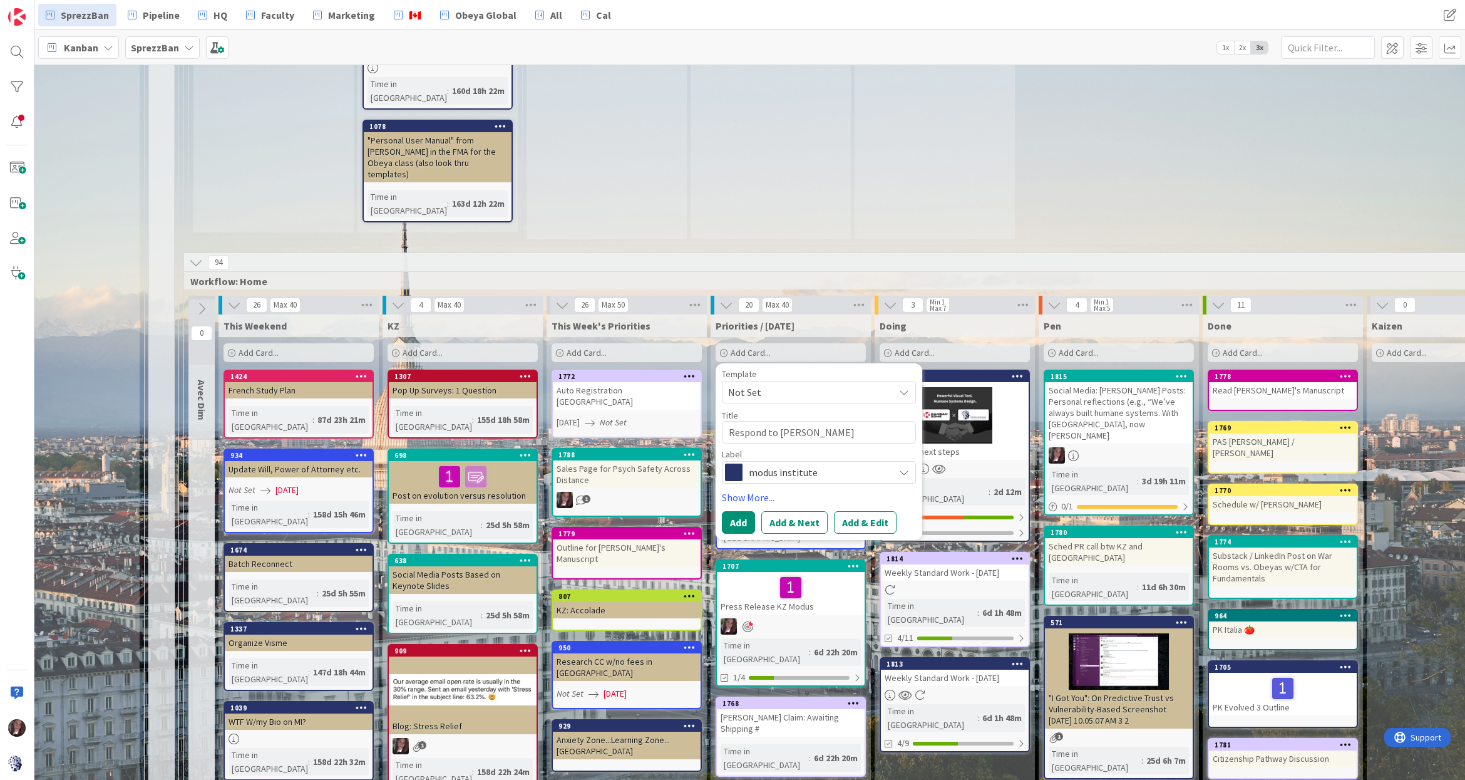
click at [783, 463] on span "modus institute" at bounding box center [818, 472] width 139 height 18
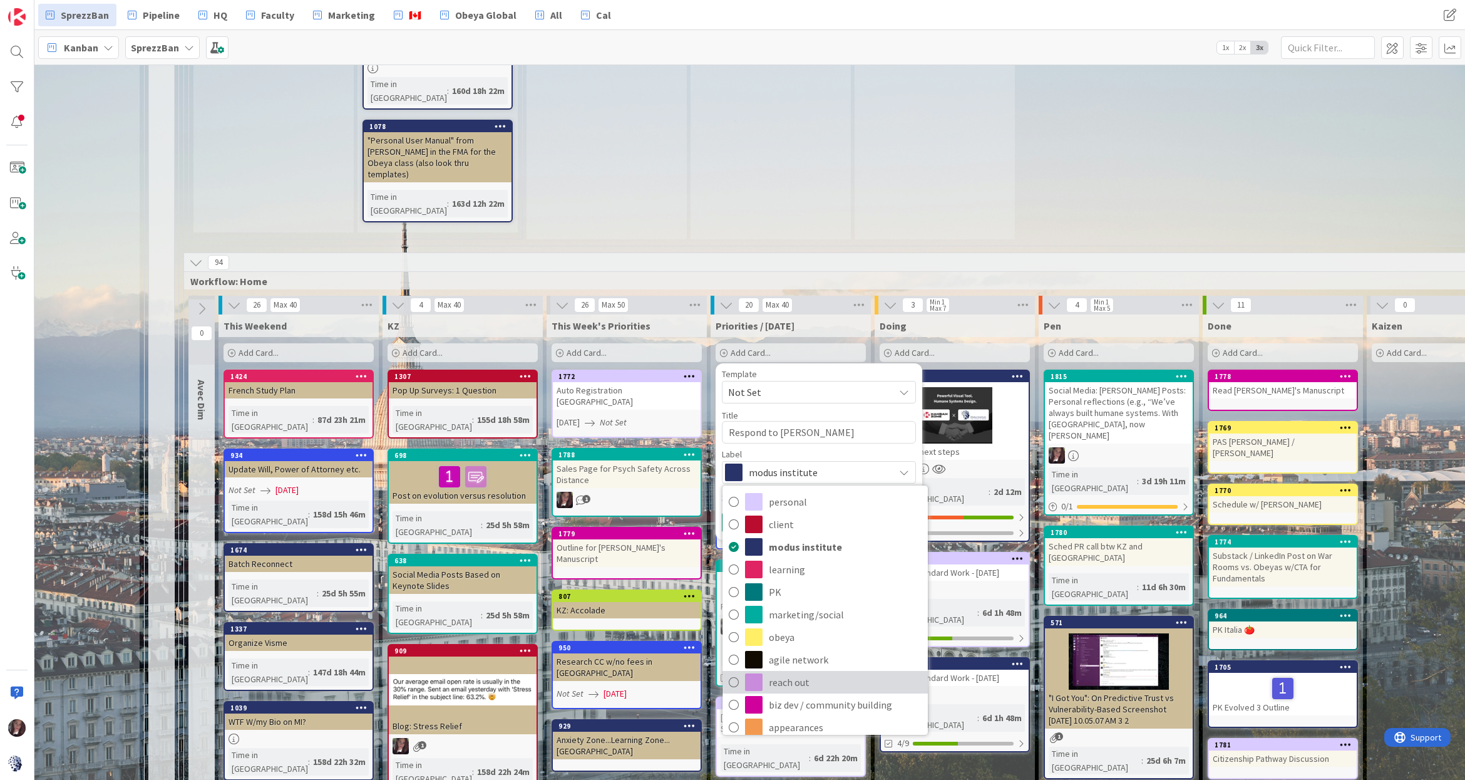
click at [730, 673] on icon at bounding box center [734, 682] width 10 height 19
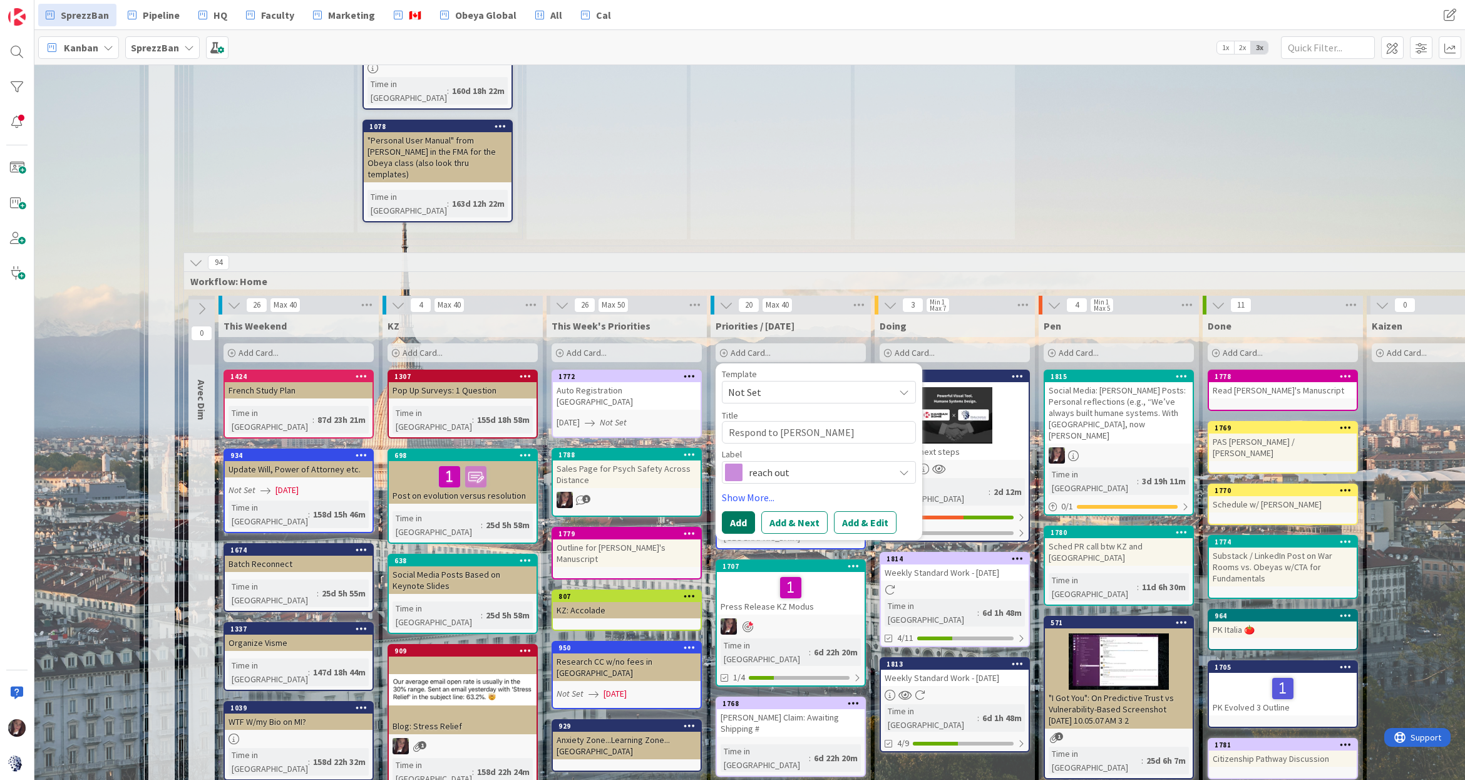
click at [735, 511] on button "Add" at bounding box center [738, 522] width 33 height 23
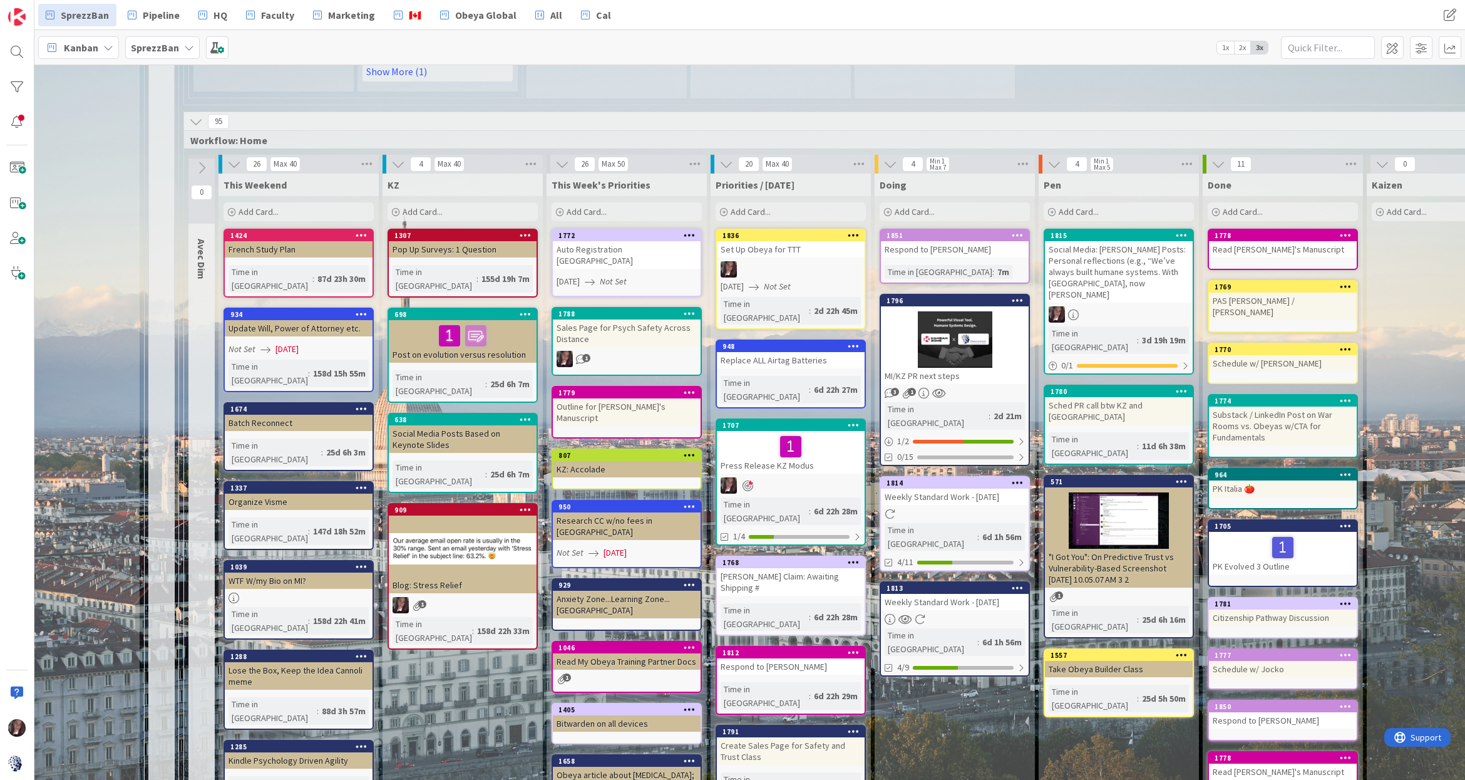
scroll to position [1048, 95]
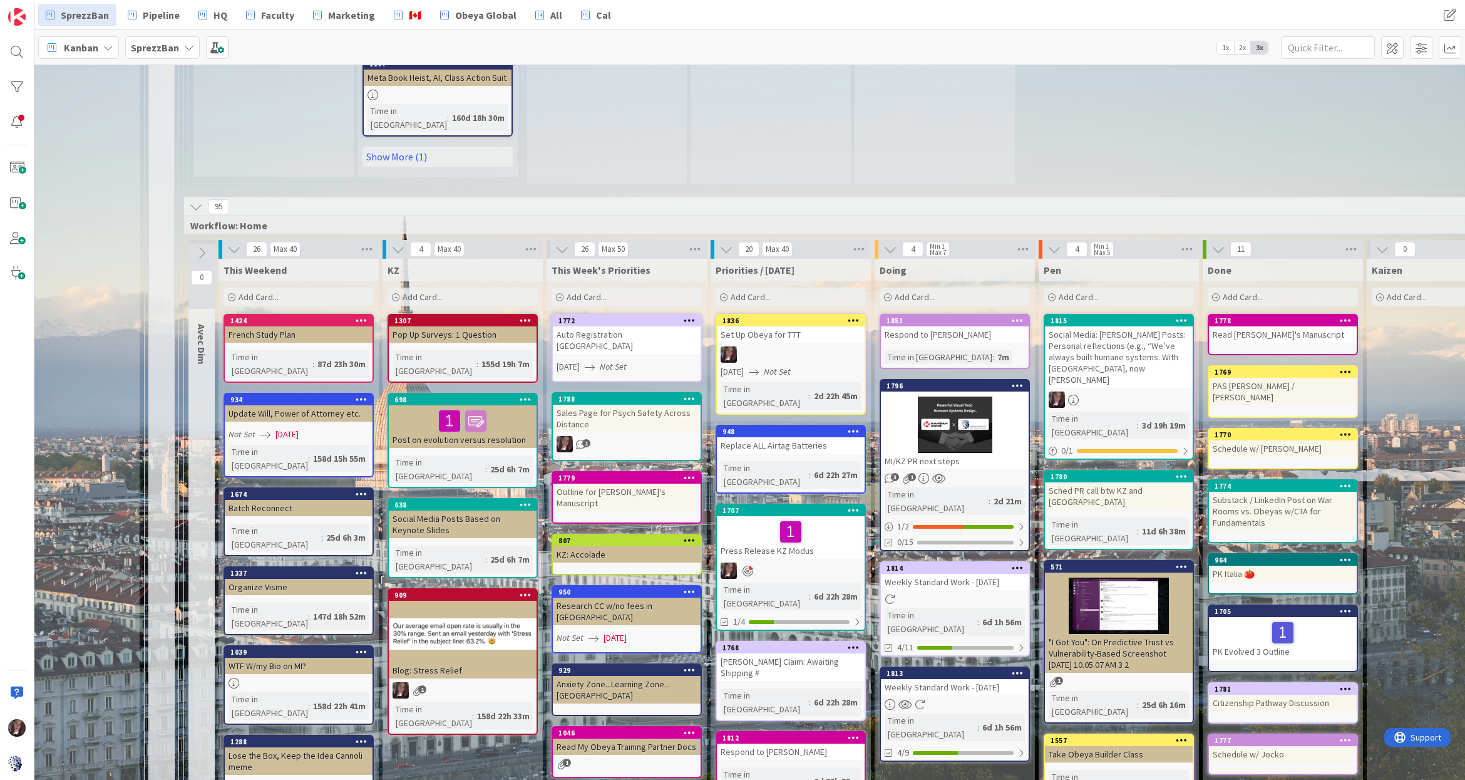
click at [764, 291] on span "Add Card..." at bounding box center [751, 296] width 40 height 11
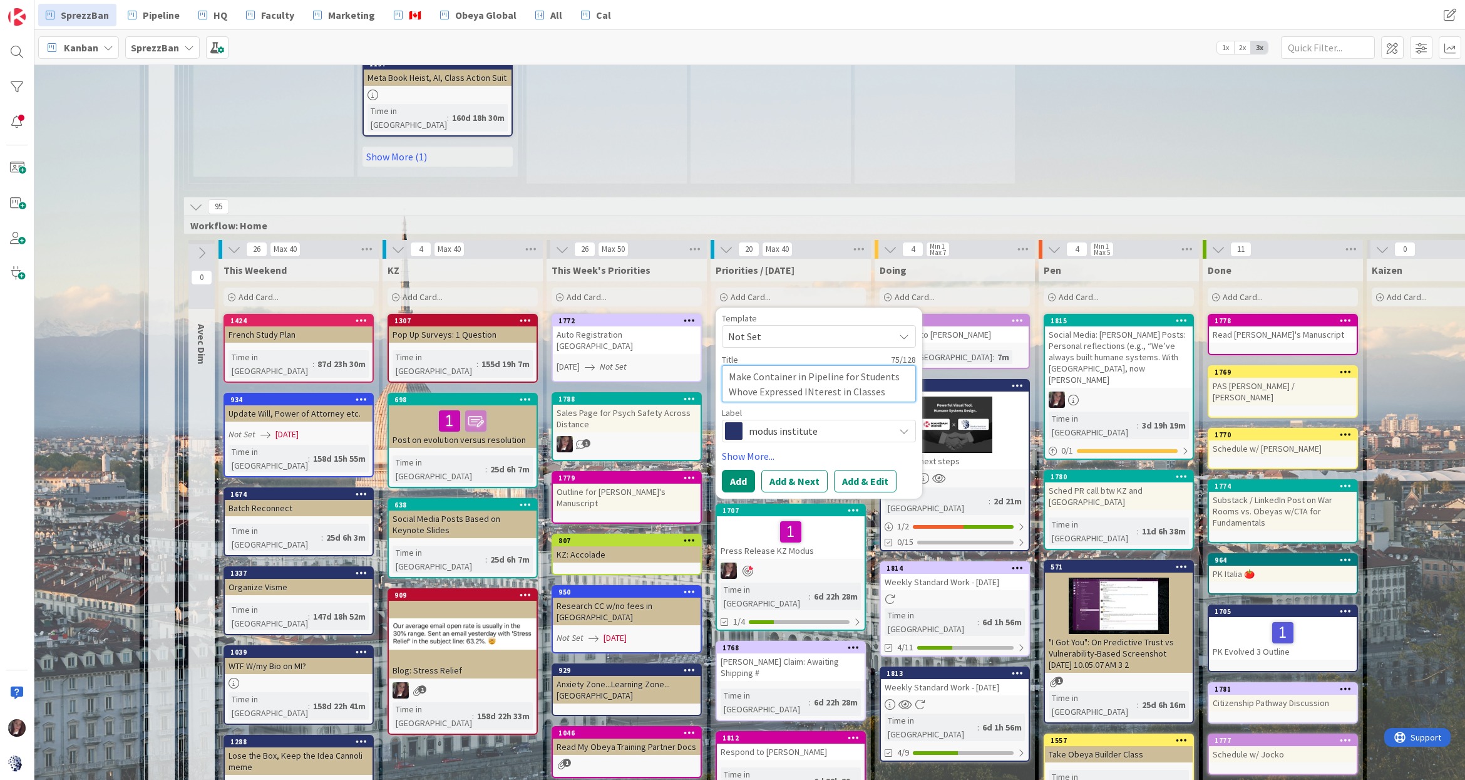
click at [805, 365] on textarea "Make Container in Pipeline for Students Whove Expressed INterest in Classes" at bounding box center [819, 383] width 194 height 37
drag, startPoint x: 857, startPoint y: 268, endPoint x: 906, endPoint y: 268, distance: 48.8
click at [895, 365] on textarea "Make Container in Pipeline for Students Whove Expressed Interest in Classes" at bounding box center [819, 383] width 194 height 37
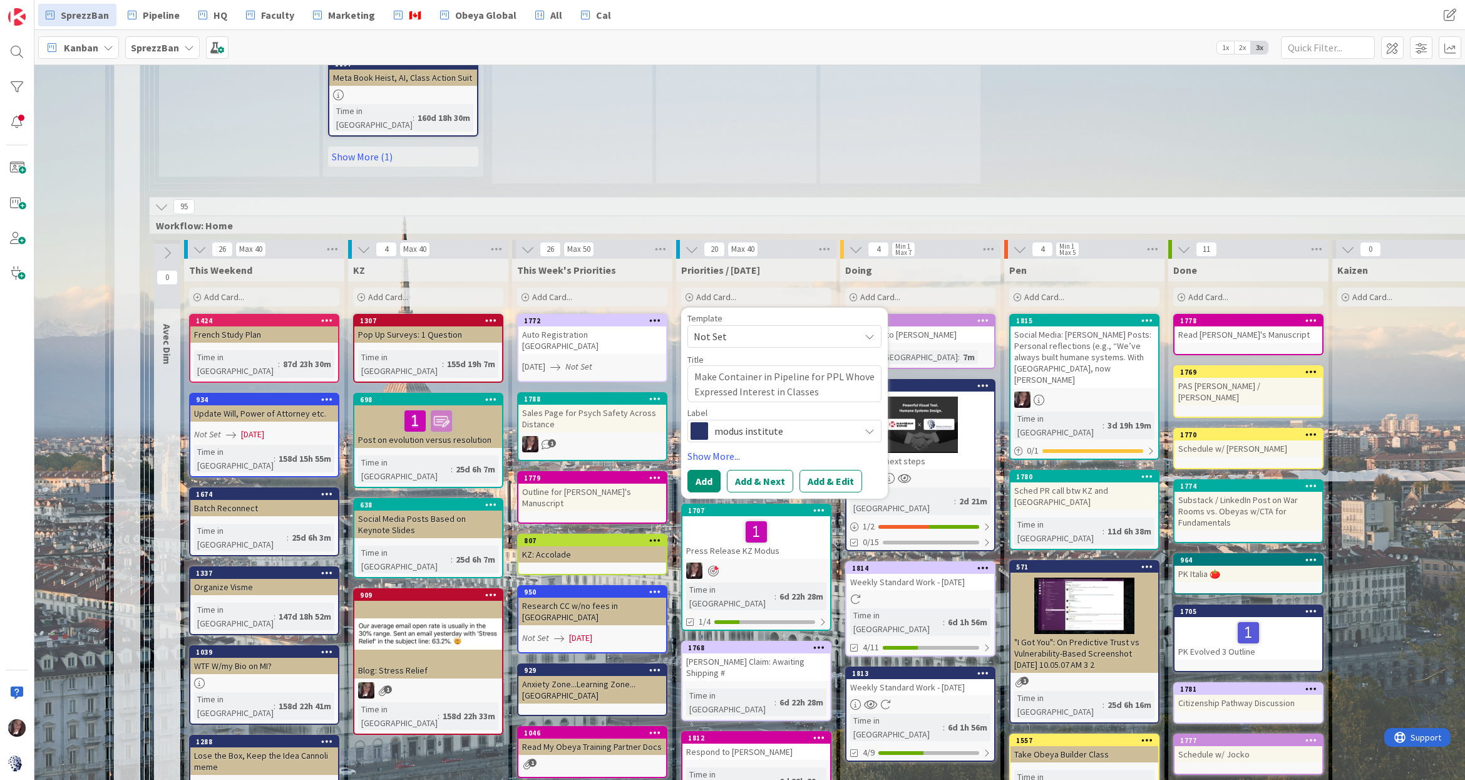
click at [741, 422] on span "modus institute" at bounding box center [784, 431] width 139 height 18
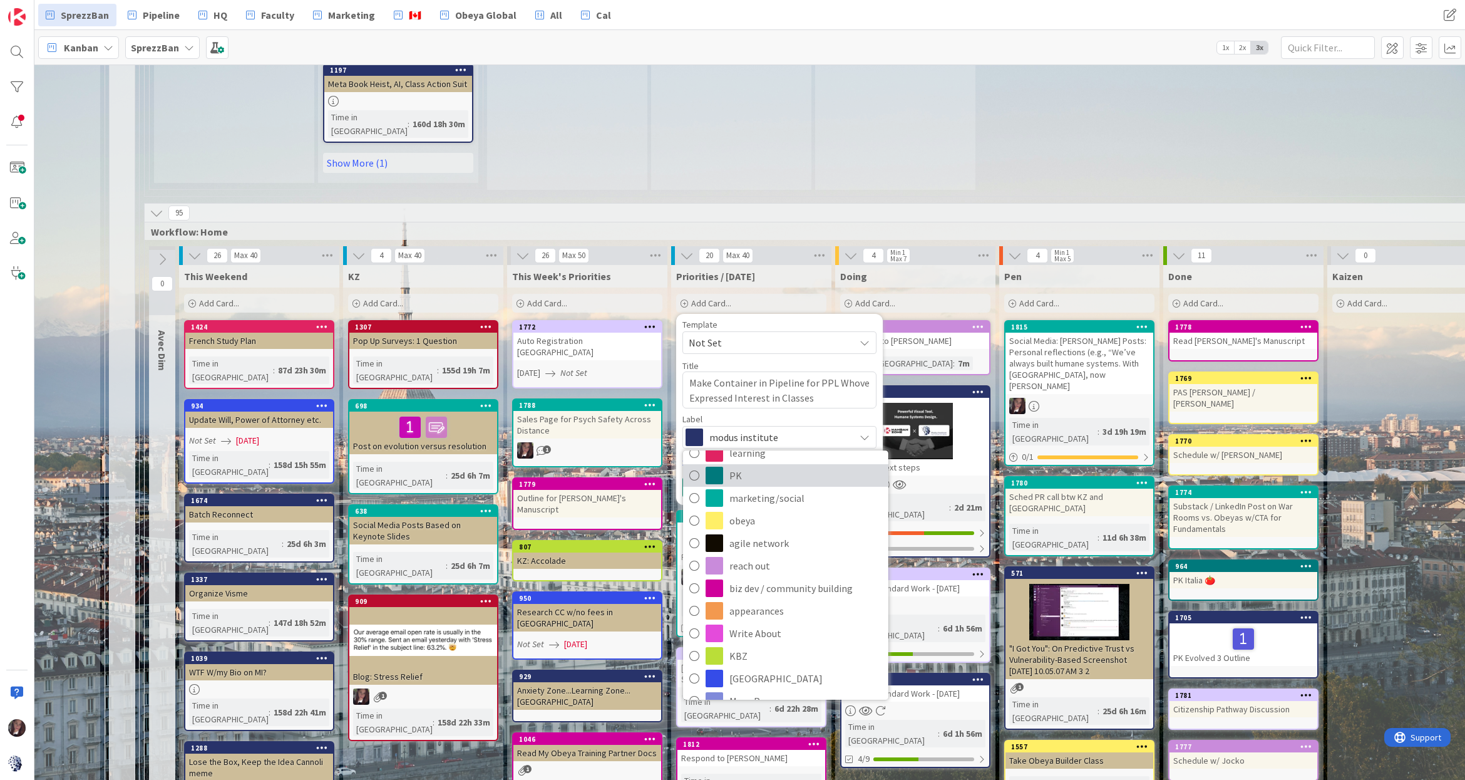
scroll to position [132, 0]
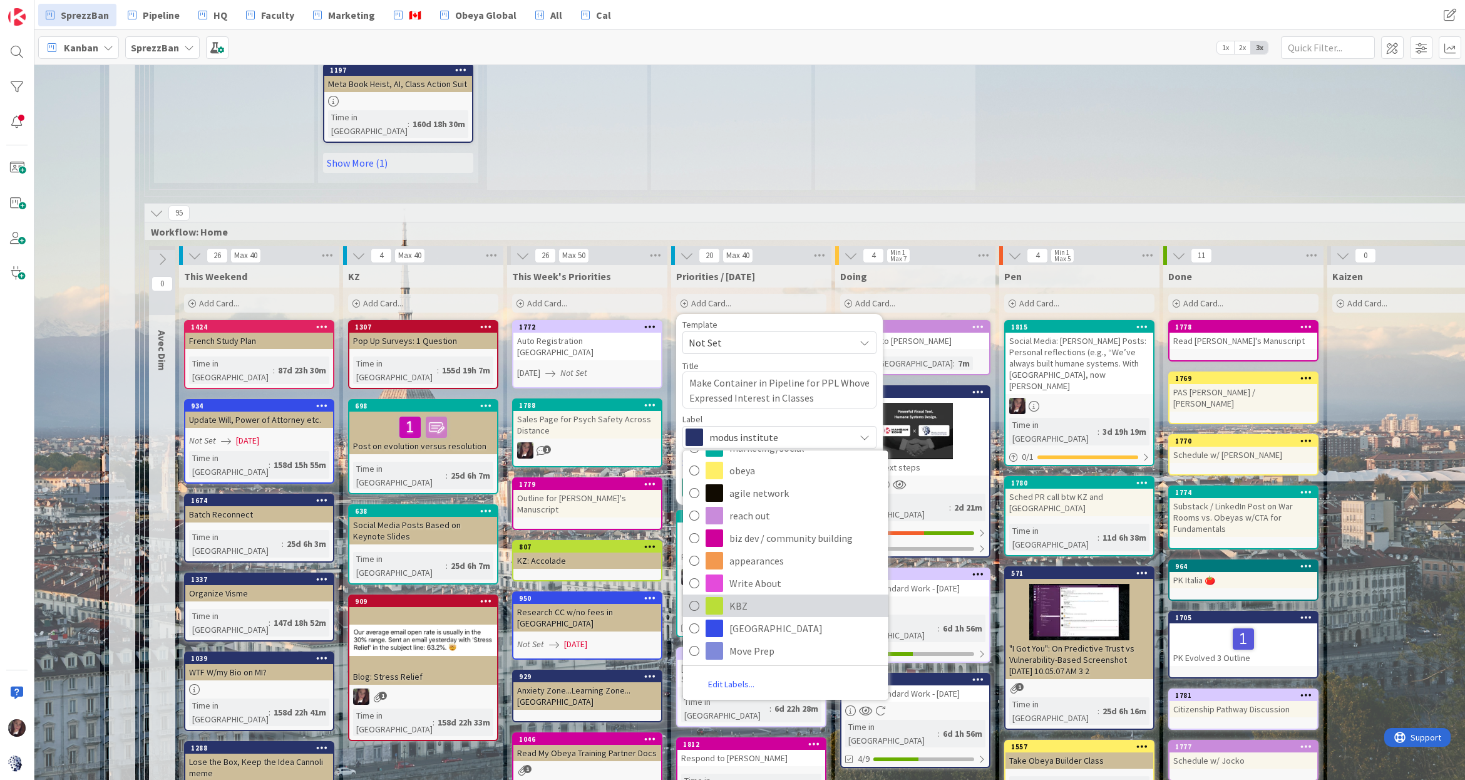
click at [691, 596] on icon at bounding box center [694, 605] width 10 height 19
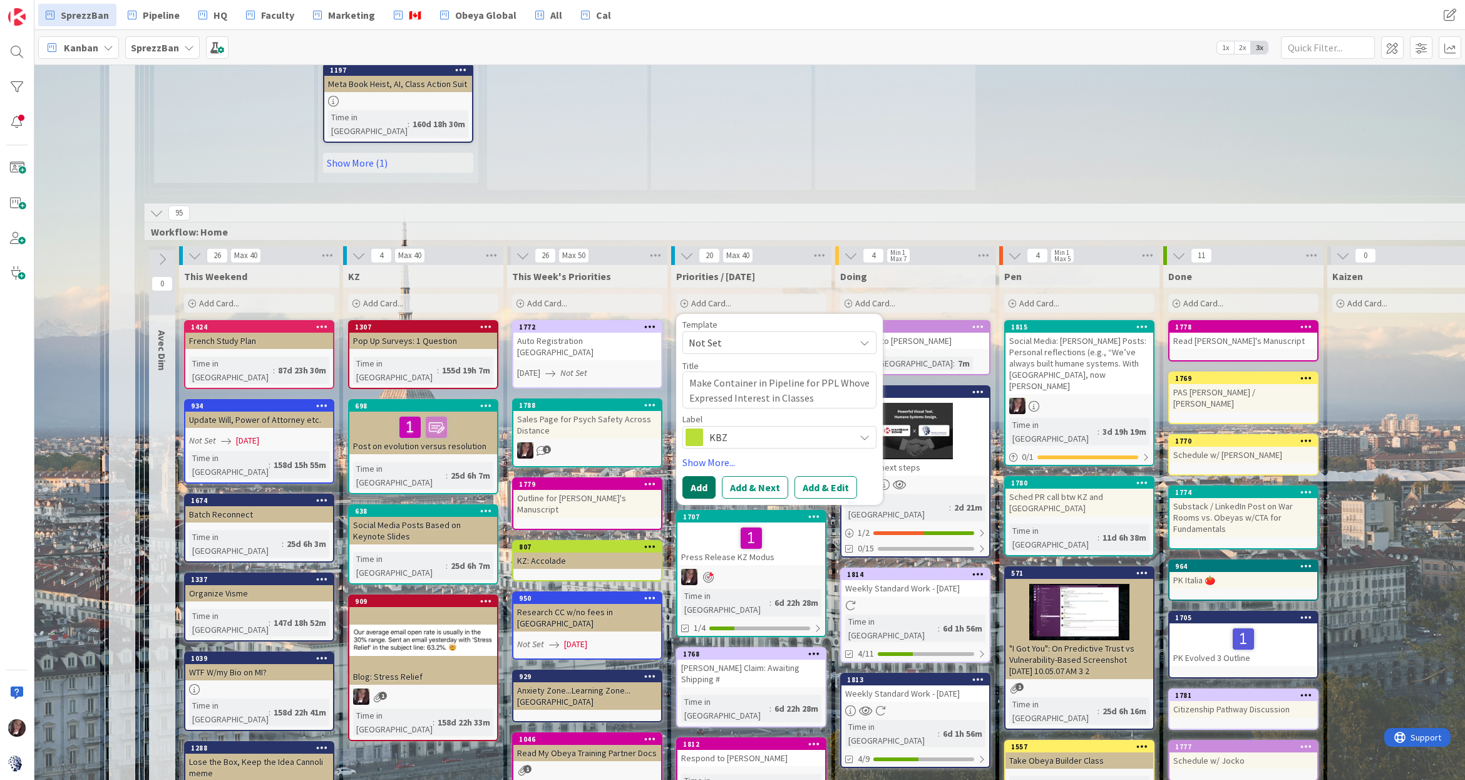
click at [693, 476] on button "Add" at bounding box center [699, 487] width 33 height 23
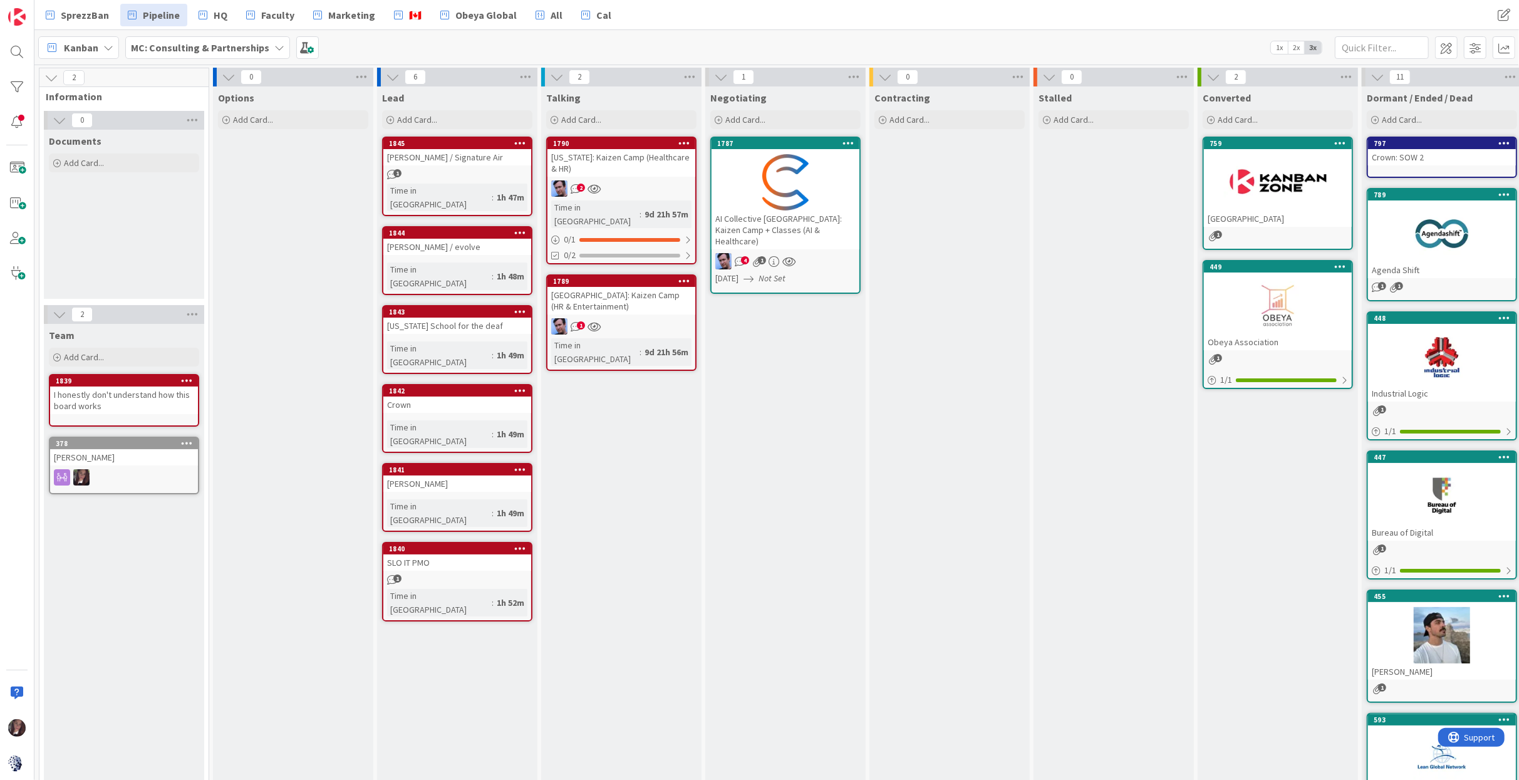
click at [761, 220] on div "AI Collective Toronto: Kaizen Camp + Classes (AI & Healthcare)" at bounding box center [785, 229] width 148 height 39
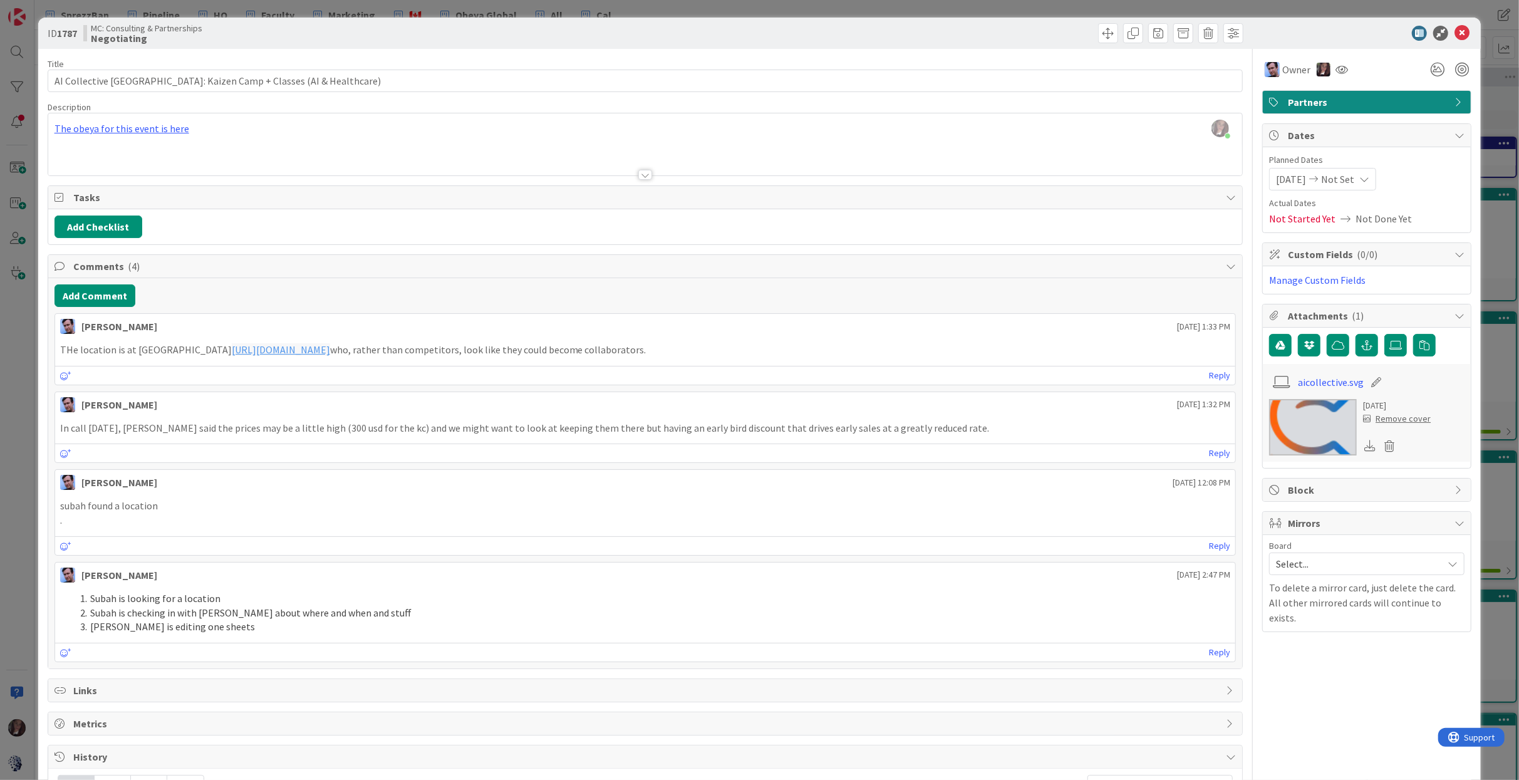
click at [224, 140] on div "Tonianne DeMaria just joined The obeya for this event is here" at bounding box center [645, 144] width 1194 height 62
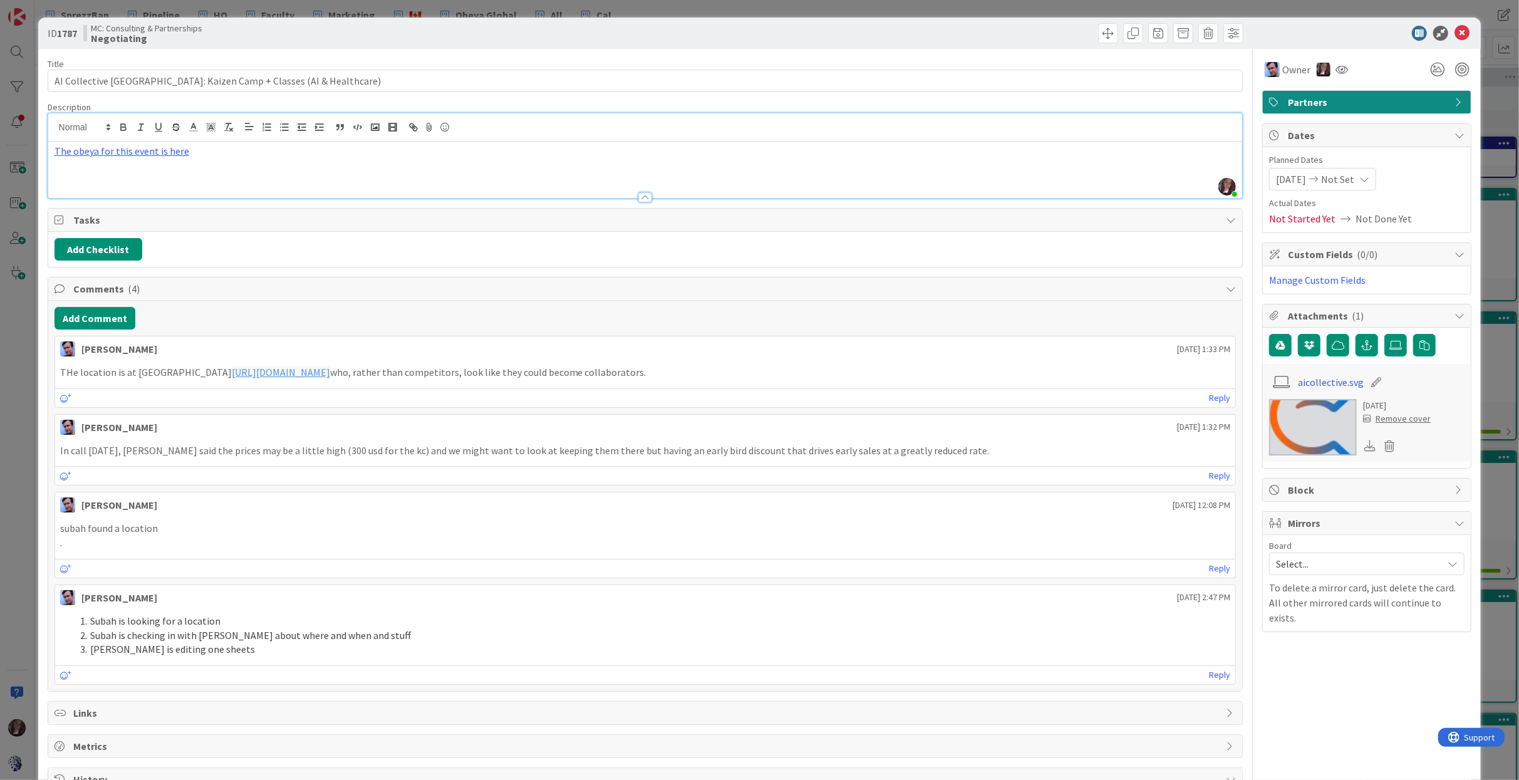
click at [220, 153] on p "The obeya for this event is here" at bounding box center [645, 151] width 1182 height 14
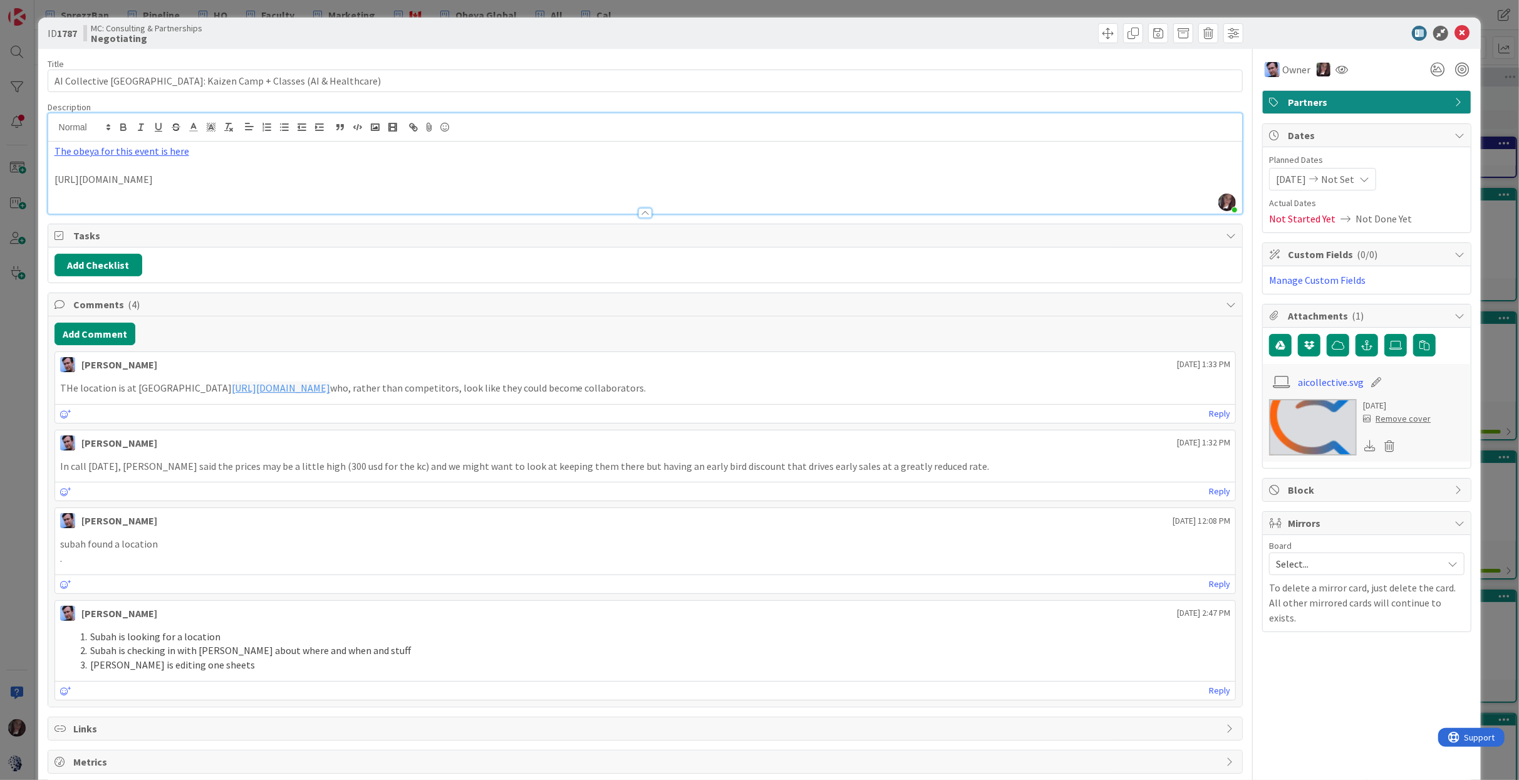
click at [56, 182] on p "https://thebhive.ca/" at bounding box center [645, 179] width 1182 height 14
click at [219, 174] on p "Location: https://thebhive.ca/" at bounding box center [645, 179] width 1182 height 14
click at [1461, 36] on icon at bounding box center [1461, 33] width 15 height 15
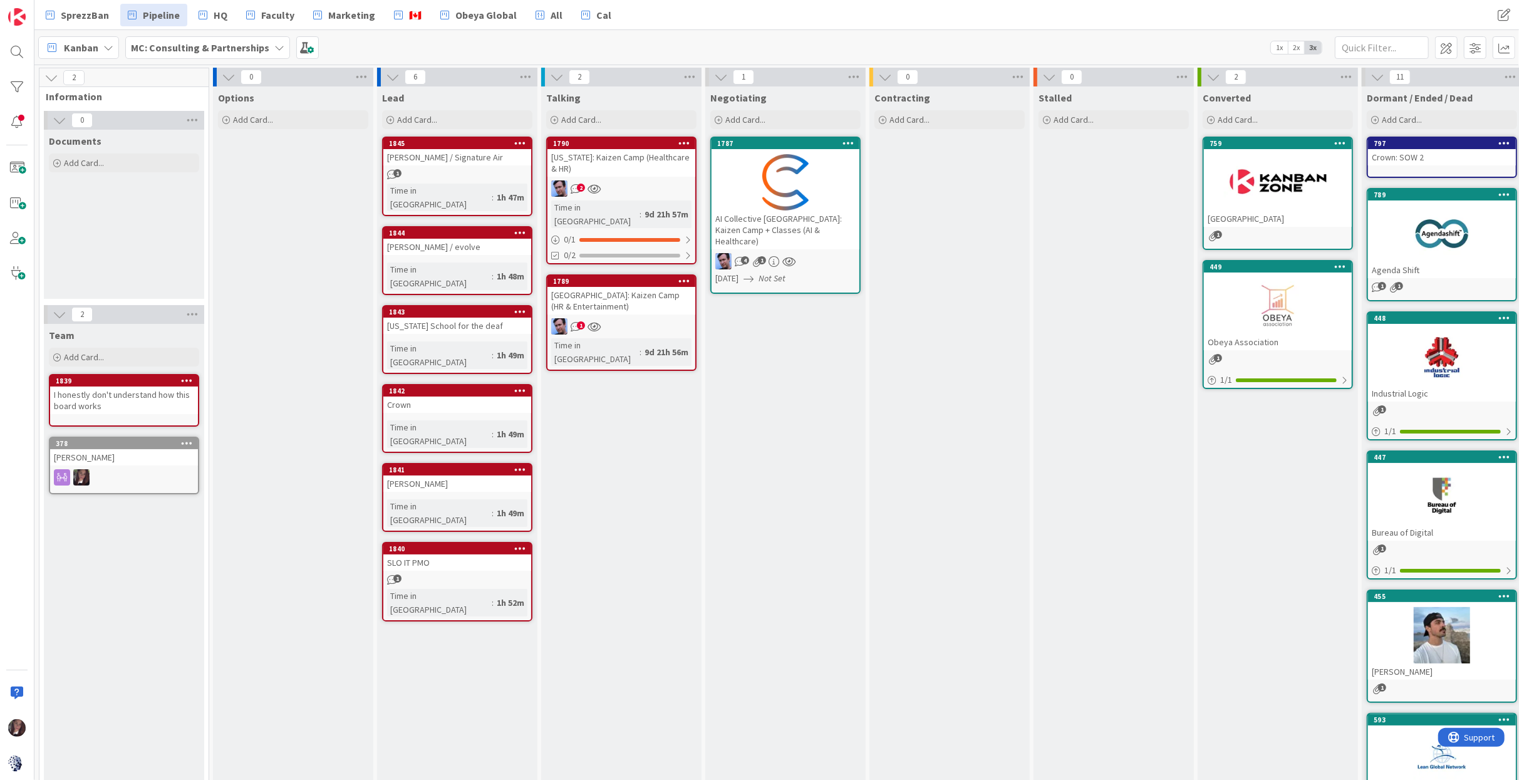
click at [756, 152] on div "1787 AI Collective Toronto: Kaizen Camp + Classes (AI & Healthcare)" at bounding box center [785, 193] width 148 height 111
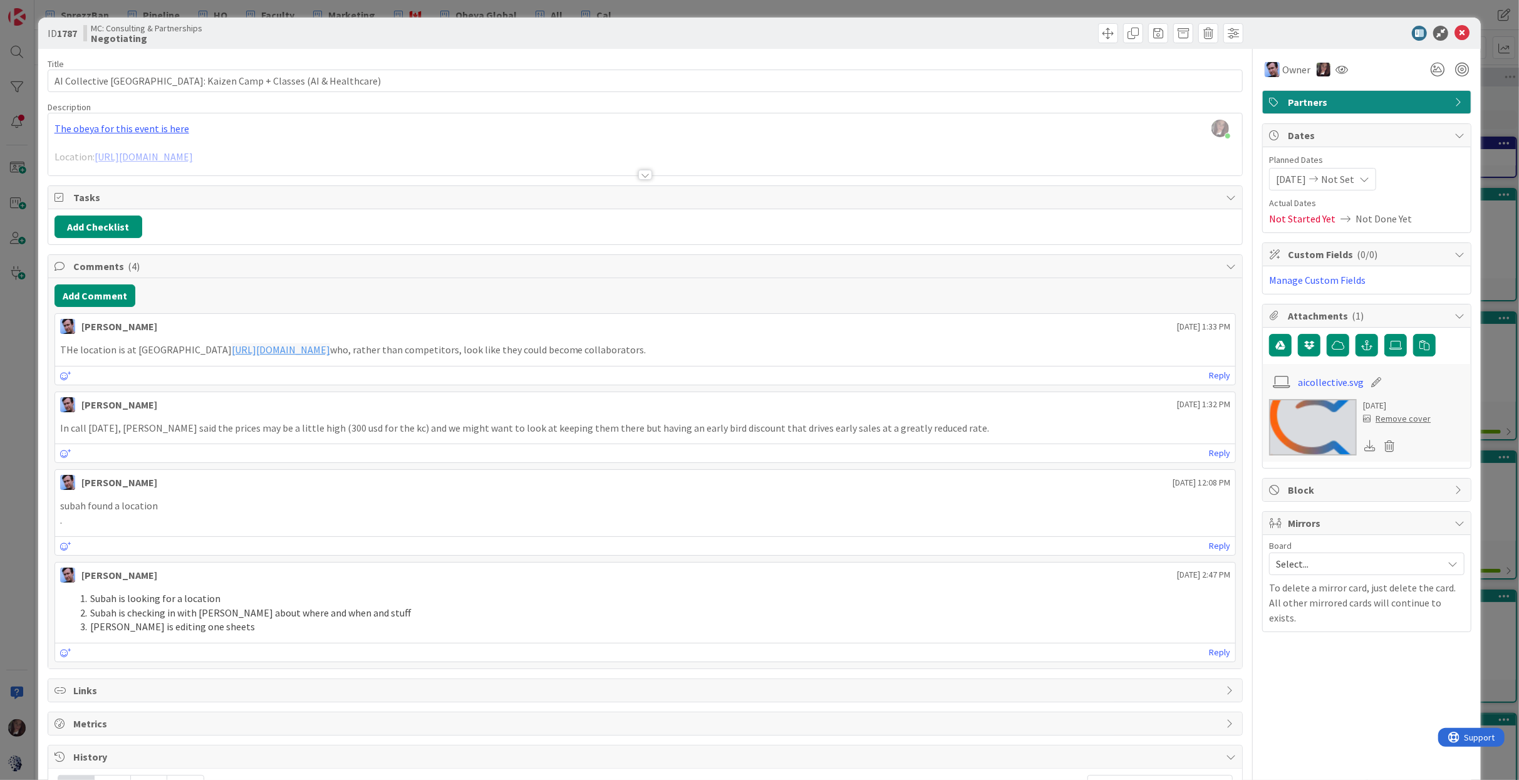
click at [163, 132] on div "Tonianne DeMaria just joined The obeya for this event is here Location: https:/…" at bounding box center [645, 144] width 1194 height 62
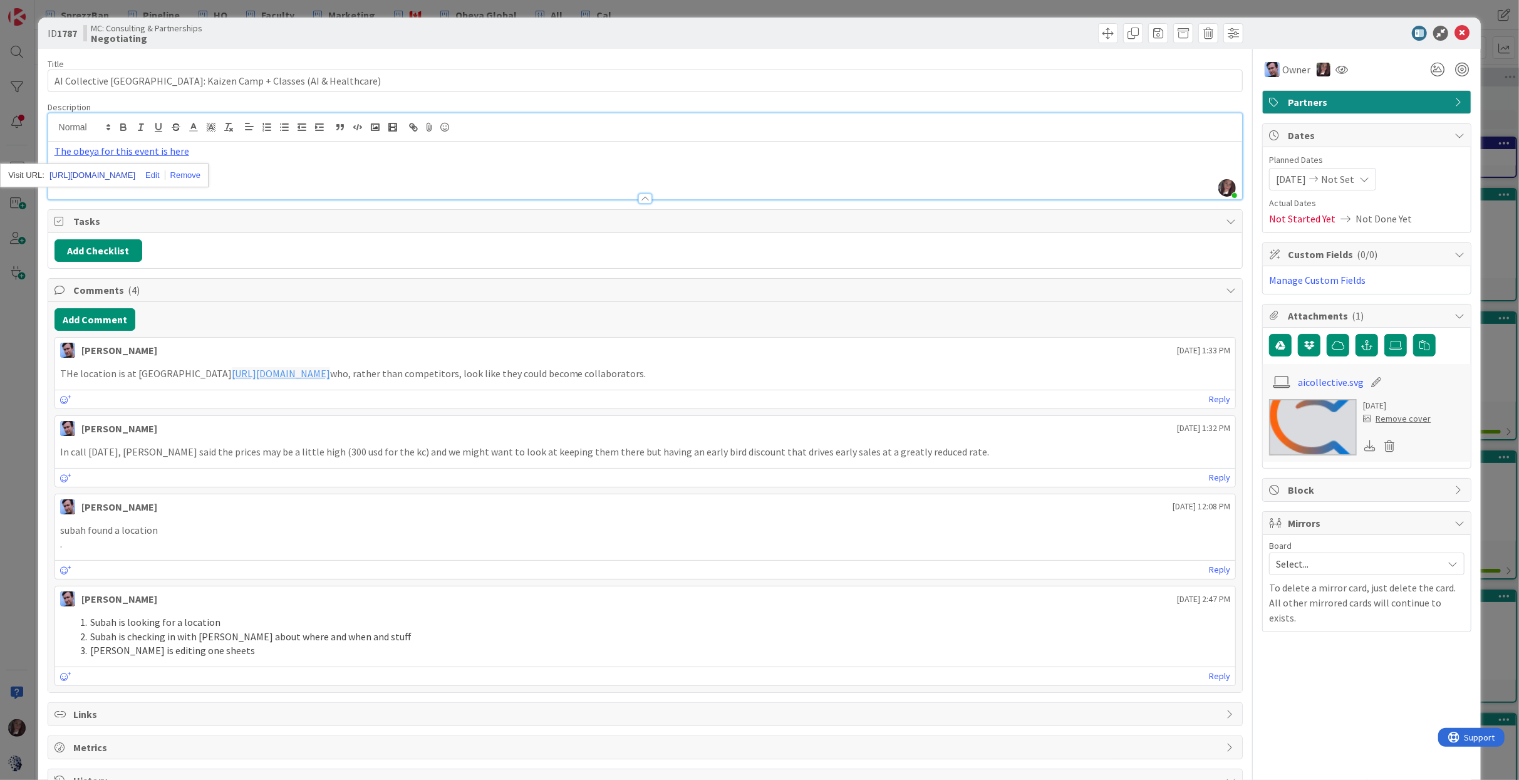
click at [130, 172] on link "https://miro.com/app/board/uXjVJOBmN_A=/" at bounding box center [92, 175] width 86 height 16
click at [304, 175] on p "Location: https://thebhive.ca/" at bounding box center [645, 179] width 1182 height 14
click at [240, 179] on p "Location: https://thebhive.ca/" at bounding box center [645, 179] width 1182 height 14
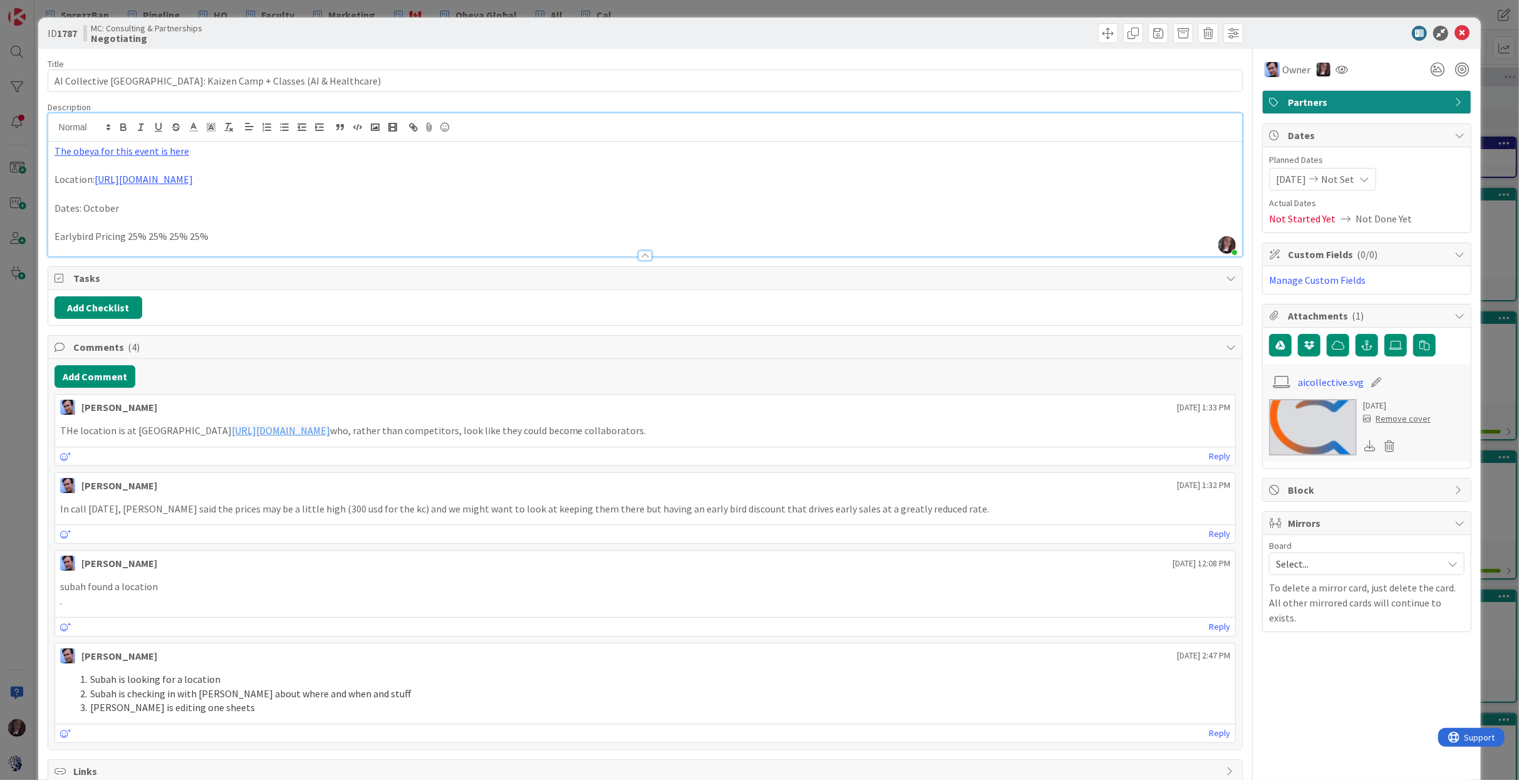
click at [155, 204] on p "Dates: October" at bounding box center [645, 208] width 1182 height 14
click at [74, 236] on p "Earlybird Pricing 25% 25% 25% 25%" at bounding box center [645, 236] width 1182 height 14
click at [248, 240] on p "Early-bird Pricing 25% 25% 25% 25%" at bounding box center [645, 236] width 1182 height 14
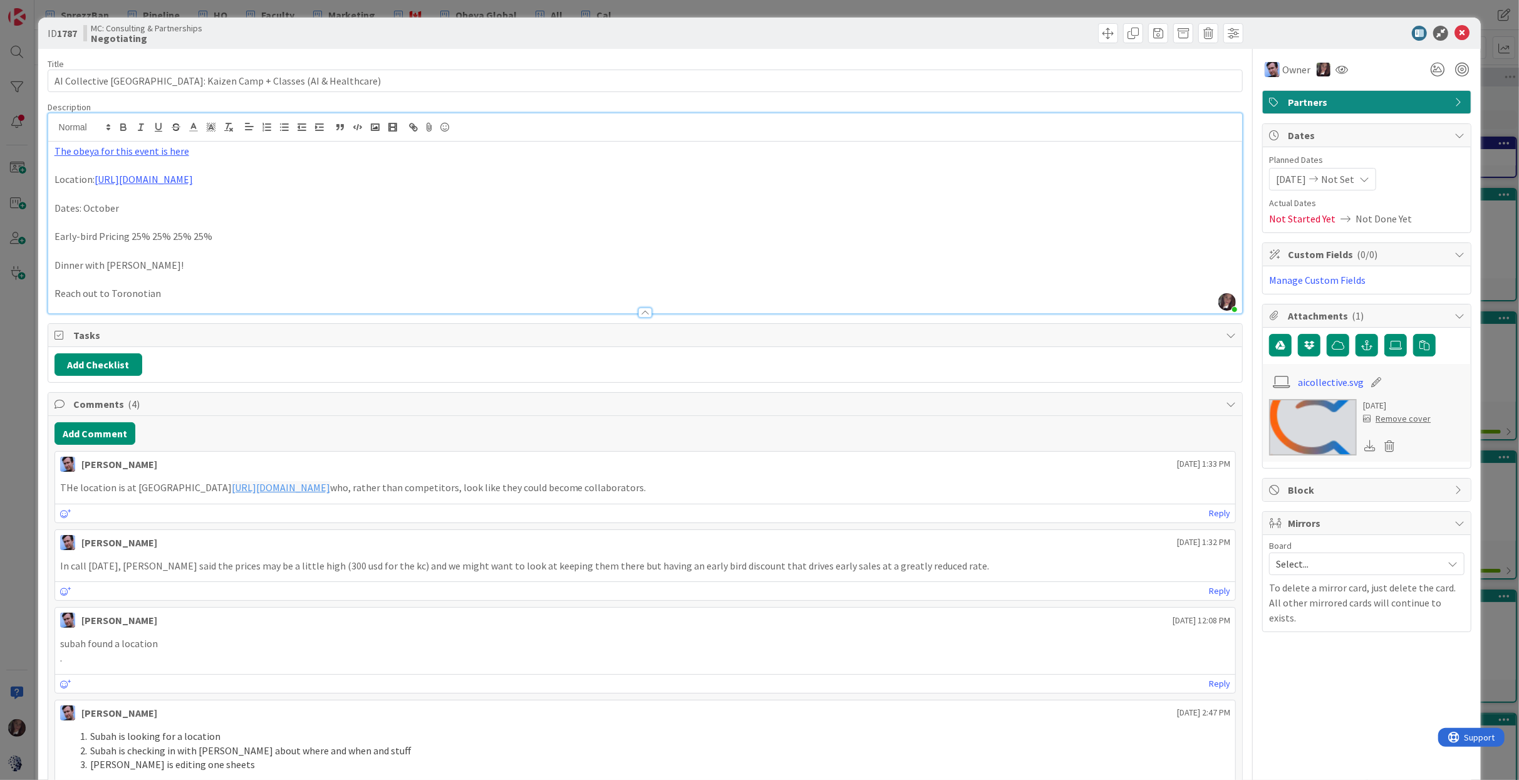
click at [110, 295] on p "Reach out to Toronotian" at bounding box center [645, 293] width 1182 height 14
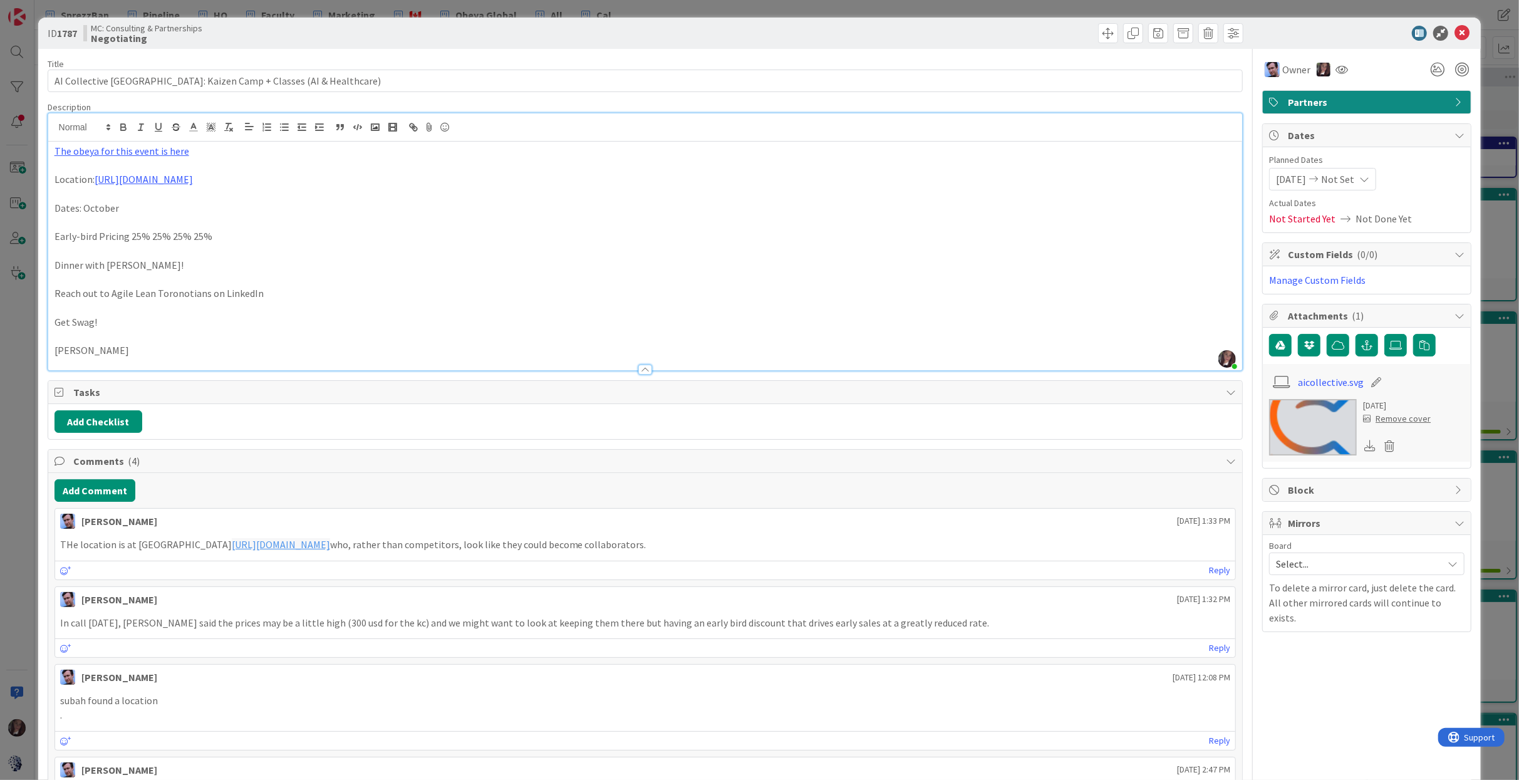
click at [56, 349] on p "Jason Little" at bounding box center [645, 350] width 1182 height 14
click at [152, 205] on p "Dates: October" at bounding box center [645, 208] width 1182 height 14
click at [206, 183] on p "Location: https://thebhive.ca/" at bounding box center [645, 179] width 1182 height 14
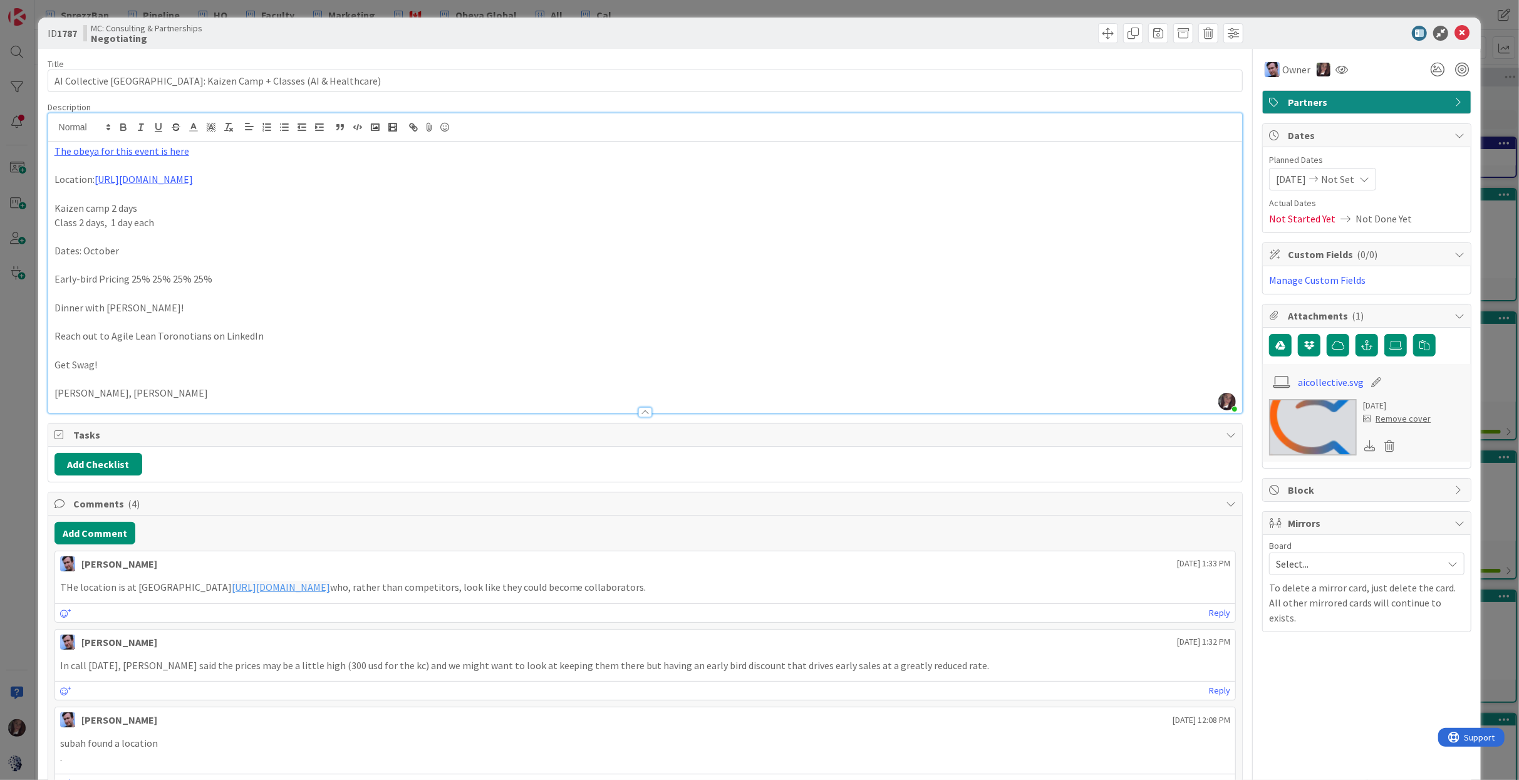
click at [411, 279] on p "Early-bird Pricing 25% 25% 25% 25%" at bounding box center [645, 279] width 1182 height 14
click at [1354, 180] on span "Not Set" at bounding box center [1337, 179] width 33 height 15
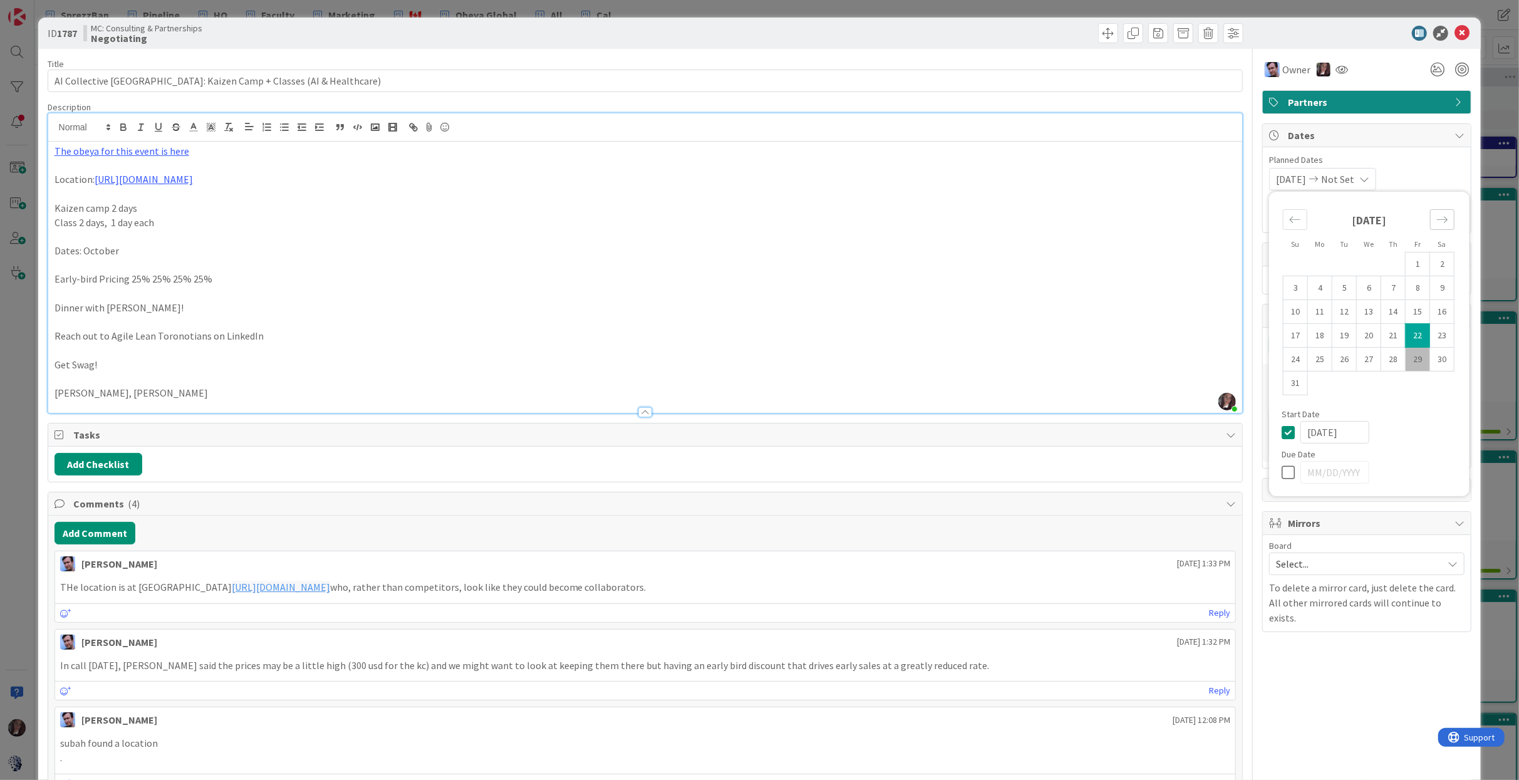
click at [1445, 218] on icon "Move forward to switch to the next month." at bounding box center [1442, 219] width 11 height 6
click at [1370, 263] on td "3" at bounding box center [1368, 264] width 24 height 24
type input "09/03/2025"
click at [1462, 33] on icon at bounding box center [1461, 33] width 15 height 15
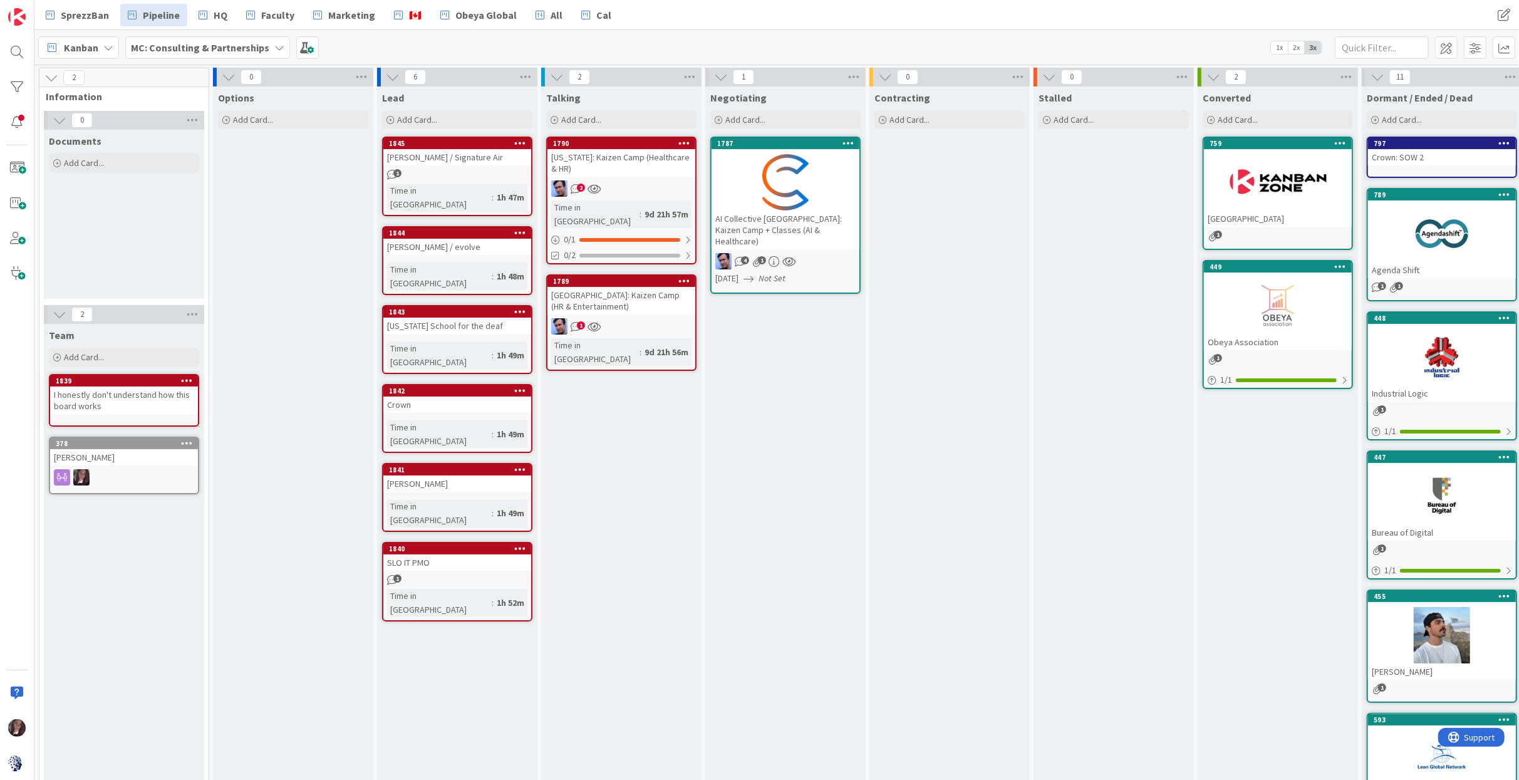
click at [785, 272] on icon "Not Set" at bounding box center [771, 277] width 27 height 11
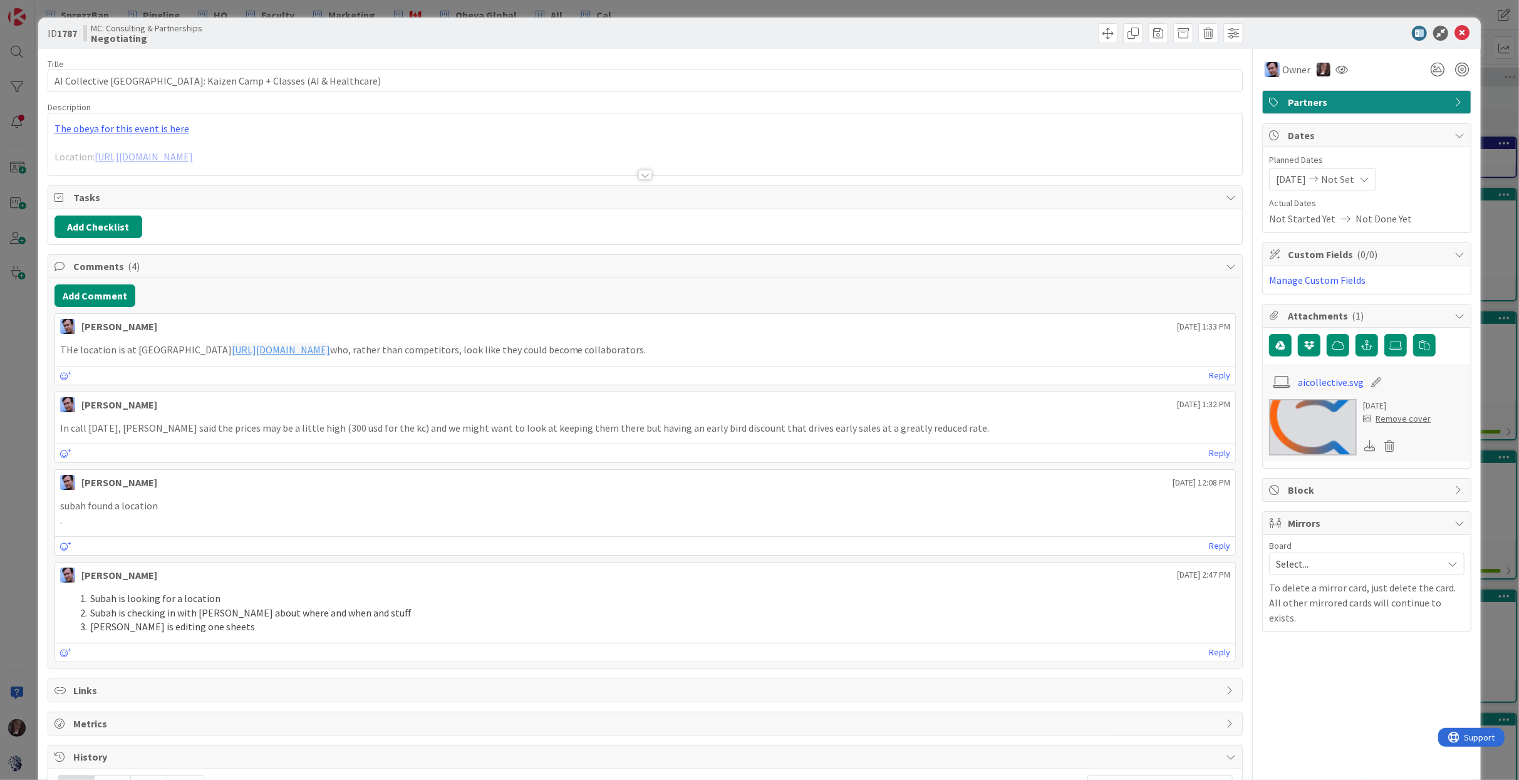
click at [1279, 177] on span "09/03/2025" at bounding box center [1291, 179] width 30 height 15
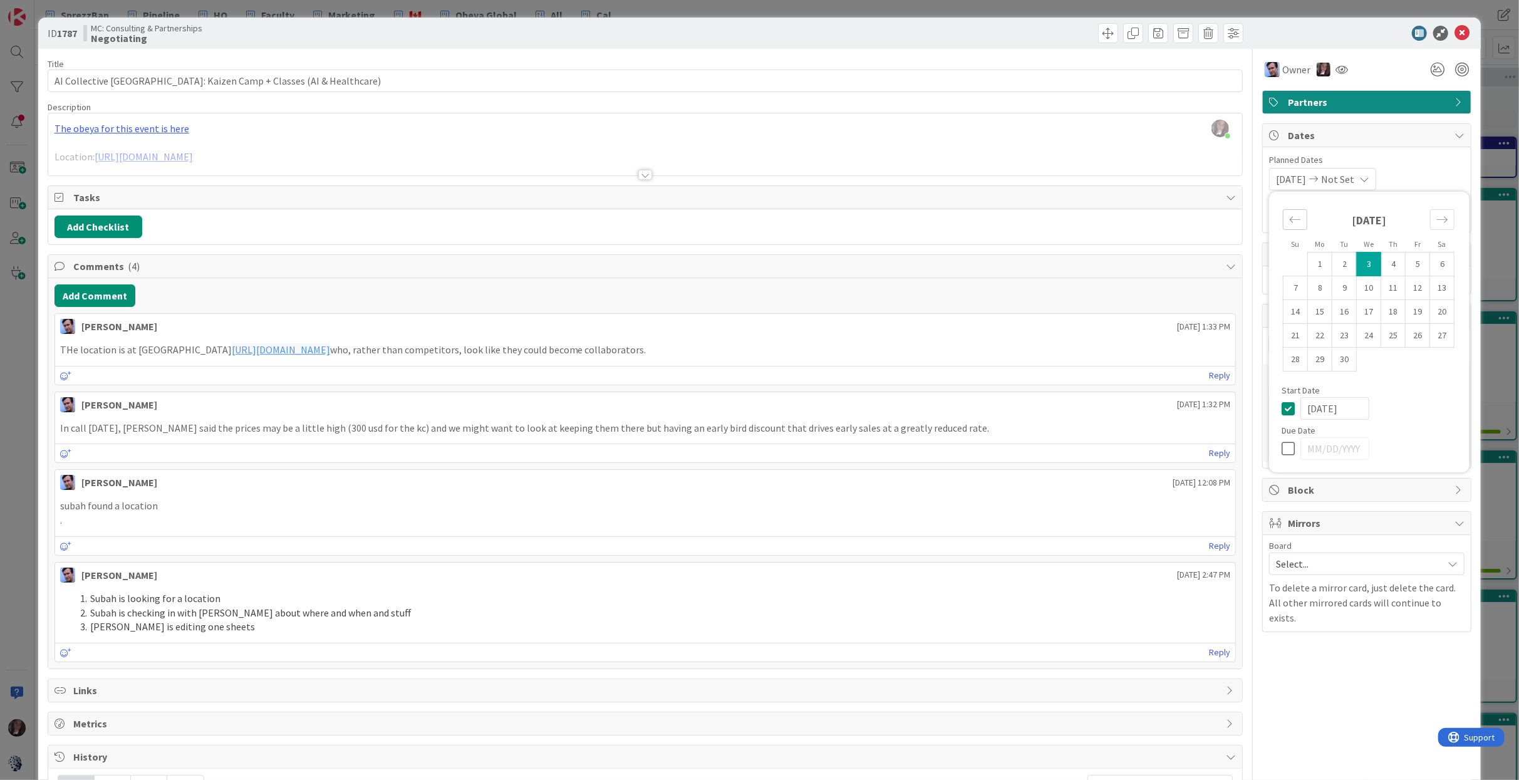
click at [1289, 217] on icon "Move backward to switch to the previous month." at bounding box center [1295, 220] width 12 height 12
click at [1415, 355] on td "29" at bounding box center [1417, 360] width 24 height 24
type input "[DATE]"
click at [1289, 468] on icon at bounding box center [1290, 472] width 19 height 15
click at [1441, 215] on icon "Move forward to switch to the next month." at bounding box center [1442, 220] width 12 height 12
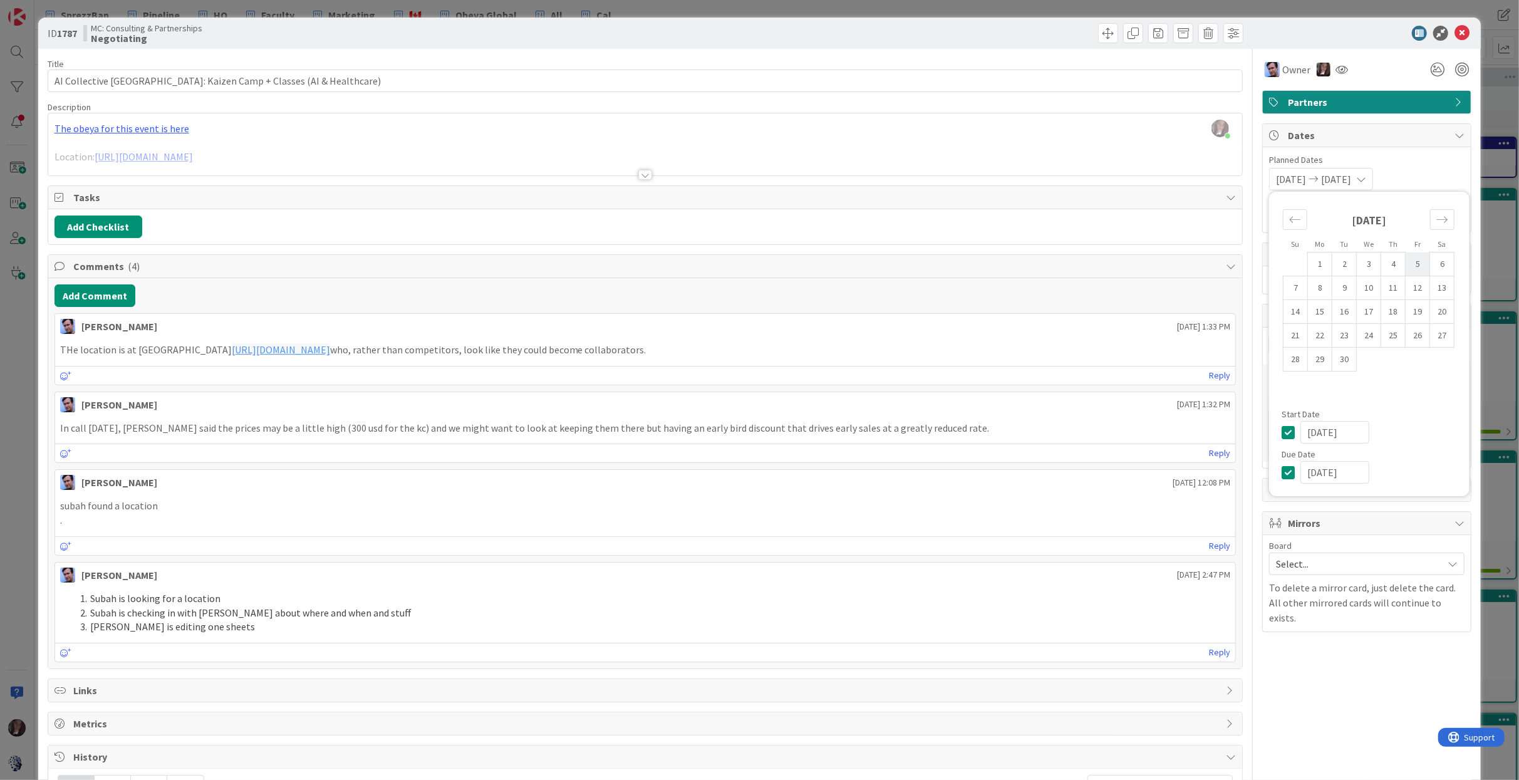
click at [1416, 263] on td "5" at bounding box center [1417, 264] width 24 height 24
type input "[DATE]"
click at [1460, 26] on icon at bounding box center [1461, 33] width 15 height 15
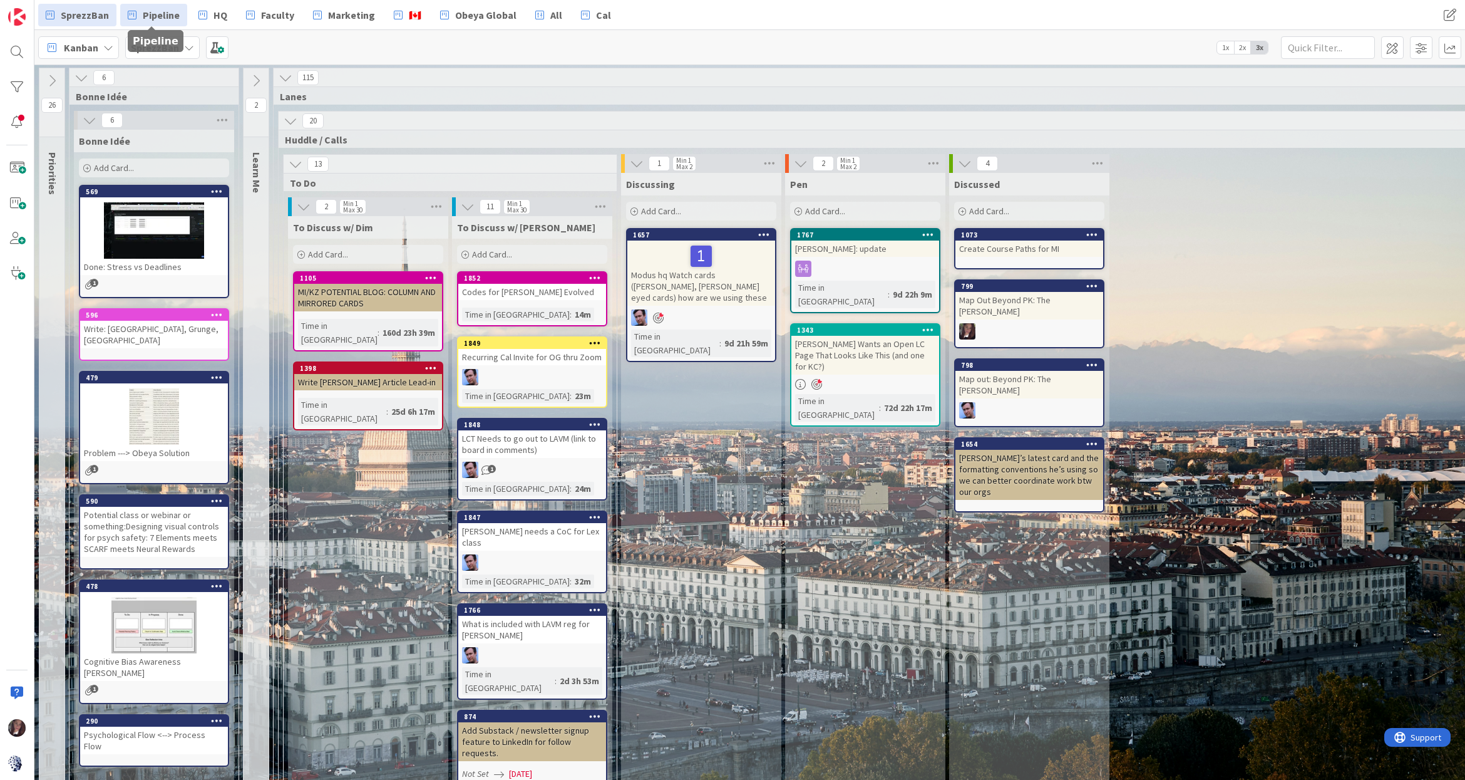
click at [160, 16] on span "Pipeline" at bounding box center [161, 15] width 37 height 15
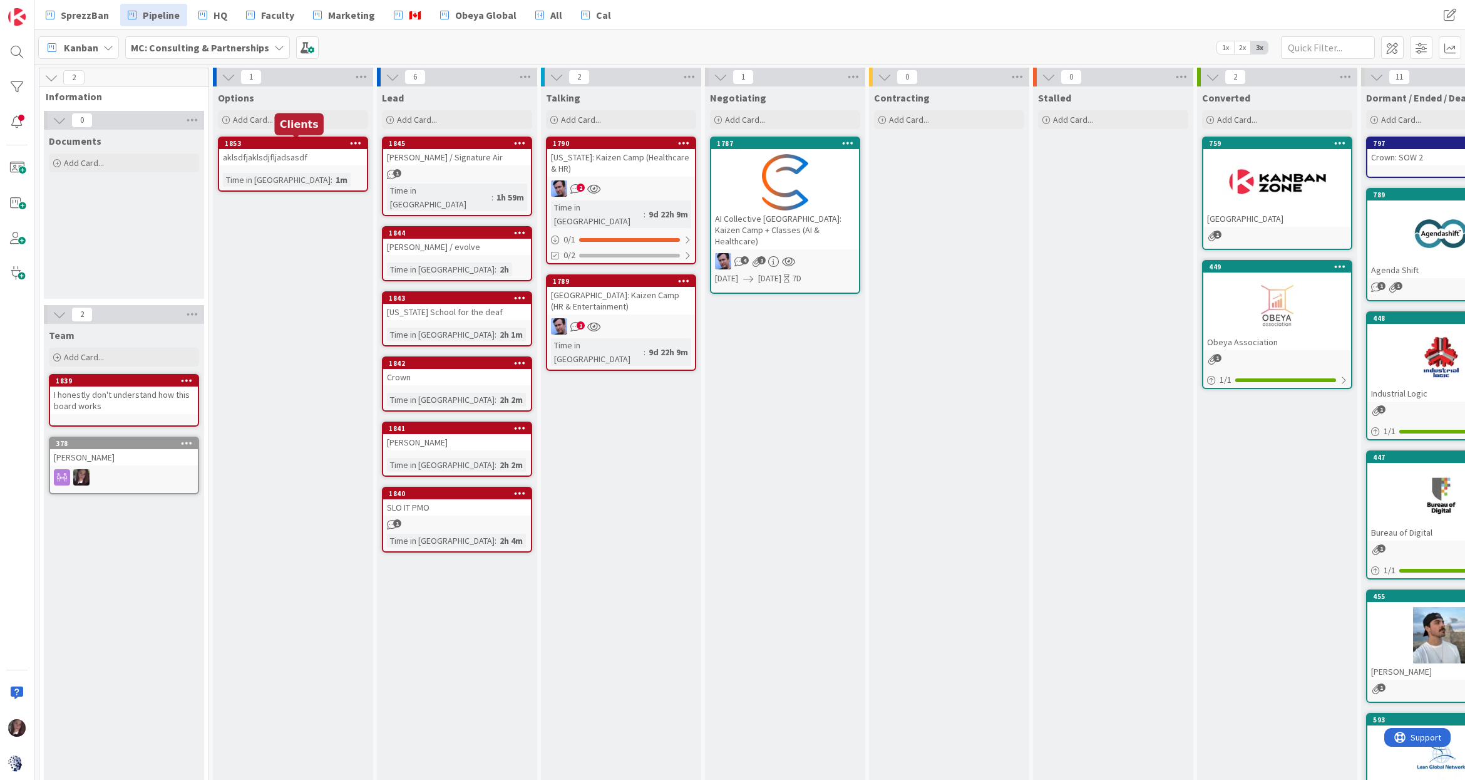
click at [252, 143] on div "1853" at bounding box center [296, 143] width 142 height 9
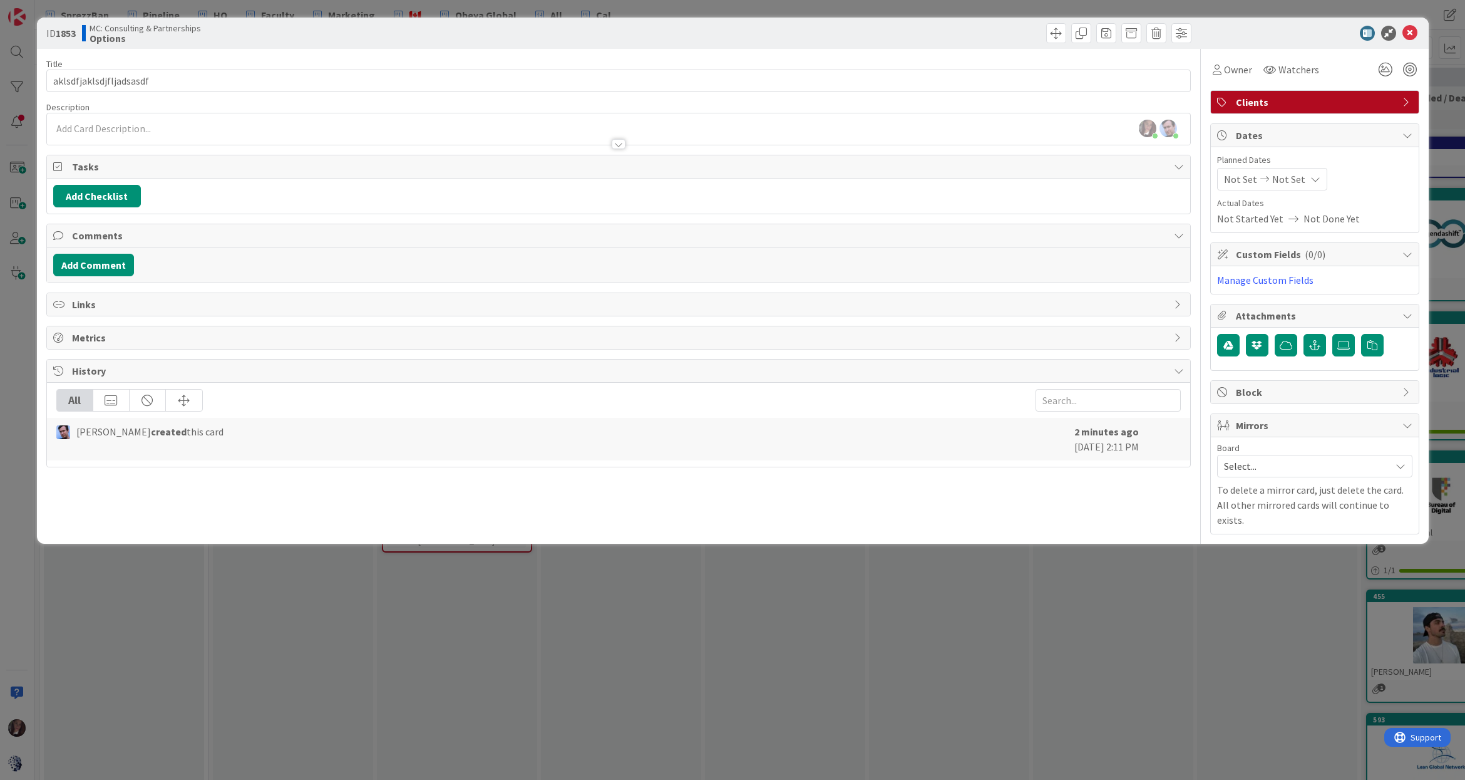
click at [1308, 255] on span "( 0/0 )" at bounding box center [1315, 254] width 21 height 13
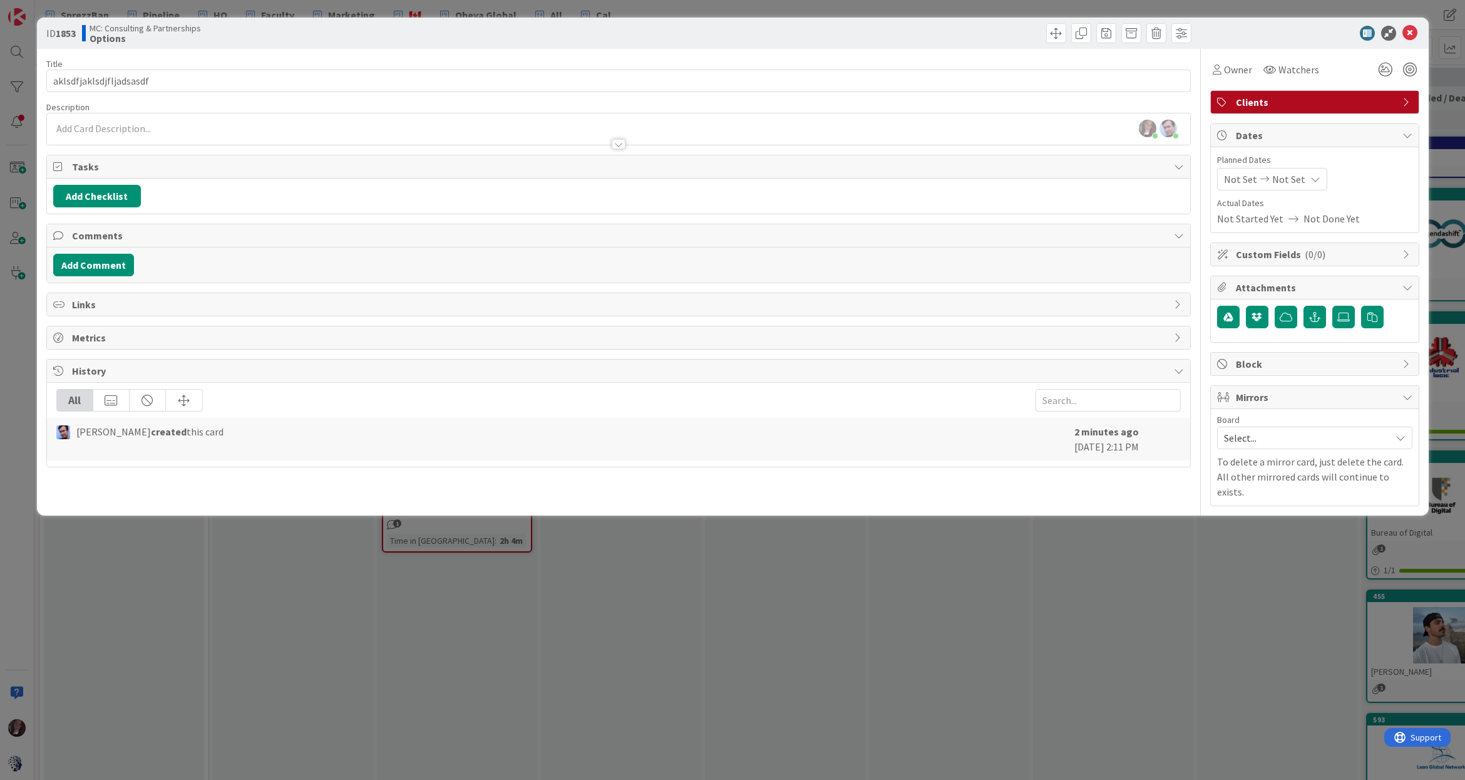
click at [1309, 256] on span "( 0/0 )" at bounding box center [1315, 254] width 21 height 13
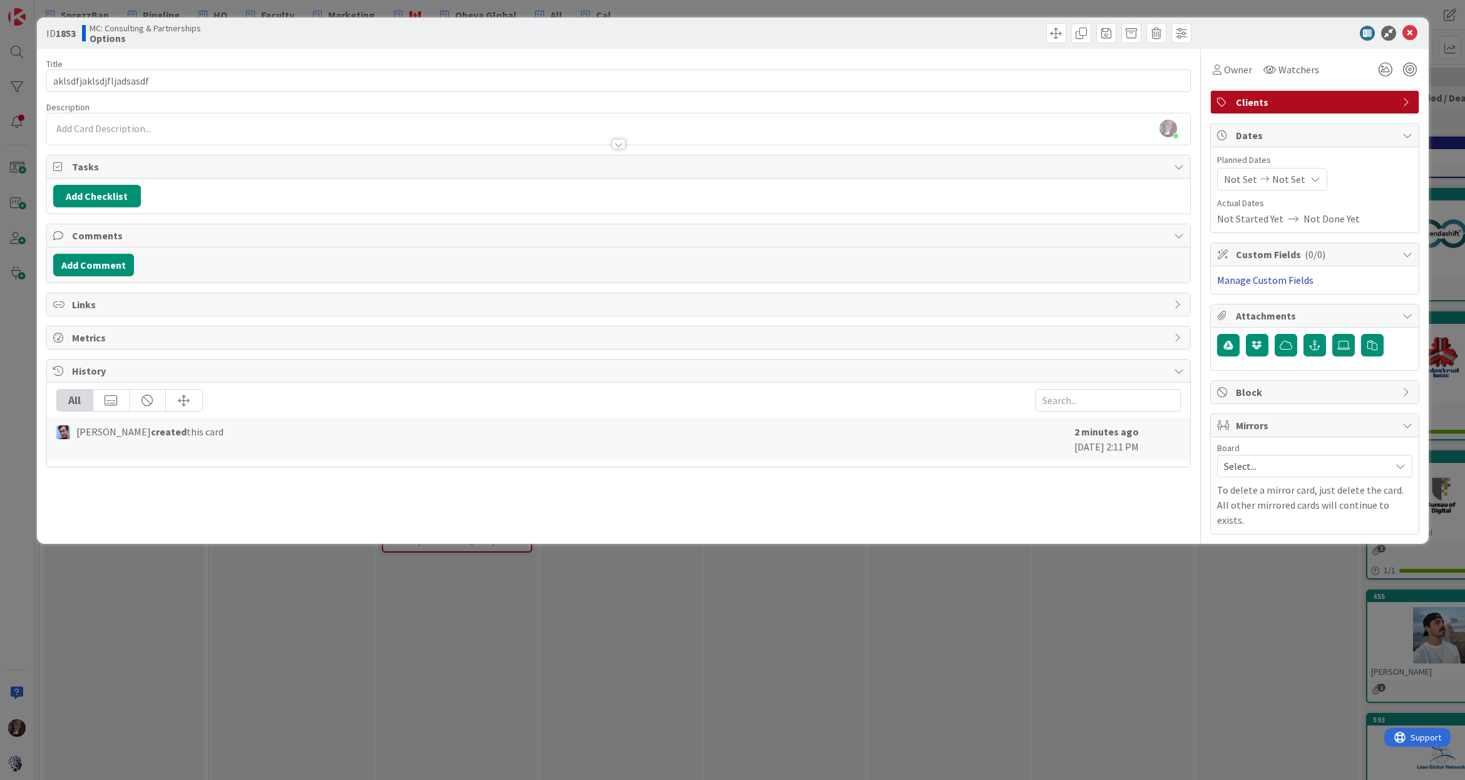
click at [1293, 282] on link "Manage Custom Fields" at bounding box center [1265, 280] width 96 height 13
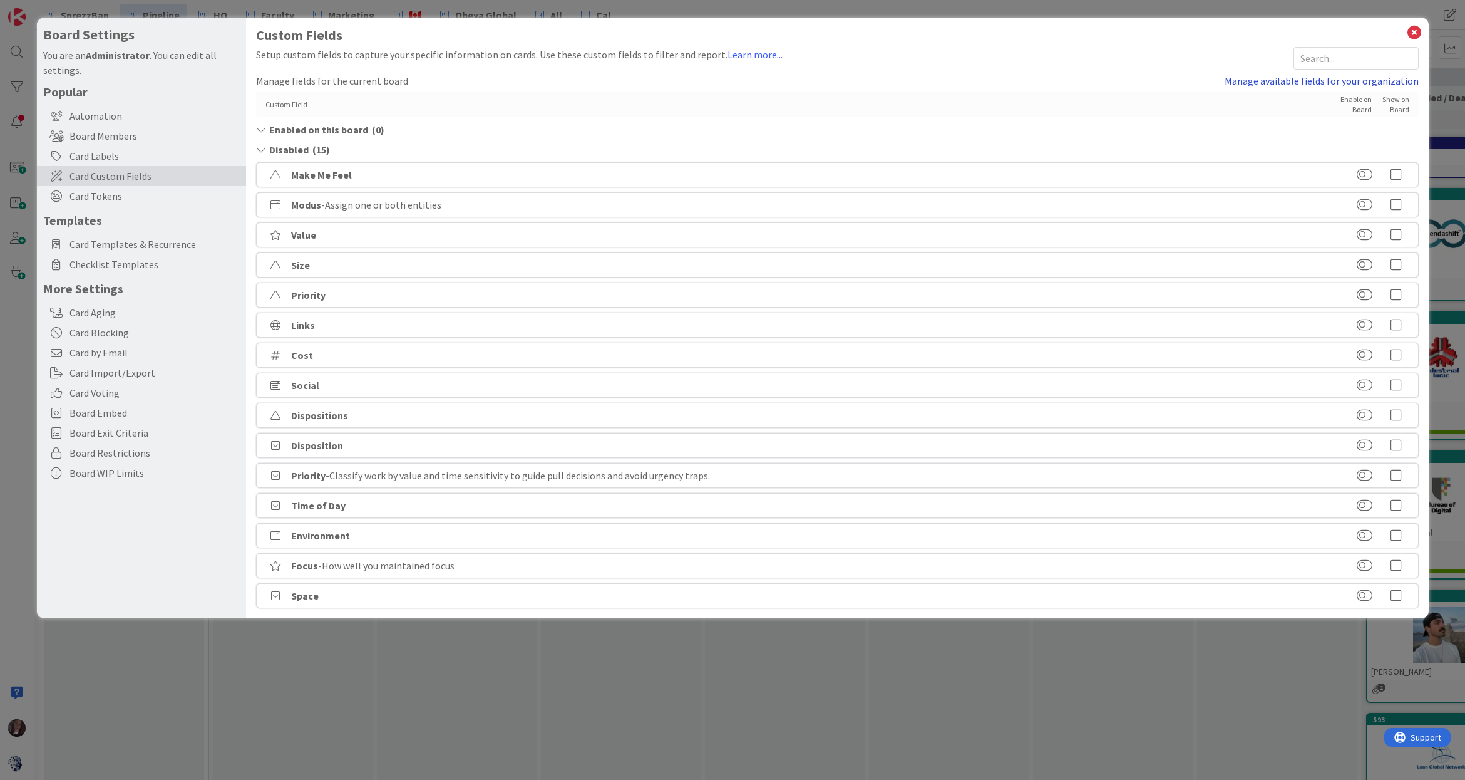
click at [1319, 80] on link "Manage available fields for your organization" at bounding box center [1322, 80] width 194 height 15
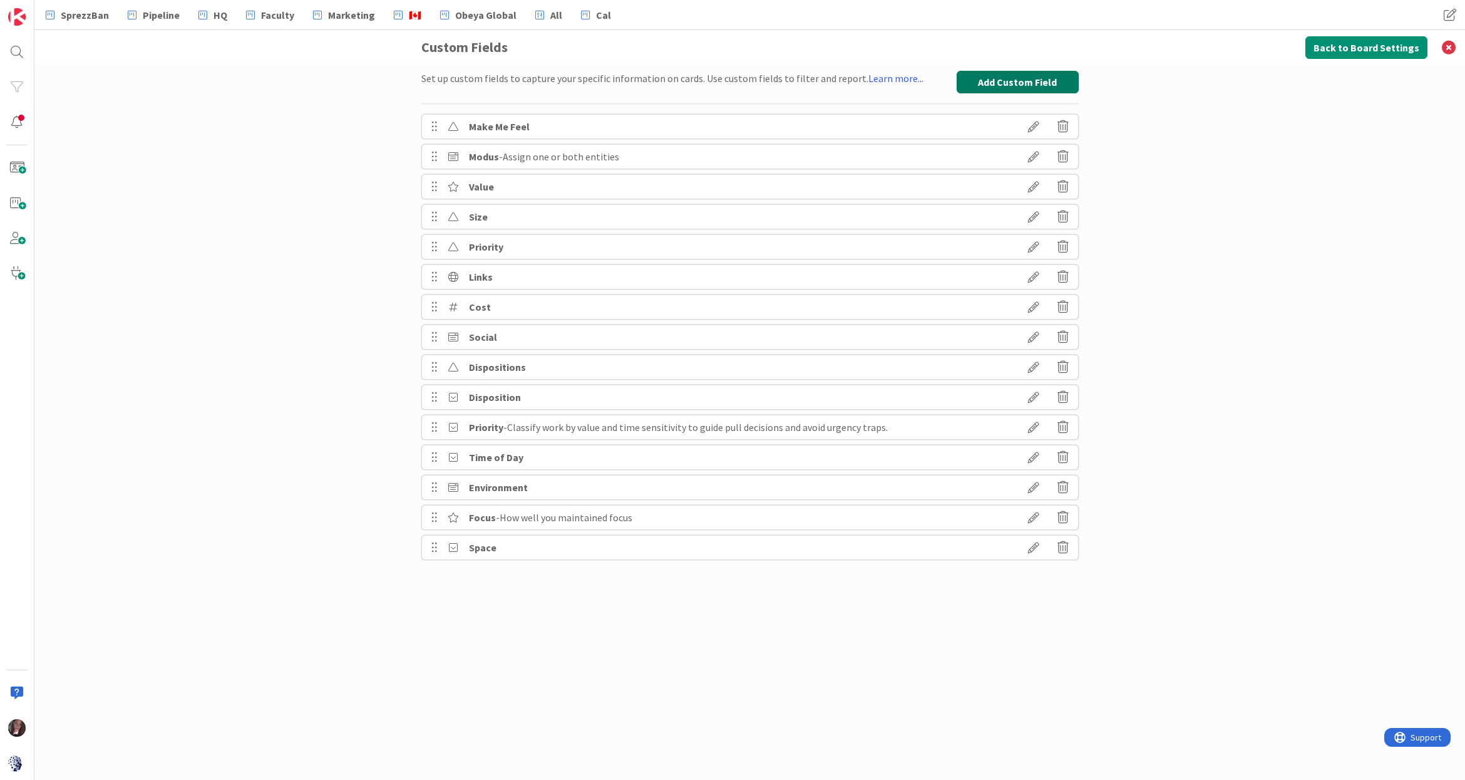
click at [999, 81] on button "Add Custom Field" at bounding box center [1018, 82] width 122 height 23
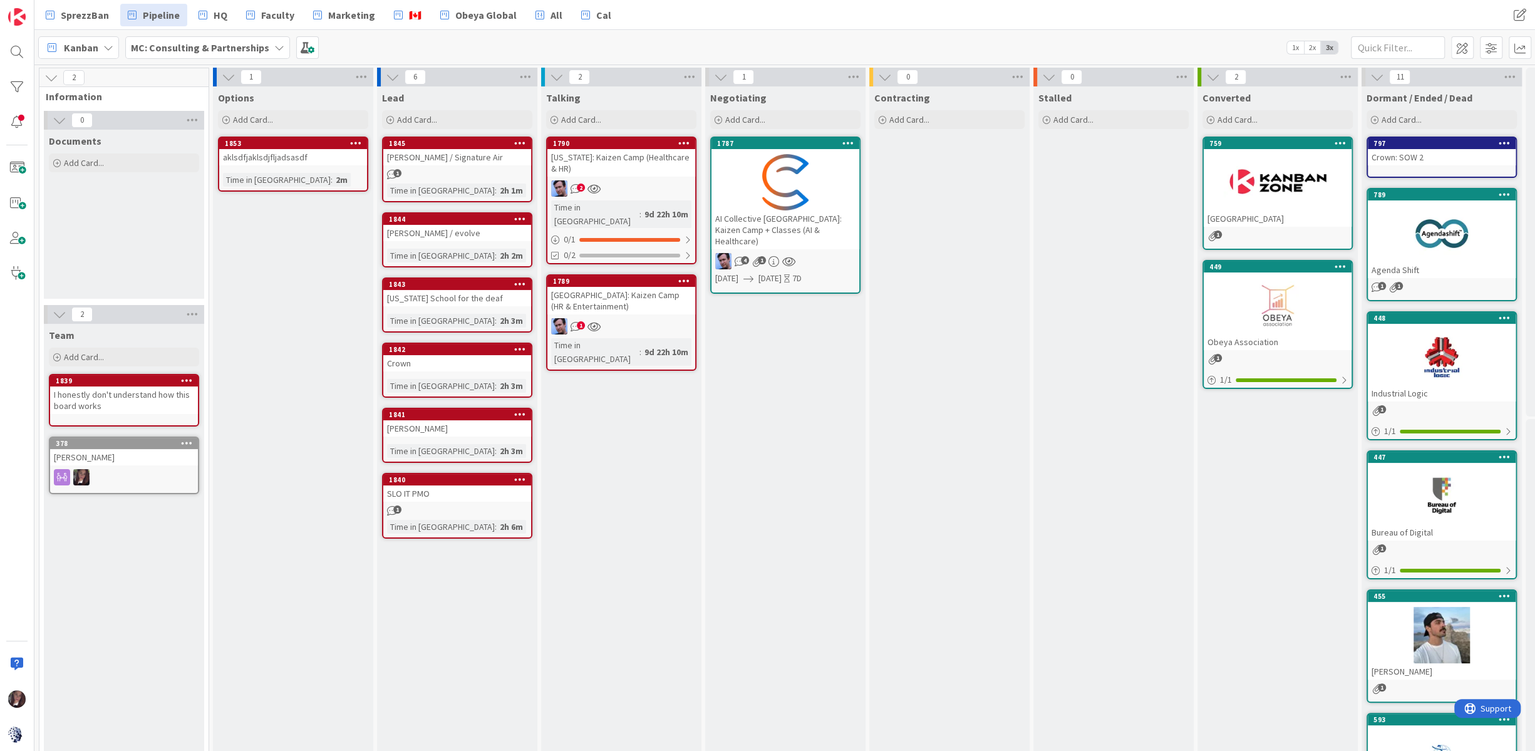
click at [270, 149] on div "aklsdfjaklsdjfljadsasdf" at bounding box center [293, 157] width 148 height 16
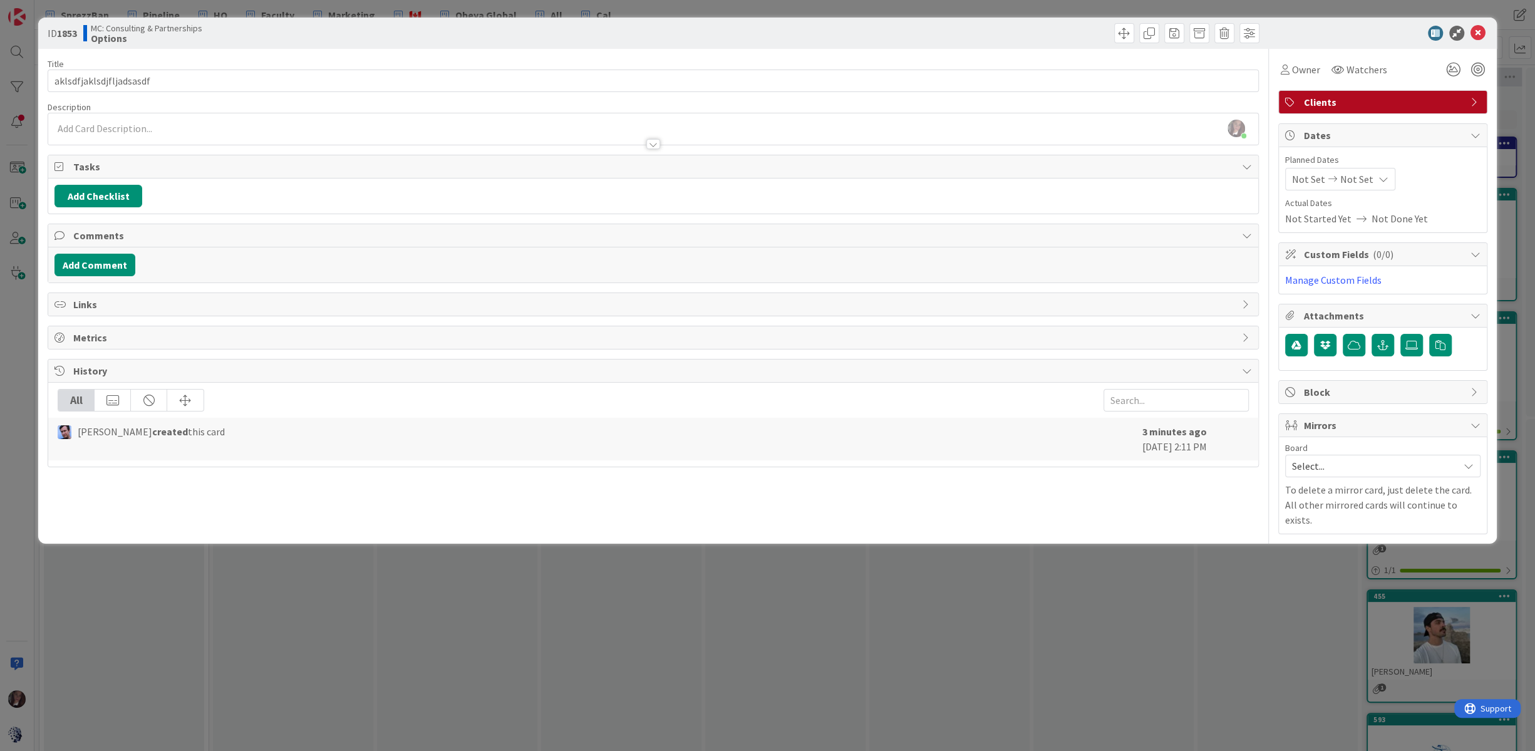
click at [1320, 252] on span "Custom Fields ( 0/0 )" at bounding box center [1384, 254] width 160 height 15
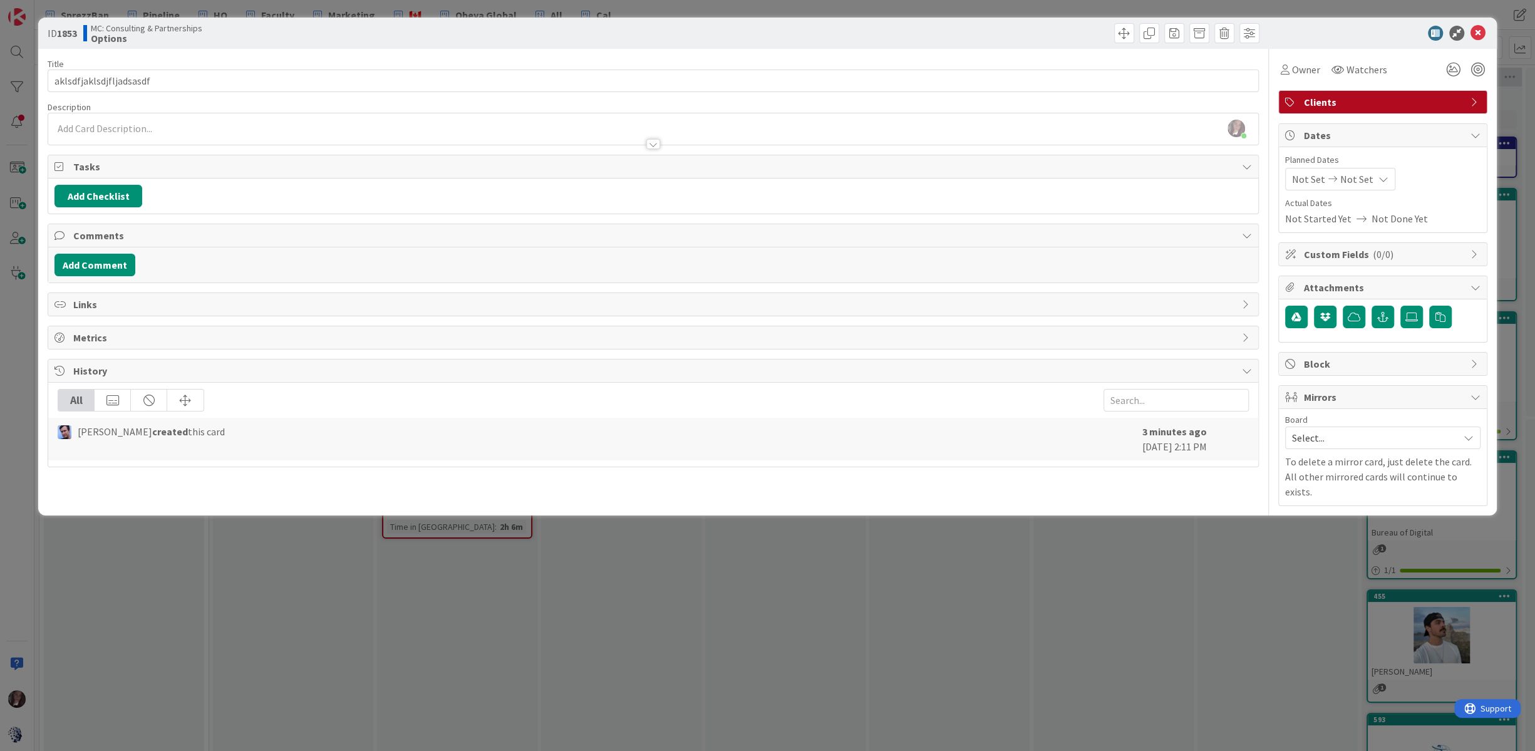
click at [1320, 252] on span "Custom Fields ( 0/0 )" at bounding box center [1384, 254] width 160 height 15
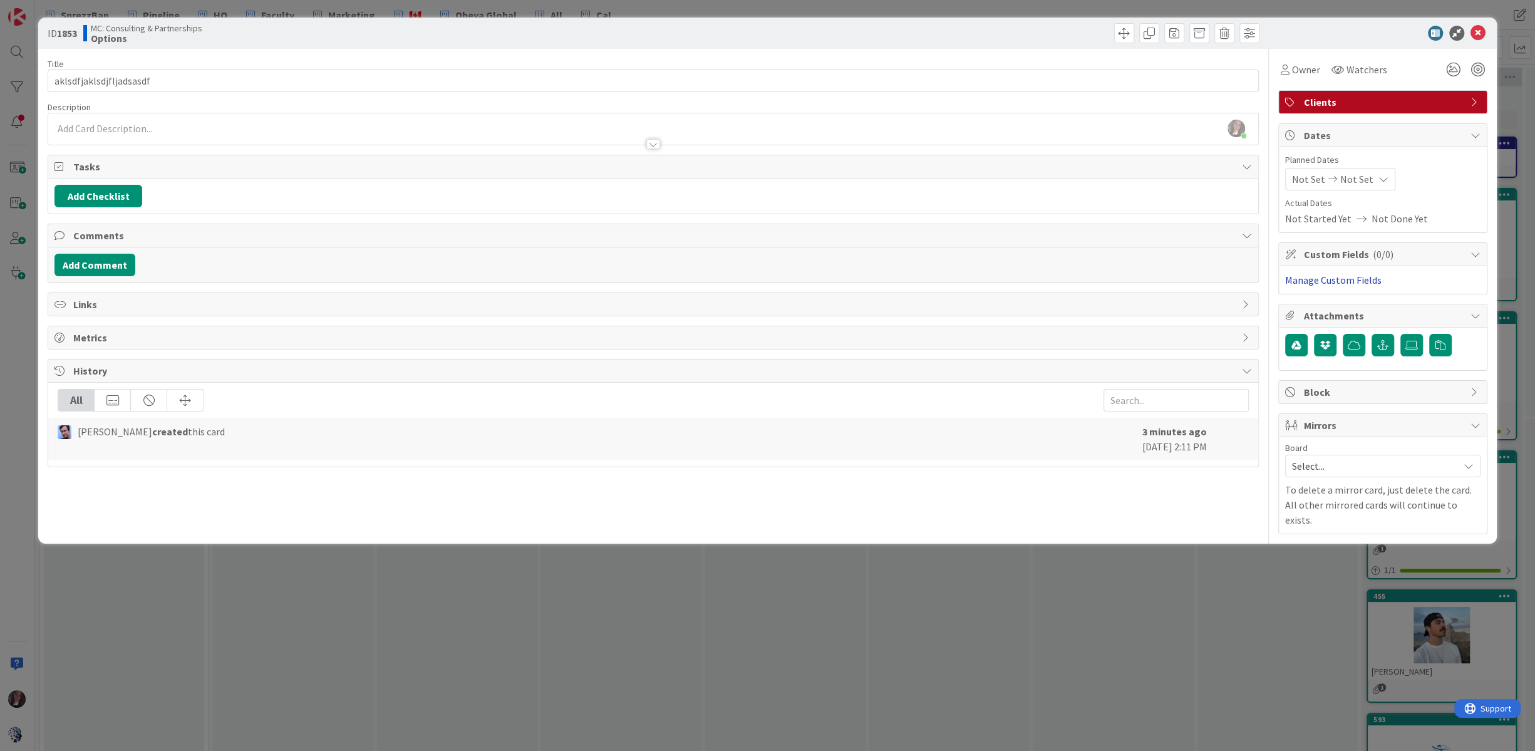
click at [1313, 276] on link "Manage Custom Fields" at bounding box center [1333, 280] width 96 height 13
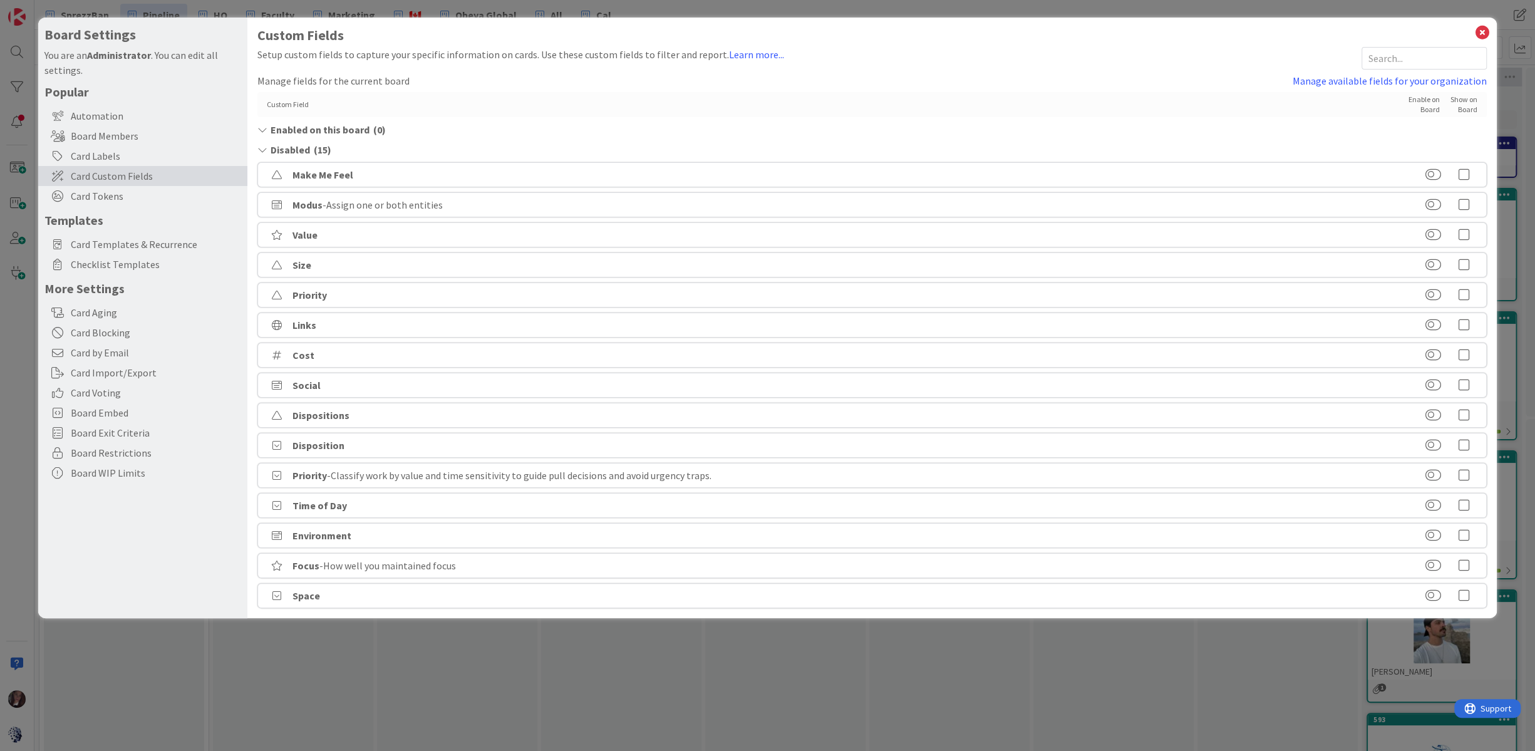
click at [286, 103] on div "Custom Field" at bounding box center [828, 105] width 1122 height 10
click at [1347, 78] on link "Manage available fields for your organization" at bounding box center [1390, 80] width 194 height 15
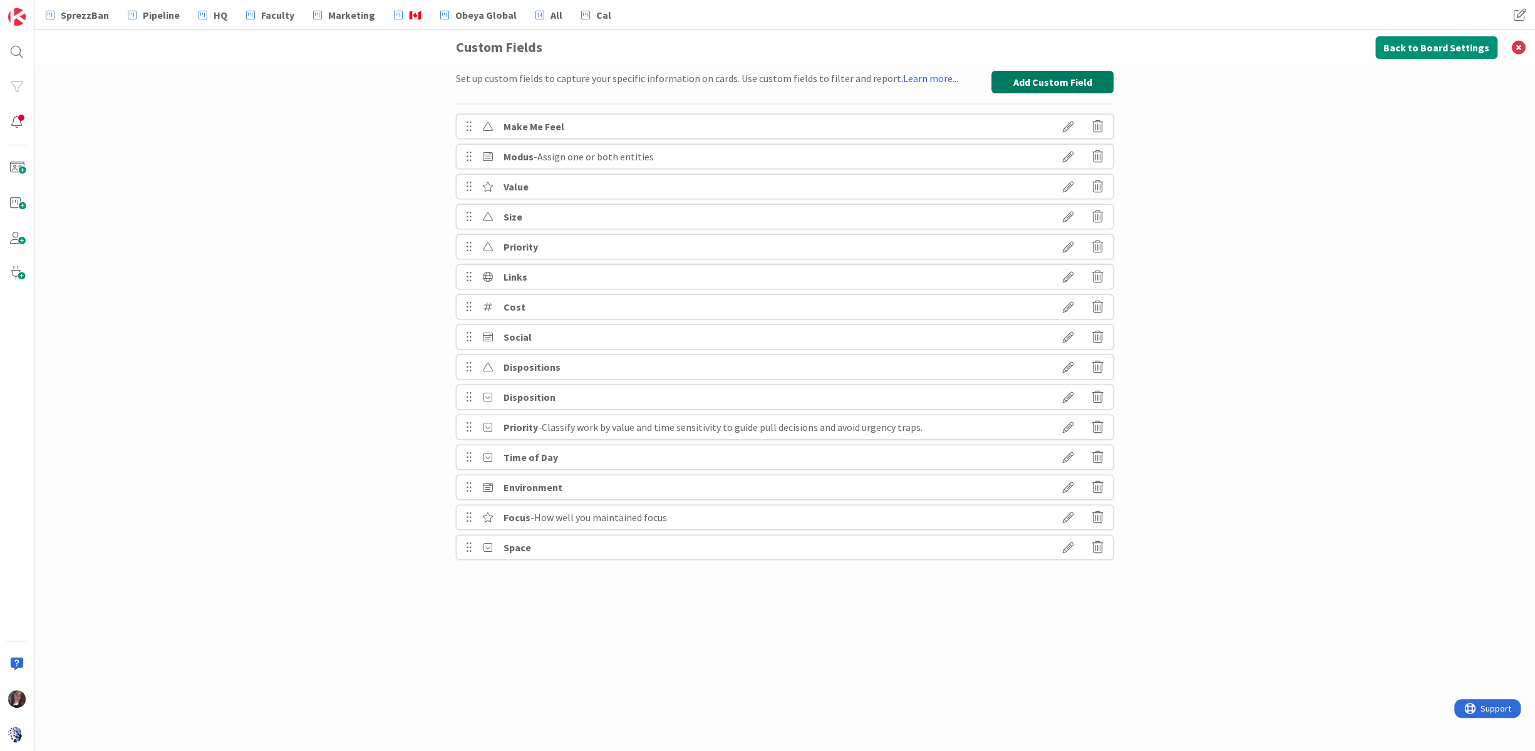
click at [1036, 83] on button "Add Custom Field" at bounding box center [1052, 82] width 122 height 23
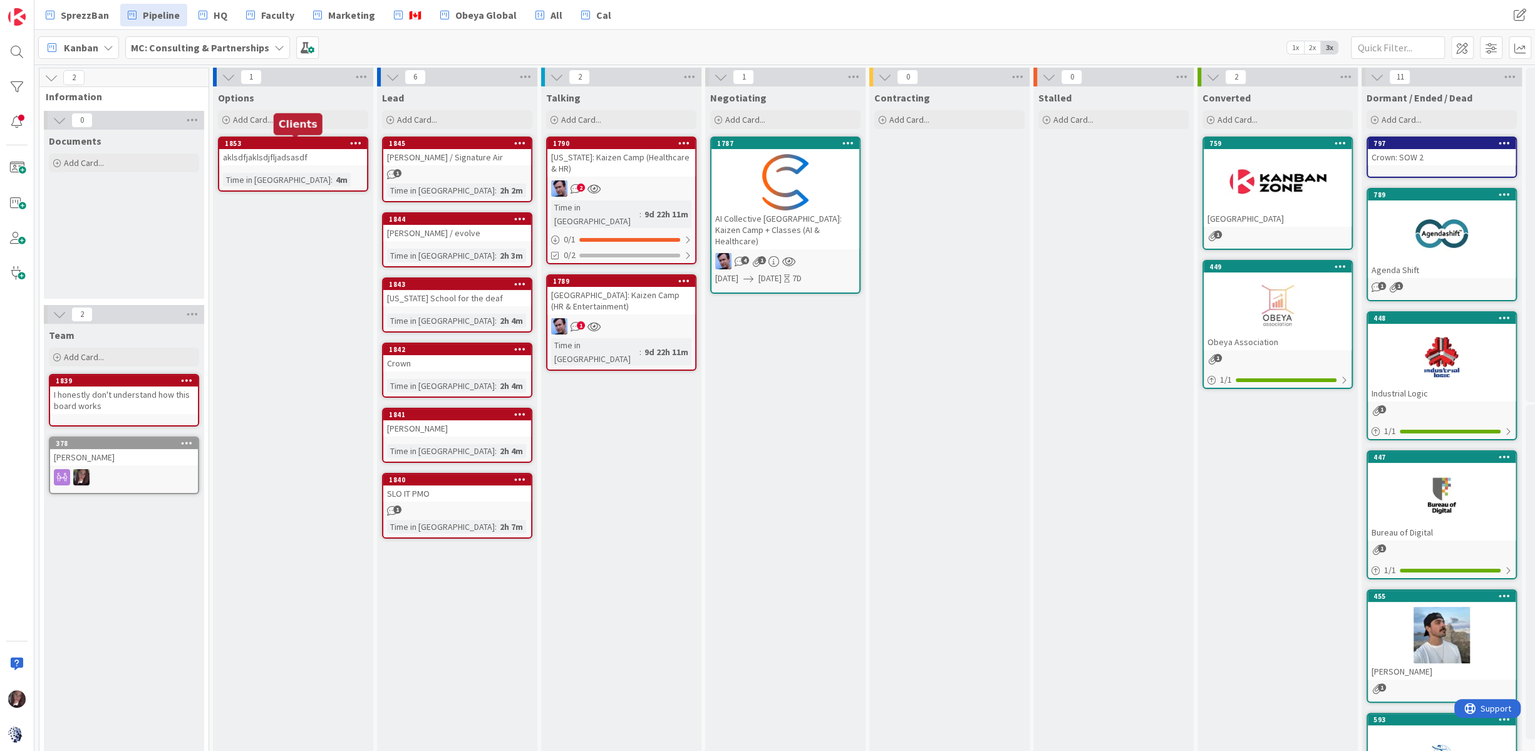
click at [292, 144] on div "1853" at bounding box center [296, 143] width 142 height 9
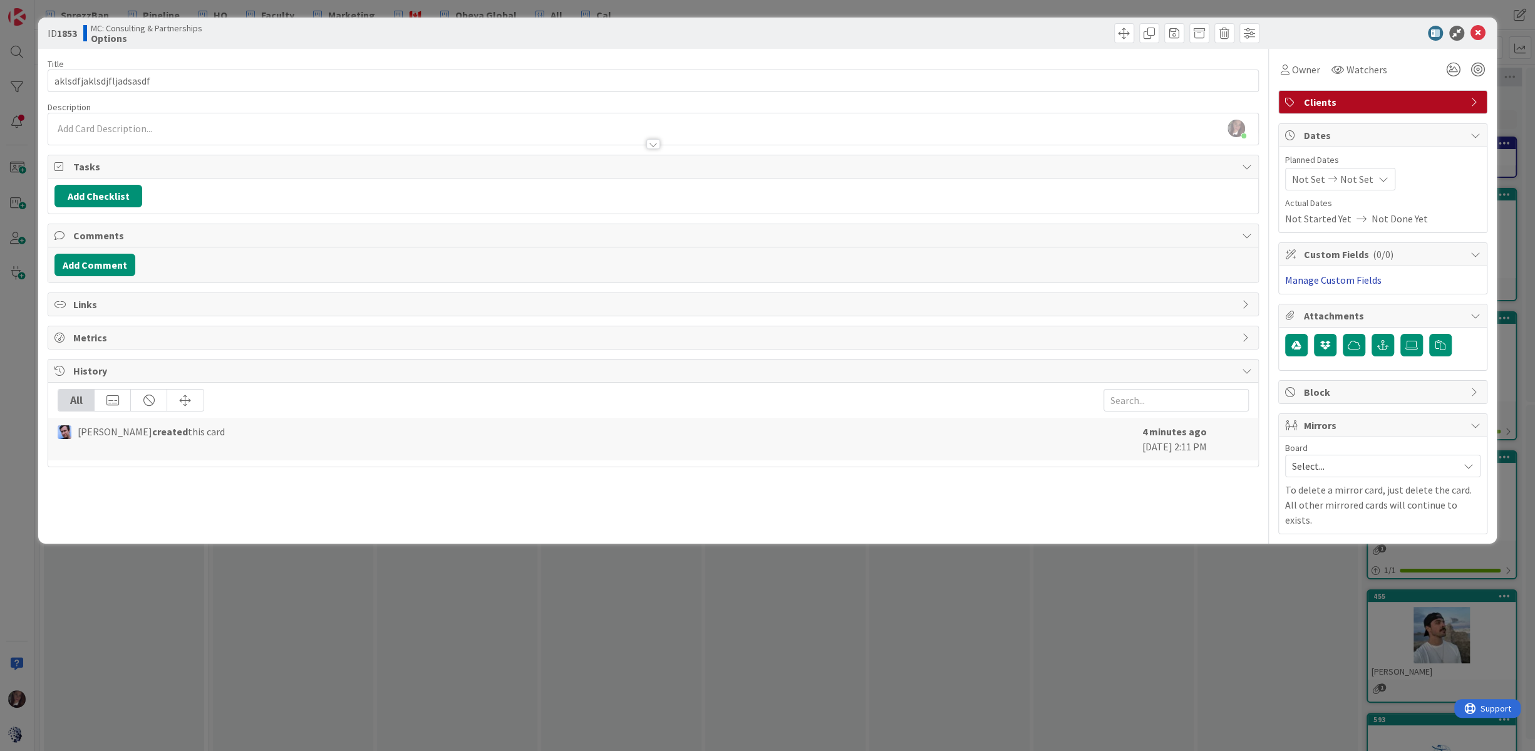
click at [1324, 276] on link "Manage Custom Fields" at bounding box center [1333, 280] width 96 height 13
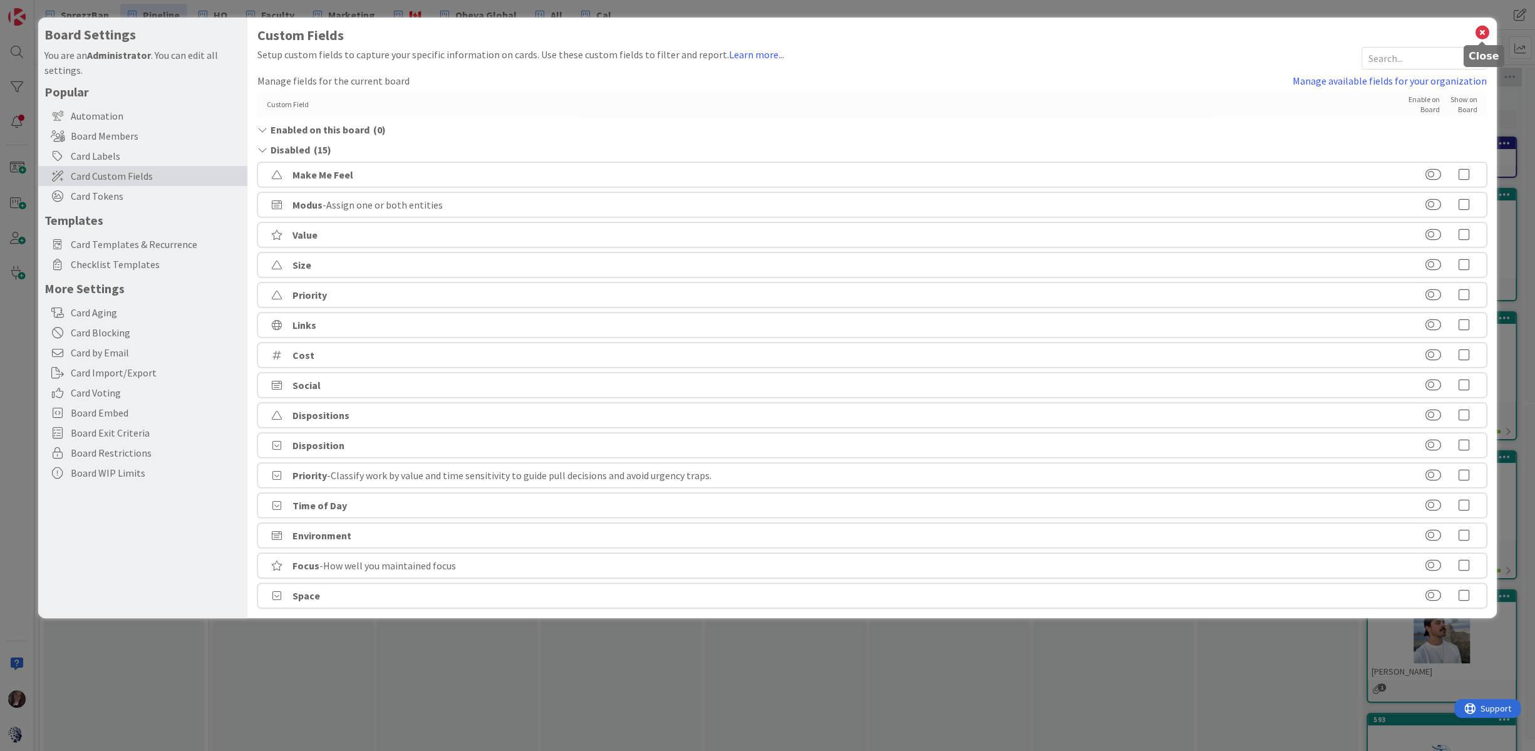
click at [1465, 32] on icon at bounding box center [1482, 33] width 16 height 18
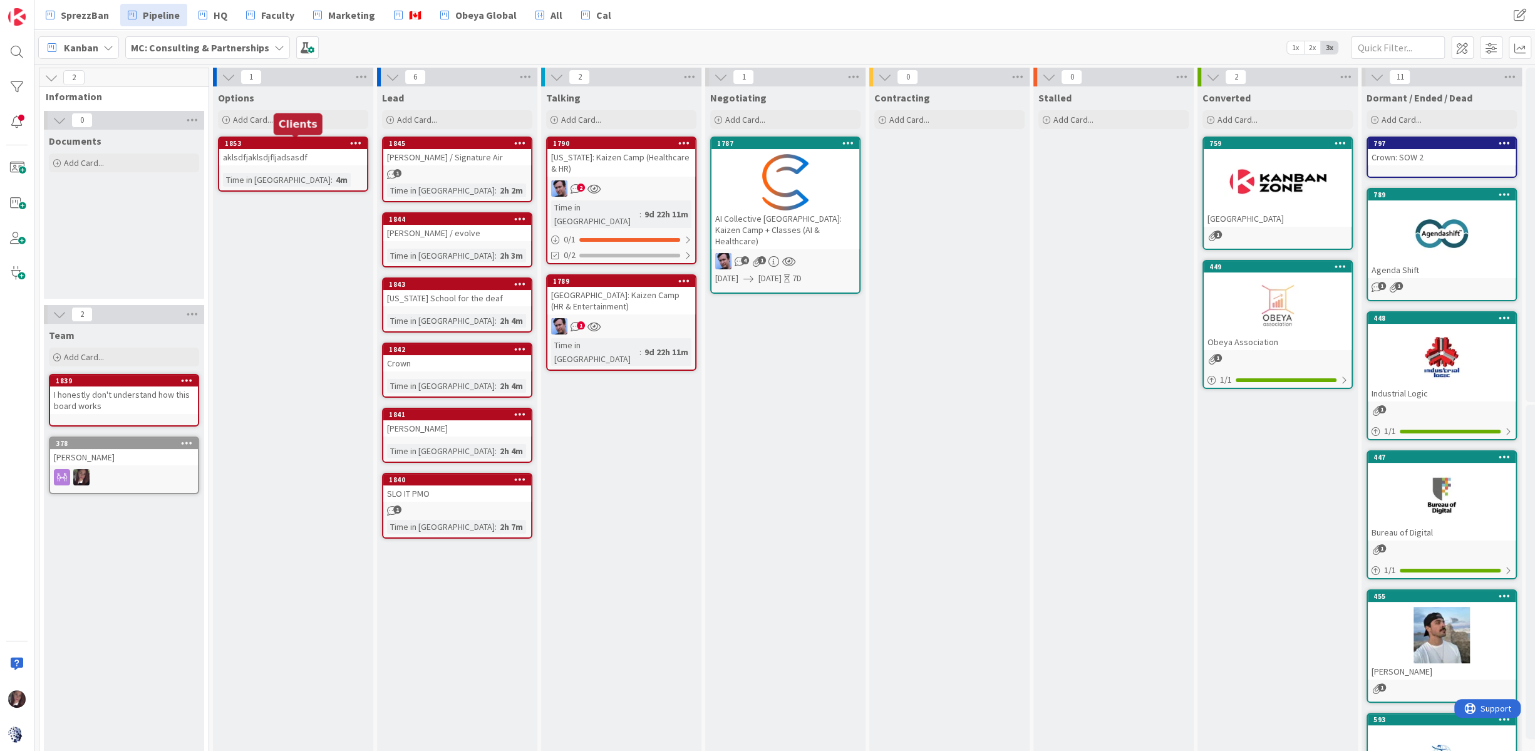
click at [294, 146] on div "1853" at bounding box center [296, 143] width 142 height 9
click at [299, 147] on div "1853" at bounding box center [296, 143] width 142 height 9
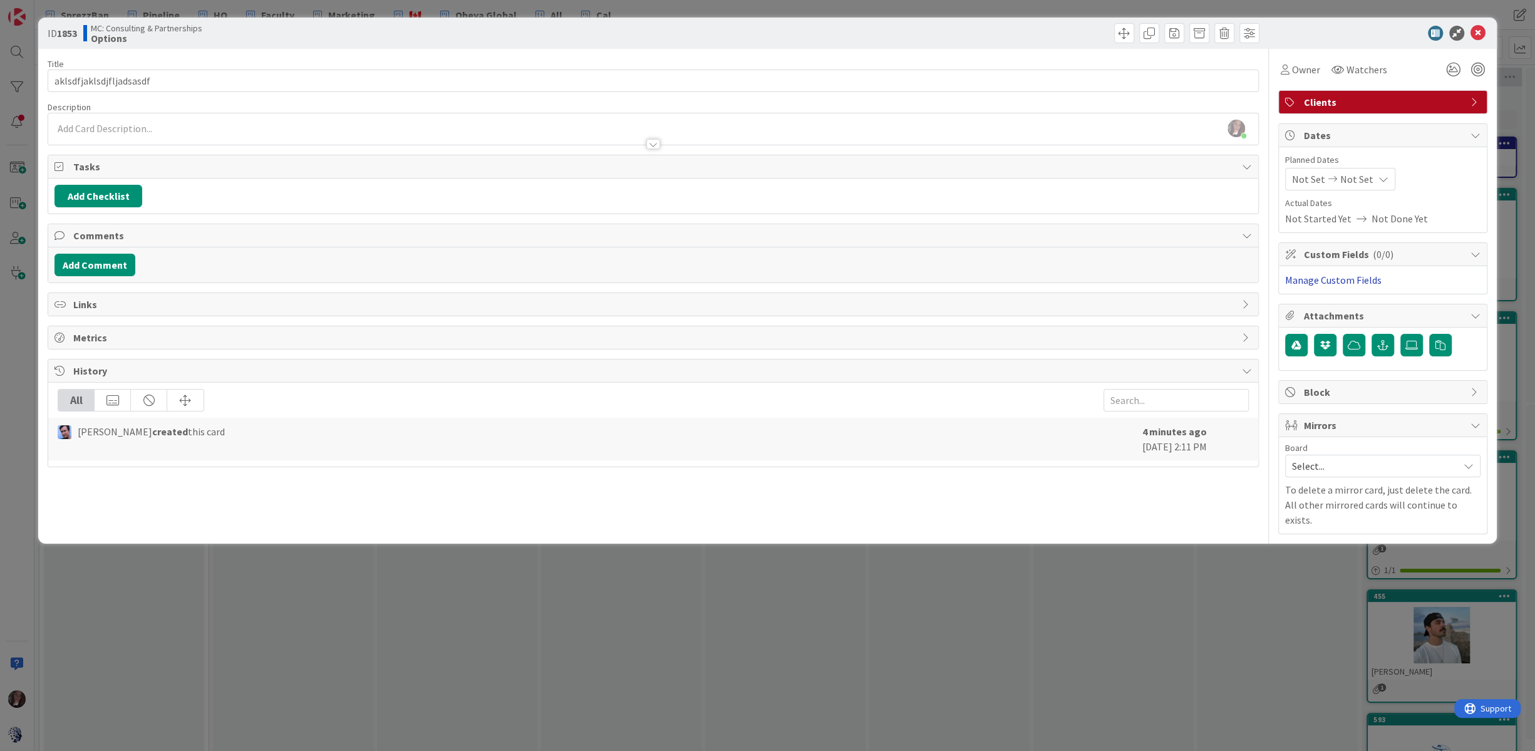
click at [1342, 281] on link "Manage Custom Fields" at bounding box center [1333, 280] width 96 height 13
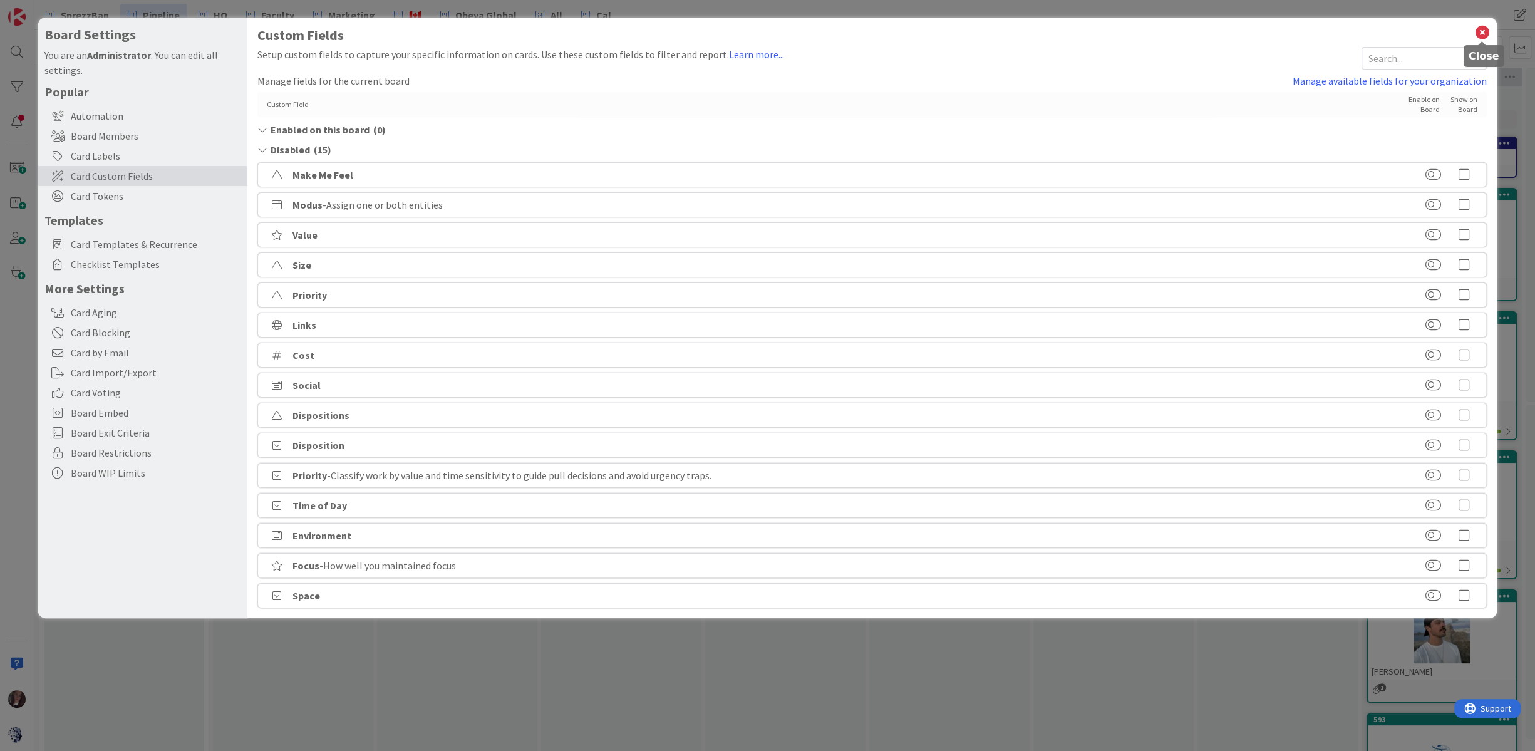
click at [1465, 31] on icon at bounding box center [1482, 33] width 16 height 18
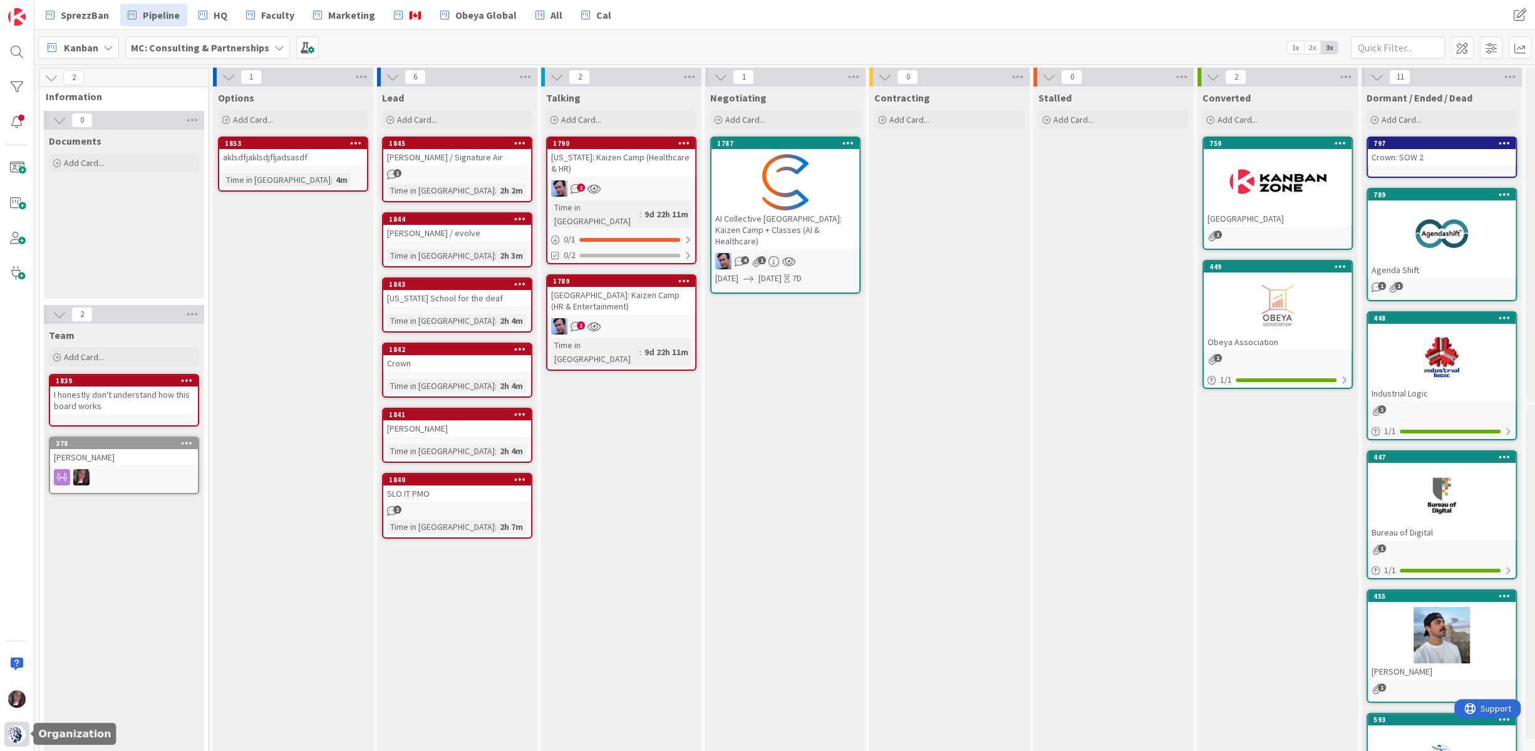
click at [14, 735] on img at bounding box center [17, 734] width 18 height 18
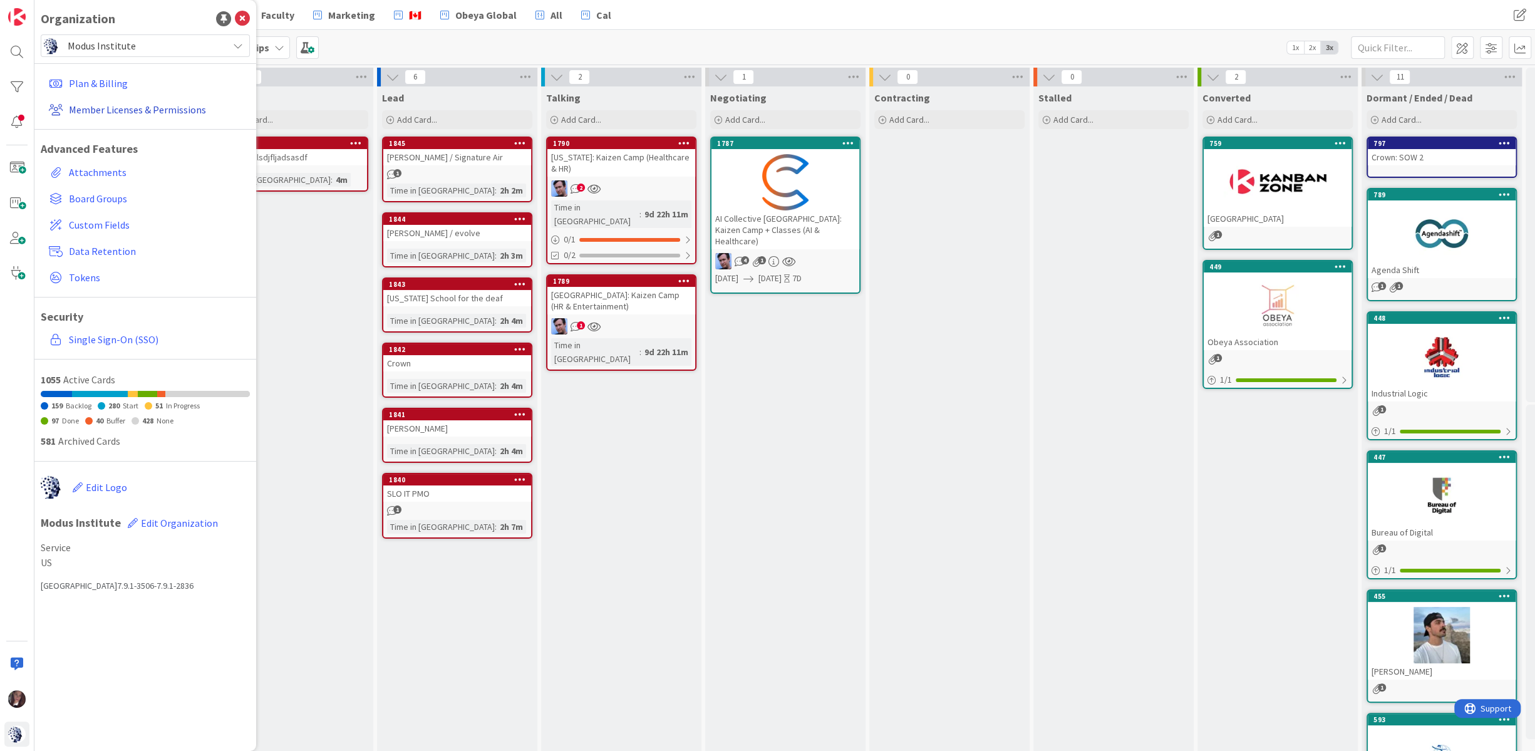
click at [113, 107] on link "Member Licenses & Permissions" at bounding box center [147, 109] width 206 height 23
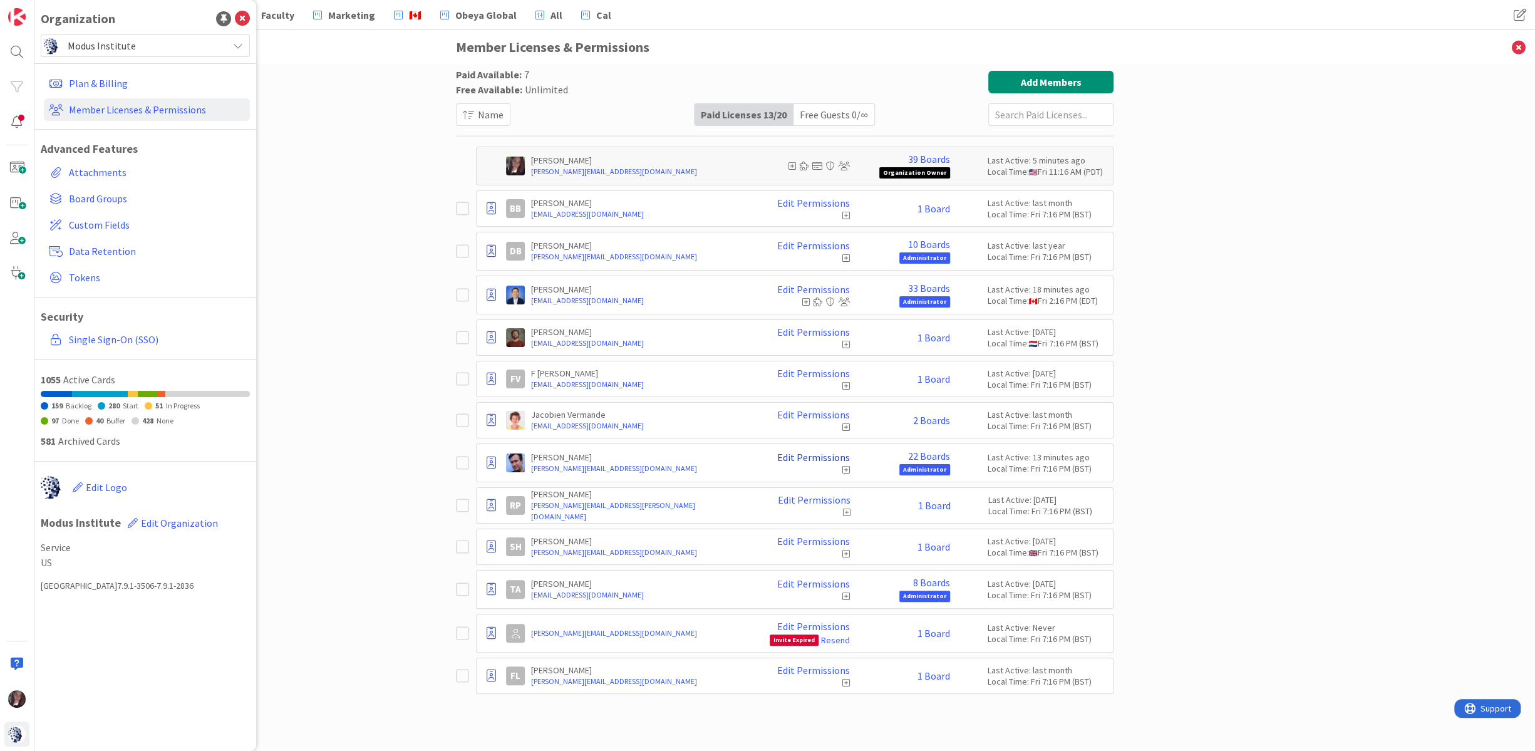
click at [795, 456] on link "Edit Permissions" at bounding box center [813, 457] width 73 height 11
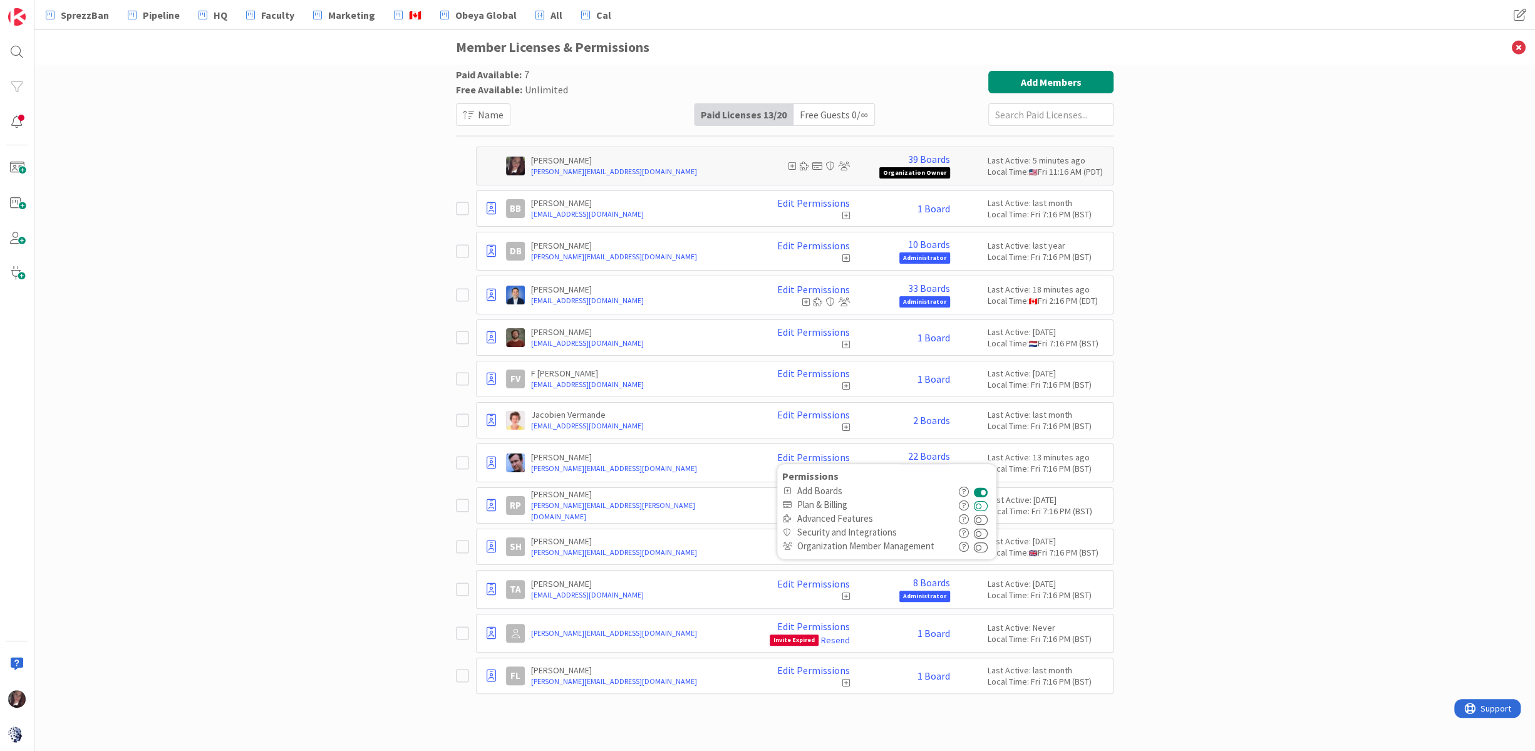
click at [986, 504] on button at bounding box center [981, 505] width 14 height 14
click at [985, 517] on button at bounding box center [981, 519] width 14 height 14
click at [986, 529] on button at bounding box center [981, 532] width 14 height 14
click at [987, 543] on button at bounding box center [981, 546] width 14 height 14
click at [1286, 470] on div "Paid Available: 7 Free Available: Unlimited Name Paid Licenses 13 / 20 Free Gue…" at bounding box center [784, 408] width 1500 height 686
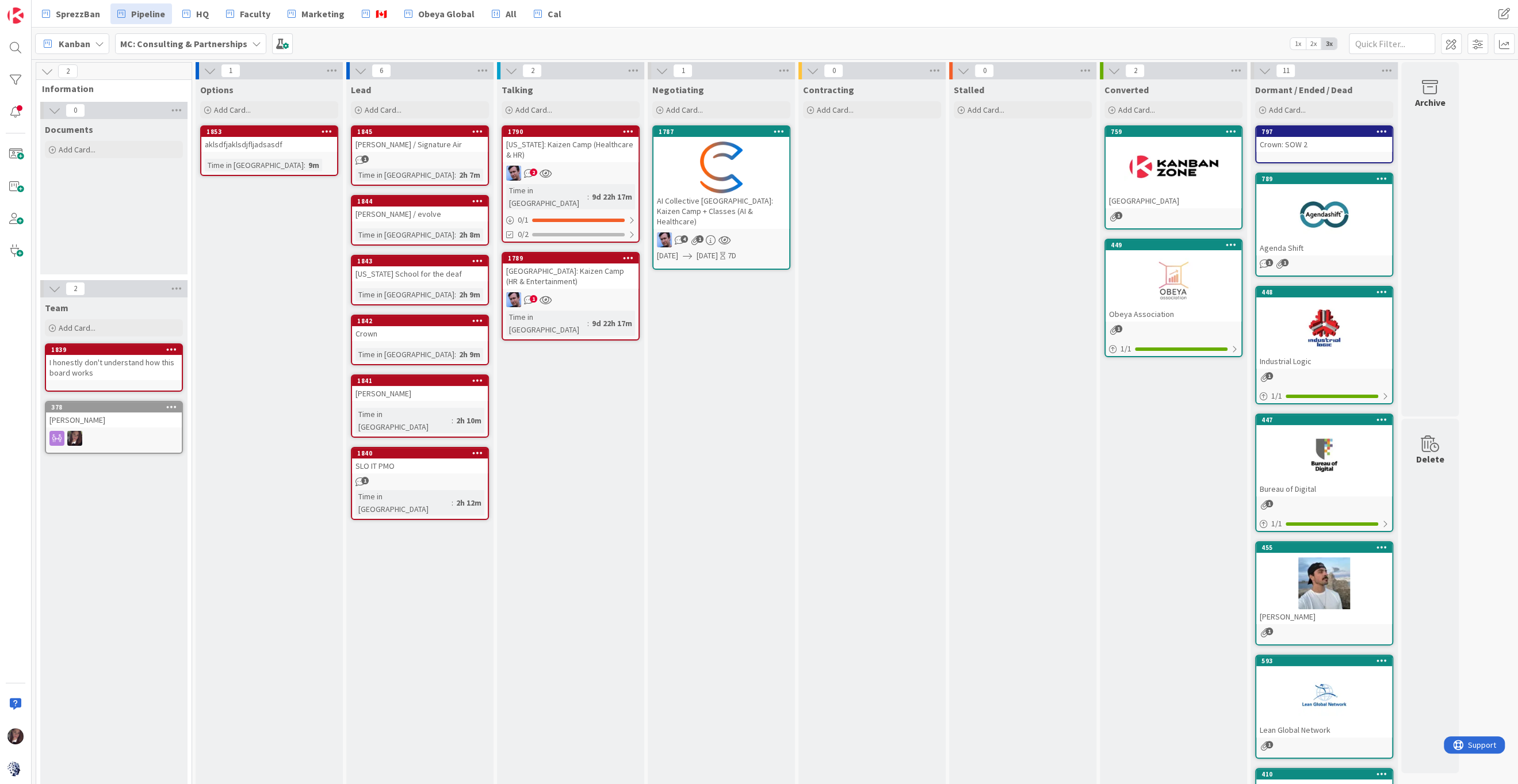
click at [433, 458] on div "SLO IT PMO" at bounding box center [420, 465] width 136 height 15
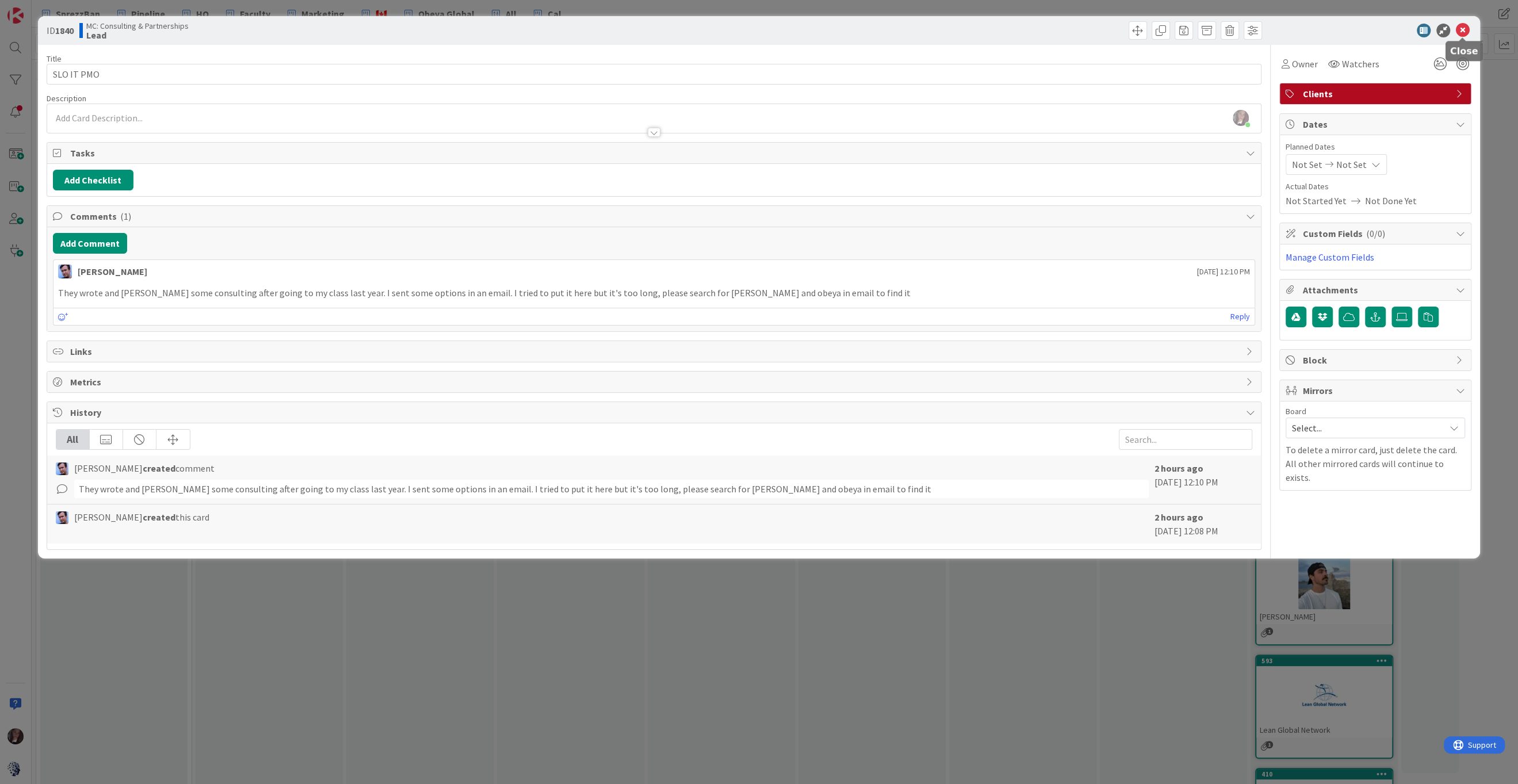
click at [1345, 27] on icon at bounding box center [1462, 30] width 14 height 14
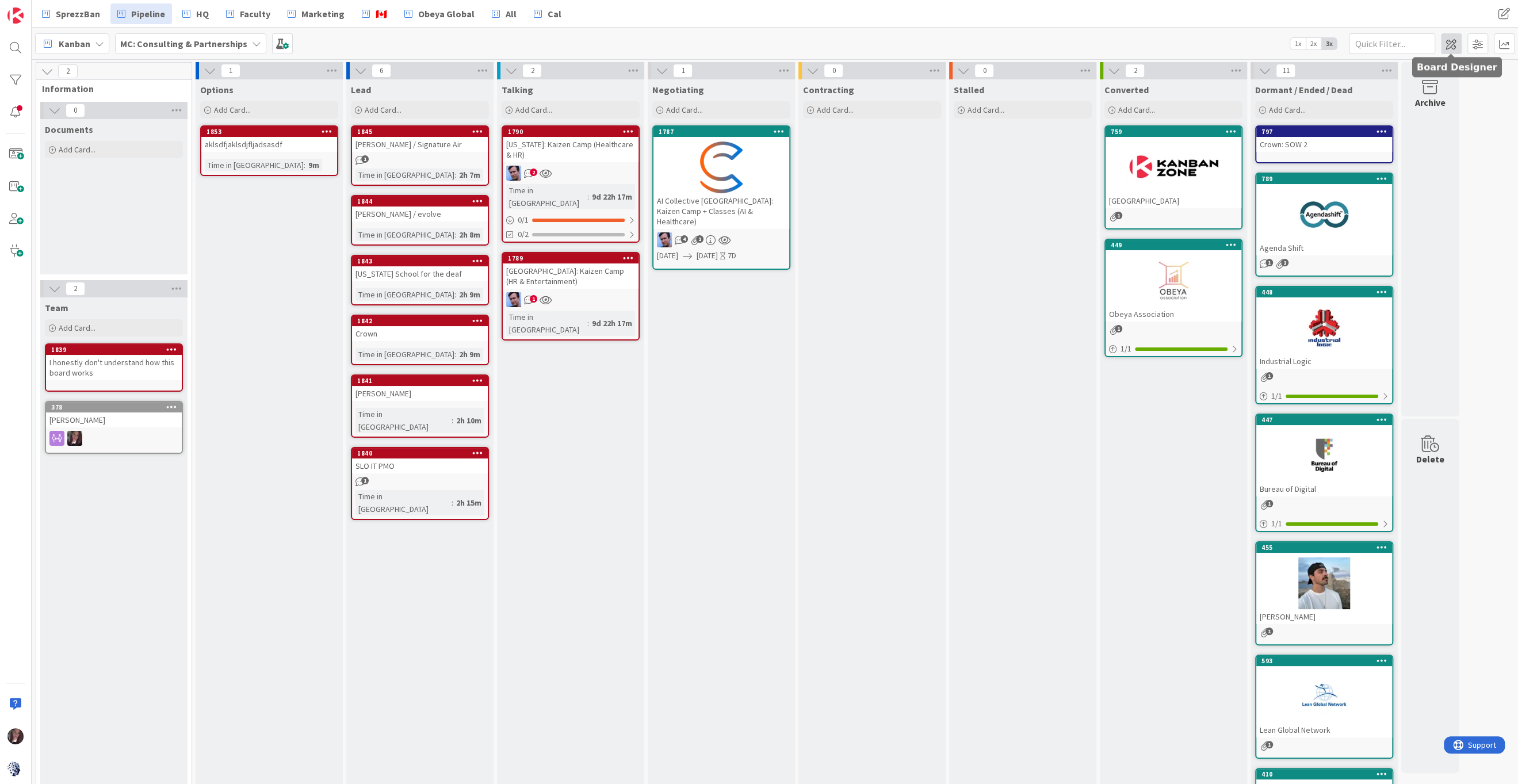
click at [1345, 44] on span at bounding box center [1451, 43] width 21 height 21
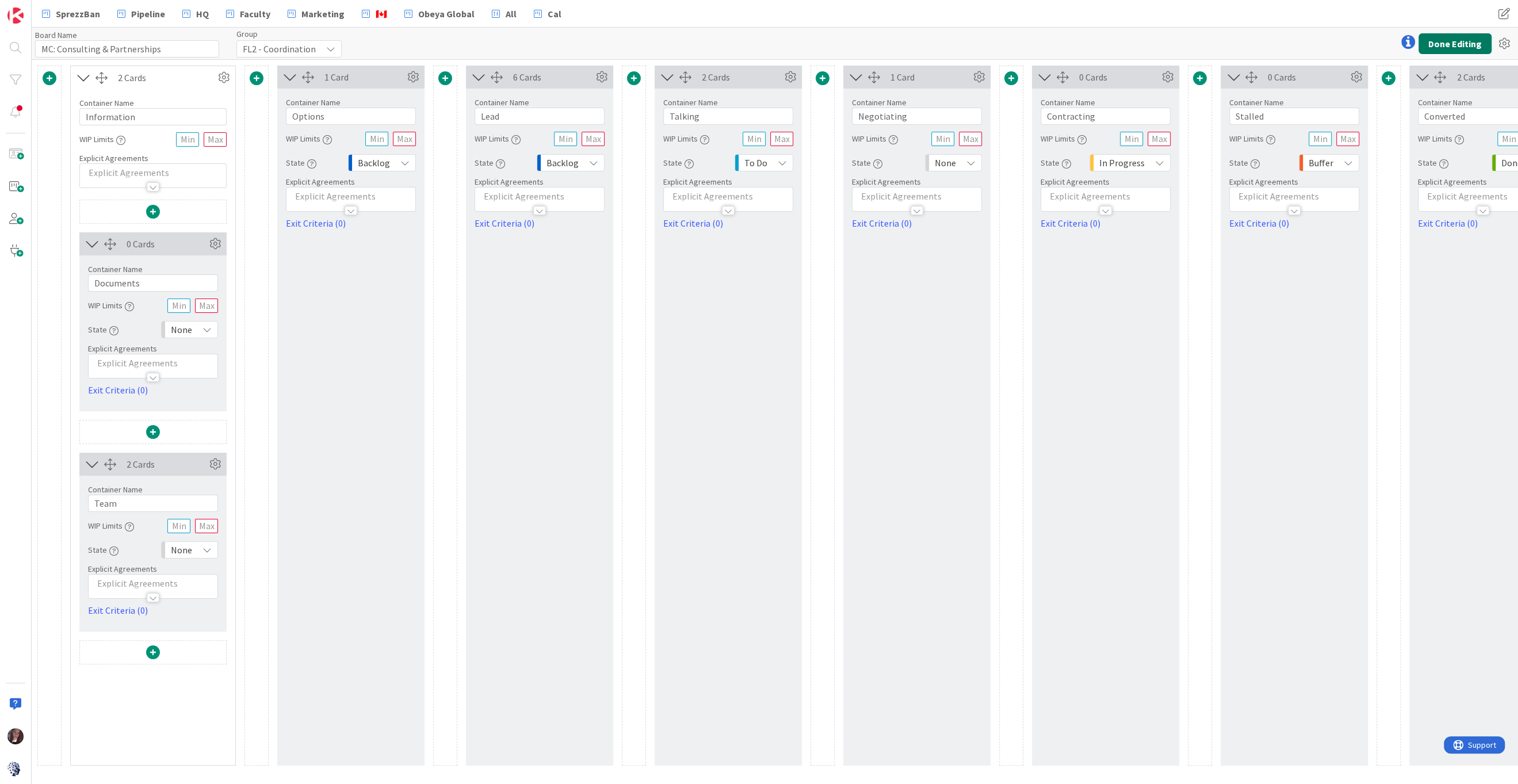
click at [1345, 39] on button "Done Editing" at bounding box center [1455, 43] width 73 height 21
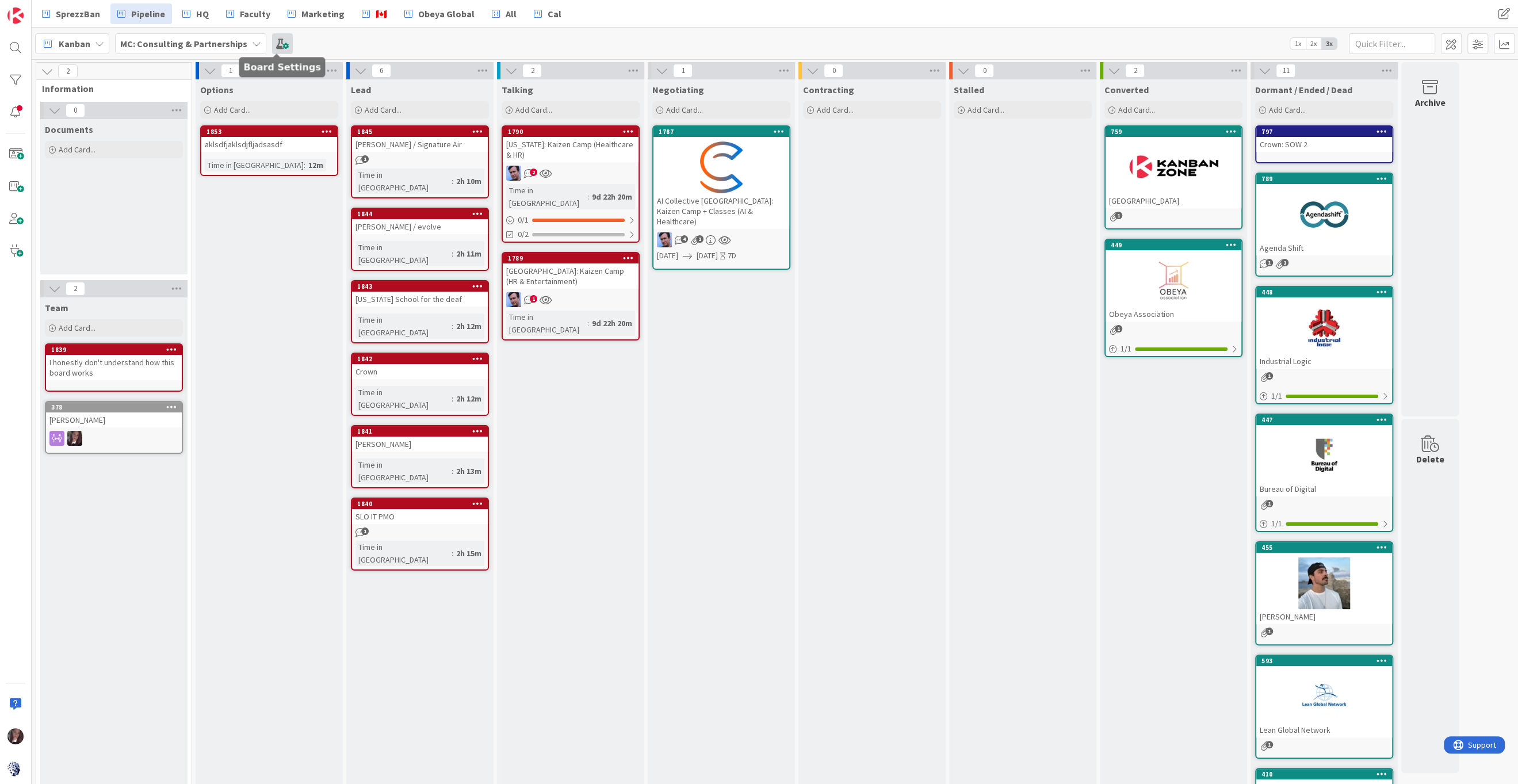
click at [277, 44] on span at bounding box center [282, 43] width 21 height 21
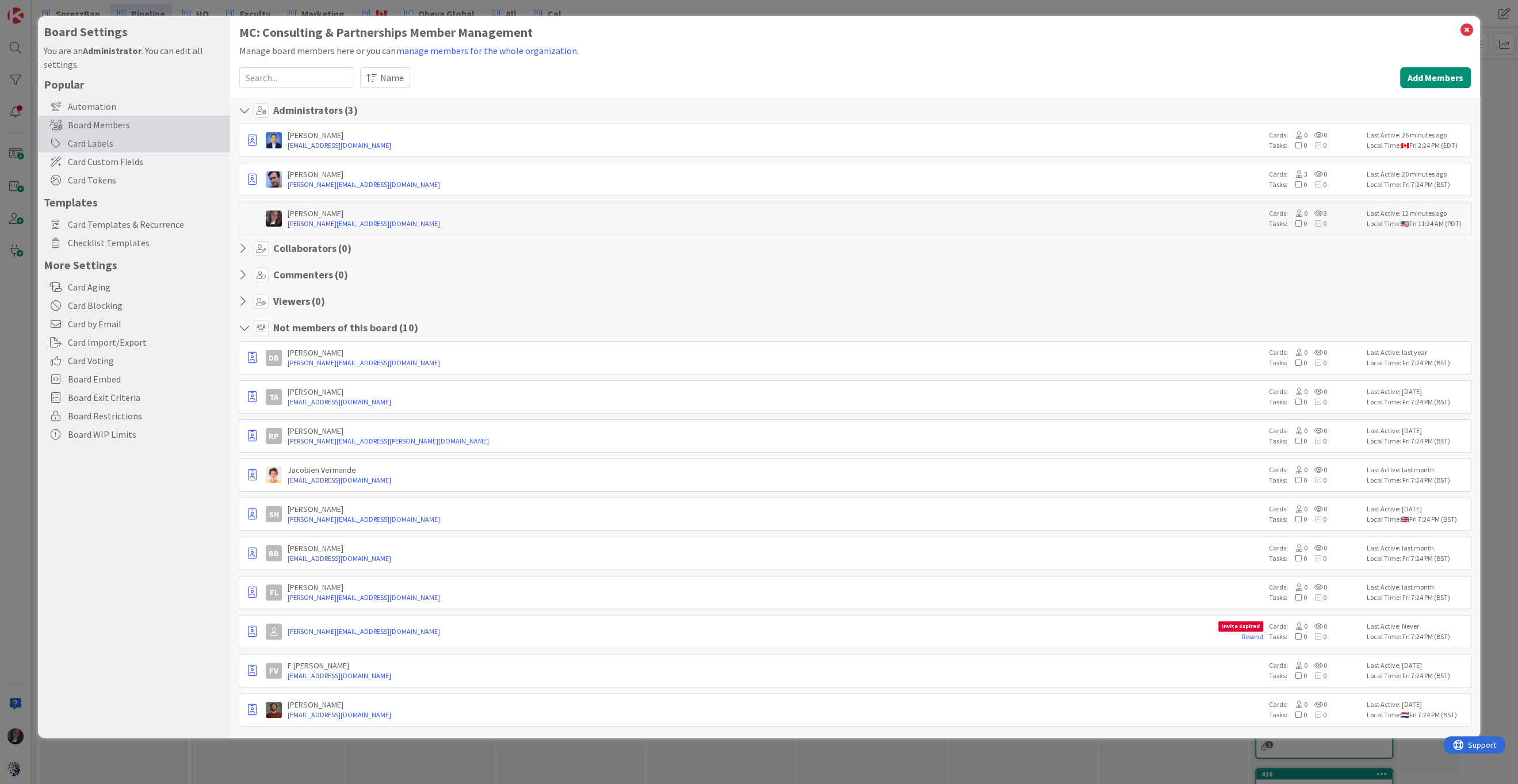
click at [100, 148] on div "Card Labels" at bounding box center [133, 143] width 192 height 18
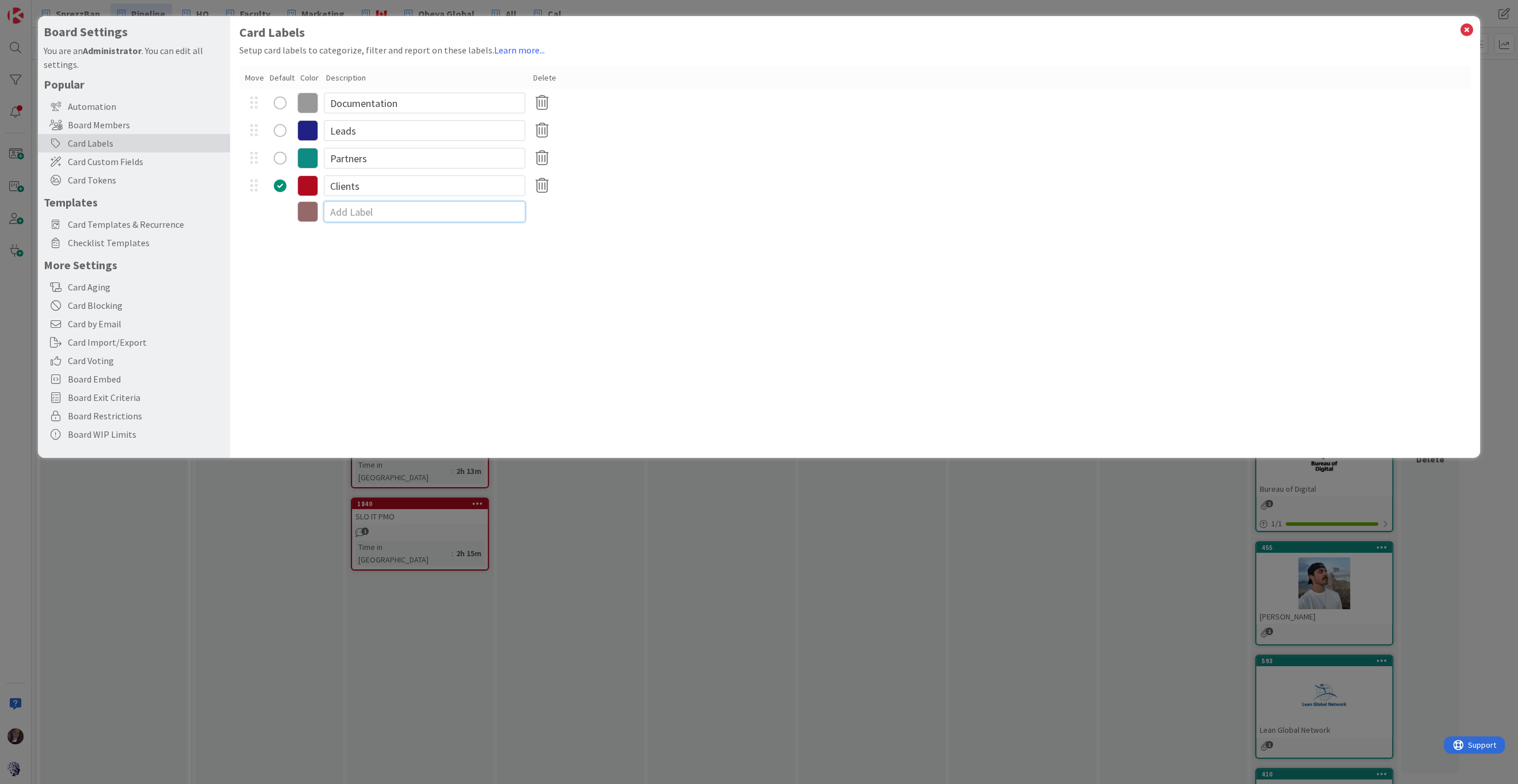
click at [370, 218] on input at bounding box center [424, 211] width 201 height 21
drag, startPoint x: 339, startPoint y: 205, endPoint x: 333, endPoint y: 206, distance: 6.1
click at [333, 206] on input "Event" at bounding box center [424, 211] width 201 height 21
drag, startPoint x: 354, startPoint y: 210, endPoint x: 320, endPoint y: 212, distance: 34.1
click at [320, 211] on div "Event" at bounding box center [855, 211] width 1231 height 24
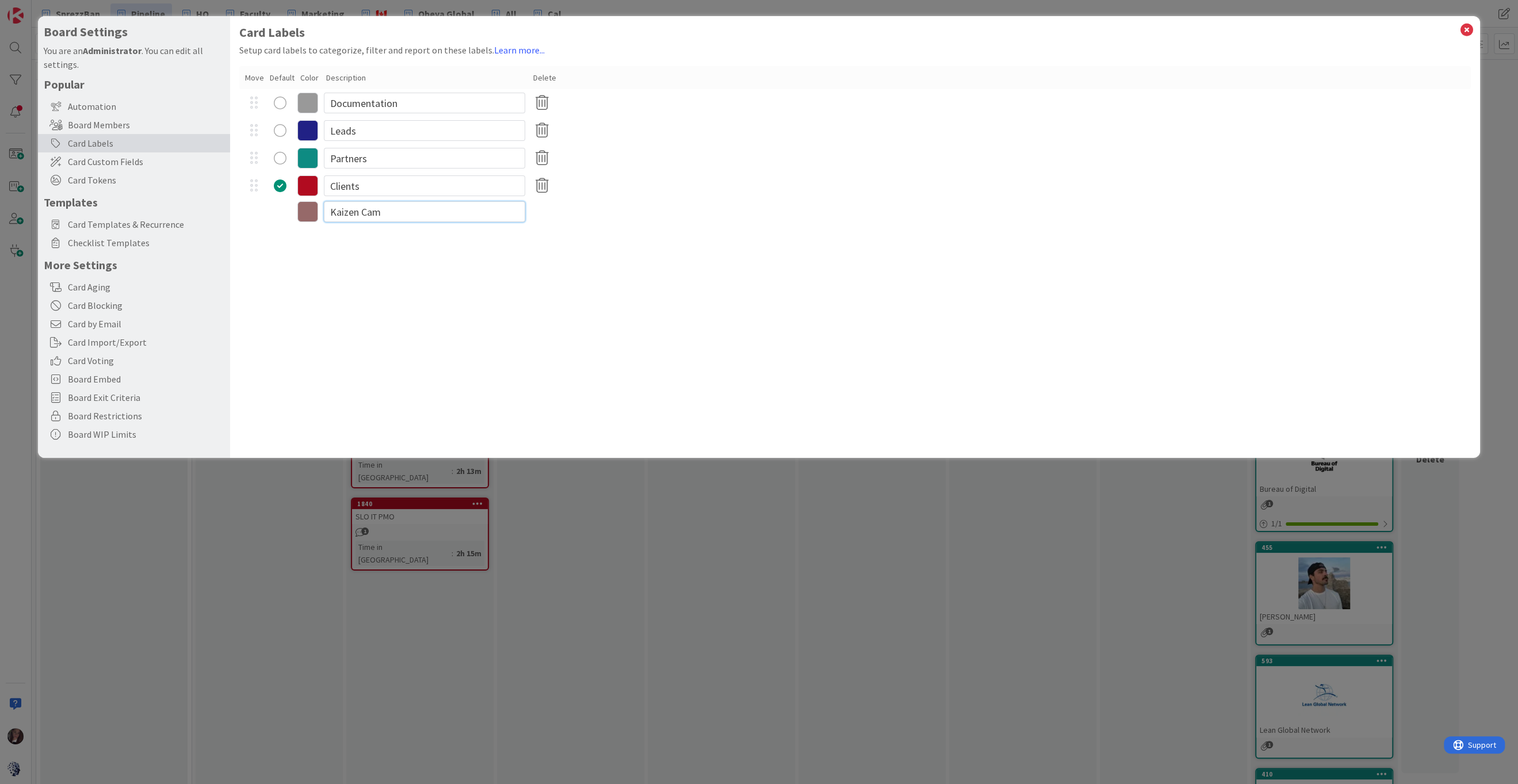
type input "Kaizen Camp"
click at [304, 213] on icon at bounding box center [308, 213] width 21 height 21
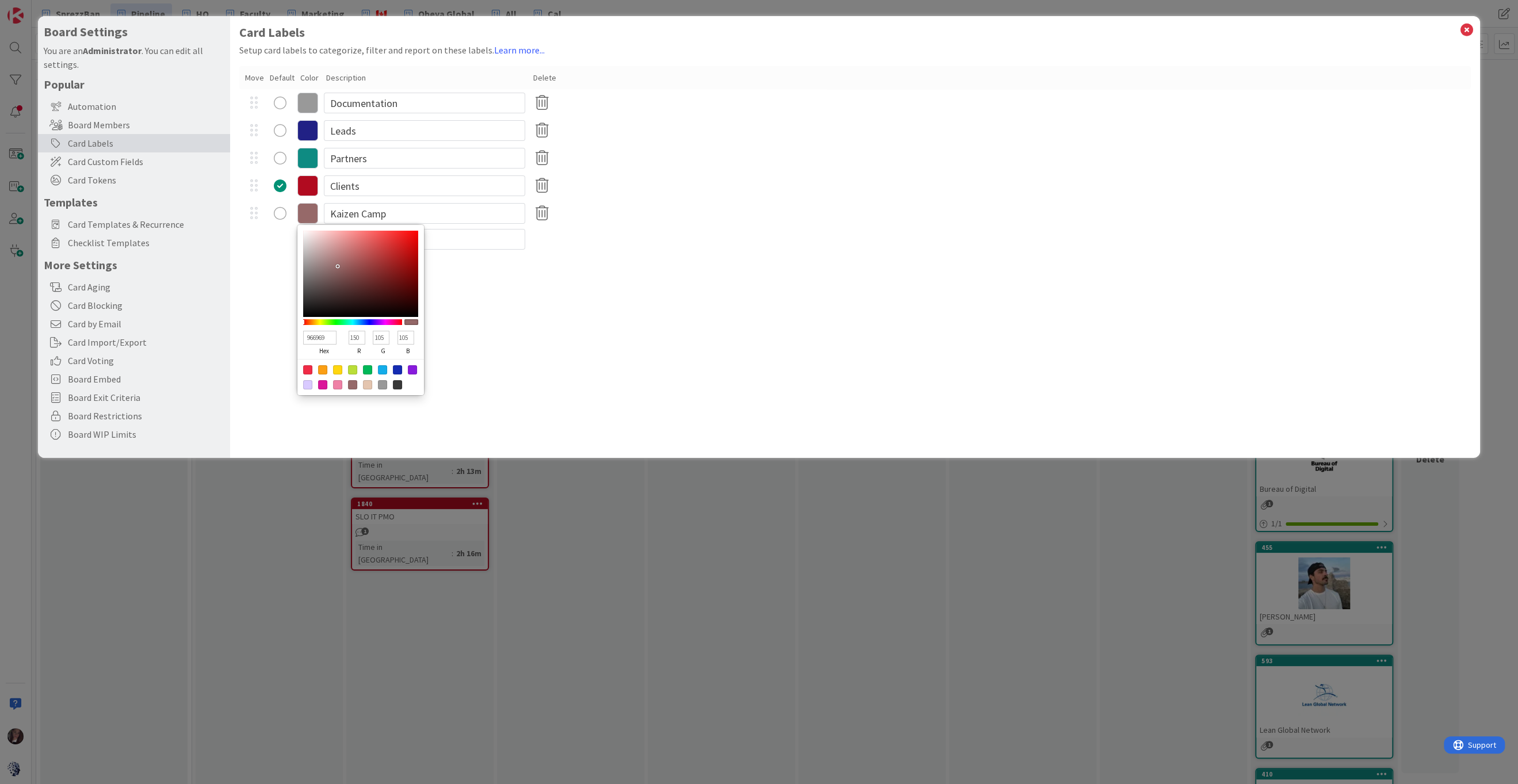
type input "959669"
type input "149"
type input "150"
click at [320, 323] on div at bounding box center [353, 322] width 99 height 6
type input "969569"
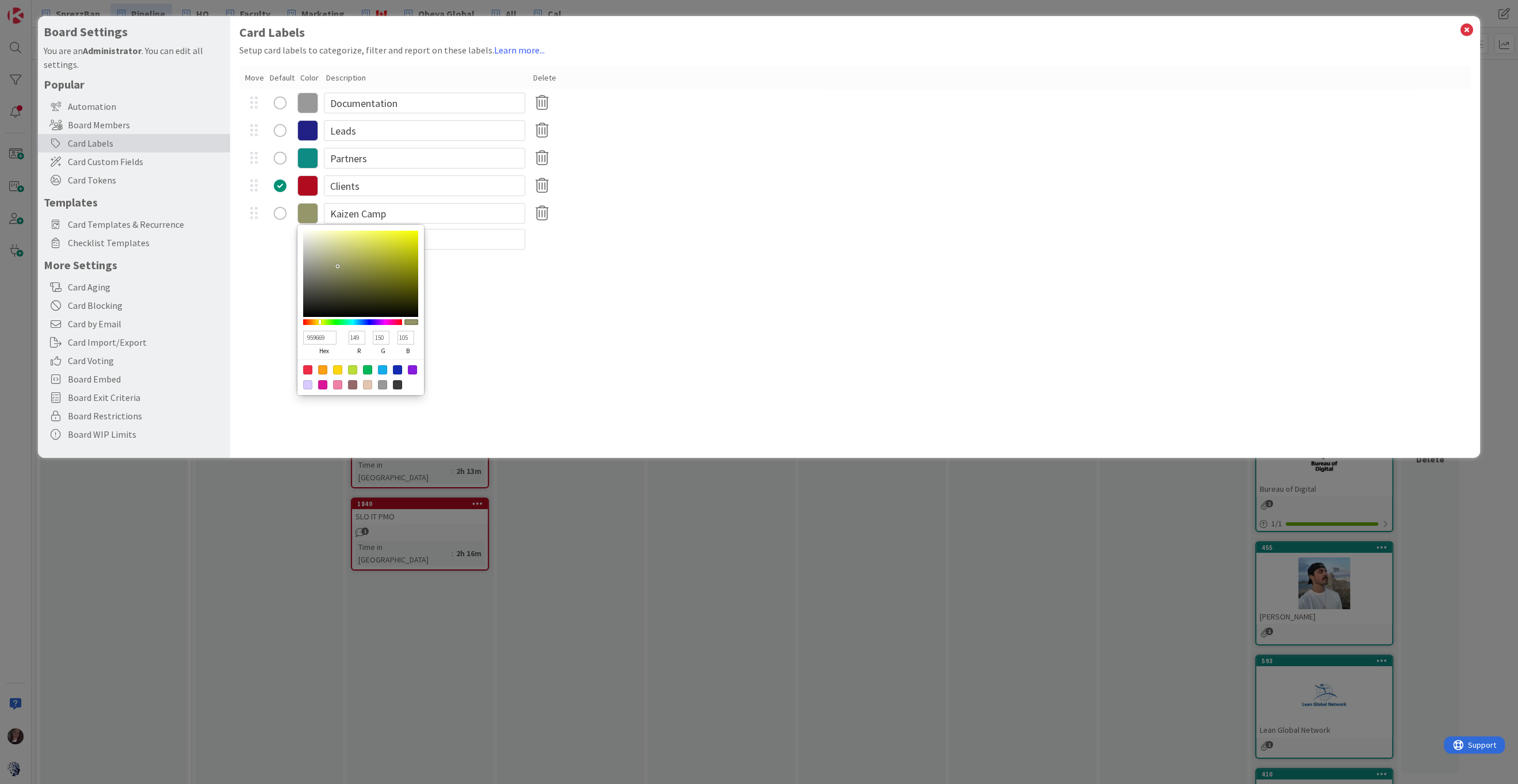
type input "150"
type input "149"
click at [333, 369] on div at bounding box center [338, 370] width 9 height 9
type input "FFD60F"
type input "255"
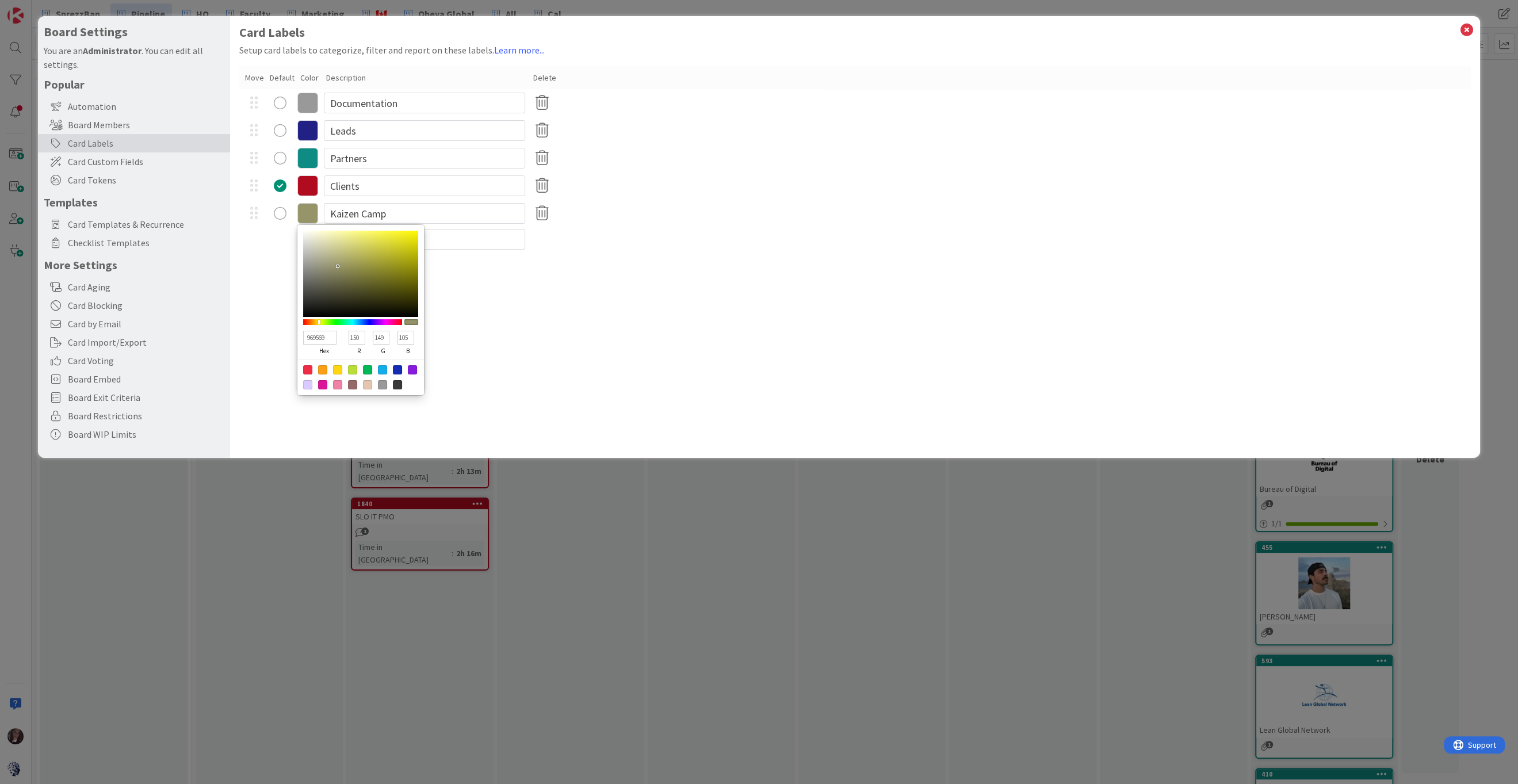
type input "214"
type input "15"
type input "D6B92C"
type input "214"
type input "185"
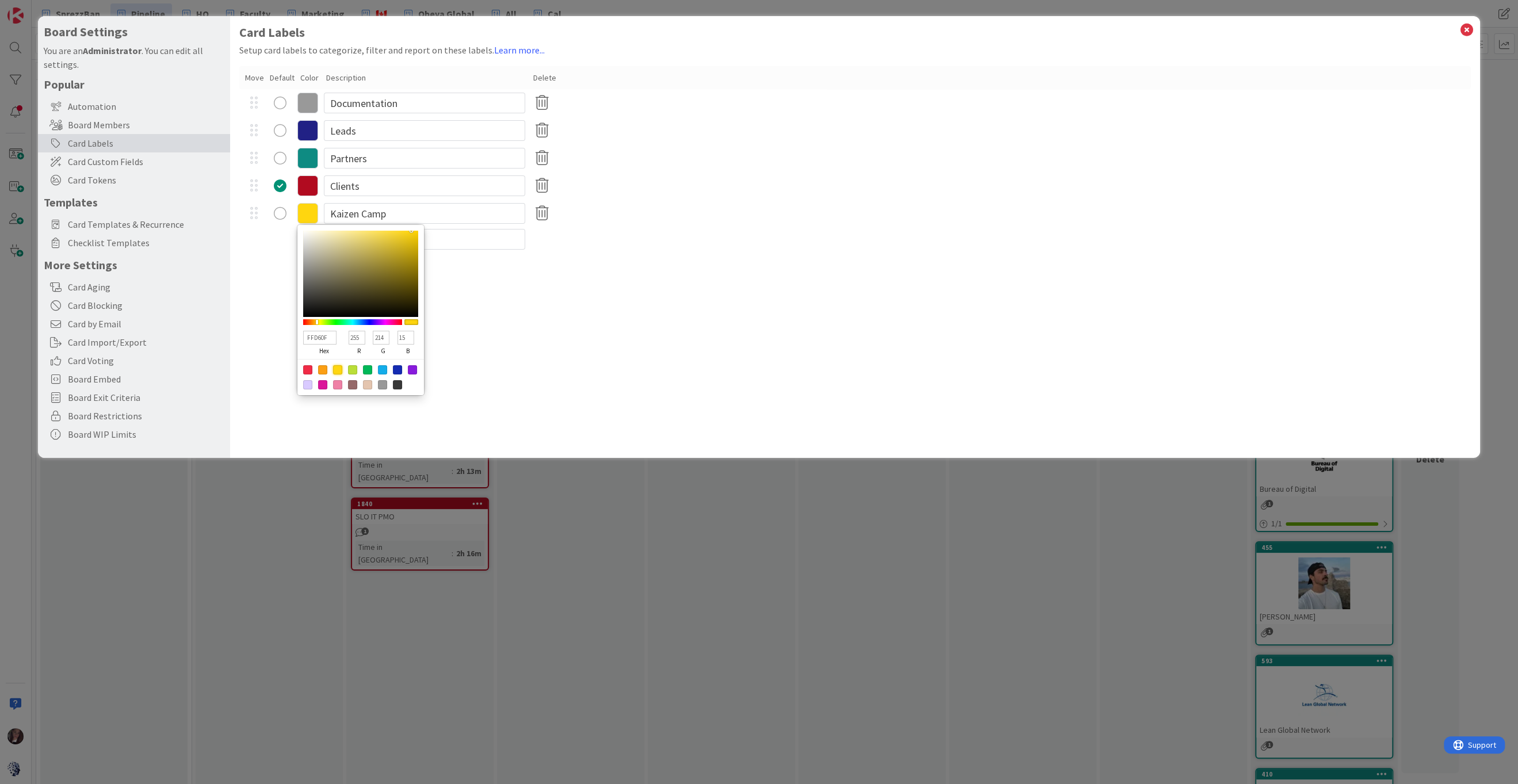
type input "44"
drag, startPoint x: 395, startPoint y: 244, endPoint x: 382, endPoint y: 245, distance: 13.0
click at [390, 245] on div at bounding box center [360, 274] width 115 height 86
type input "D4B933"
type input "212"
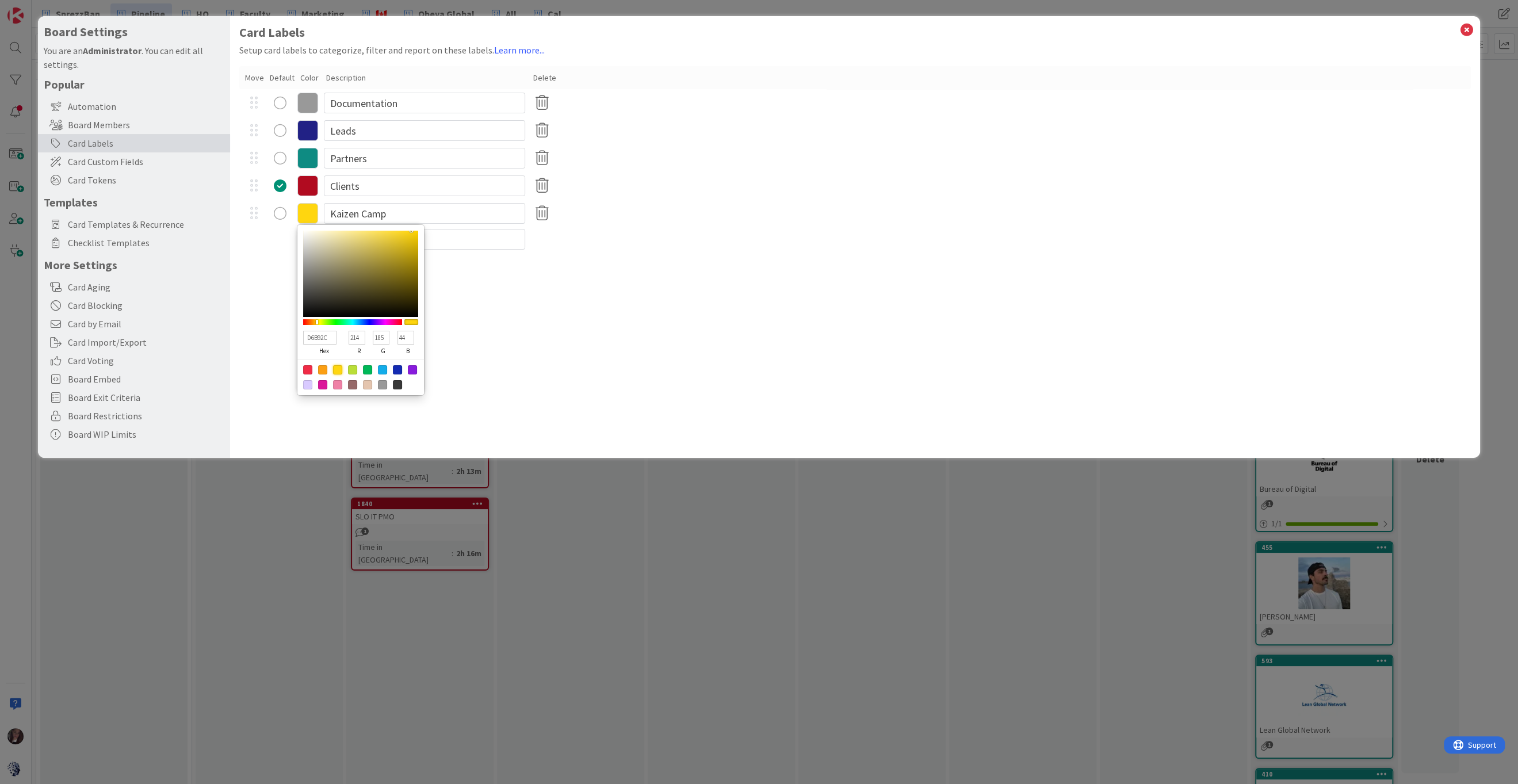
type input "51"
type input "D6C25B"
type input "214"
type input "194"
type input "91"
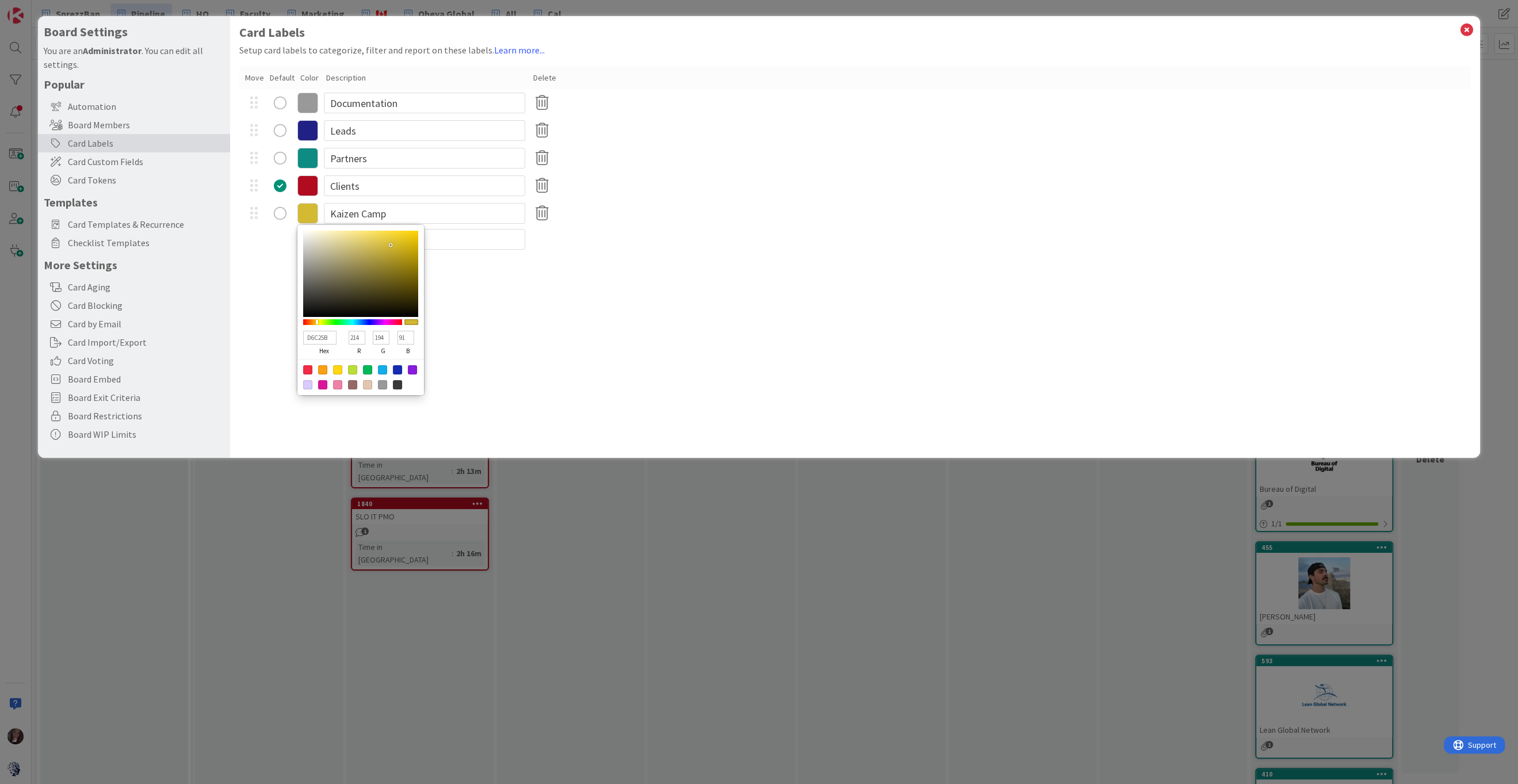
click at [369, 244] on div at bounding box center [360, 274] width 115 height 86
type input "CEBF72"
type input "206"
type input "191"
type input "114"
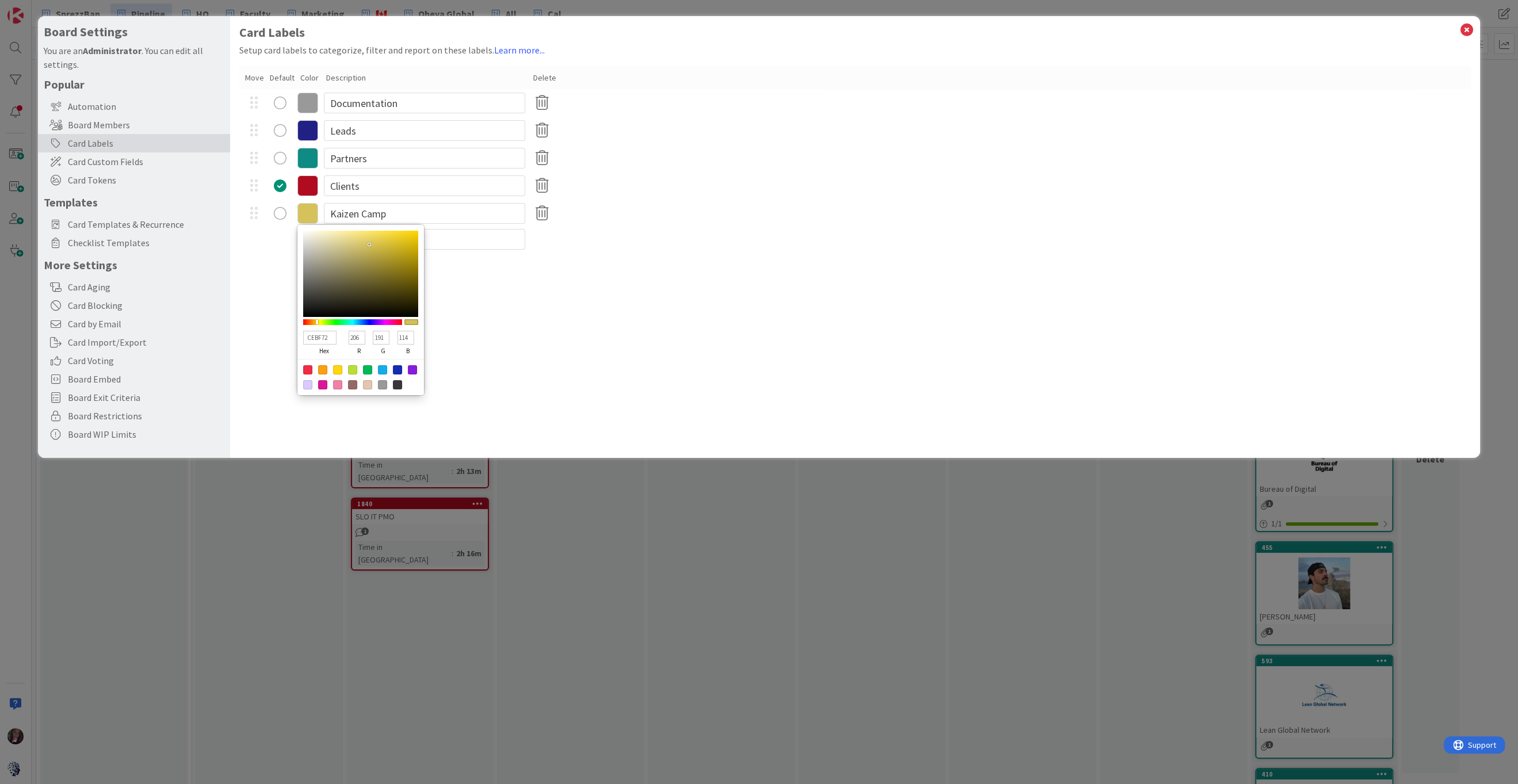
type input "CFC174"
type input "207"
type input "193"
type input "116"
click at [354, 247] on div at bounding box center [360, 274] width 115 height 86
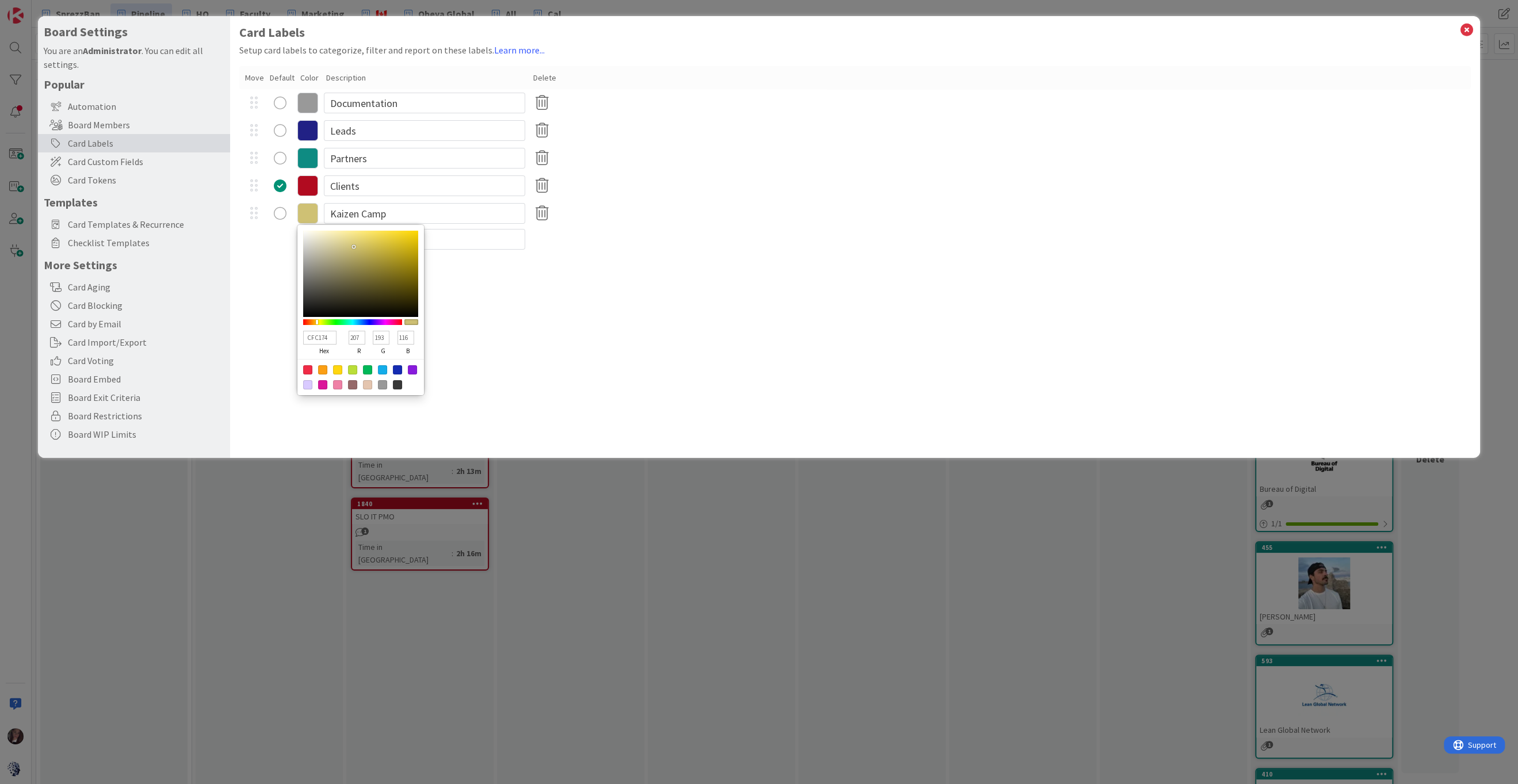
type input "AA993B"
type input "170"
type input "153"
type input "59"
click at [378, 259] on div at bounding box center [360, 274] width 115 height 86
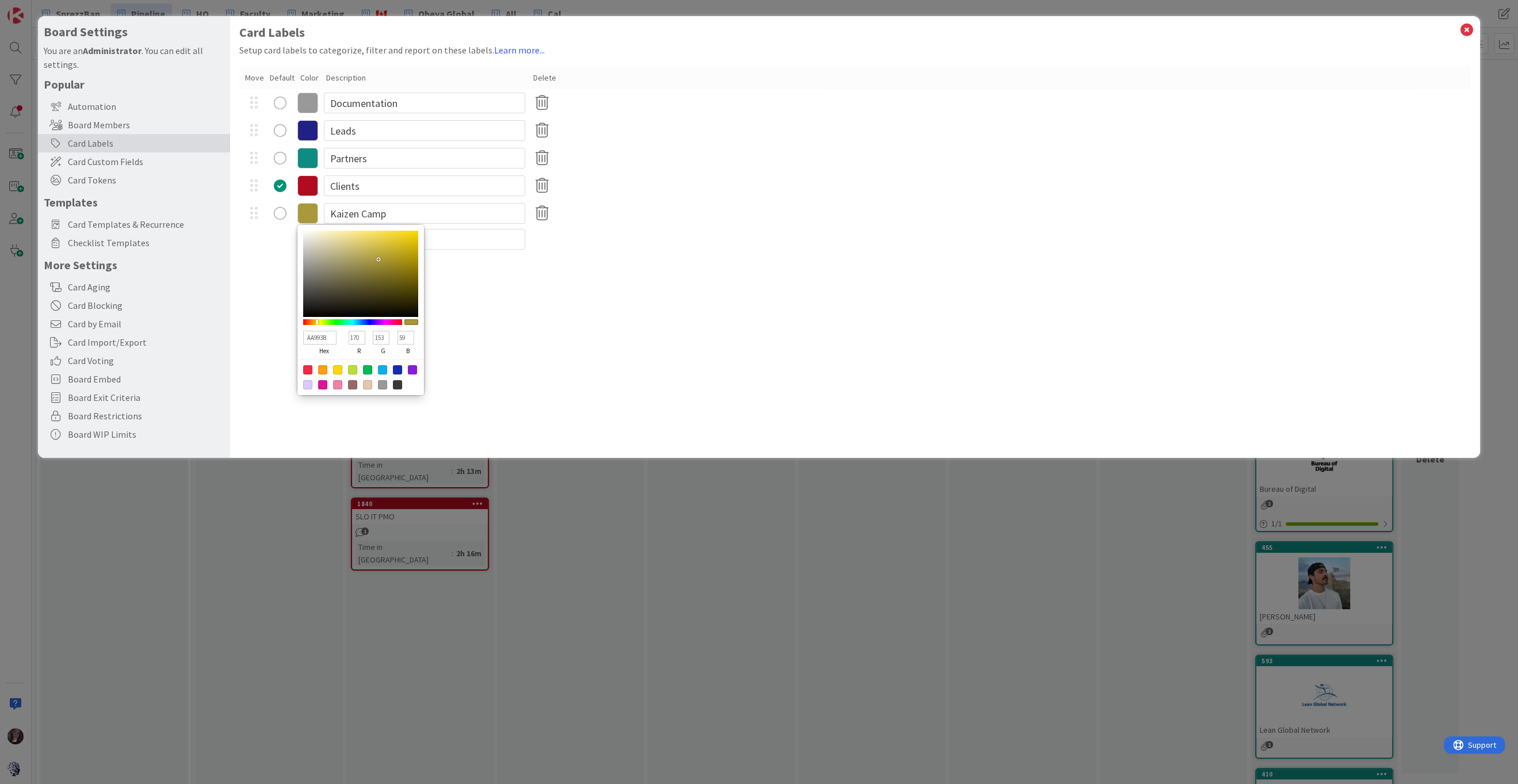
type input "F1E28C"
type input "241"
type input "226"
type input "140"
type input "F0E18B"
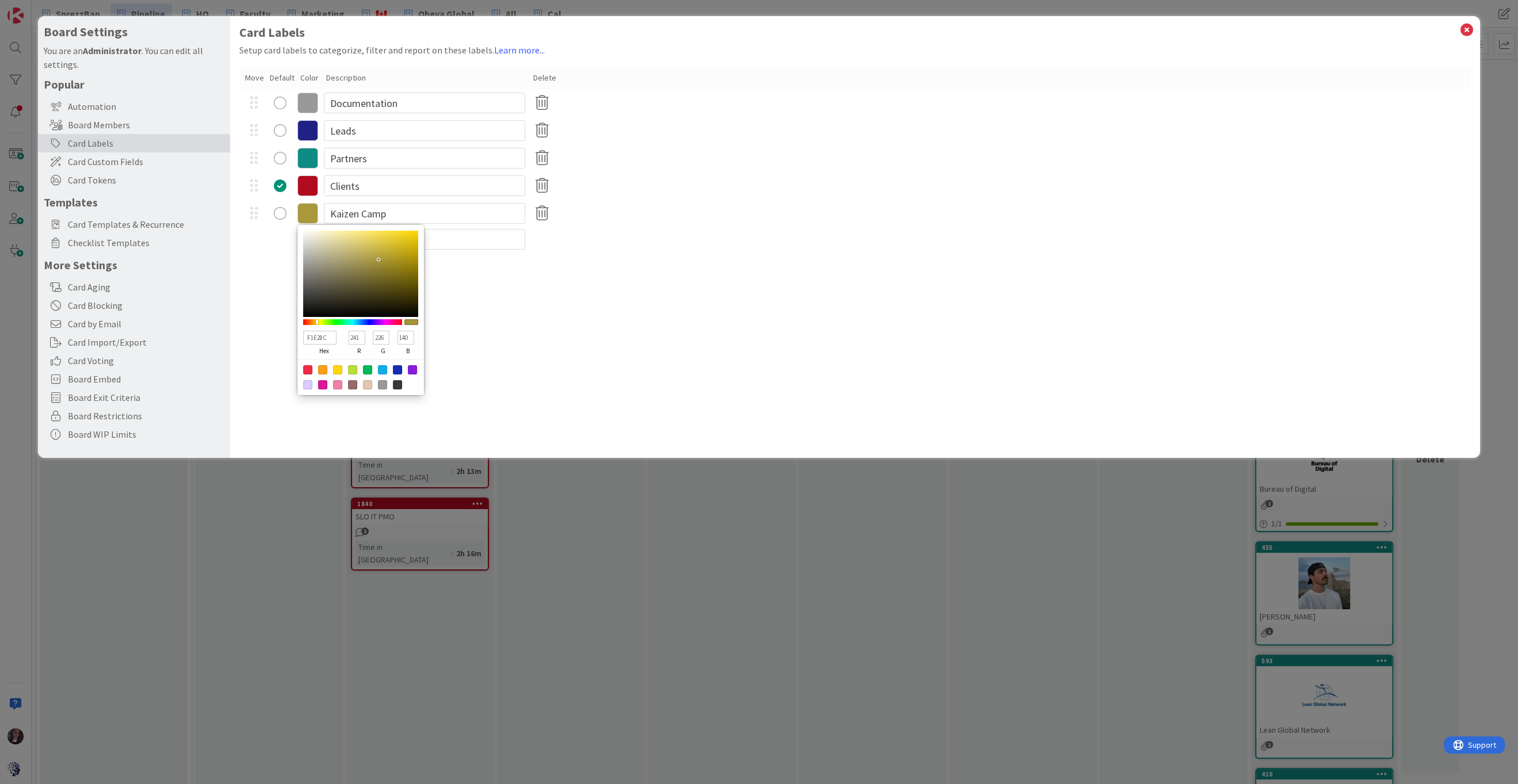
type input "240"
type input "225"
type input "139"
click at [352, 235] on div at bounding box center [360, 274] width 115 height 86
type input "F1E28C"
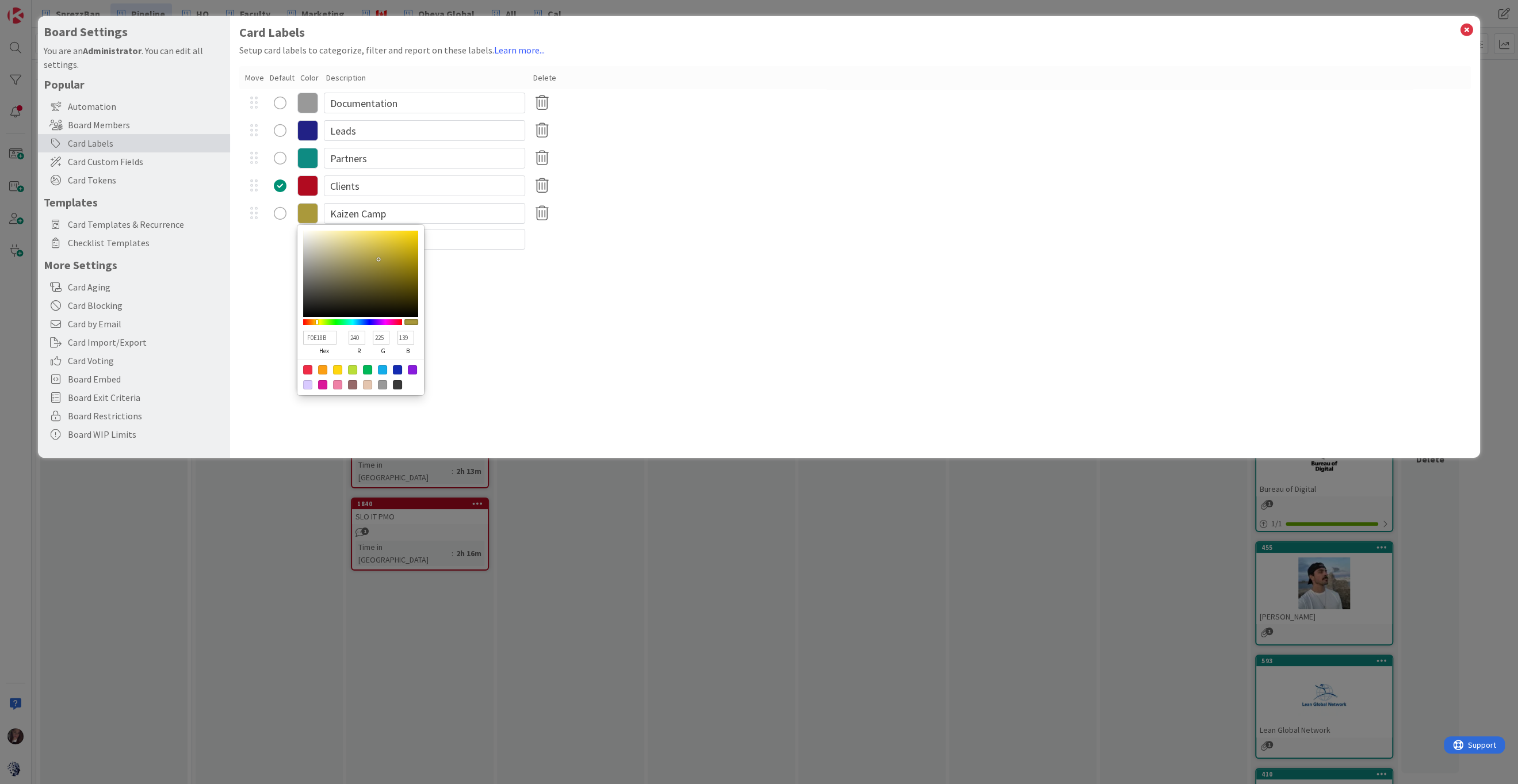
type input "241"
type input "226"
type input "140"
click at [337, 369] on div at bounding box center [338, 370] width 9 height 9
type input "FFD60F"
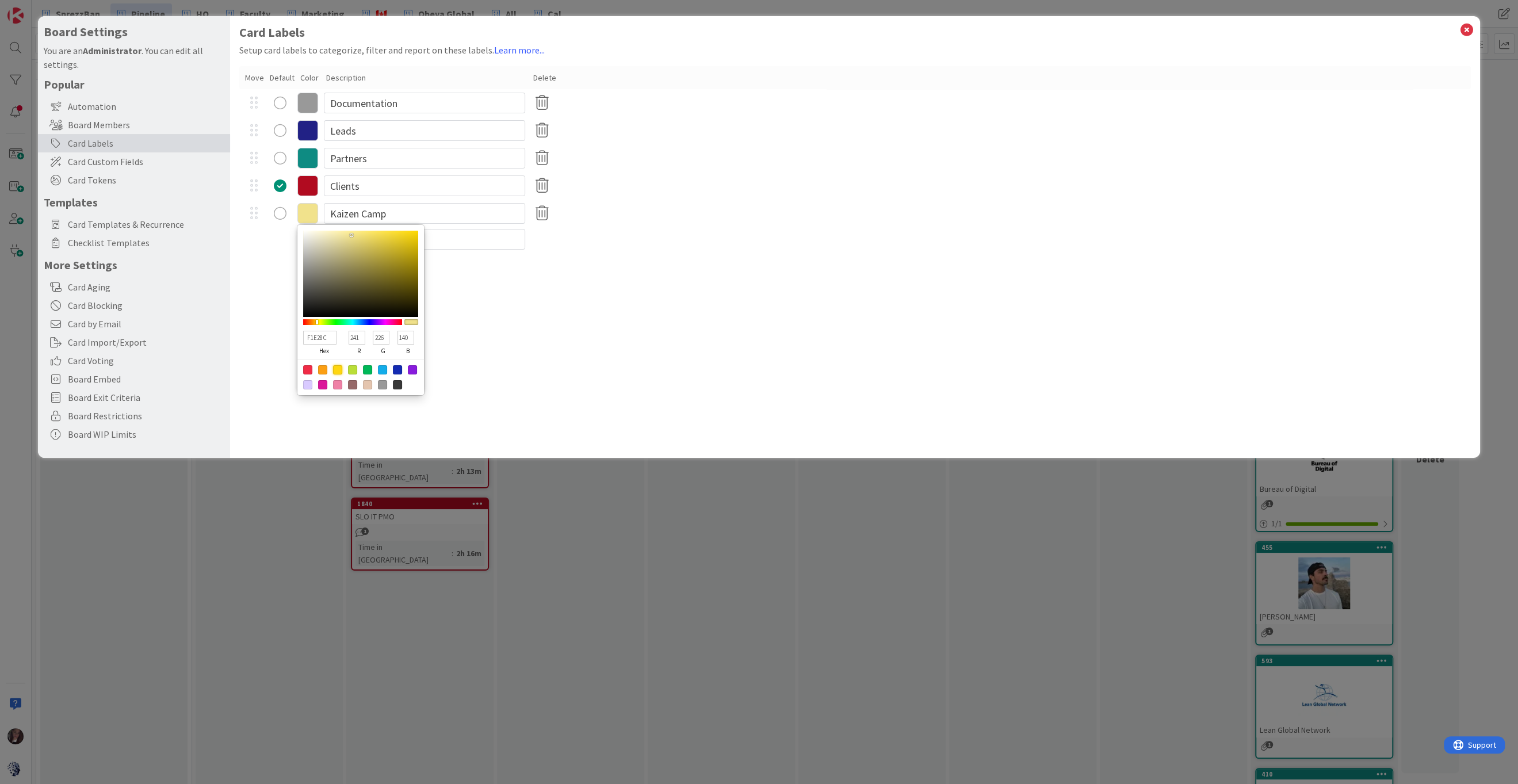
type input "255"
type input "214"
type input "15"
type input "6D6023"
type input "109"
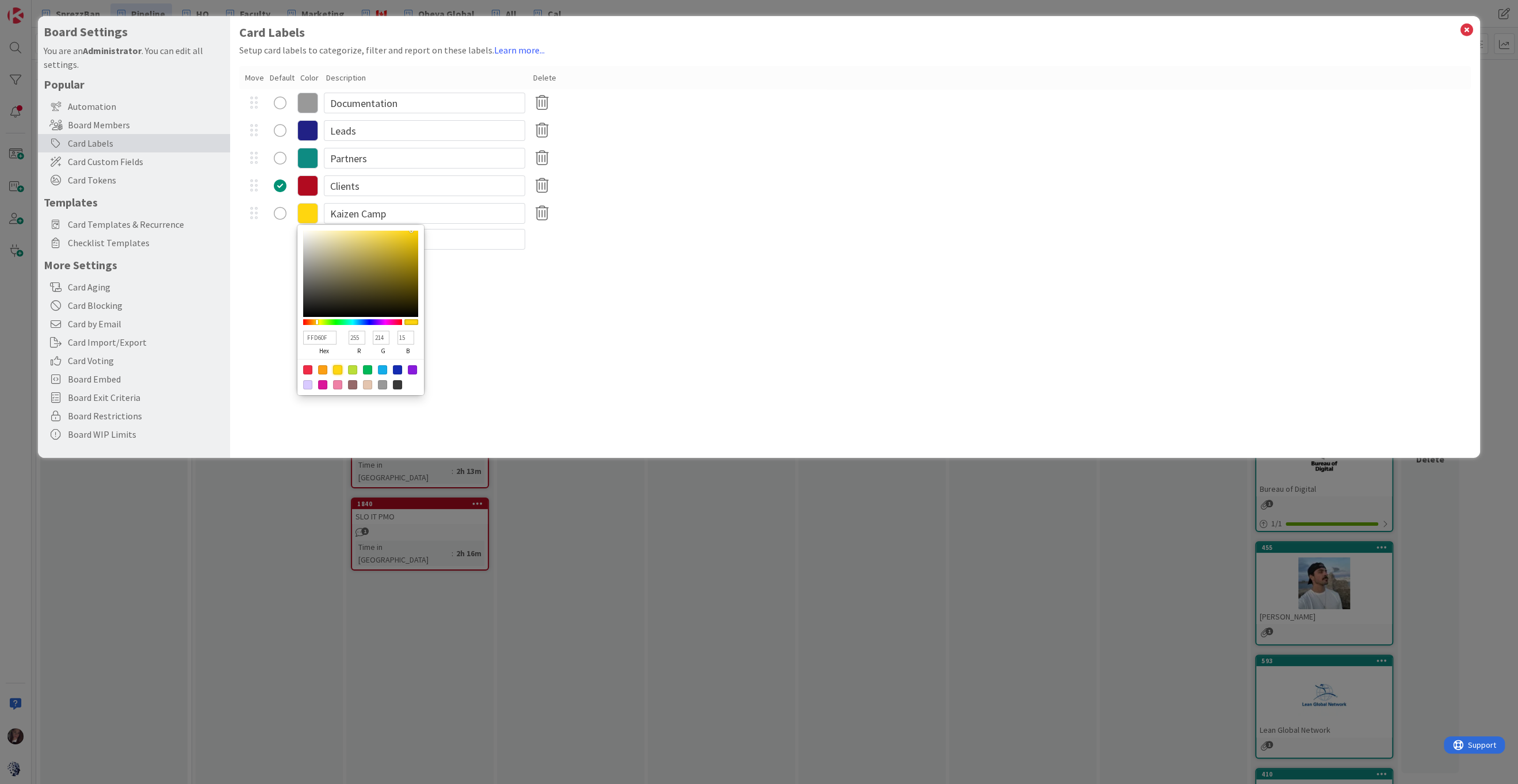
type input "96"
type input "35"
type input "7A6B25"
type input "122"
type input "107"
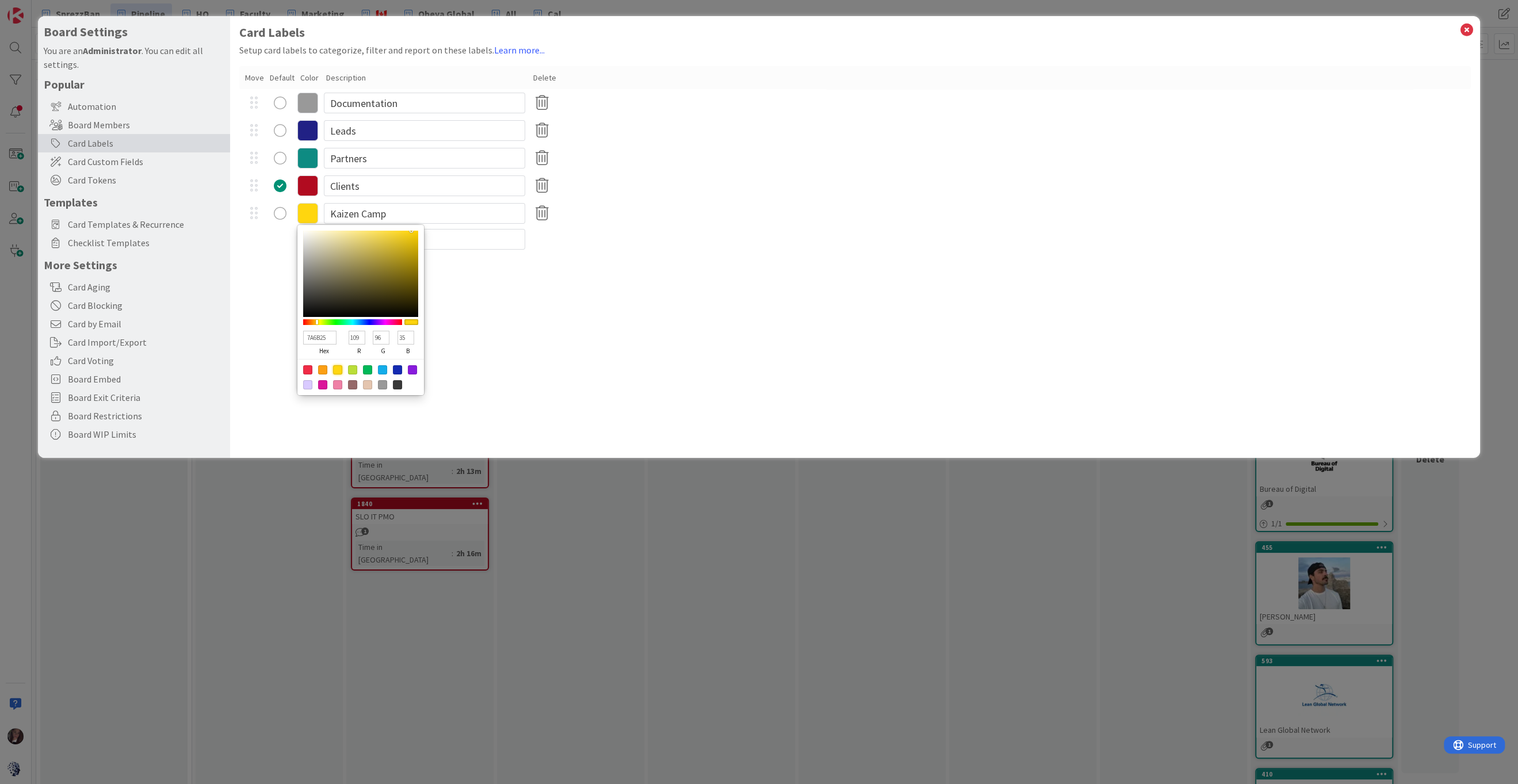
type input "37"
type input "8D7B28"
type input "141"
type input "123"
type input "40"
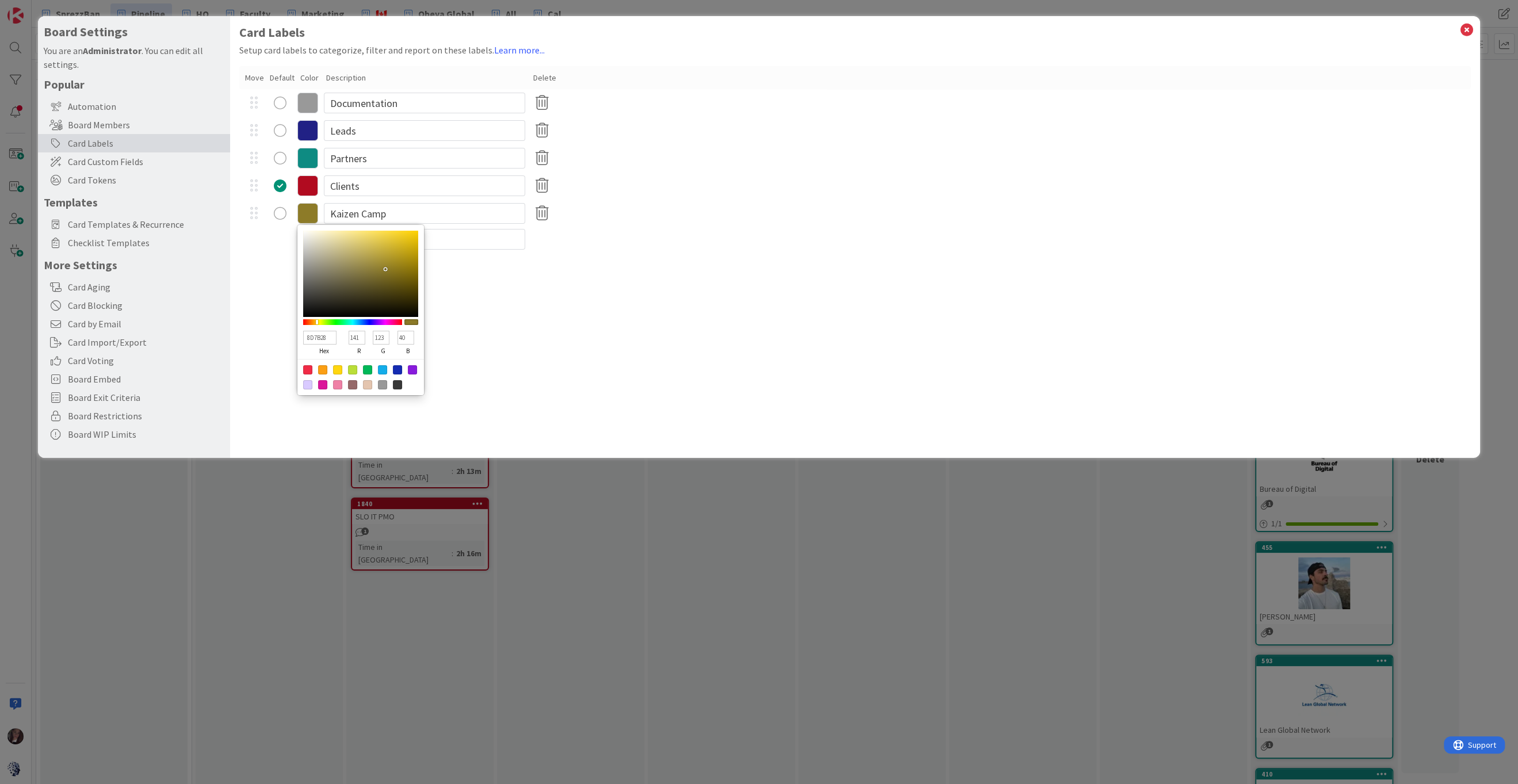
type input "9B8629"
type input "155"
type input "134"
type input "41"
type input "9C8729"
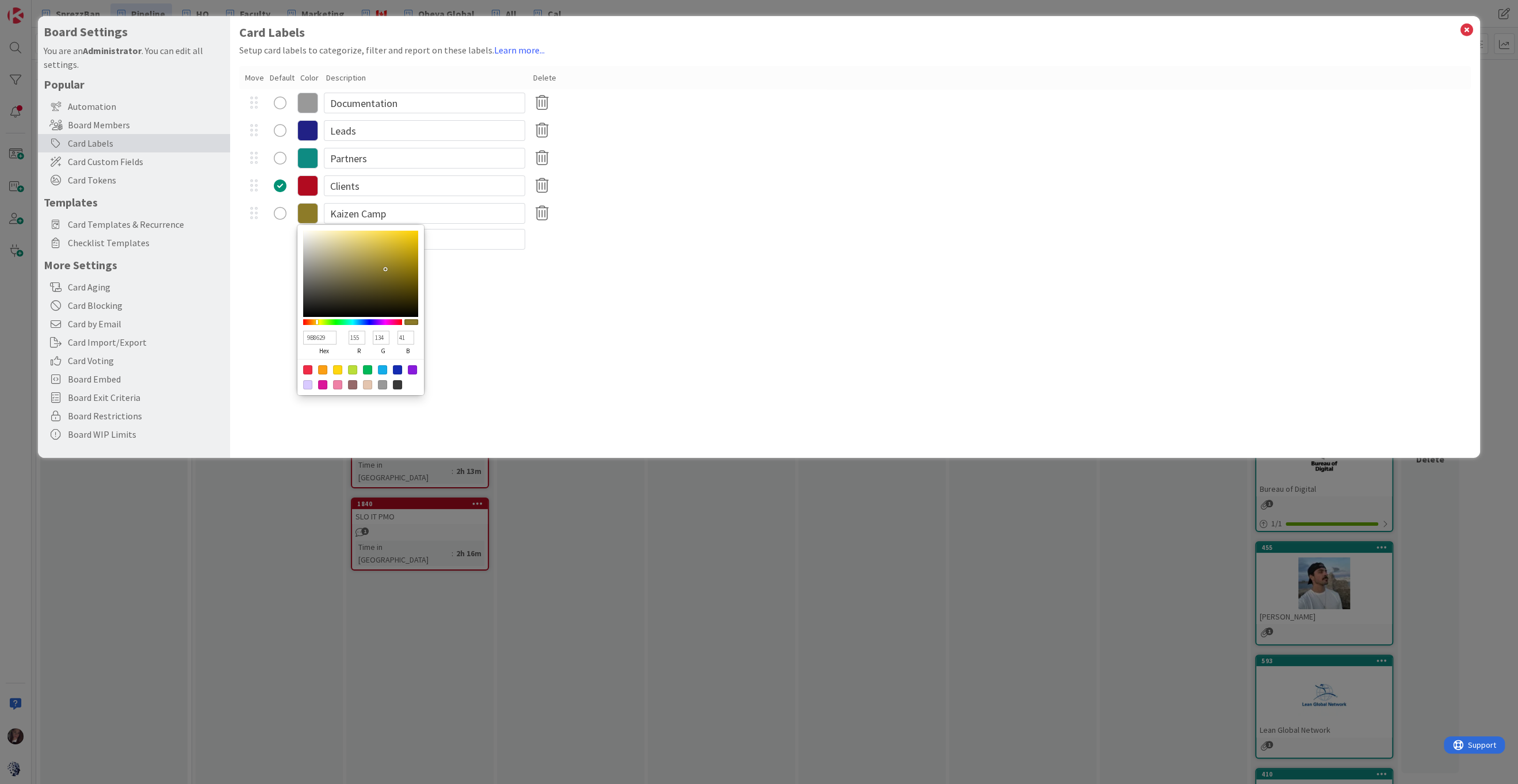
type input "156"
type input "135"
type input "A08A29"
type input "160"
type input "138"
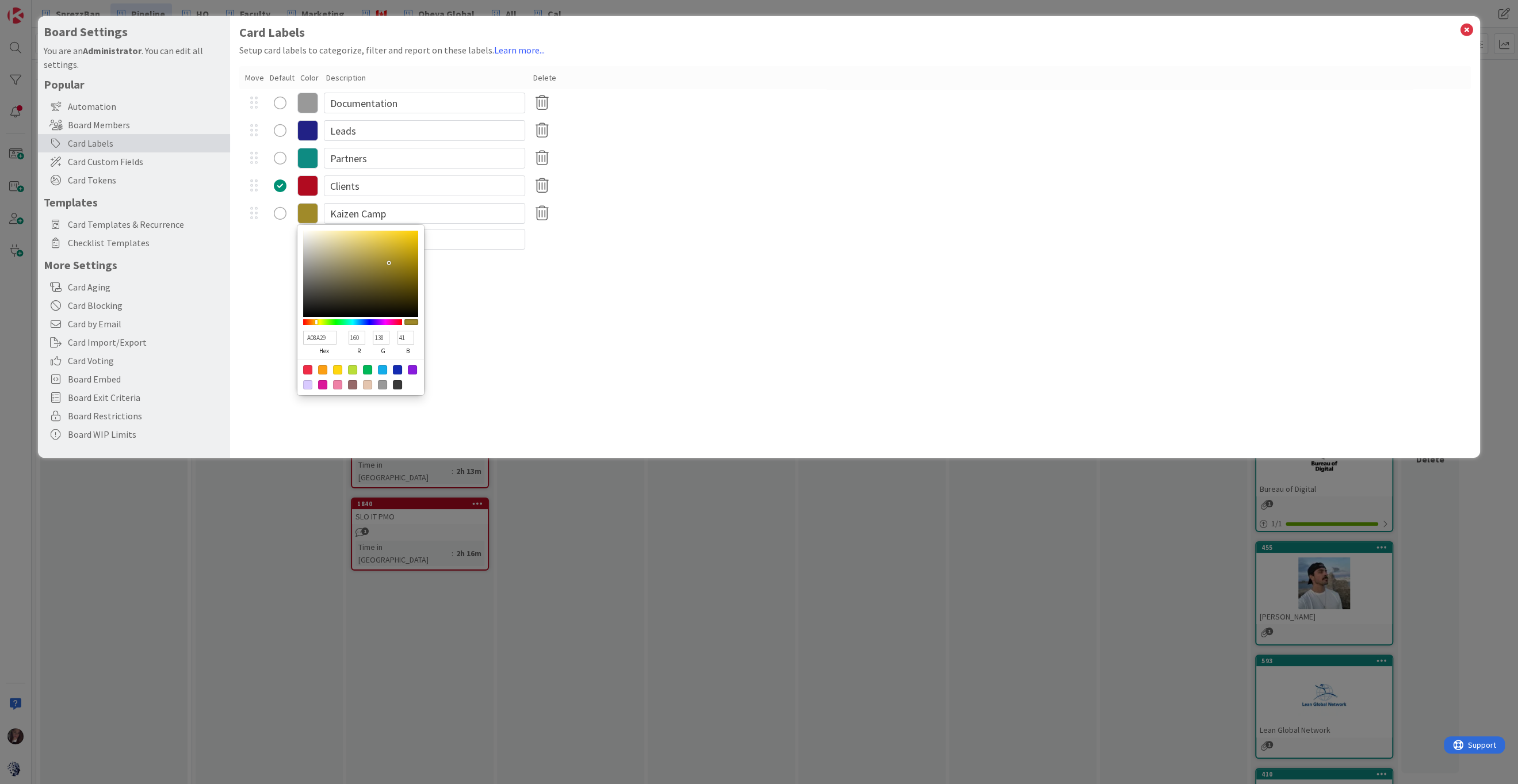
type input "AC9327"
type input "172"
type input "147"
type input "39"
type input "BB9E23"
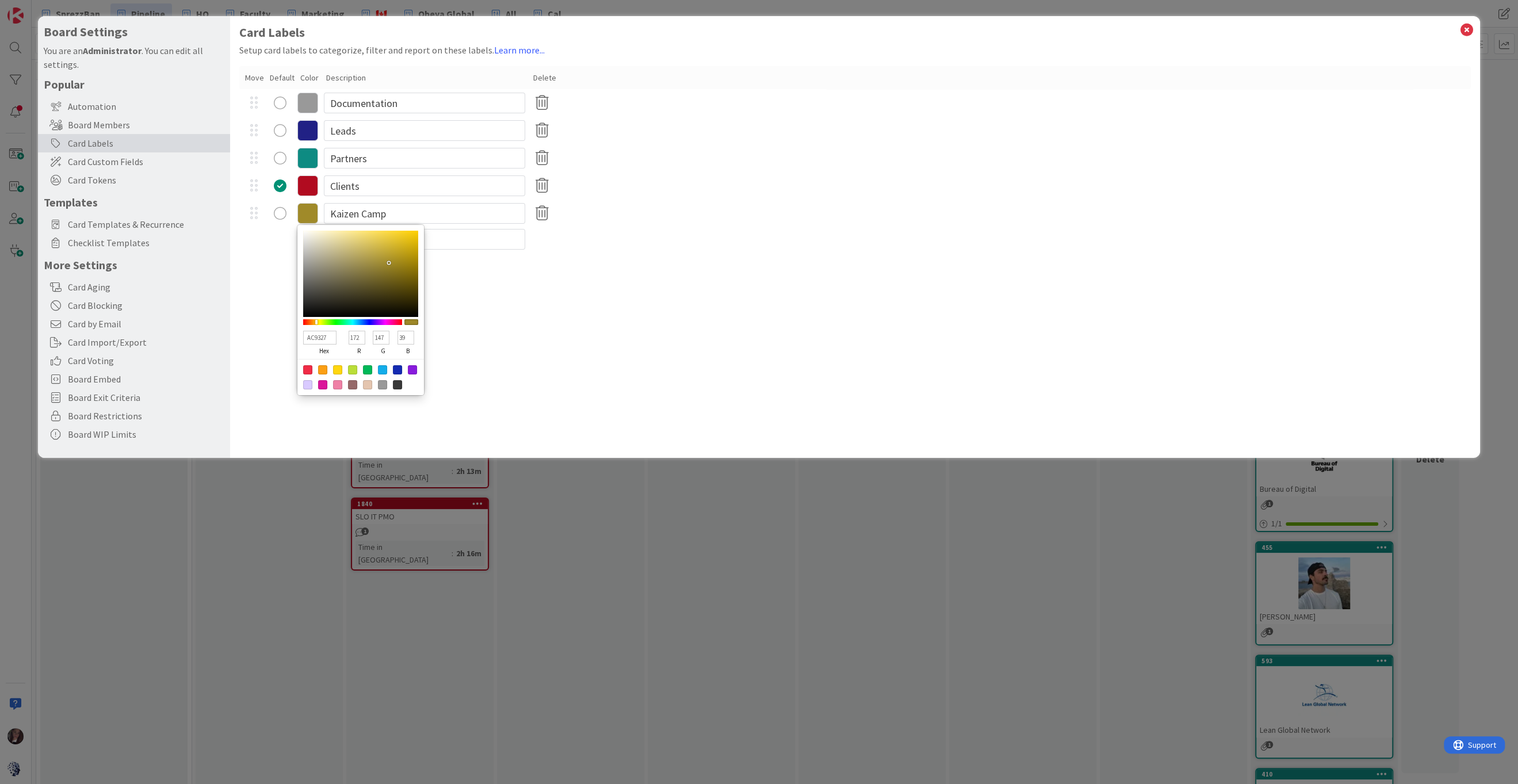
type input "187"
type input "158"
type input "35"
type input "C5A620"
type input "197"
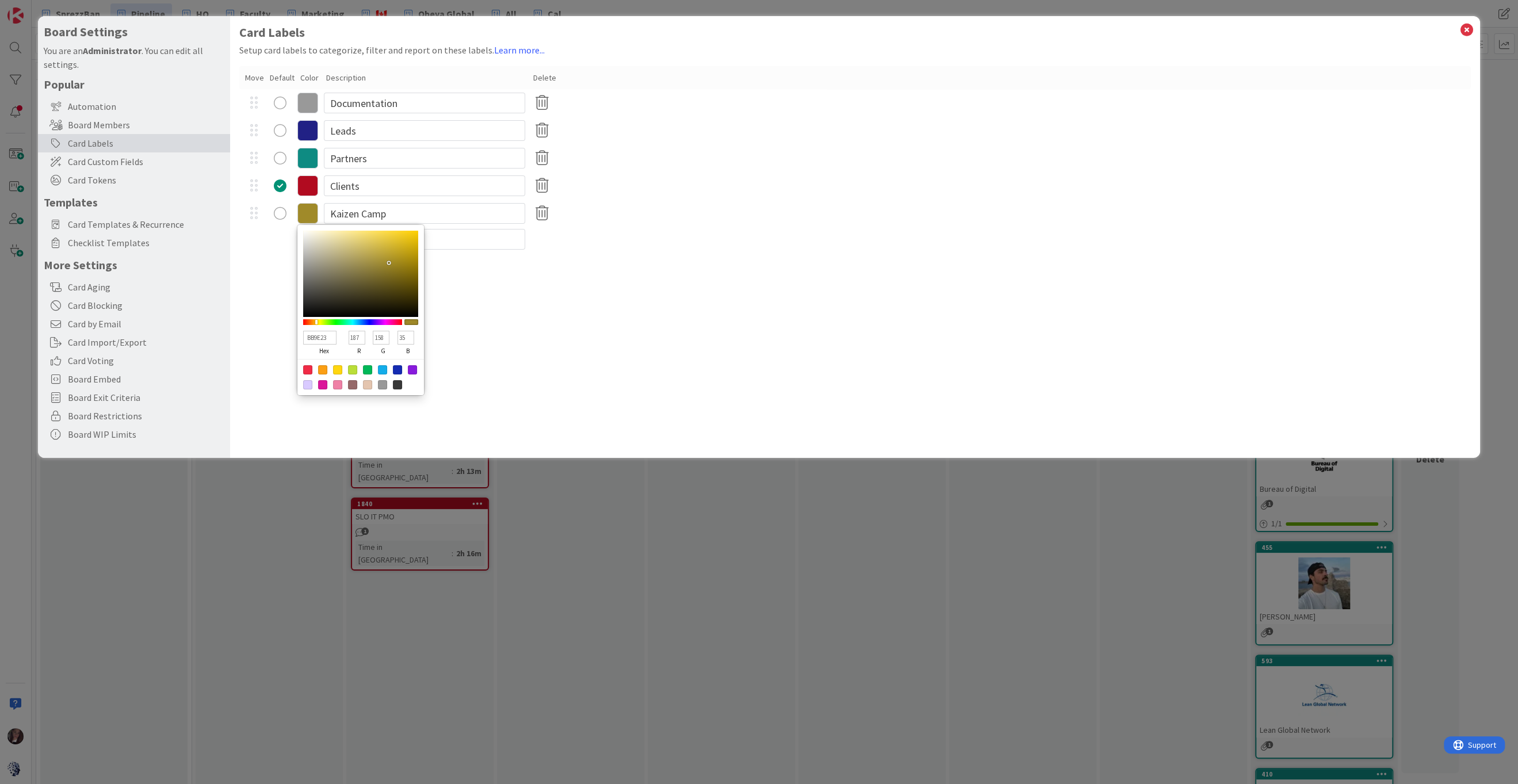
type input "166"
type input "32"
type input "C9A920"
type input "201"
type input "169"
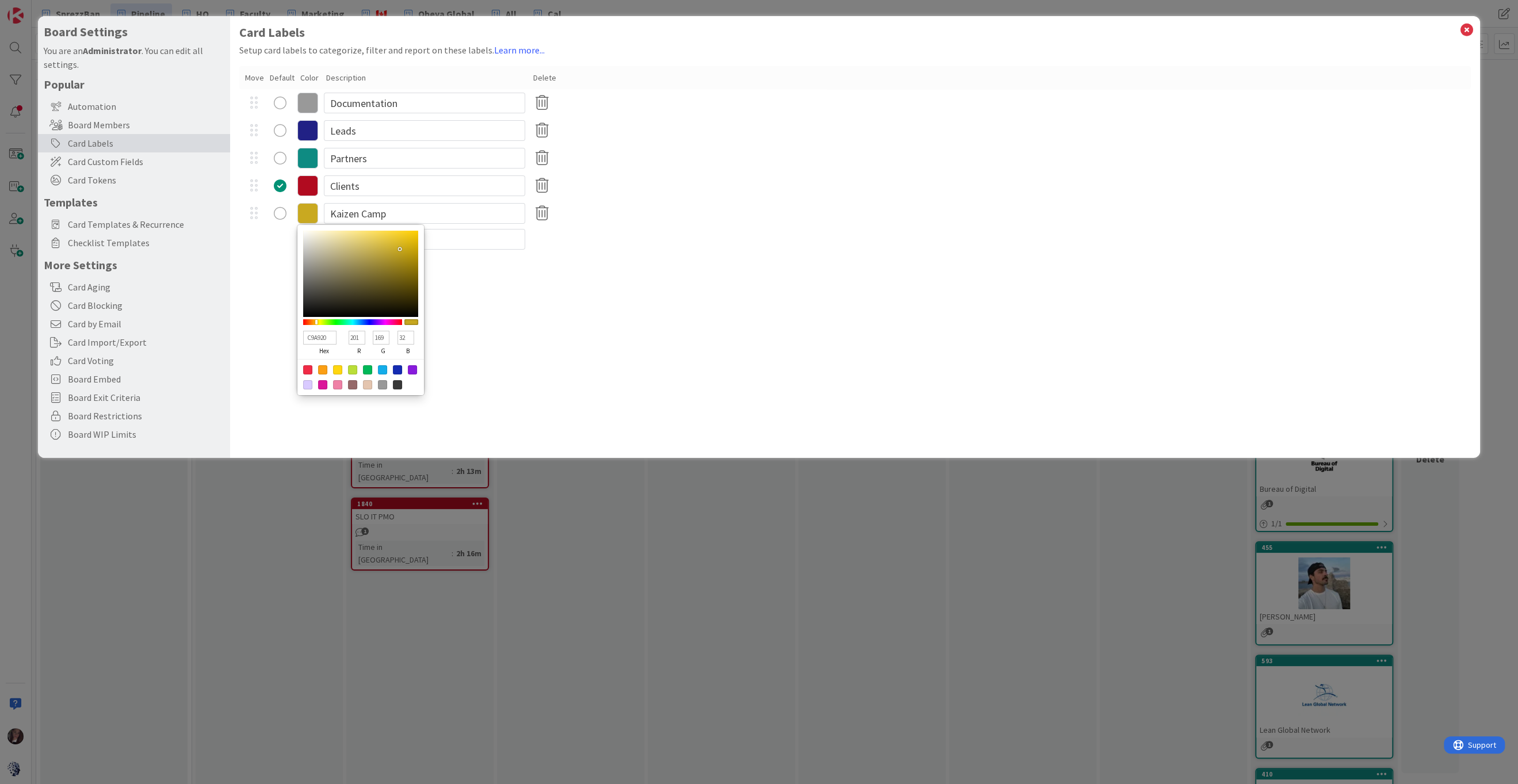
type input "CAAA1E"
type input "202"
type input "170"
type input "30"
type input "CFAE1E"
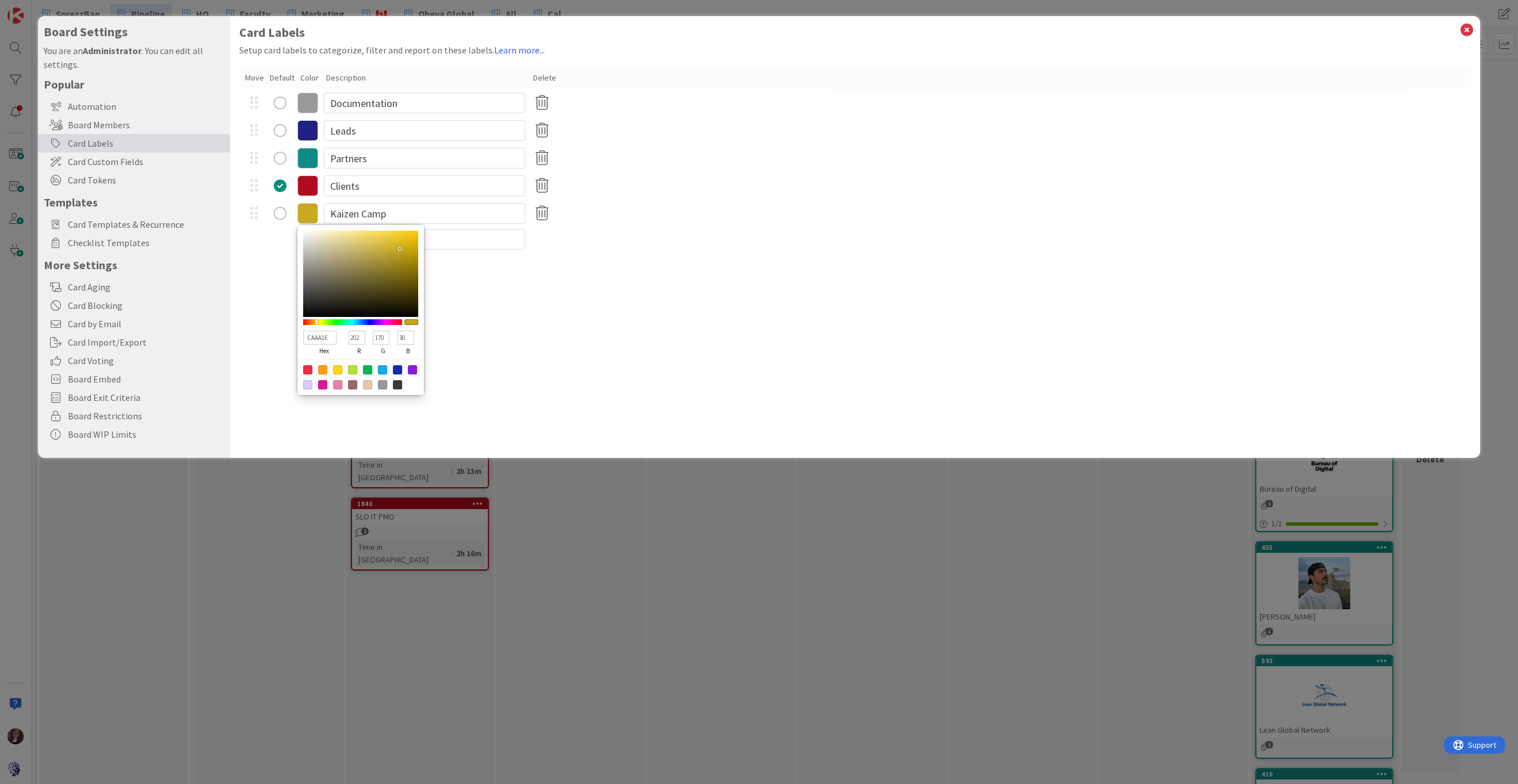
type input "207"
type input "174"
type input "D3B11C"
type input "211"
type input "177"
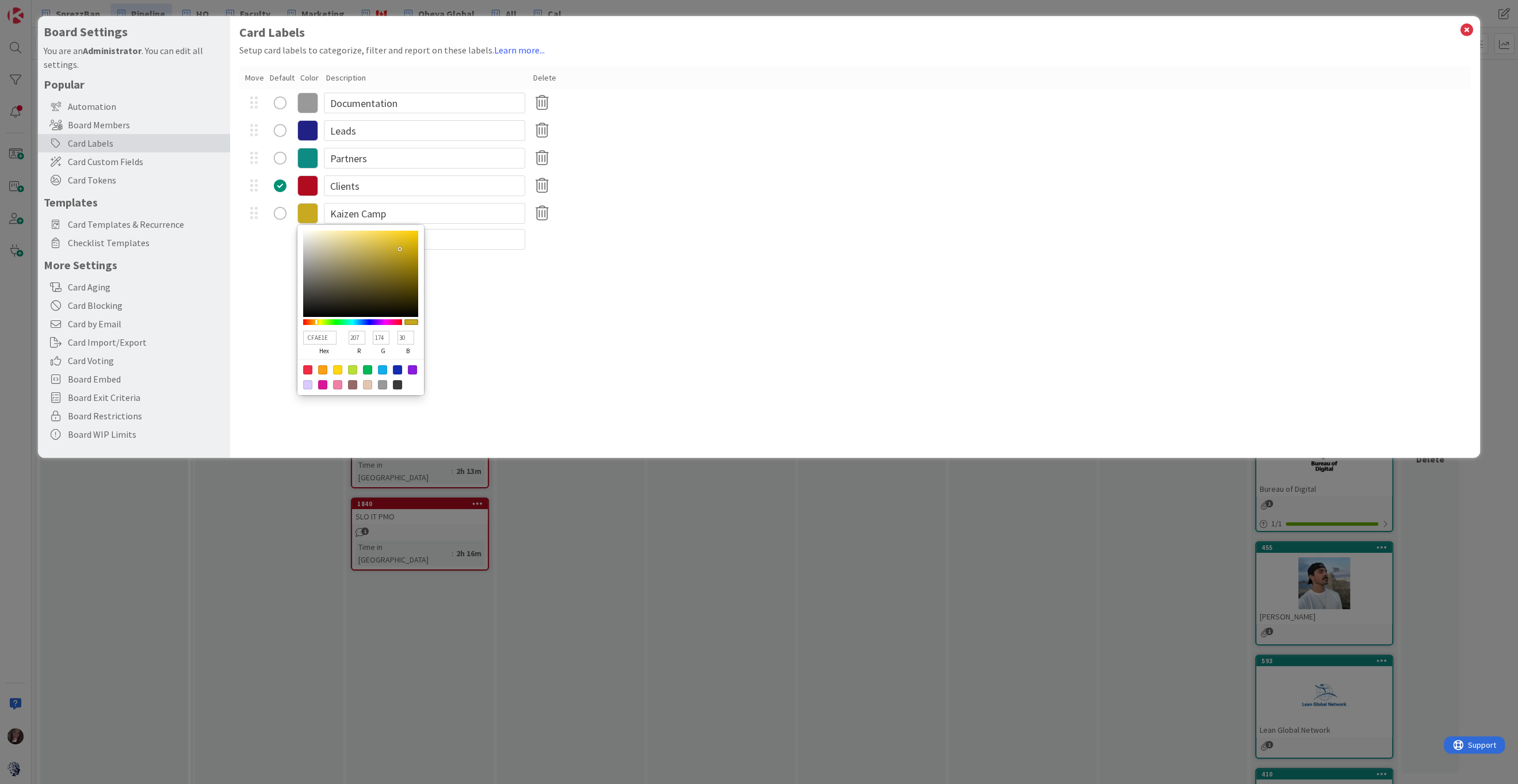
type input "28"
type input "D4B21B"
type input "212"
type input "178"
type input "27"
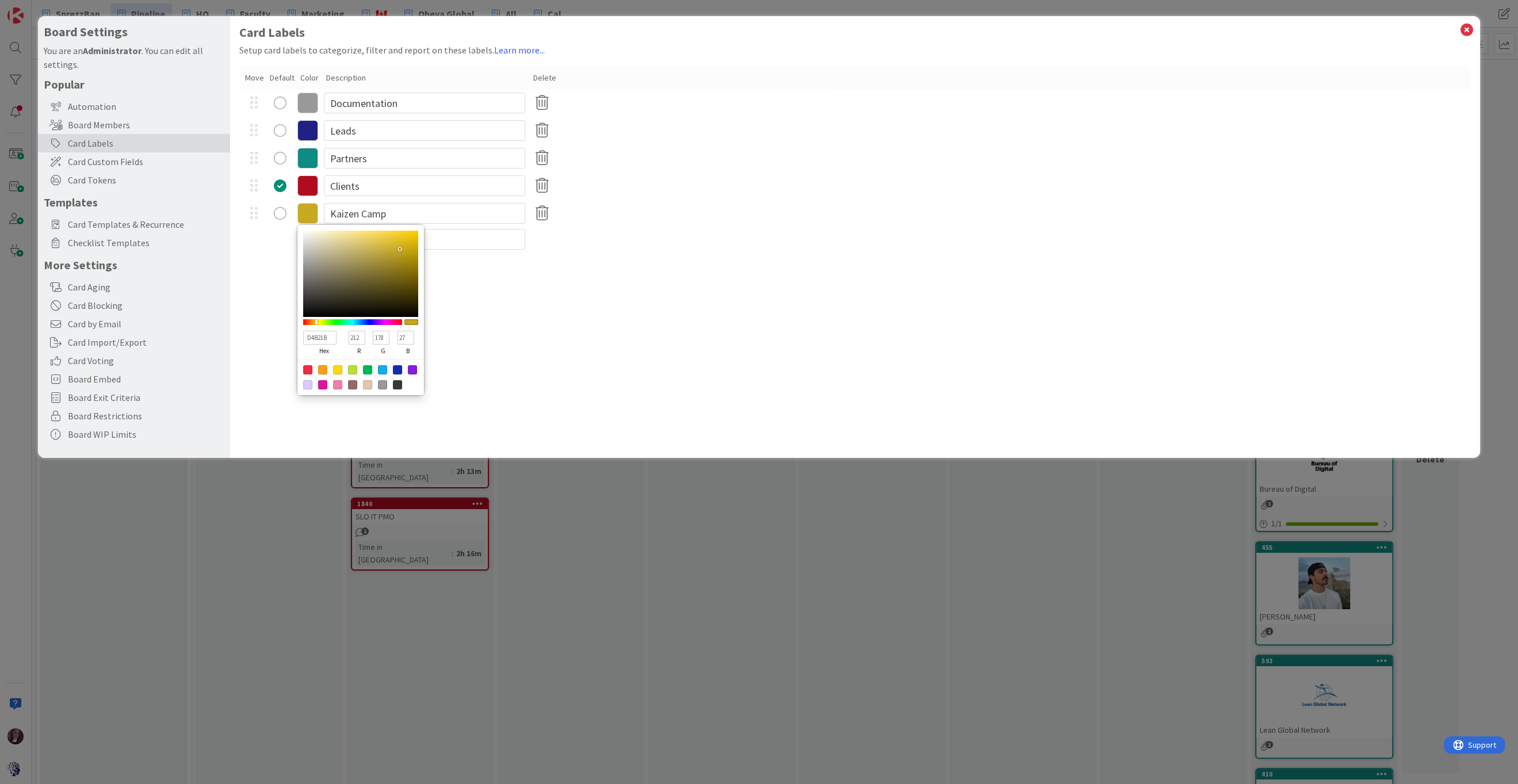
type input "D8B51A"
type input "216"
type input "181"
type input "26"
type input "DBB819"
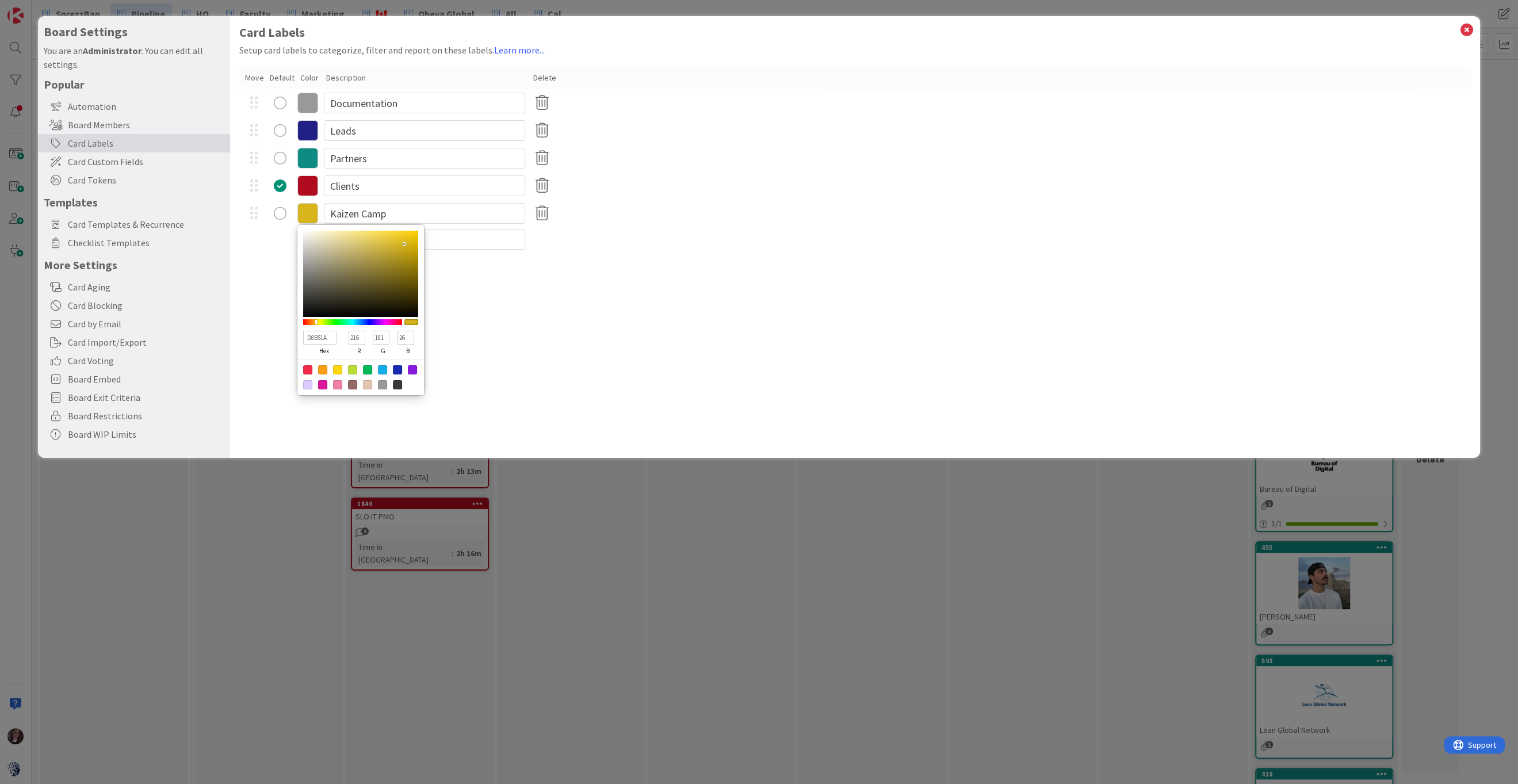
type input "219"
type input "184"
type input "25"
type input "E2BD17"
type input "226"
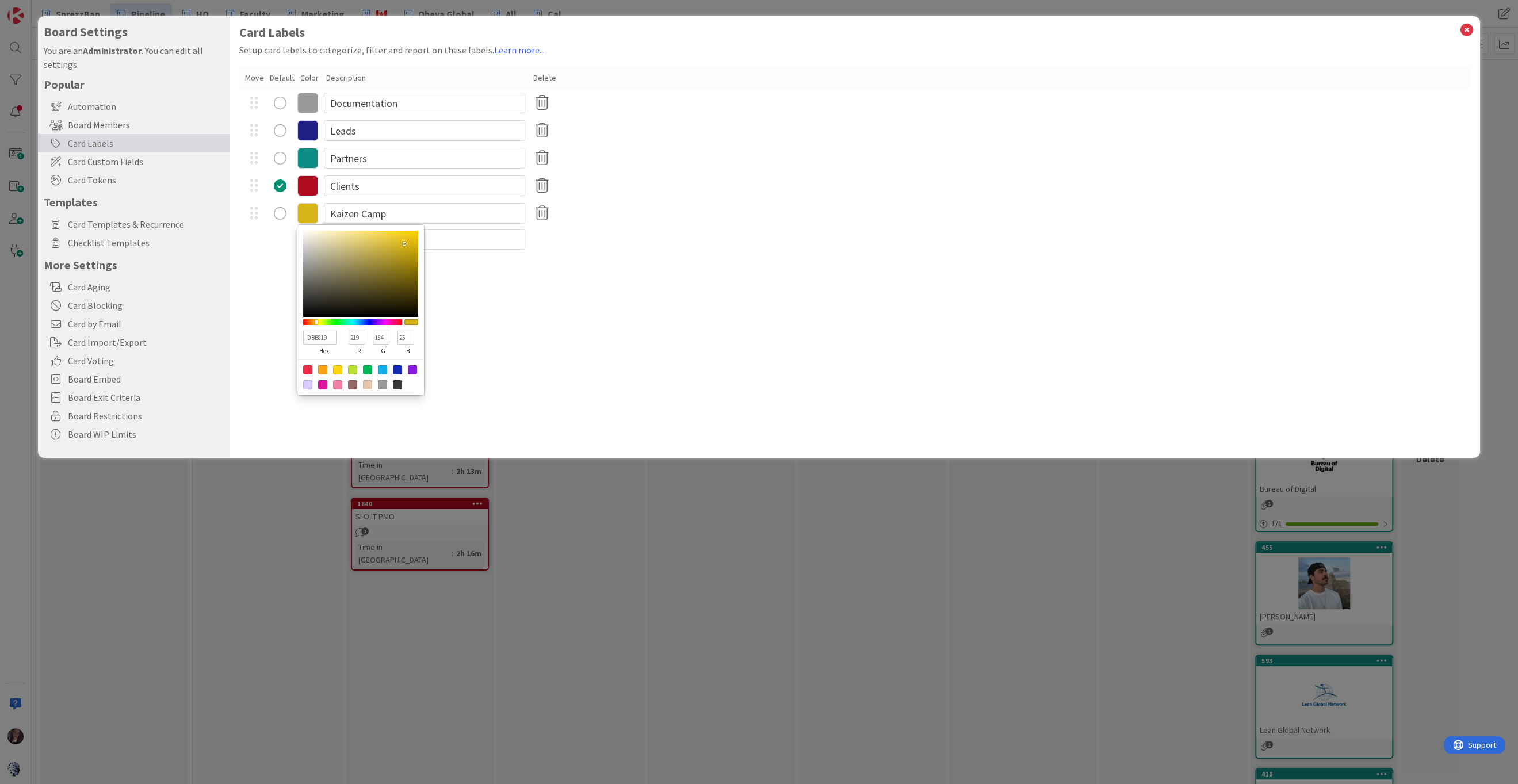
type input "189"
type input "23"
type input "E9C214"
type input "233"
type input "194"
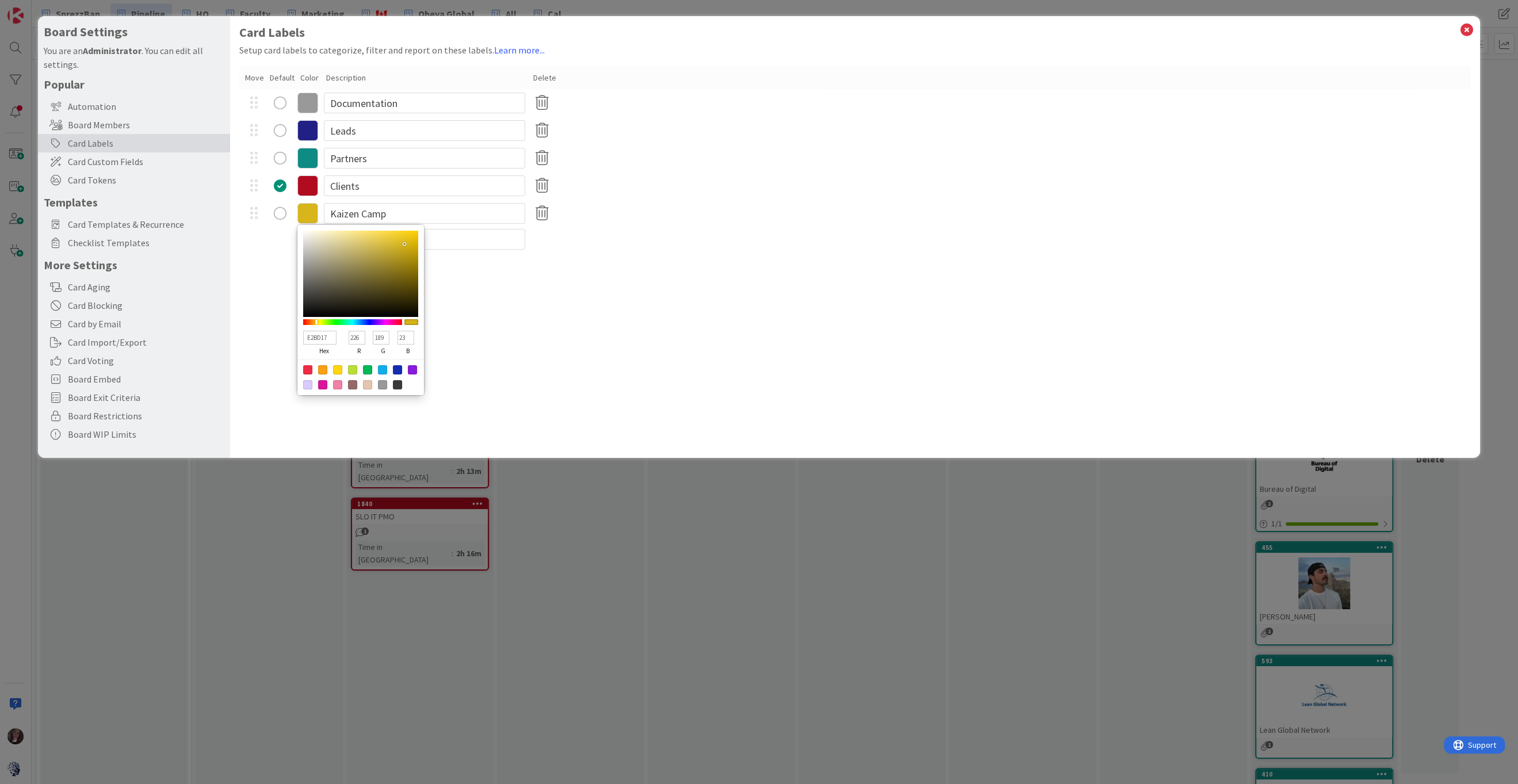
type input "20"
type input "EBC313"
type input "235"
type input "195"
type input "19"
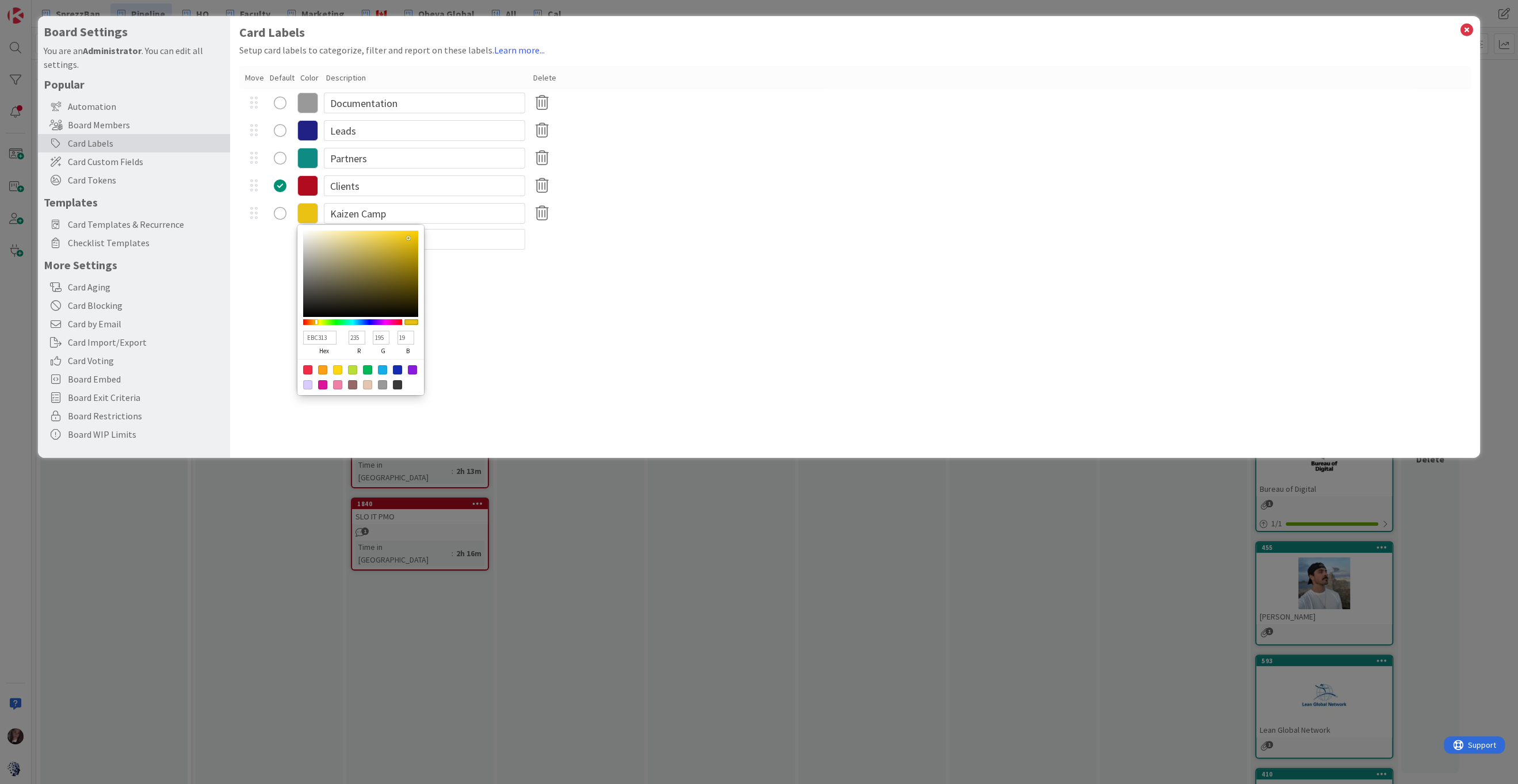
type input "EBC212"
type input "194"
type input "18"
type input "F1C710"
type input "241"
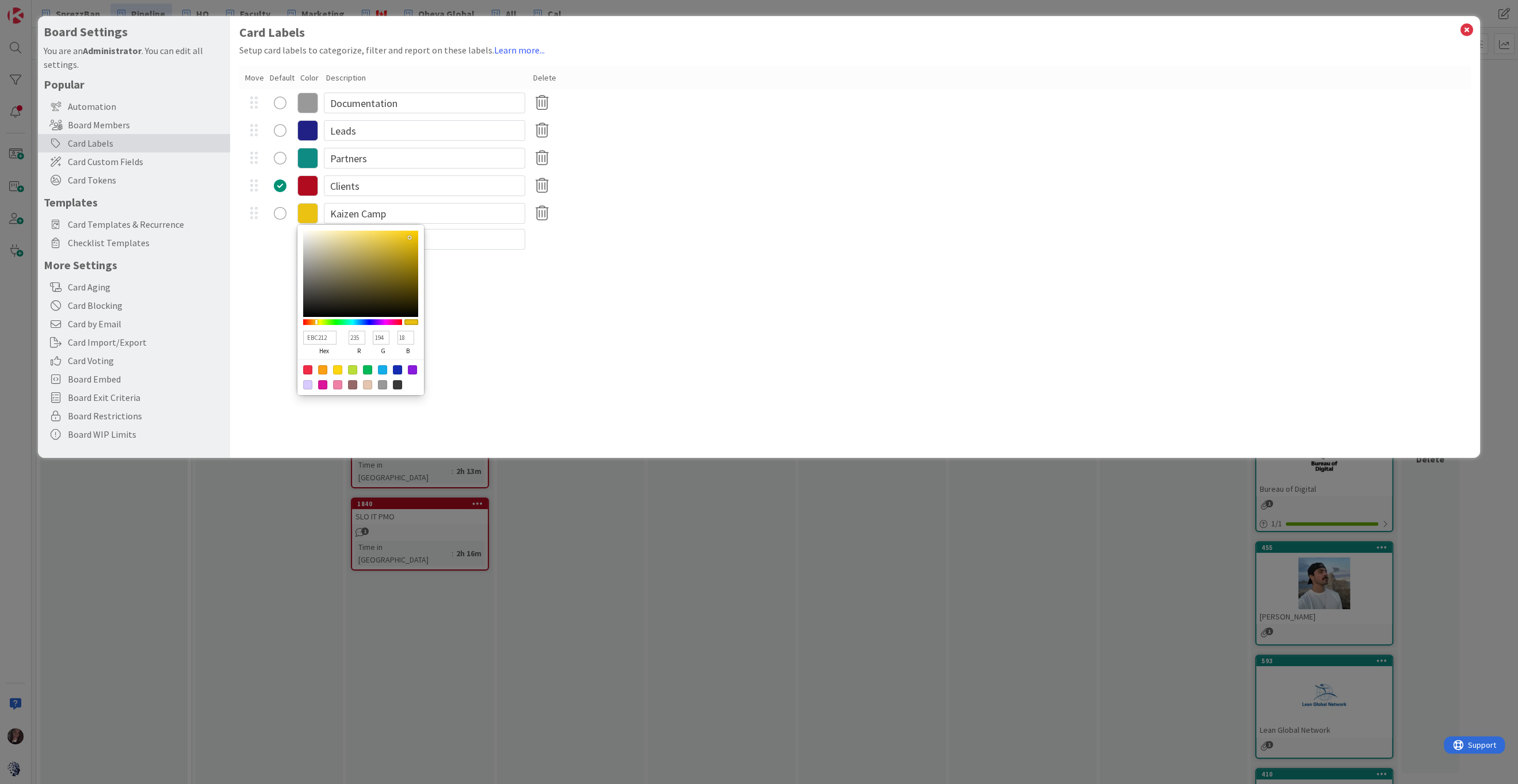
type input "199"
type input "16"
type input "F5CA0F"
type input "245"
type input "202"
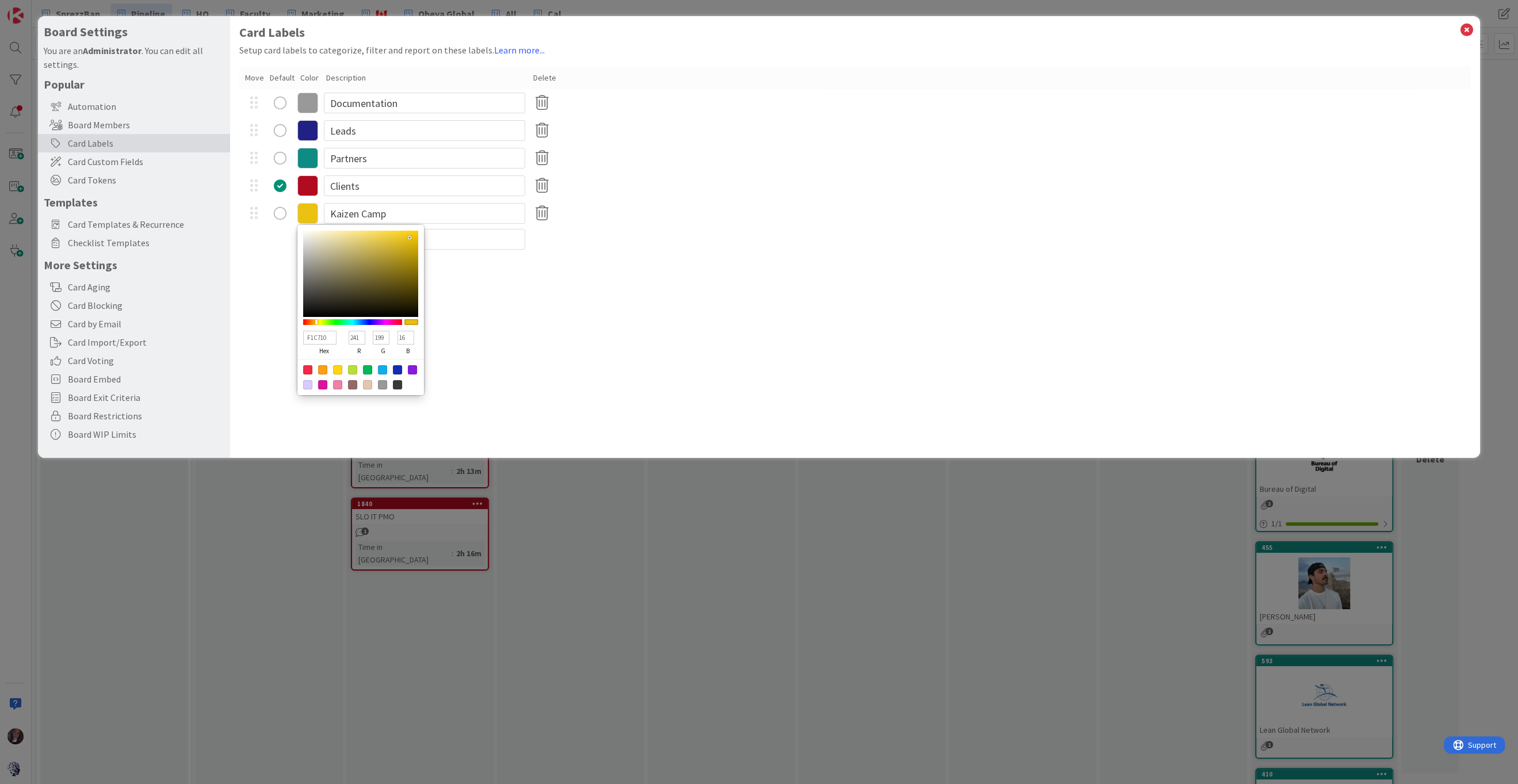
type input "15"
type input "F6CB0F"
type input "246"
type input "203"
type input "F8CD0E"
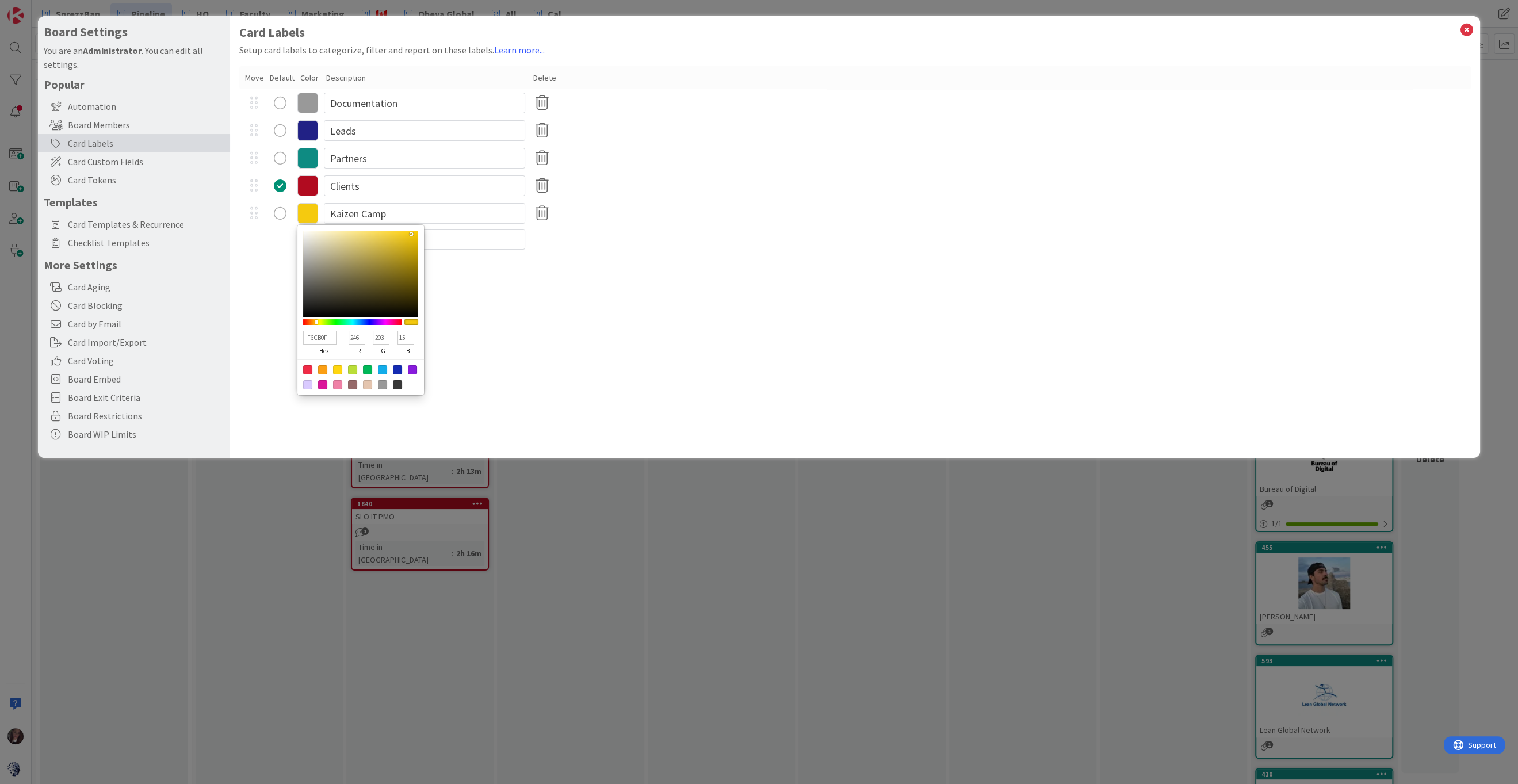
type input "248"
type input "205"
type input "14"
type input "FDD10E"
type input "253"
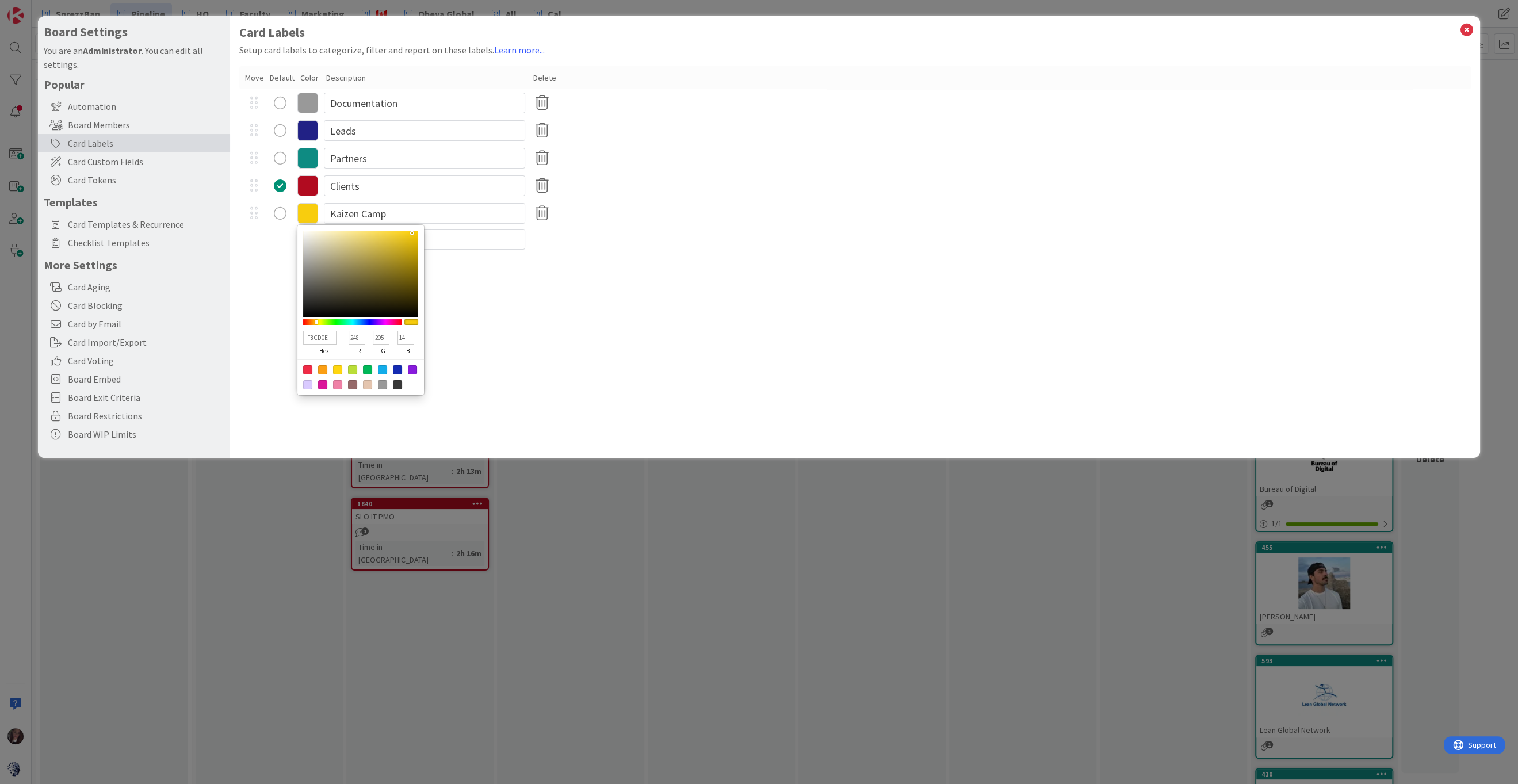
type input "209"
type input "FFD20D"
type input "255"
type input "210"
type input "13"
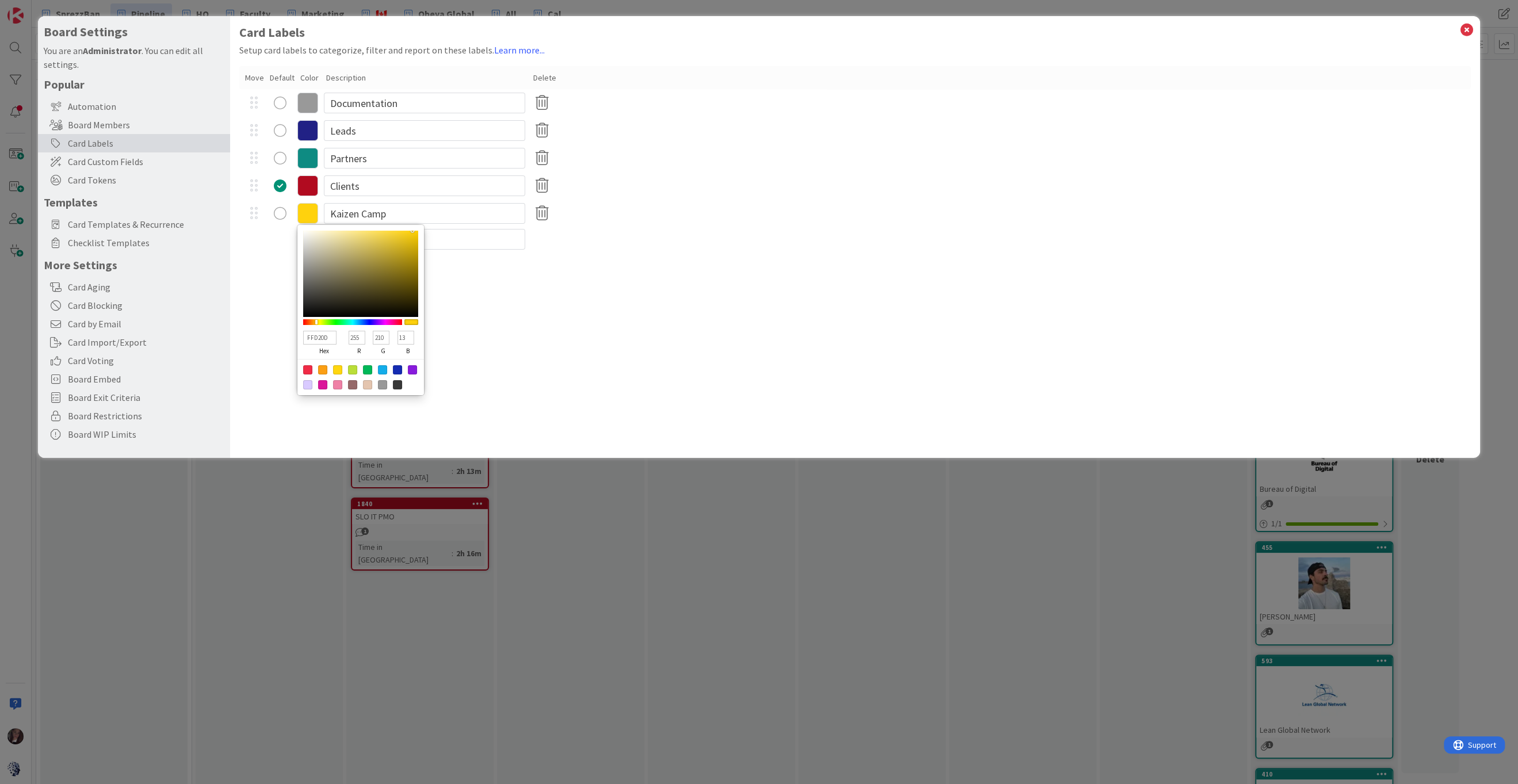
type input "FFD20E"
type input "14"
drag, startPoint x: 382, startPoint y: 279, endPoint x: 411, endPoint y: 228, distance: 58.7
click at [411, 228] on div "FFD20E hex 255 r 210 g 14 b 100 a" at bounding box center [361, 309] width 127 height 170
click at [504, 308] on div "Card Labels Setup card labels to categorize, filter and report on these labels.…" at bounding box center [854, 237] width 1250 height 442
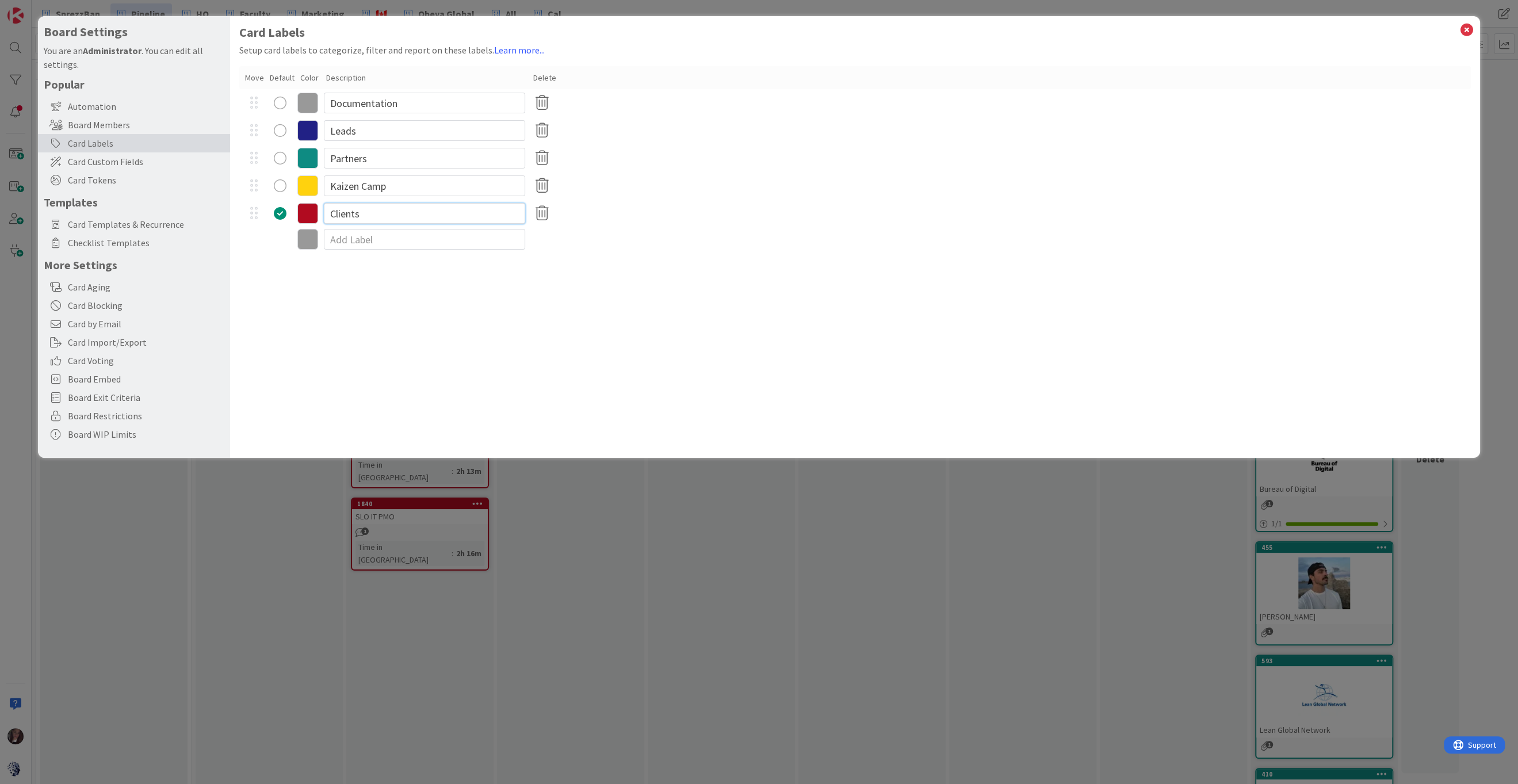
click at [377, 213] on input "Clients" at bounding box center [424, 213] width 201 height 21
drag, startPoint x: 365, startPoint y: 213, endPoint x: 334, endPoint y: 216, distance: 31.1
click at [334, 216] on input "Client" at bounding box center [424, 213] width 201 height 21
type input "Consulting"
click at [343, 236] on input at bounding box center [424, 239] width 201 height 21
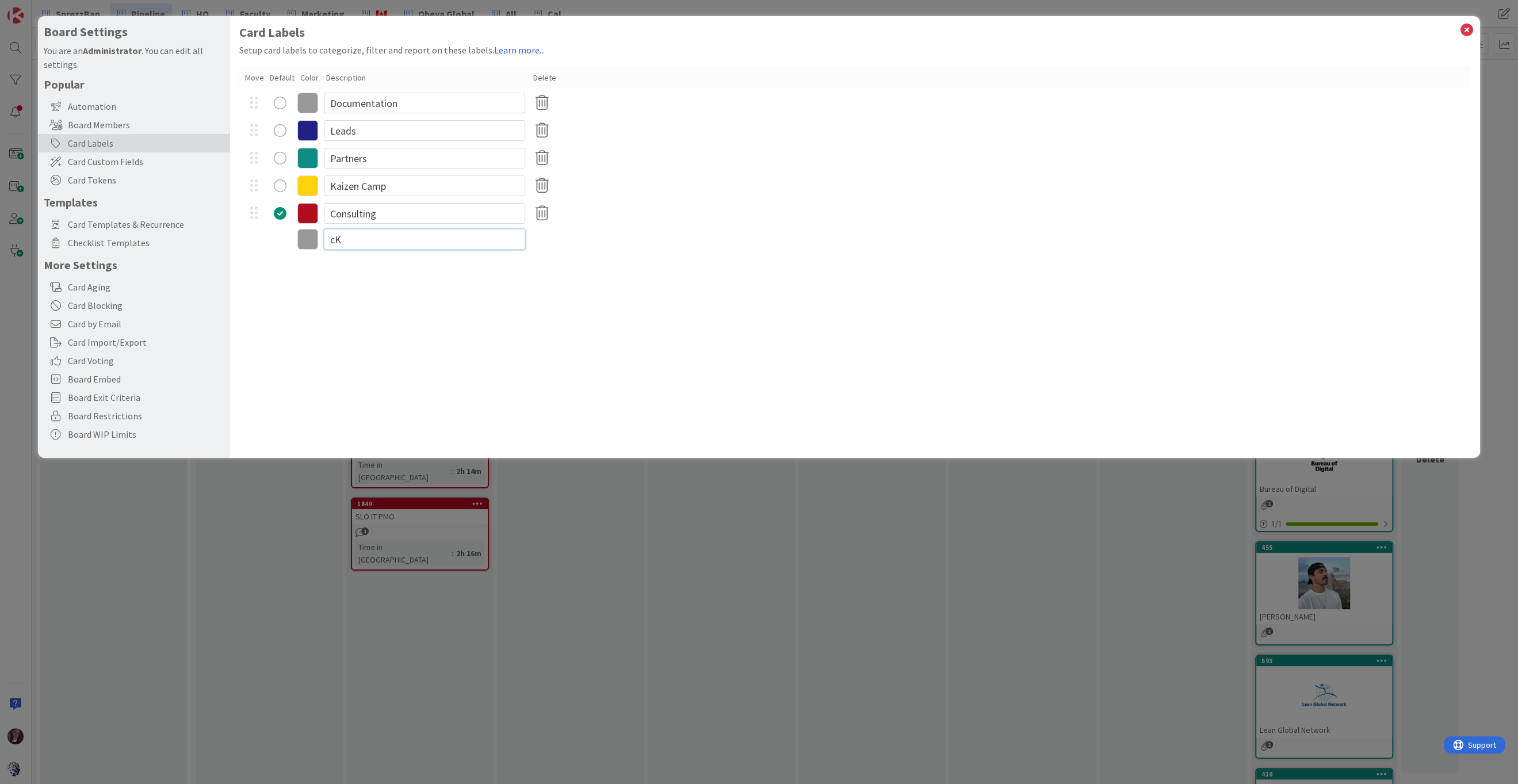
type input "c"
type input "Class"
click at [309, 241] on icon at bounding box center [308, 241] width 21 height 21
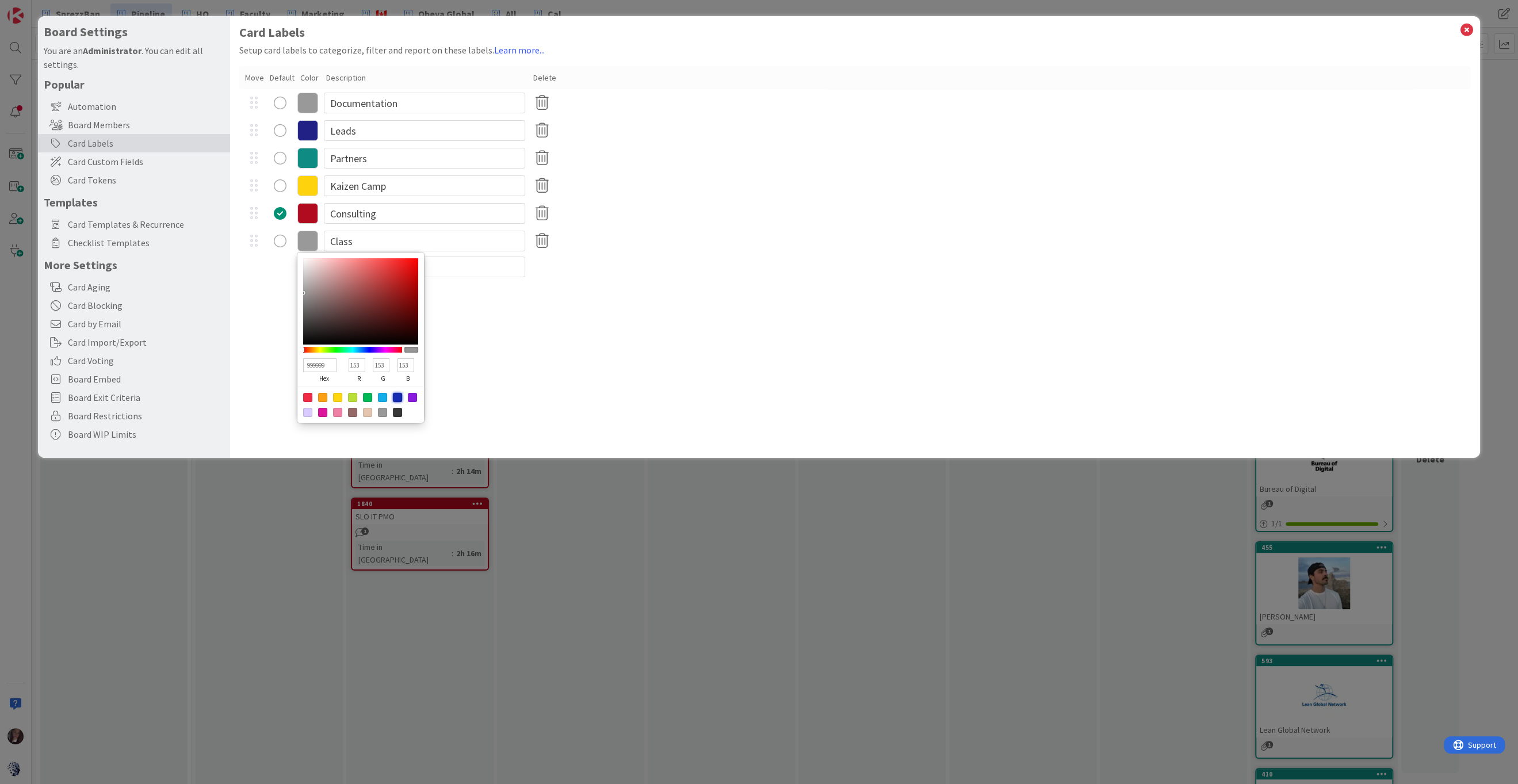
click at [395, 399] on div at bounding box center [398, 398] width 9 height 9
type input "142BB2"
type input "20"
type input "43"
type input "178"
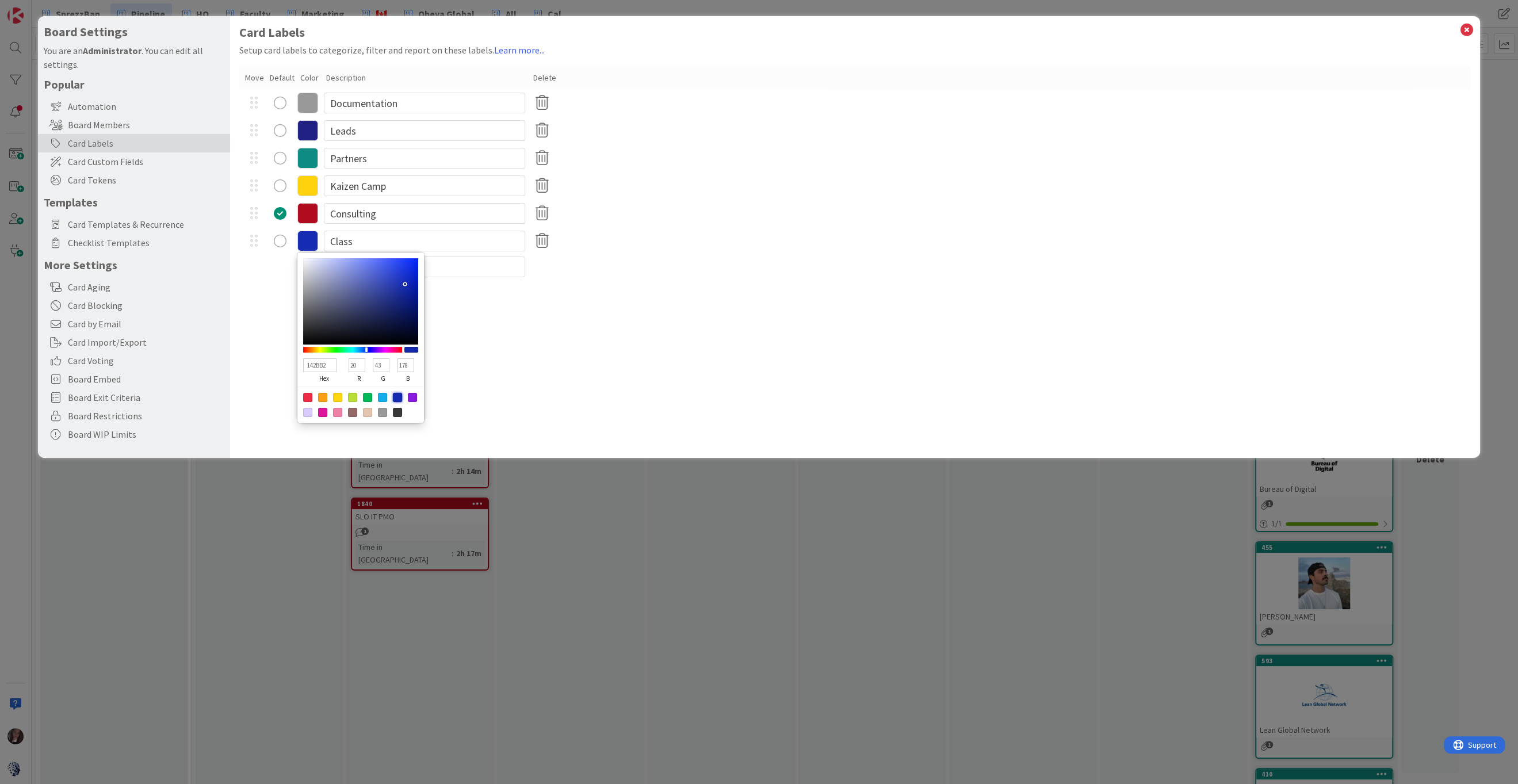
click at [658, 345] on div "Card Labels Setup card labels to categorize, filter and report on these labels.…" at bounding box center [854, 237] width 1250 height 442
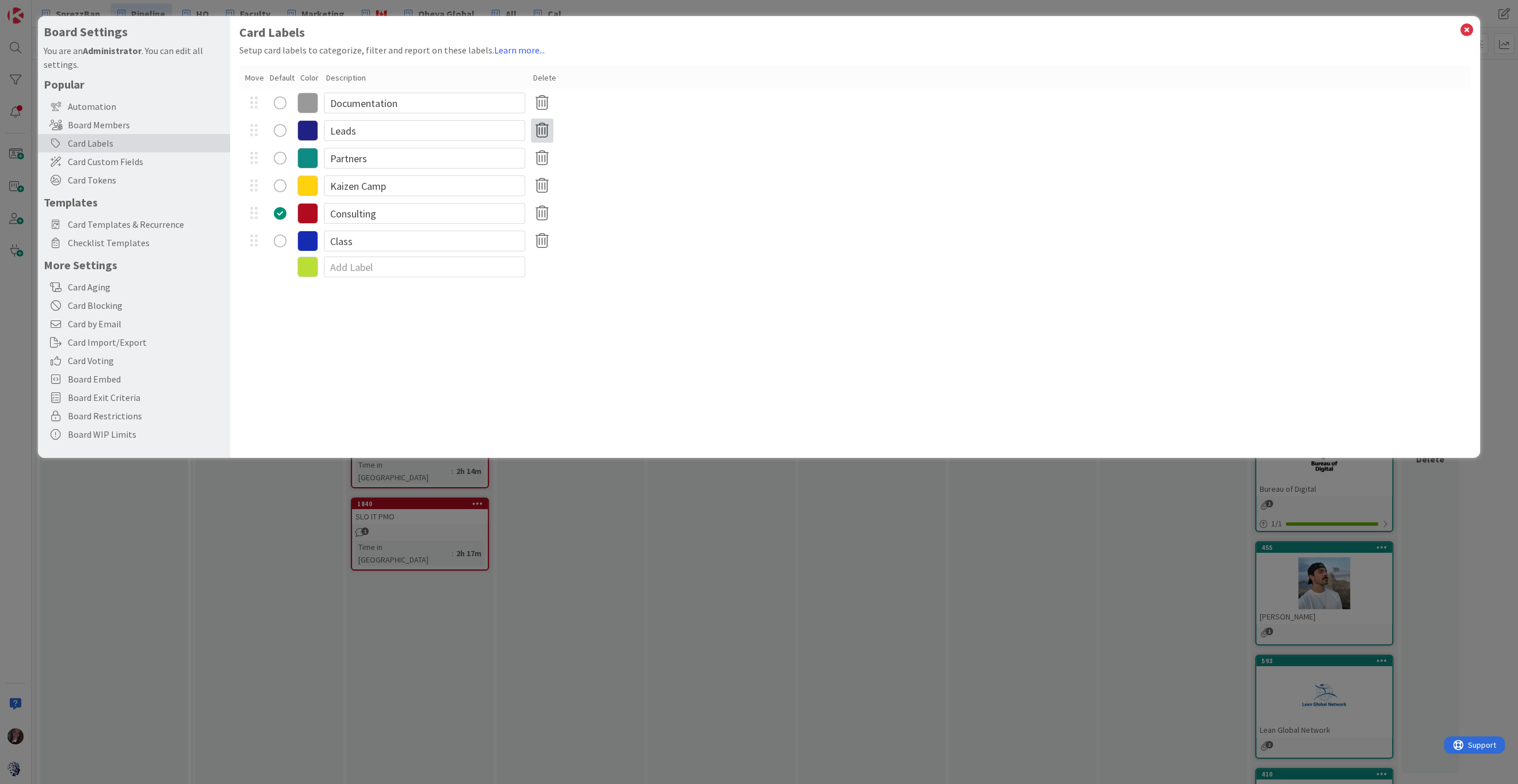
click at [545, 131] on icon at bounding box center [542, 130] width 22 height 24
click at [623, 231] on button "Reassign Cards & Remove" at bounding box center [598, 234] width 124 height 21
click at [381, 133] on input "Partners" at bounding box center [424, 130] width 201 height 21
type input "Partner"
click at [489, 292] on div "Card Labels Setup card labels to categorize, filter and report on these labels.…" at bounding box center [854, 237] width 1250 height 442
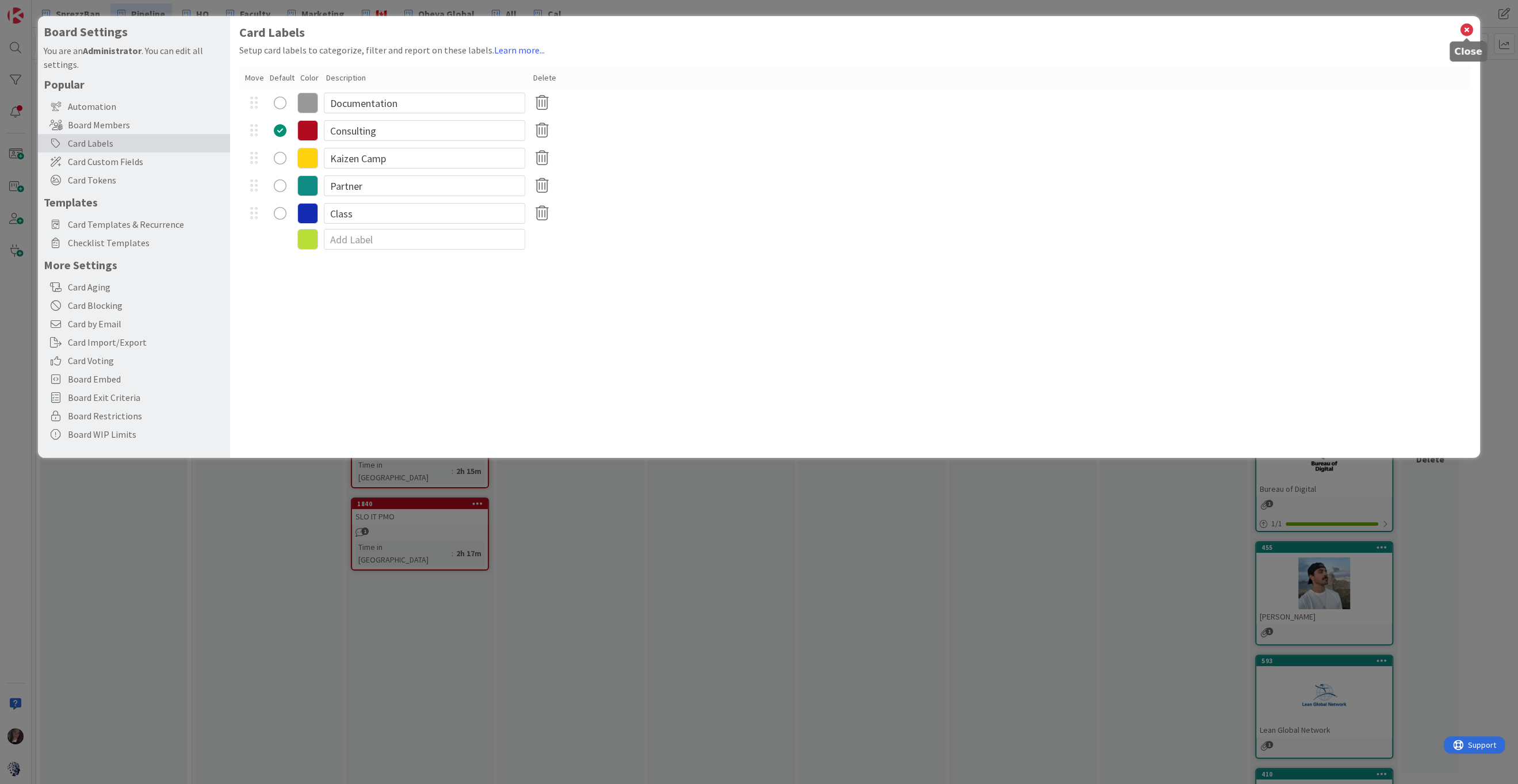
click at [1345, 28] on icon at bounding box center [1467, 30] width 15 height 17
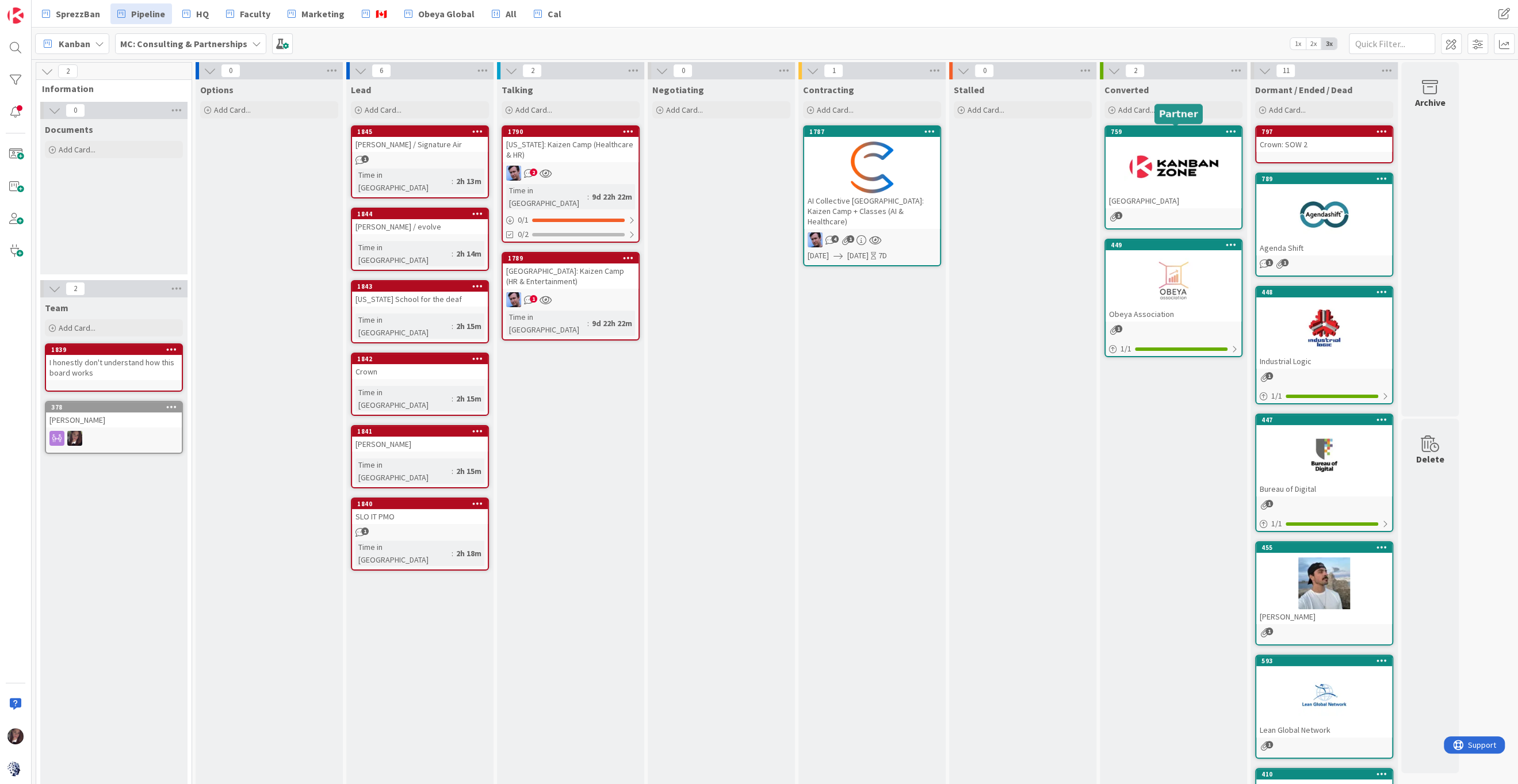
click at [1158, 130] on div "759" at bounding box center [1175, 131] width 130 height 8
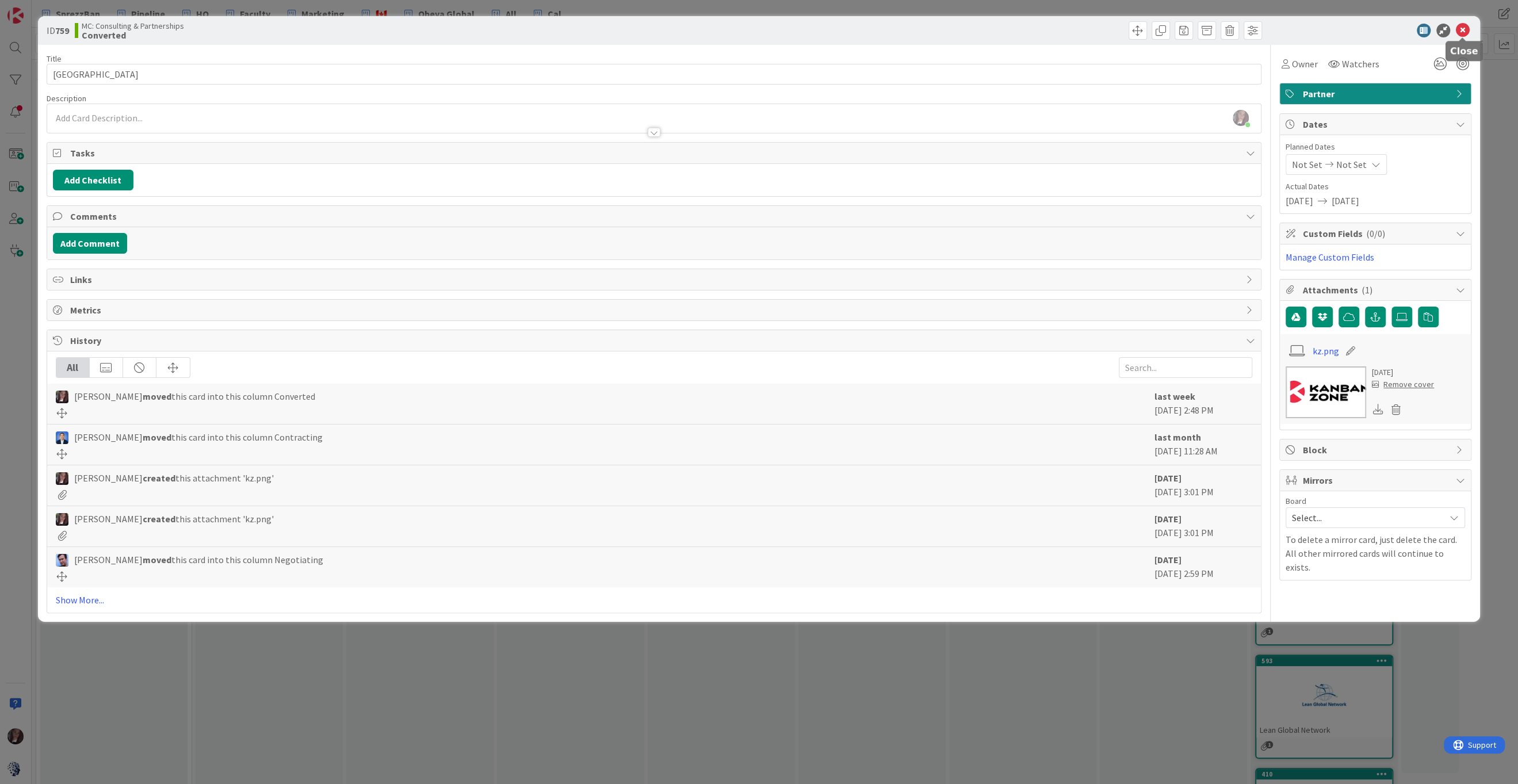
click at [1459, 26] on icon at bounding box center [1462, 30] width 14 height 14
